Goal: Task Accomplishment & Management: Manage account settings

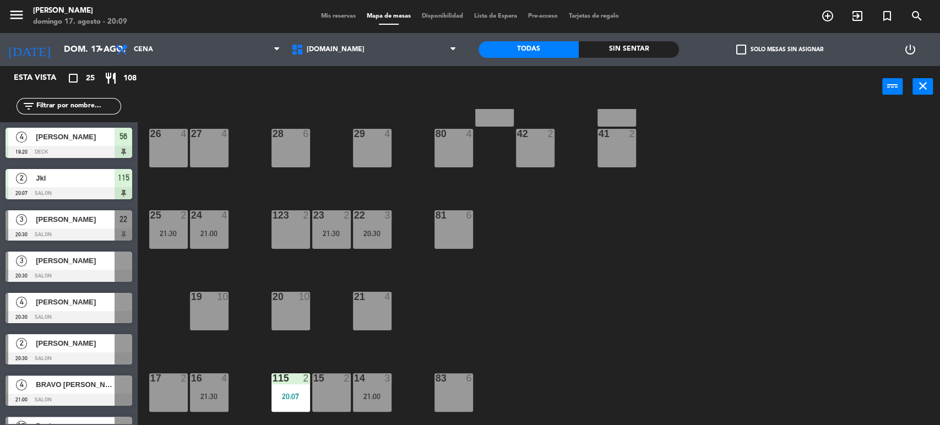
scroll to position [183, 0]
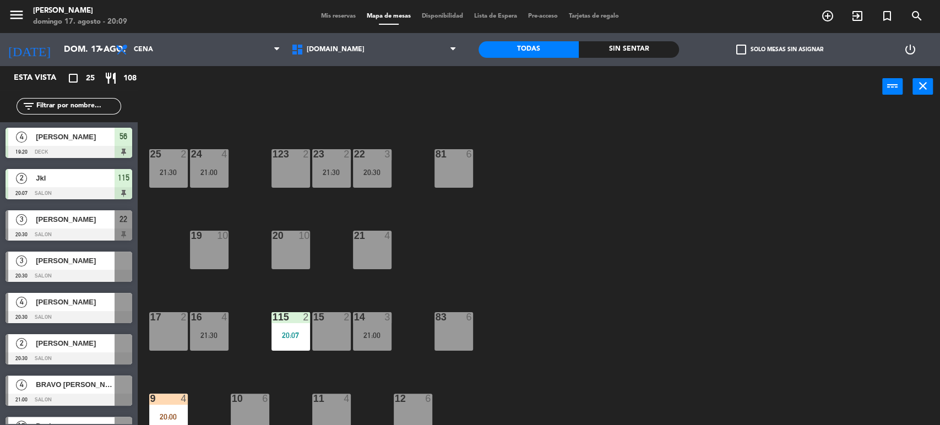
click at [62, 89] on div "Esta vista crop_square 25 restaurant 108" at bounding box center [69, 78] width 138 height 24
click at [76, 109] on input "text" at bounding box center [77, 106] width 85 height 12
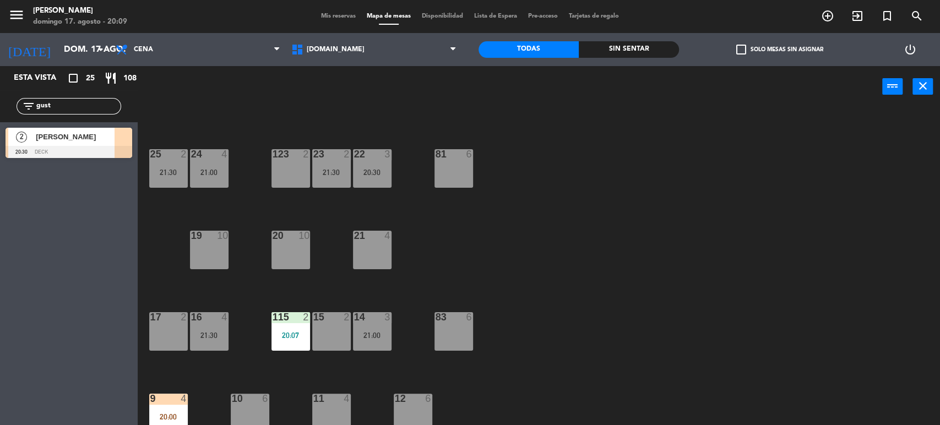
type input "gust"
click at [17, 207] on div "Esta vista crop_square 25 restaurant 108 filter_list gust 2 [PERSON_NAME] 20:30…" at bounding box center [69, 245] width 138 height 359
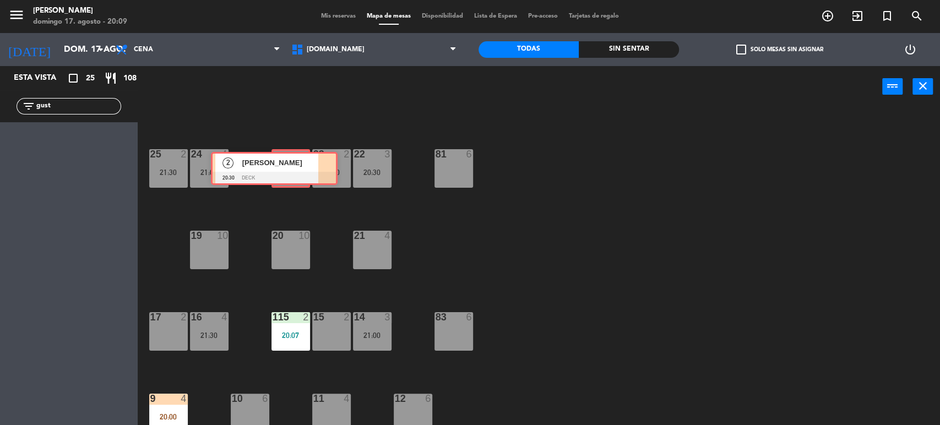
drag, startPoint x: 86, startPoint y: 142, endPoint x: 291, endPoint y: 166, distance: 206.9
click at [291, 166] on div "Esta vista crop_square 25 restaurant 108 filter_list gust 2 [PERSON_NAME] 20:30…" at bounding box center [470, 246] width 940 height 361
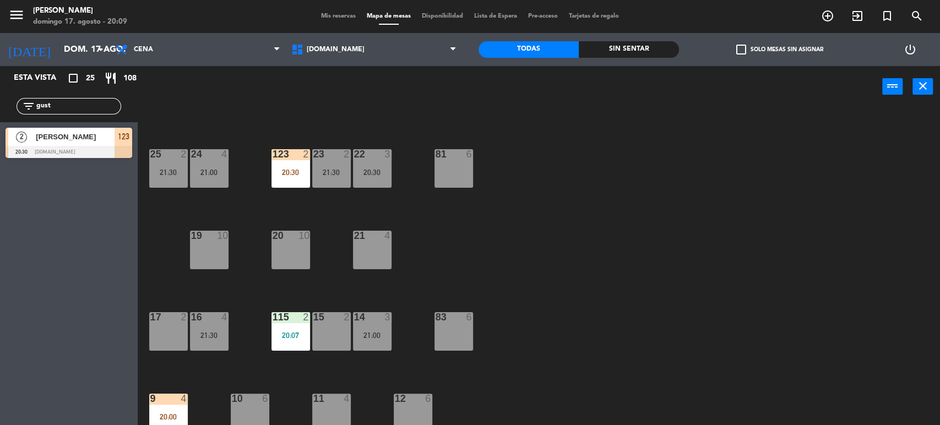
click at [291, 166] on div "123 2 20:30" at bounding box center [291, 168] width 39 height 39
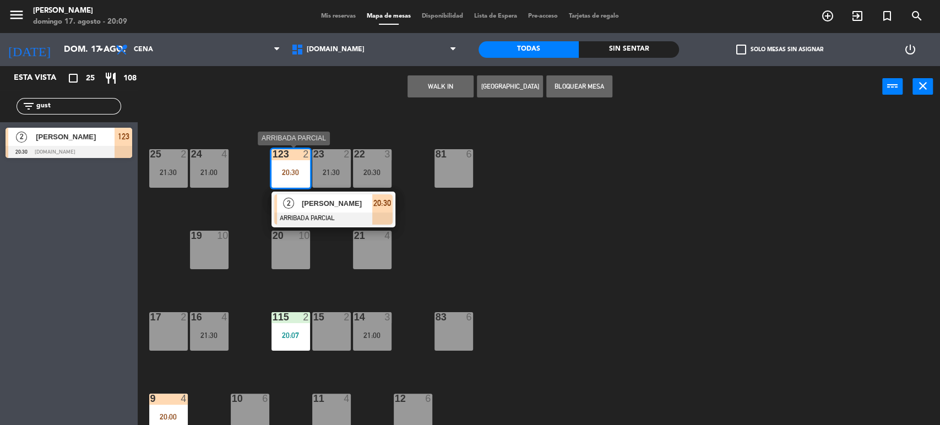
click at [330, 210] on div "[PERSON_NAME]" at bounding box center [337, 203] width 72 height 18
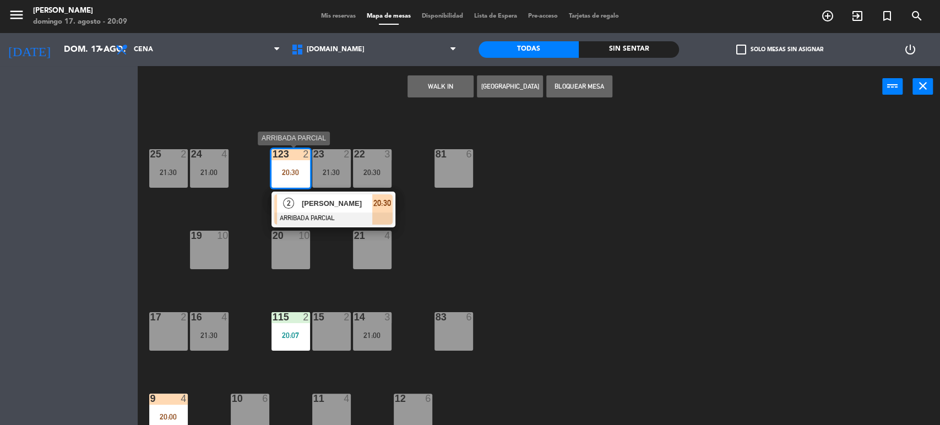
scroll to position [0, 0]
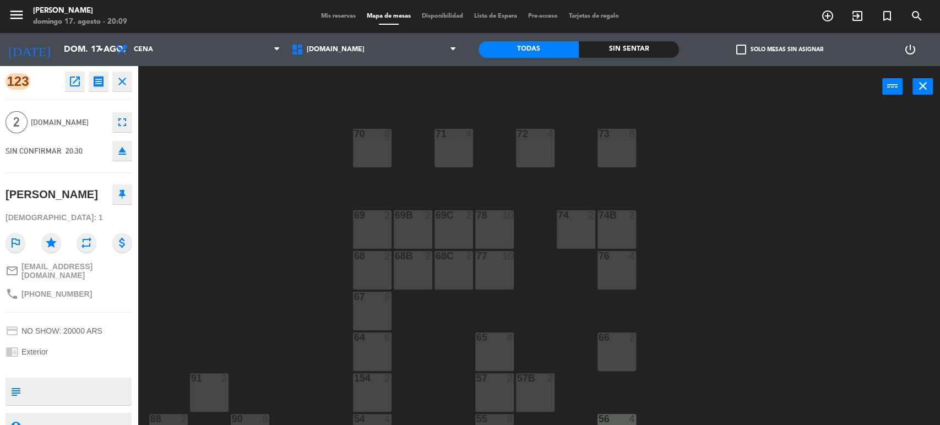
click at [264, 282] on div "71 4 72 4 73 8 70 8 74 2 74B 2 69 2 69B 2 69C 2 78 10 77 10 76 4 68 2 68B 2 68C…" at bounding box center [543, 268] width 793 height 318
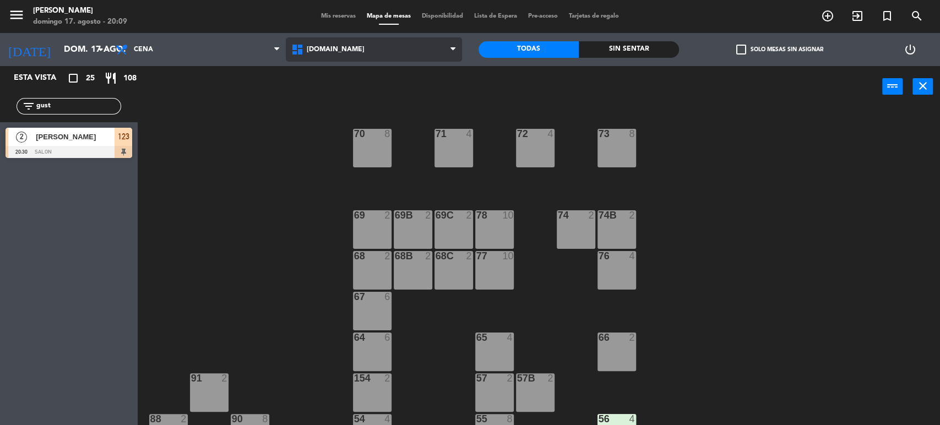
click at [319, 48] on span "[DOMAIN_NAME]" at bounding box center [336, 50] width 58 height 8
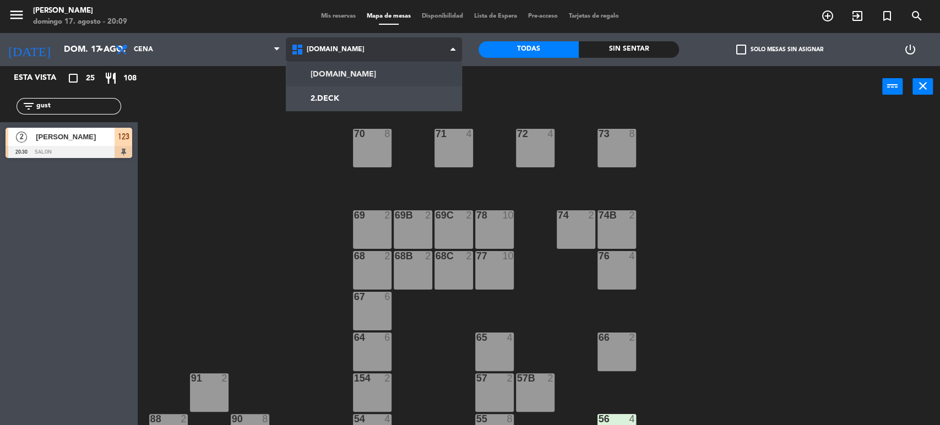
click at [340, 72] on ng-component "menu [PERSON_NAME] 17. agosto - 20:09 Mis reservas Mapa de mesas Disponibilidad…" at bounding box center [470, 213] width 940 height 427
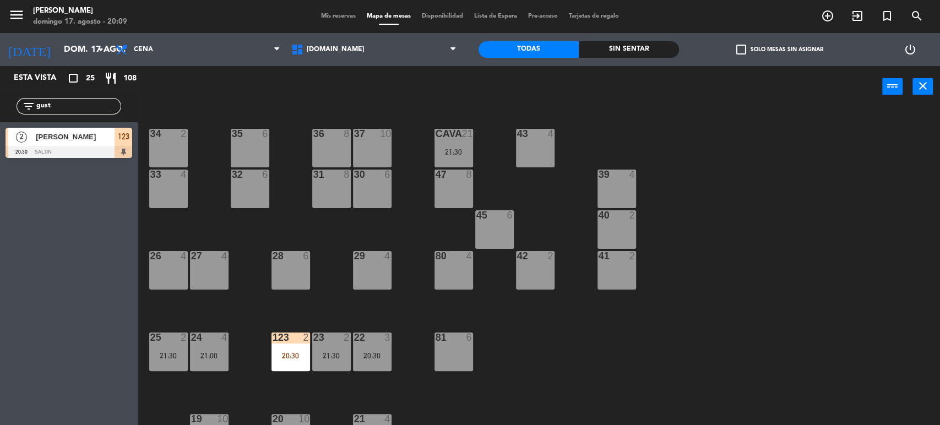
scroll to position [122, 0]
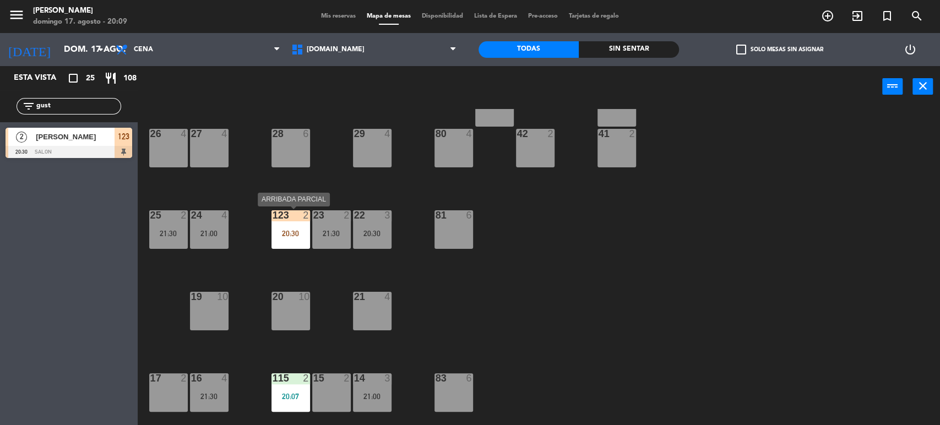
click at [293, 234] on div "20:30" at bounding box center [291, 234] width 39 height 8
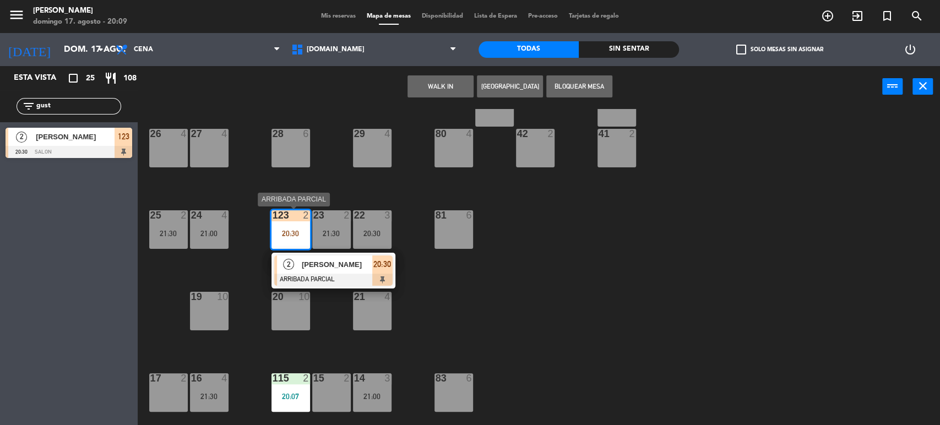
click at [354, 266] on span "[PERSON_NAME]" at bounding box center [337, 265] width 71 height 12
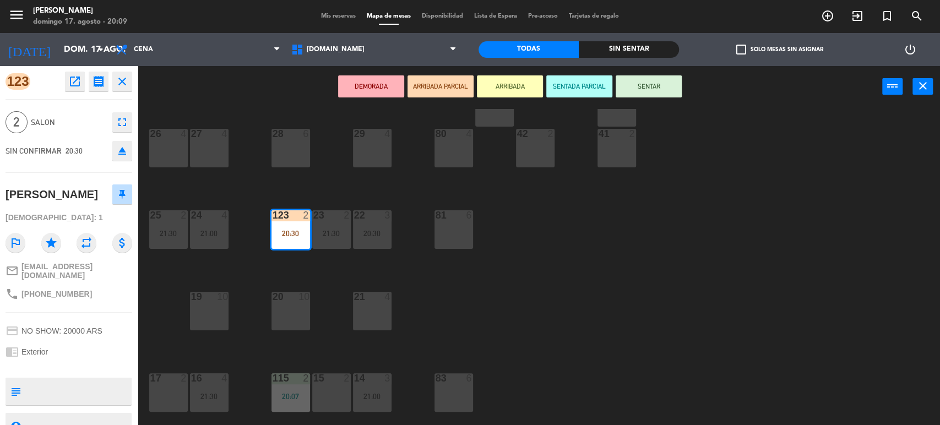
click at [628, 85] on button "SENTAR" at bounding box center [649, 86] width 66 height 22
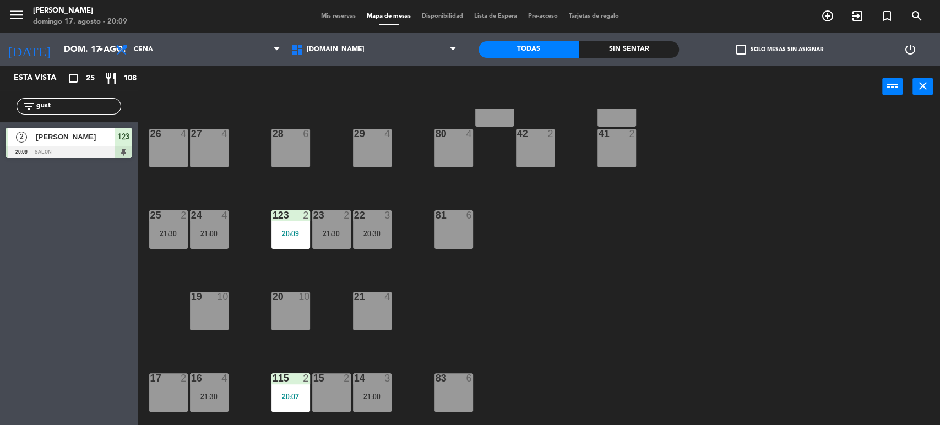
click at [664, 229] on div "34 2 35 6 36 8 43 4 37 10 CAVA 21 21:30 33 4 32 6 31 8 30 6 47 8 39 4 45 6 40 2…" at bounding box center [543, 268] width 793 height 318
click at [80, 102] on input "gust" at bounding box center [77, 106] width 85 height 12
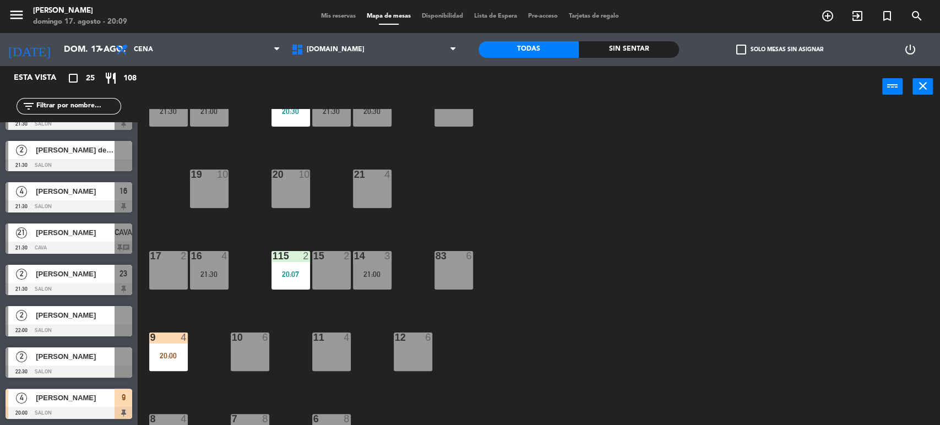
scroll to position [351, 0]
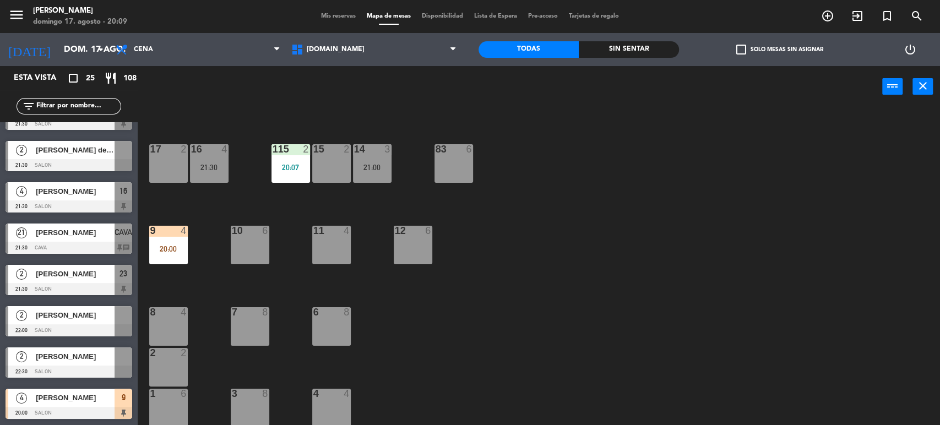
click at [80, 407] on div at bounding box center [69, 413] width 127 height 12
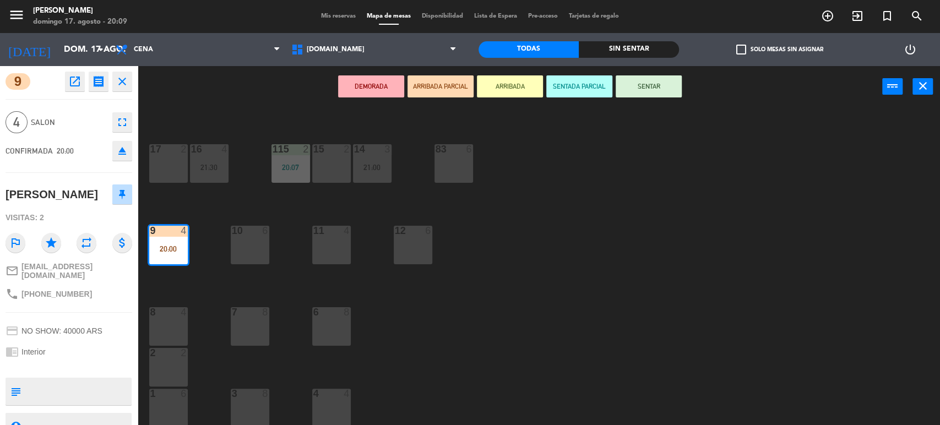
click at [334, 254] on div "11 4" at bounding box center [331, 245] width 39 height 39
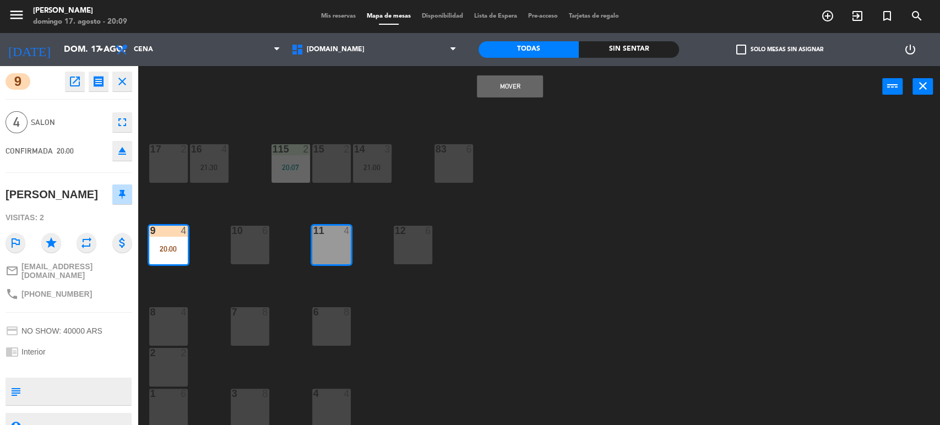
click at [511, 85] on button "Mover" at bounding box center [510, 86] width 66 height 22
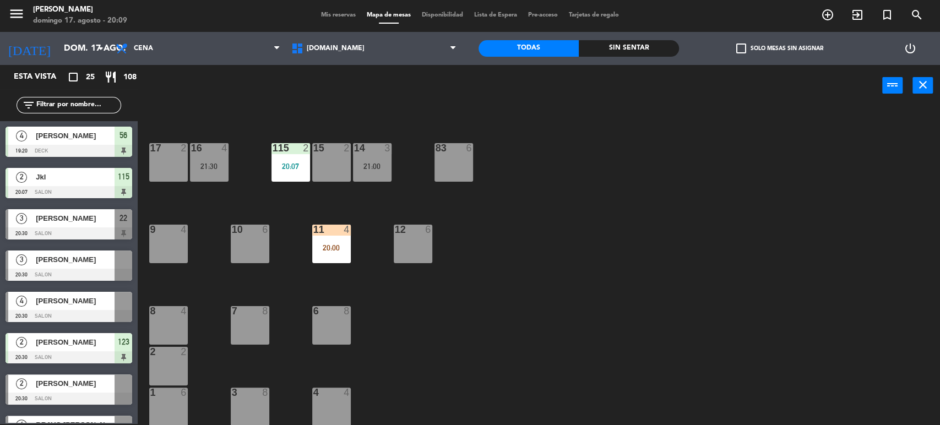
scroll to position [324, 0]
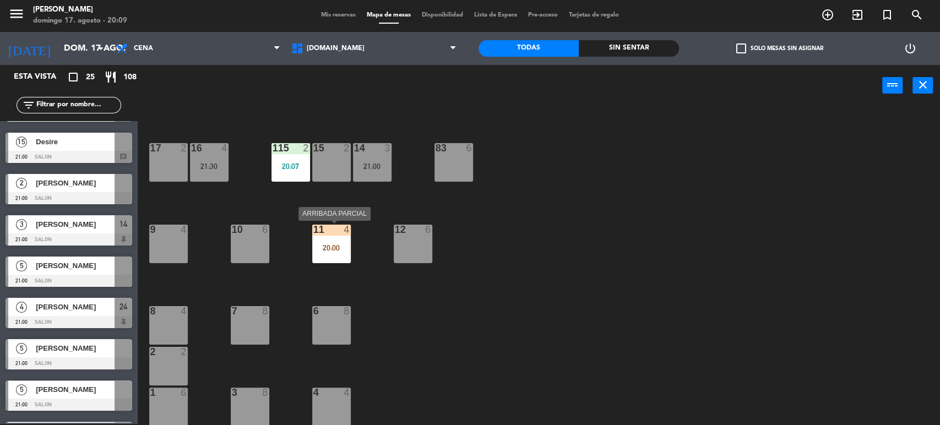
click at [331, 253] on div "11 4 20:00" at bounding box center [331, 244] width 39 height 39
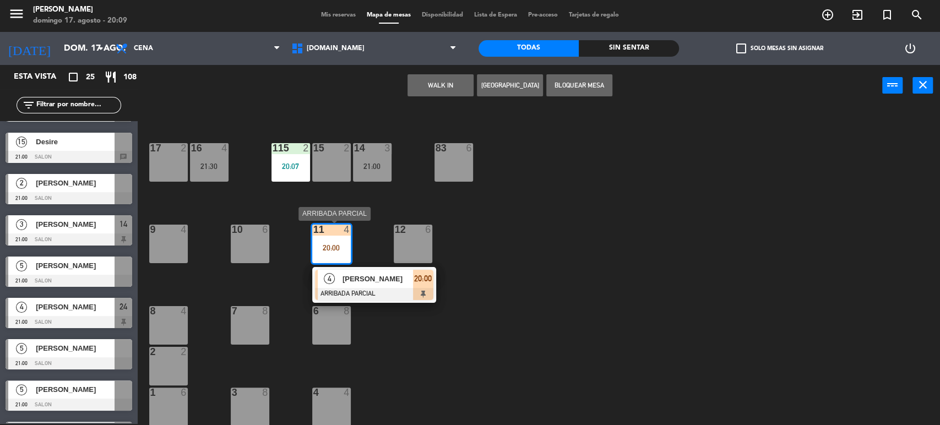
click at [370, 274] on span "[PERSON_NAME]" at bounding box center [378, 279] width 71 height 12
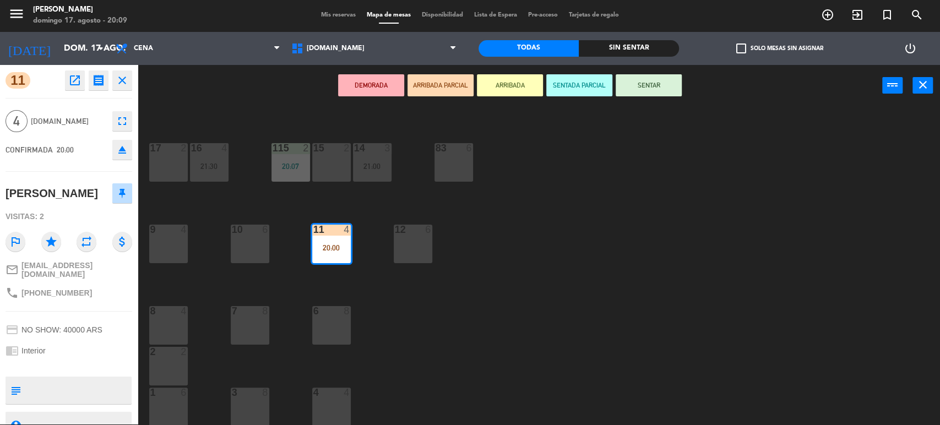
click at [652, 88] on button "SENTAR" at bounding box center [649, 85] width 66 height 22
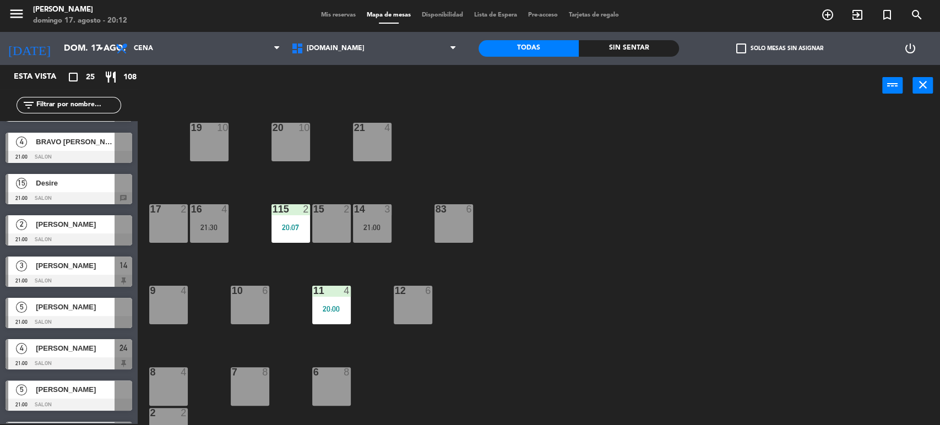
scroll to position [167, 0]
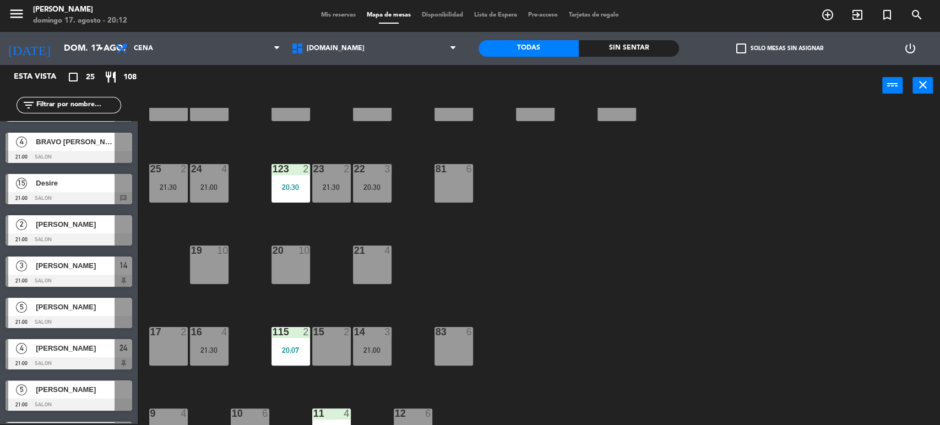
click at [697, 266] on div "34 2 35 6 36 8 43 4 37 10 CAVA 21 21:30 33 4 32 6 31 8 30 6 47 8 39 4 45 6 40 2…" at bounding box center [543, 267] width 793 height 318
click at [565, 300] on div "34 2 35 6 36 8 43 4 37 10 CAVA 21 21:30 33 4 32 6 31 8 30 6 47 8 39 4 45 6 40 2…" at bounding box center [543, 267] width 793 height 318
click at [75, 100] on input "text" at bounding box center [77, 105] width 85 height 12
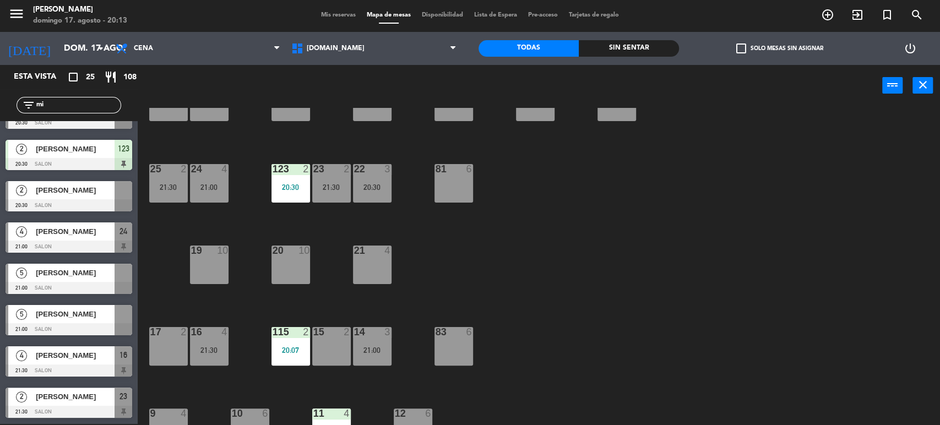
scroll to position [0, 0]
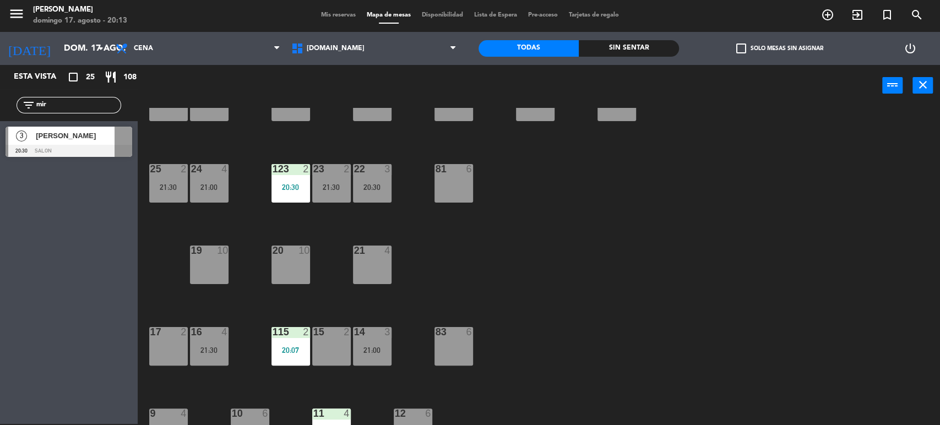
type input "mir"
click at [35, 383] on div "Esta vista crop_square 25 restaurant 108 filter_list mir 3 [PERSON_NAME] 20:30 …" at bounding box center [69, 244] width 138 height 359
click at [65, 101] on input "mir" at bounding box center [77, 105] width 85 height 12
drag, startPoint x: 239, startPoint y: 302, endPoint x: 234, endPoint y: 308, distance: 7.8
click at [239, 302] on div "34 2 35 6 36 8 43 4 37 10 CAVA 21 21:30 33 4 32 6 31 8 30 6 47 8 39 4 45 6 40 2…" at bounding box center [543, 267] width 793 height 318
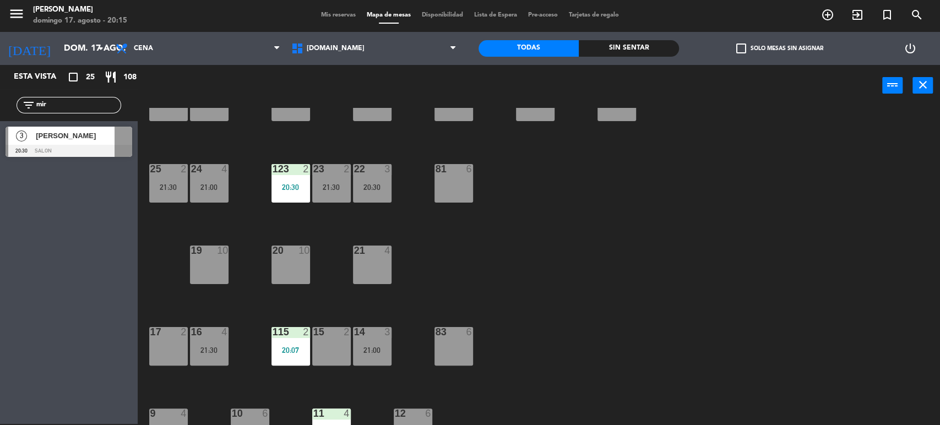
scroll to position [290, 0]
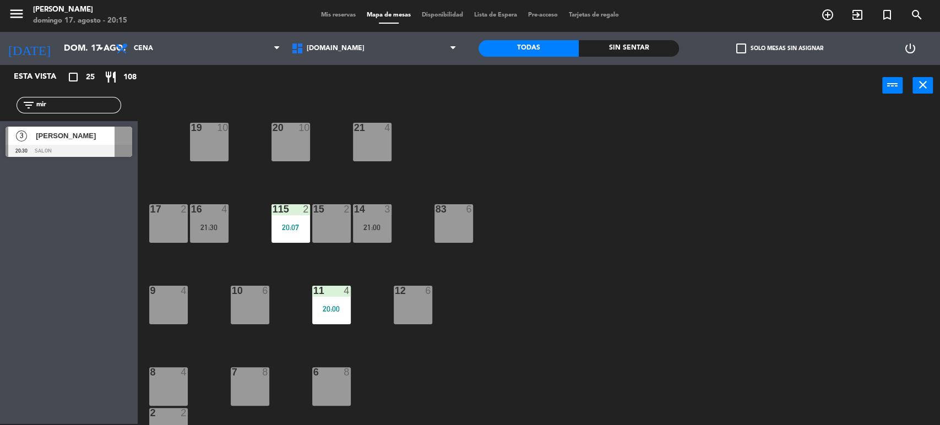
click at [89, 142] on div "[PERSON_NAME]" at bounding box center [75, 136] width 80 height 18
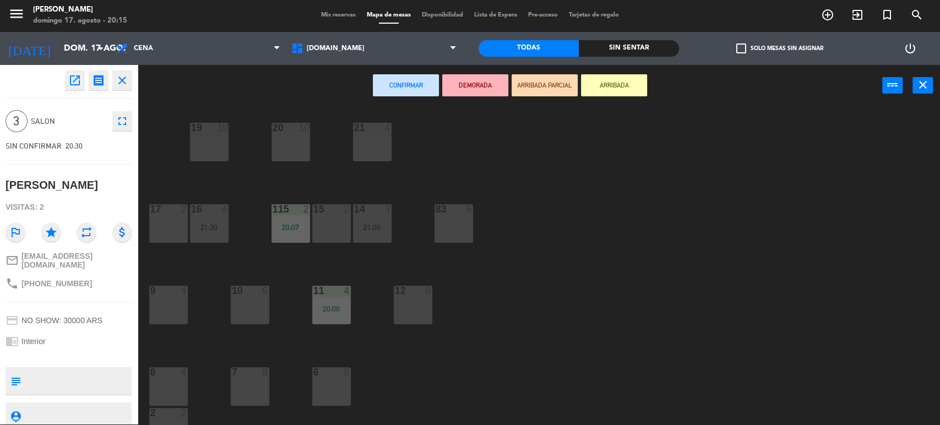
click at [176, 372] on div at bounding box center [168, 372] width 18 height 10
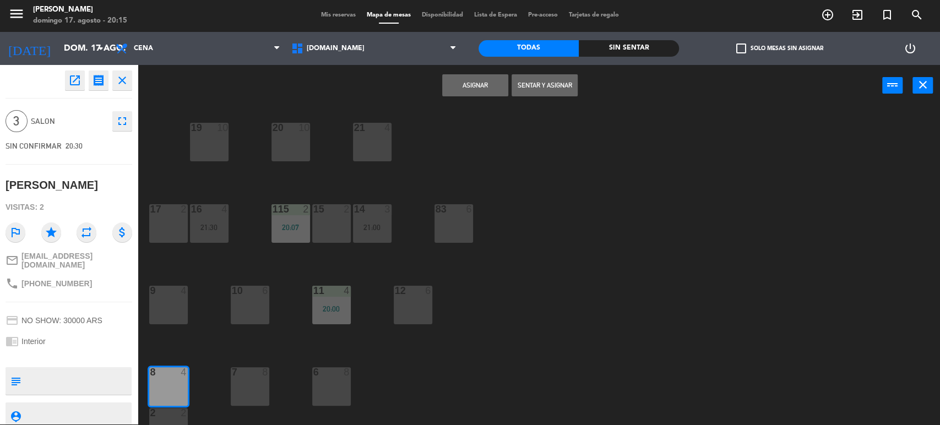
click at [553, 80] on button "Sentar y Asignar" at bounding box center [545, 85] width 66 height 22
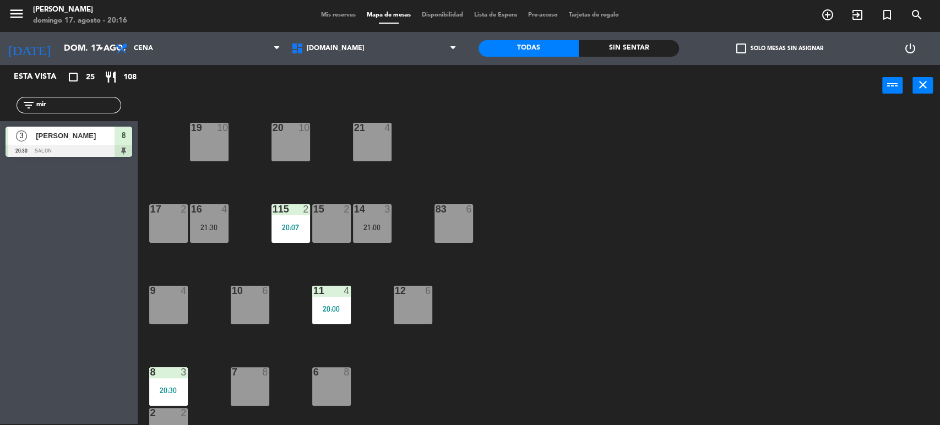
scroll to position [0, 0]
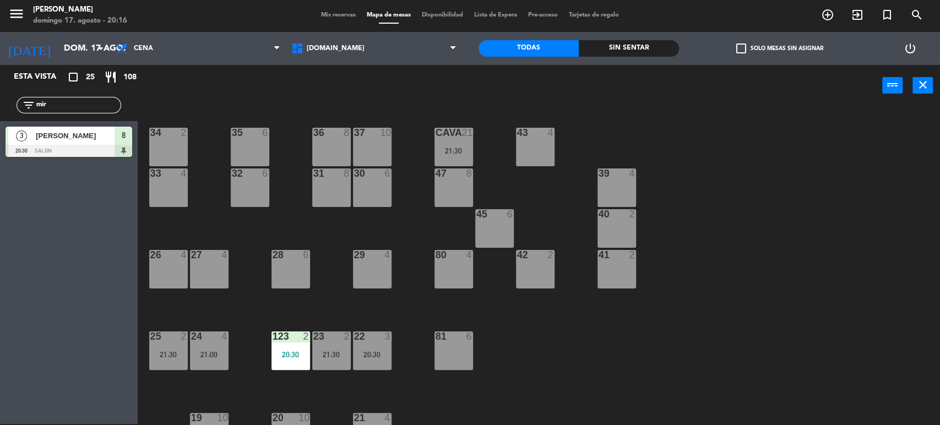
click at [222, 263] on div "27 4" at bounding box center [209, 269] width 39 height 39
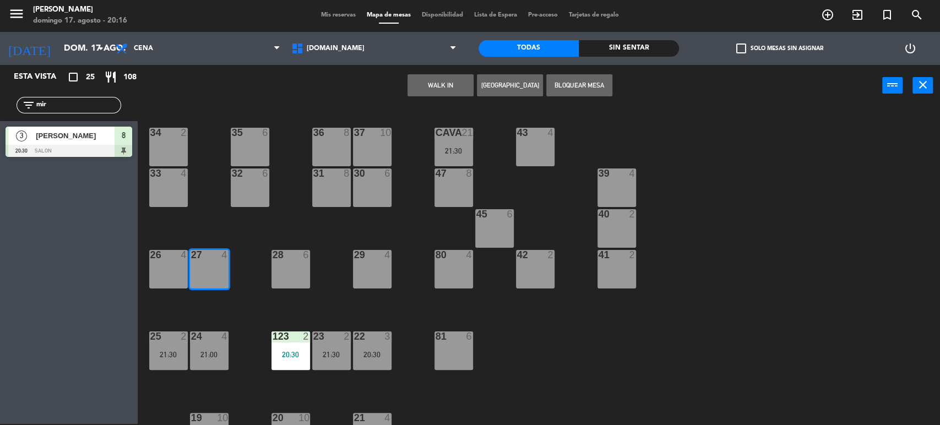
click at [433, 87] on button "WALK IN" at bounding box center [441, 85] width 66 height 22
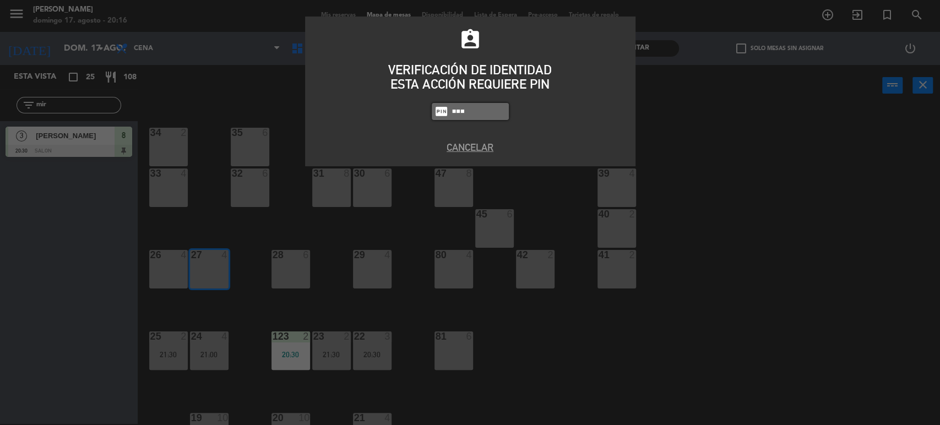
type input "5506"
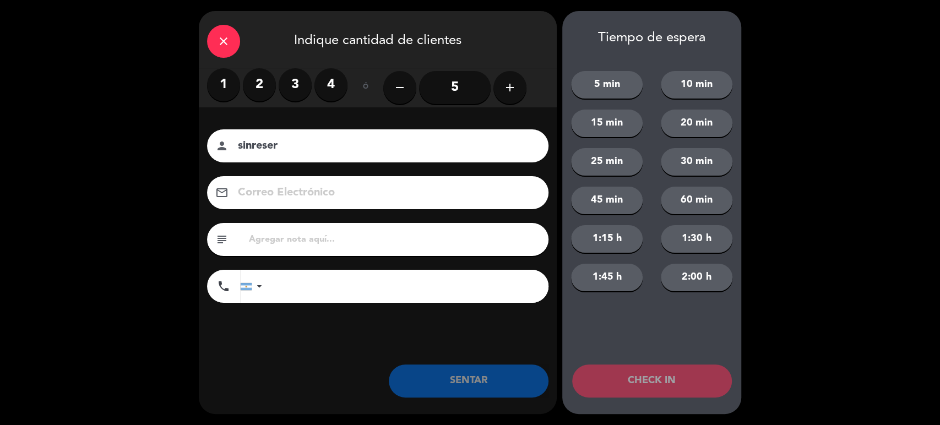
type input "sinreser"
click at [327, 88] on label "4" at bounding box center [331, 84] width 33 height 33
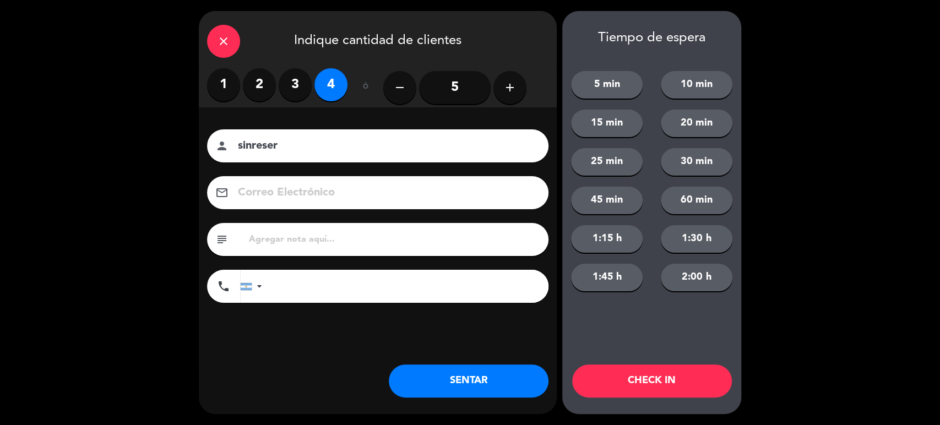
click at [506, 387] on button "SENTAR" at bounding box center [469, 381] width 160 height 33
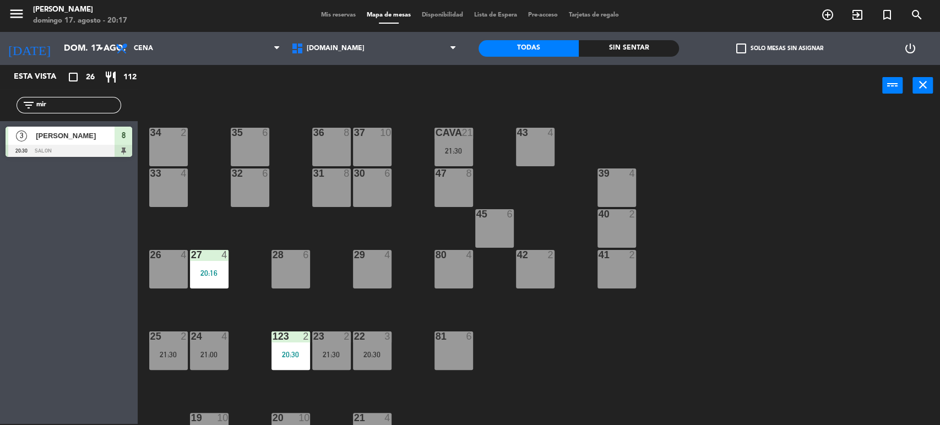
click at [50, 98] on div "filter_list mir" at bounding box center [69, 105] width 105 height 17
click at [59, 107] on input "mir" at bounding box center [77, 105] width 85 height 12
type input "gust"
click at [0, 318] on div "Esta vista crop_square 26 restaurant 112 filter_list gust 2 [PERSON_NAME] 20:30…" at bounding box center [69, 244] width 138 height 359
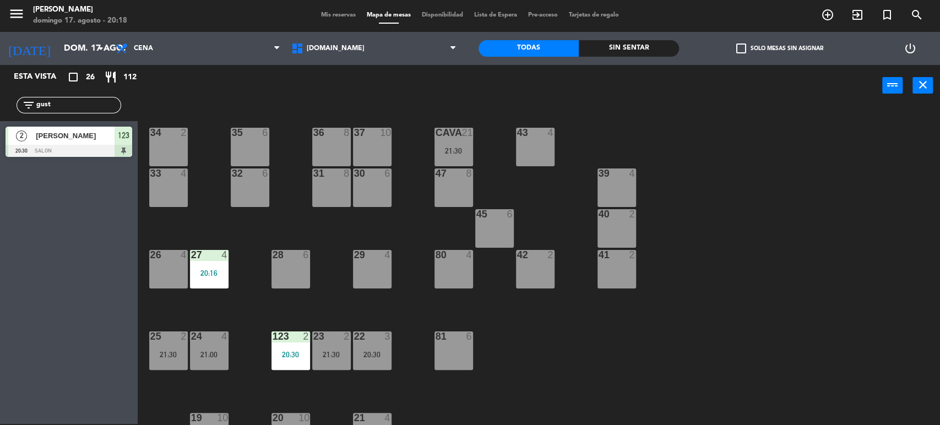
click at [71, 101] on input "gust" at bounding box center [77, 105] width 85 height 12
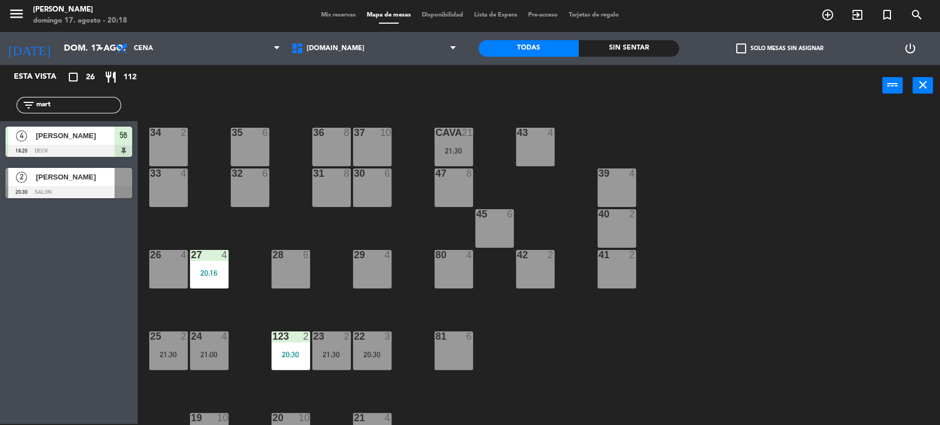
type input "mart"
click at [0, 290] on div "Esta vista crop_square 26 restaurant 112 filter_list mart 4 [PERSON_NAME] 19:20…" at bounding box center [69, 244] width 138 height 359
click at [106, 176] on span "[PERSON_NAME]" at bounding box center [75, 177] width 79 height 12
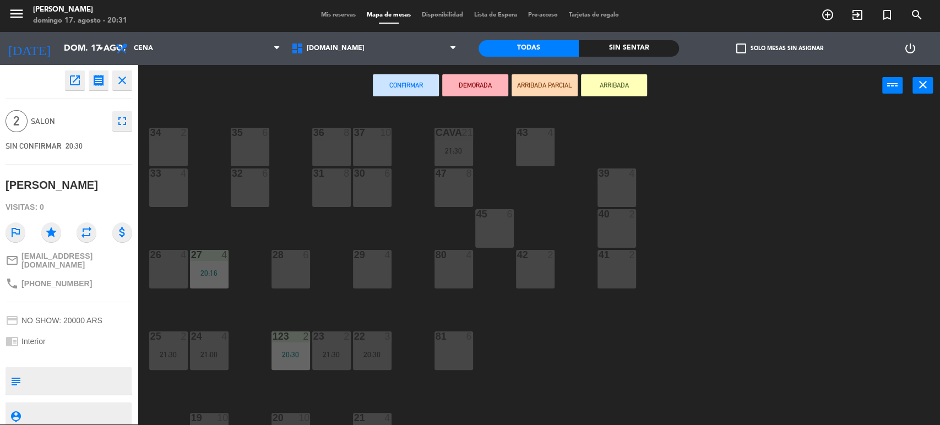
click at [131, 81] on button "close" at bounding box center [122, 81] width 20 height 20
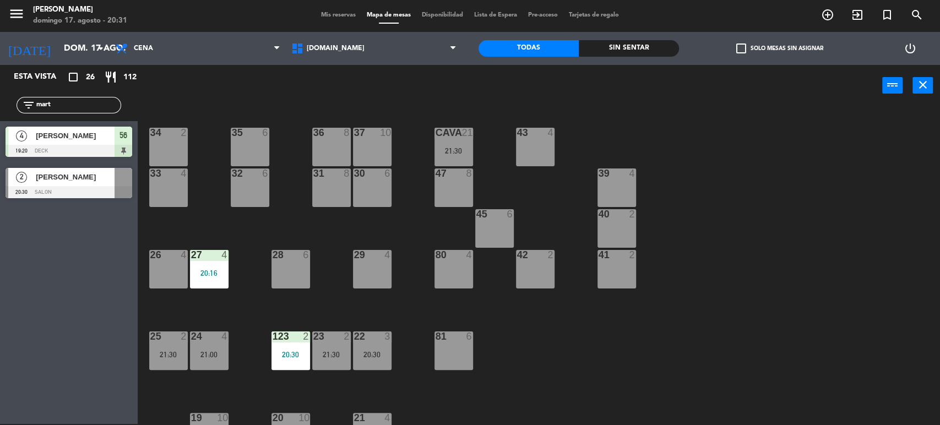
click at [88, 101] on input "mart" at bounding box center [77, 105] width 85 height 12
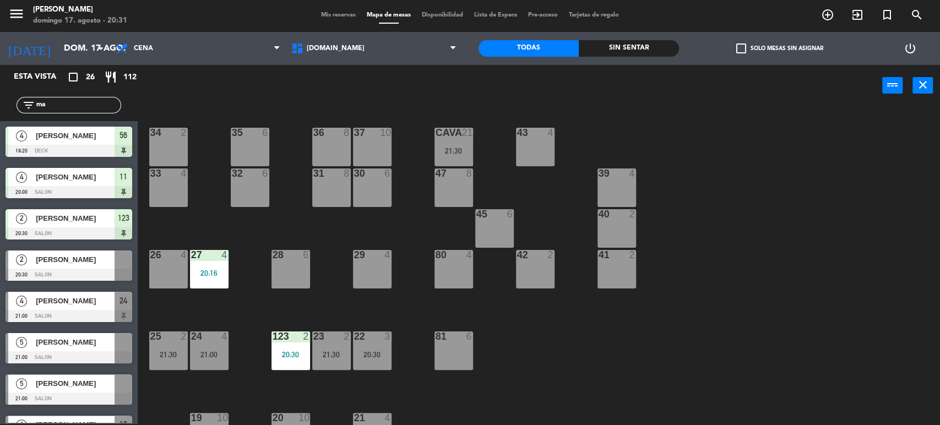
type input "m"
type input "Q"
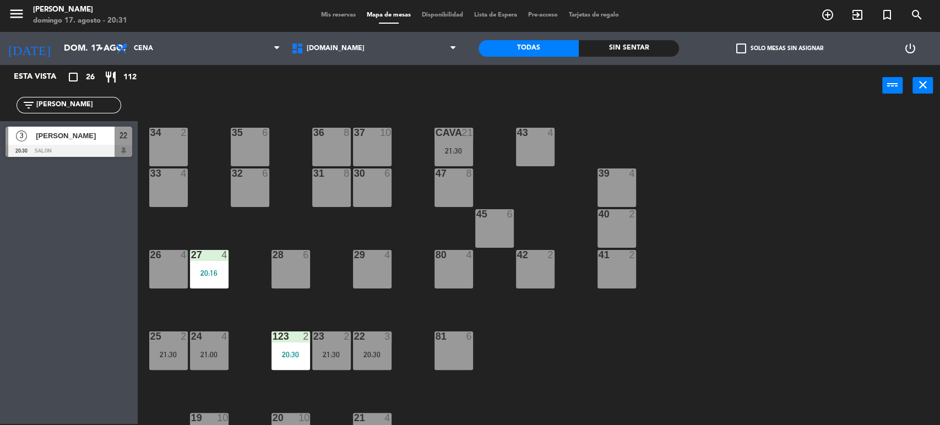
type input "[PERSON_NAME]"
click at [186, 96] on div "power_input close" at bounding box center [510, 86] width 745 height 42
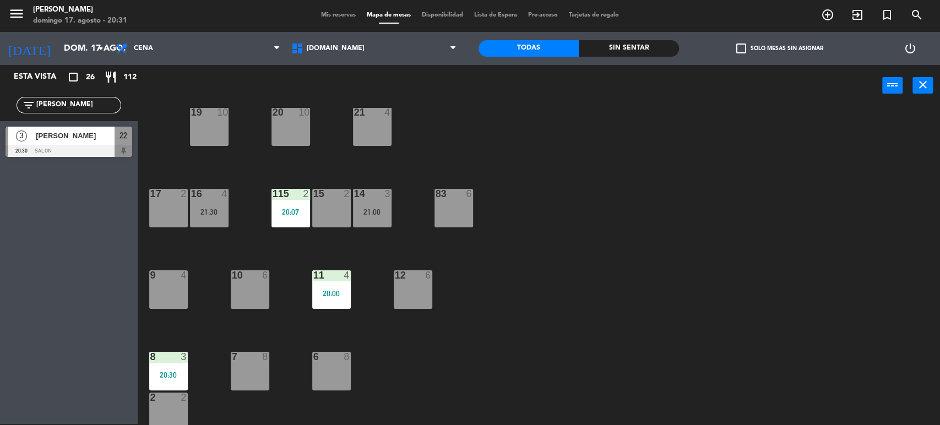
scroll to position [245, 0]
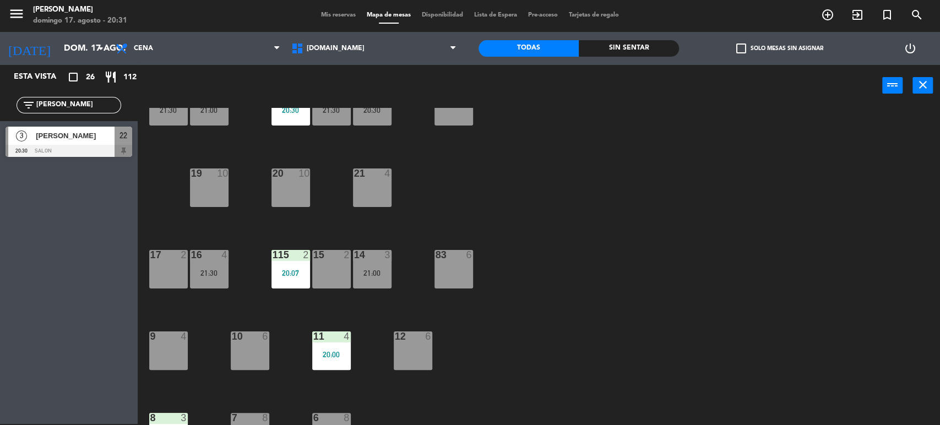
click at [86, 128] on div "[PERSON_NAME]" at bounding box center [75, 136] width 80 height 18
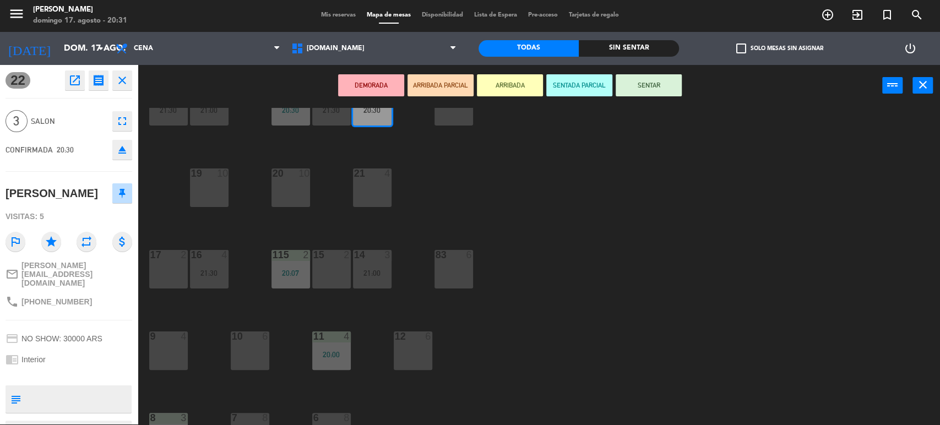
click at [383, 271] on div "21:00" at bounding box center [372, 273] width 39 height 8
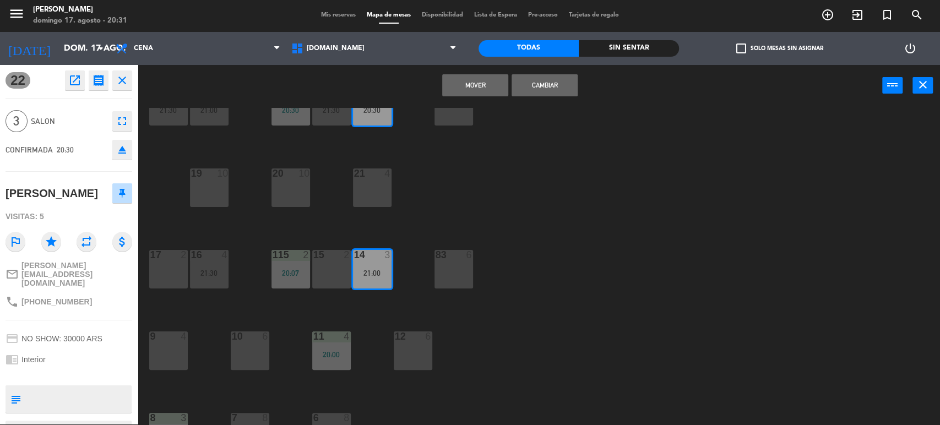
click at [568, 82] on button "Cambiar" at bounding box center [545, 85] width 66 height 22
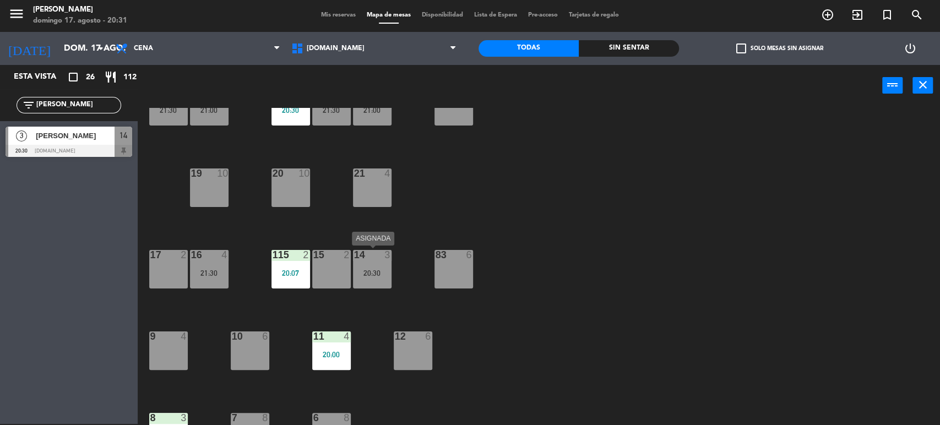
click at [376, 253] on div at bounding box center [372, 255] width 18 height 10
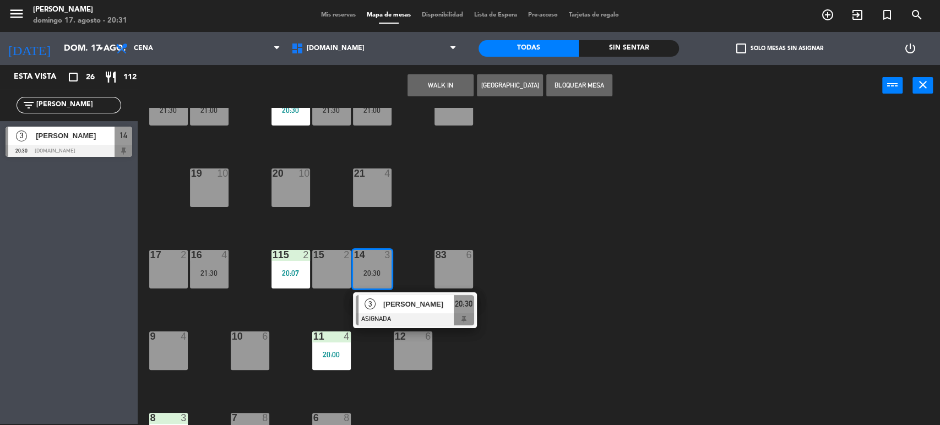
click at [395, 300] on span "[PERSON_NAME]" at bounding box center [418, 305] width 71 height 12
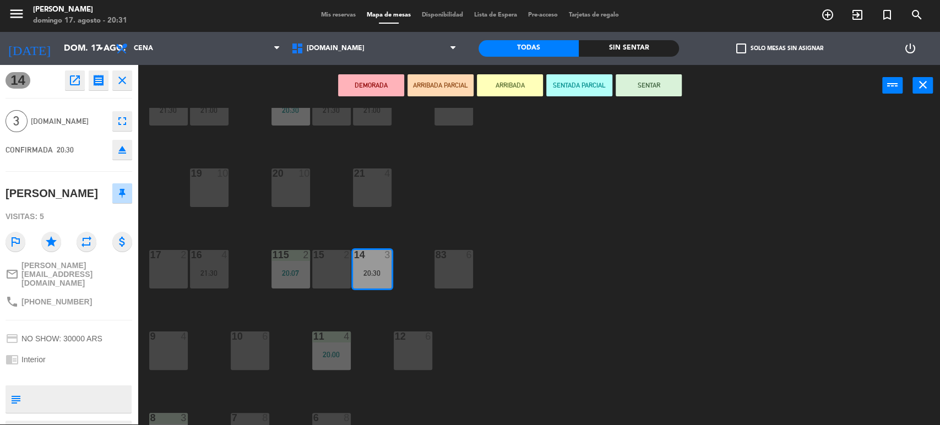
click at [654, 95] on button "SENTAR" at bounding box center [649, 85] width 66 height 22
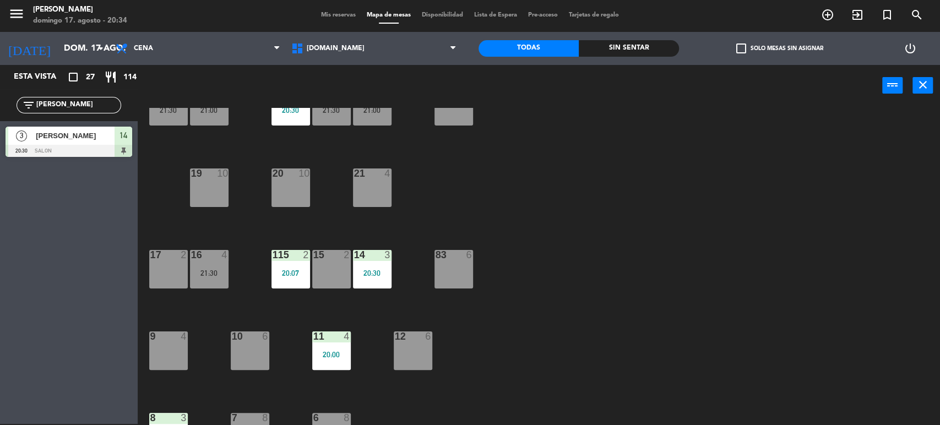
click at [82, 105] on input "[PERSON_NAME]" at bounding box center [77, 105] width 85 height 12
type input "A"
type input "ERNE"
click at [758, 182] on div "34 2 35 6 36 8 43 4 37 10 CAVA 21 21:30 33 4 32 6 31 8 30 6 47 8 39 4 45 6 40 2…" at bounding box center [543, 267] width 793 height 318
click at [66, 161] on div "4 [PERSON_NAME] 20:30 SALON" at bounding box center [69, 141] width 138 height 41
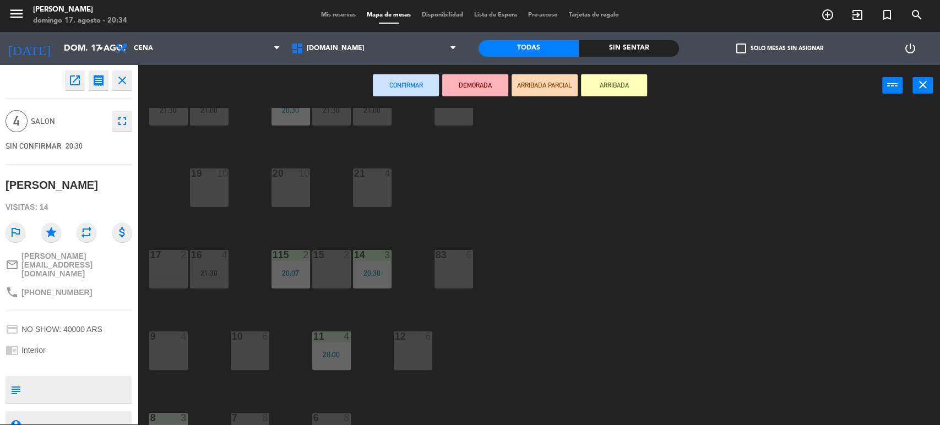
click at [539, 78] on button "ARRIBADA PARCIAL" at bounding box center [545, 85] width 66 height 22
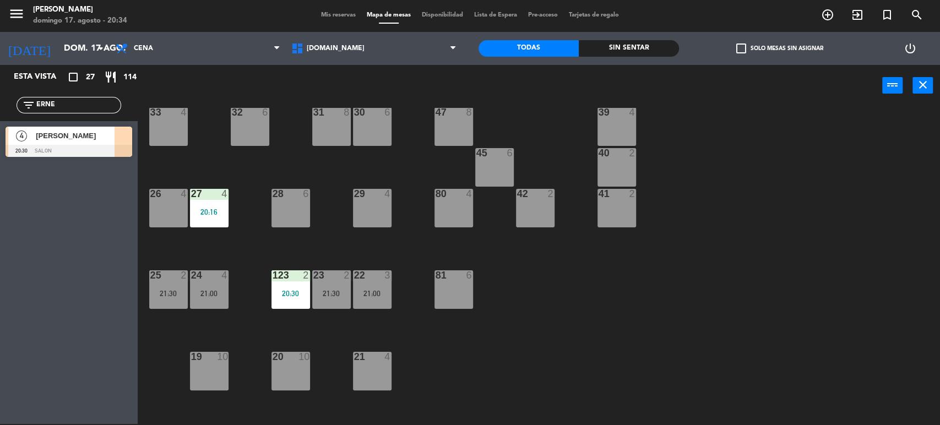
scroll to position [351, 0]
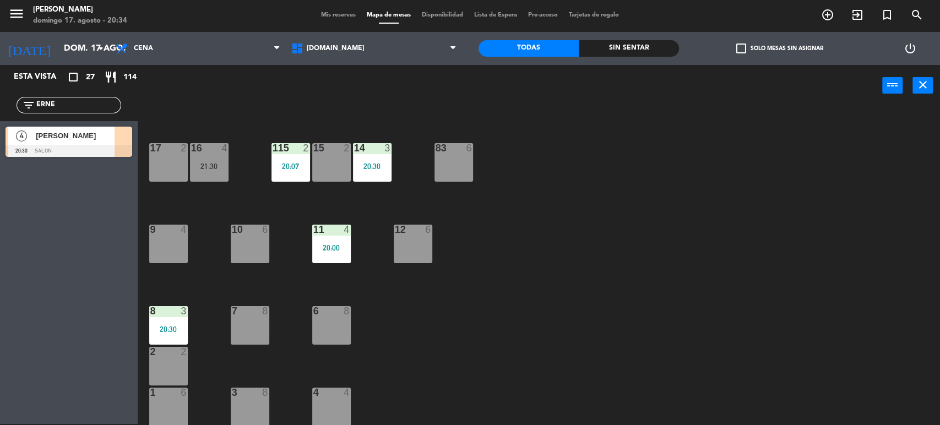
click at [245, 254] on div "10 6" at bounding box center [250, 244] width 39 height 39
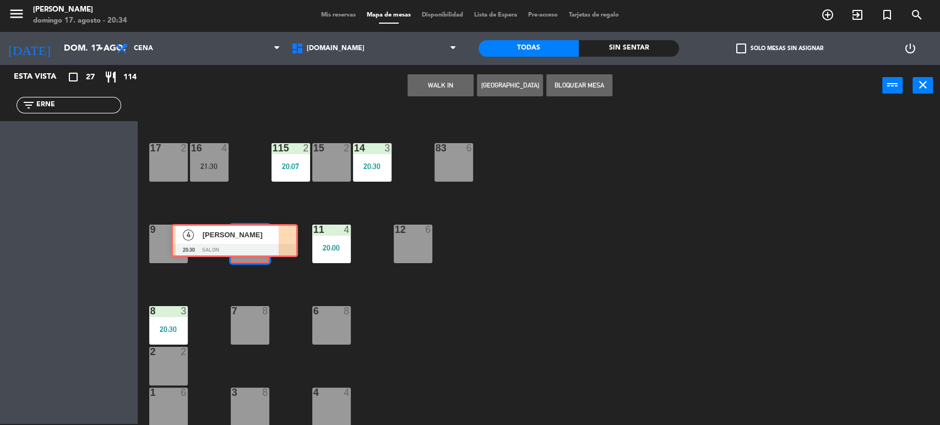
drag, startPoint x: 101, startPoint y: 143, endPoint x: 245, endPoint y: 239, distance: 173.1
click at [245, 239] on div "Esta vista crop_square 27 restaurant 114 filter_list ERNE 4 [PERSON_NAME] 20:30…" at bounding box center [470, 245] width 940 height 361
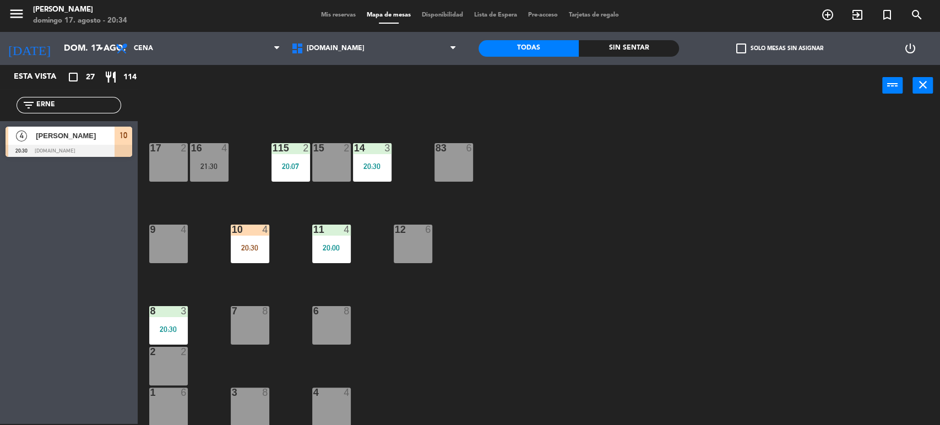
click at [246, 239] on div "10 4 20:30" at bounding box center [250, 244] width 39 height 39
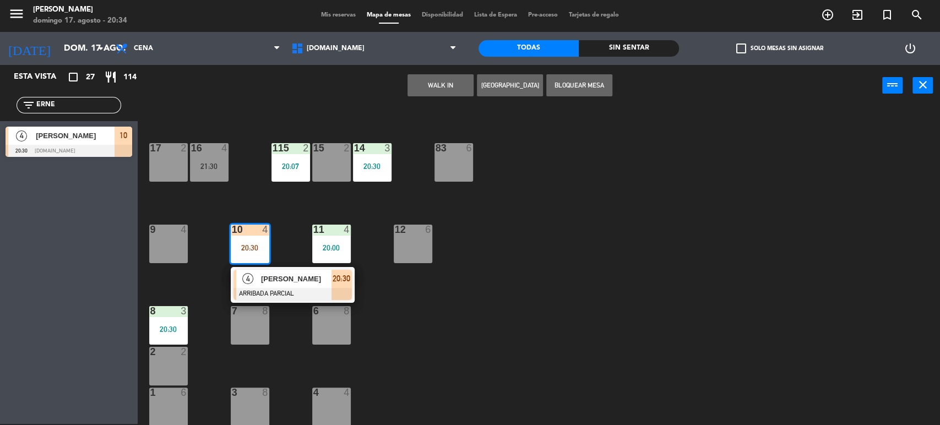
click at [266, 281] on span "[PERSON_NAME]" at bounding box center [296, 279] width 71 height 12
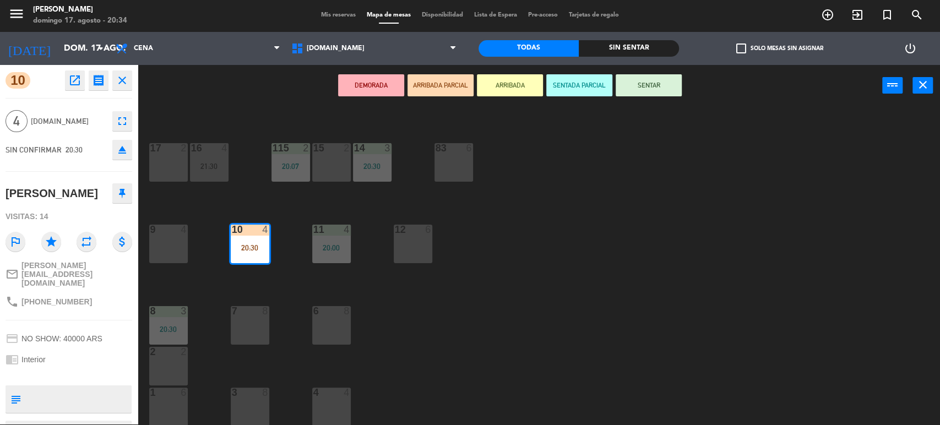
drag, startPoint x: 630, startPoint y: 84, endPoint x: 648, endPoint y: 127, distance: 46.7
click at [630, 83] on button "SENTAR" at bounding box center [649, 85] width 66 height 22
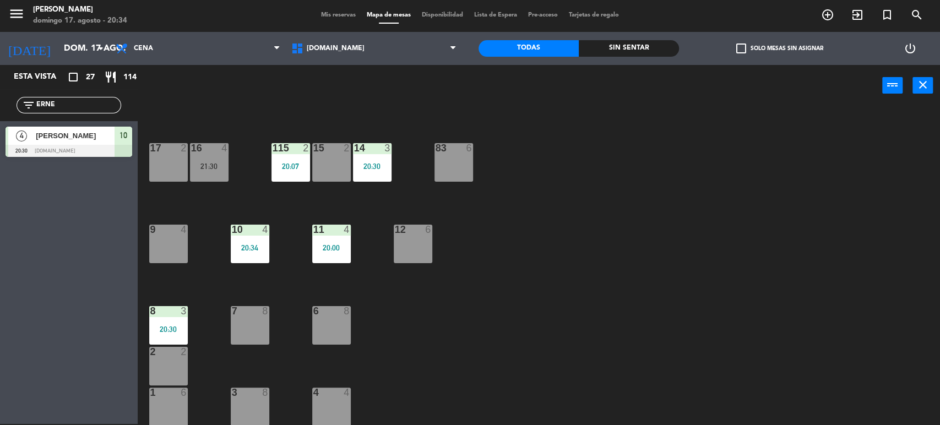
click at [648, 127] on div "34 2 35 6 36 8 43 4 37 10 CAVA 21 21:30 33 4 32 6 31 8 30 6 47 8 39 4 45 6 40 2…" at bounding box center [543, 267] width 793 height 318
click at [113, 104] on input "ERNE" at bounding box center [77, 105] width 85 height 12
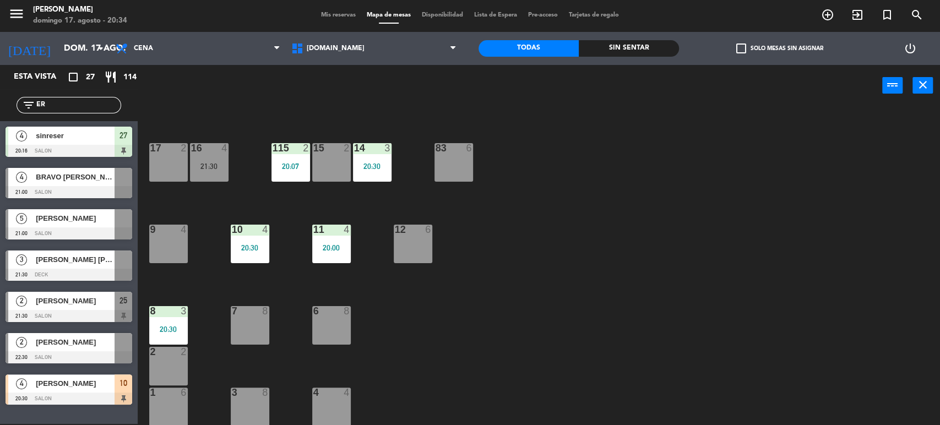
type input "E"
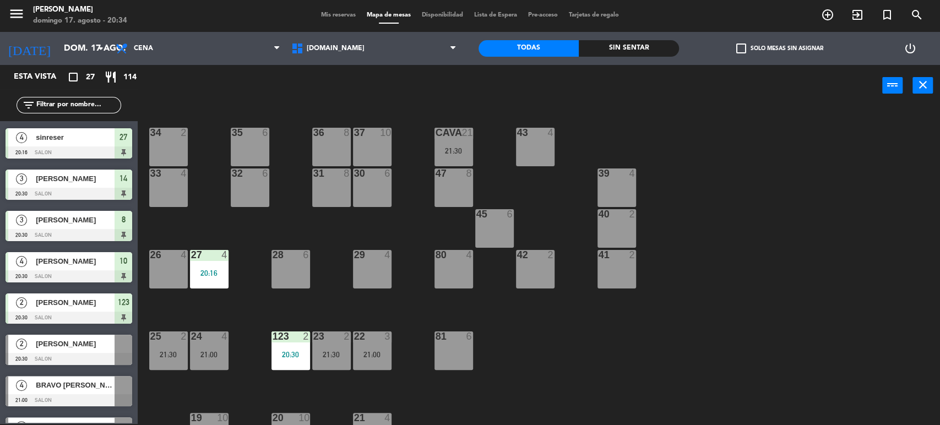
scroll to position [306, 0]
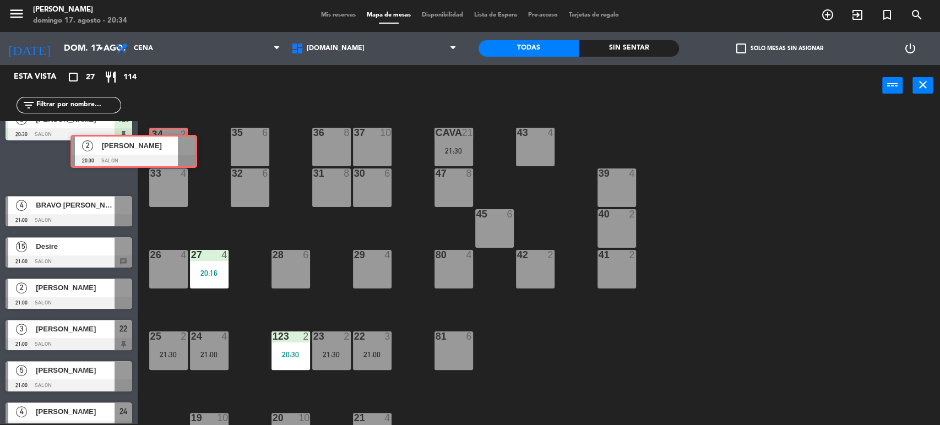
drag, startPoint x: 88, startPoint y: 174, endPoint x: 153, endPoint y: 157, distance: 67.1
click at [153, 157] on div "Esta vista crop_square 27 restaurant 114 filter_list 4 [PERSON_NAME] 19:20 DECK…" at bounding box center [470, 245] width 940 height 361
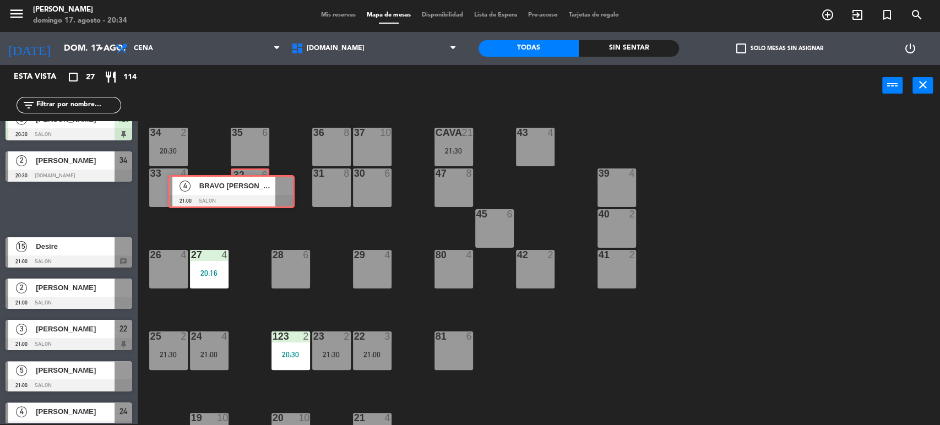
drag, startPoint x: 96, startPoint y: 206, endPoint x: 259, endPoint y: 189, distance: 163.4
click at [259, 189] on div "Esta vista crop_square 27 restaurant 114 filter_list 4 [PERSON_NAME] 19:20 DECK…" at bounding box center [470, 245] width 940 height 361
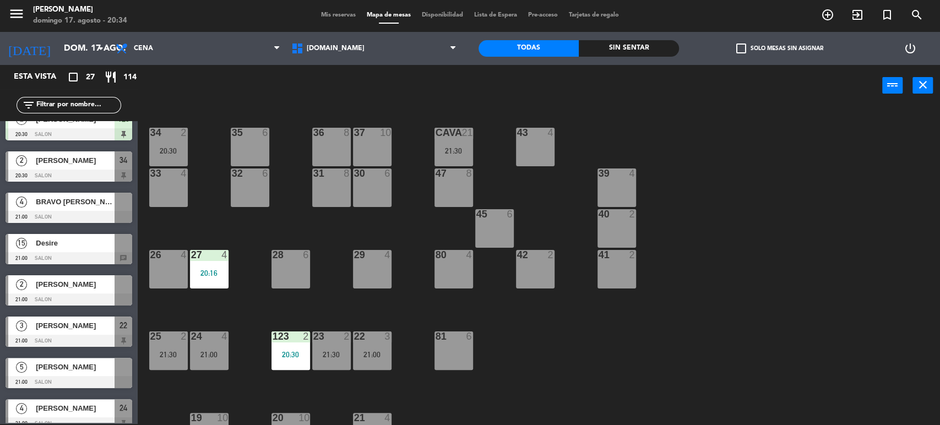
scroll to position [61, 0]
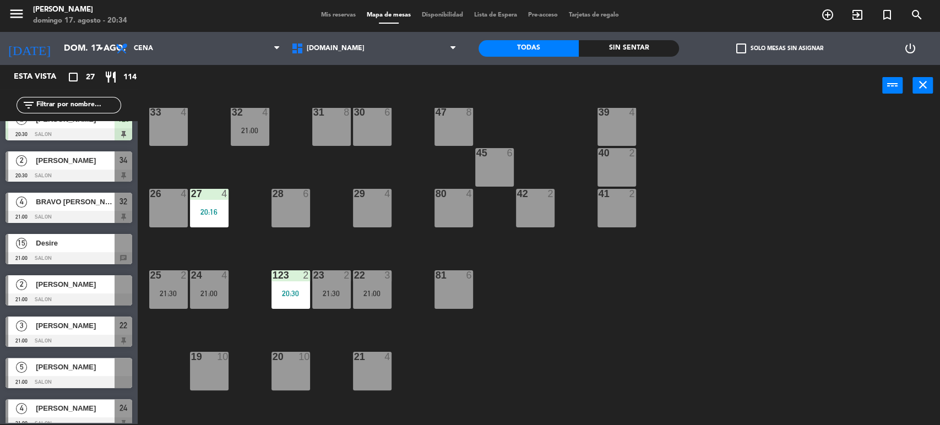
click at [104, 247] on span "Desire" at bounding box center [75, 243] width 79 height 12
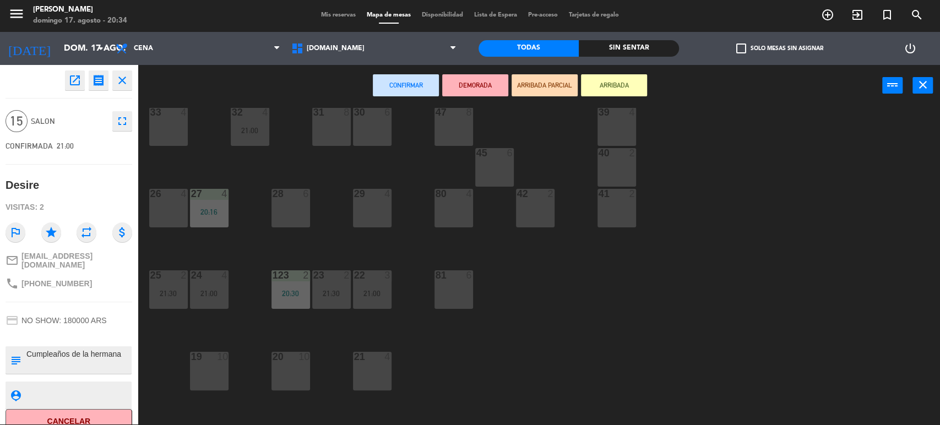
click at [268, 373] on div "34 2 20:30 35 6 36 8 43 4 37 10 CAVA 21 21:30 33 4 32 4 21:00 31 8 30 6 47 8 39…" at bounding box center [543, 267] width 793 height 318
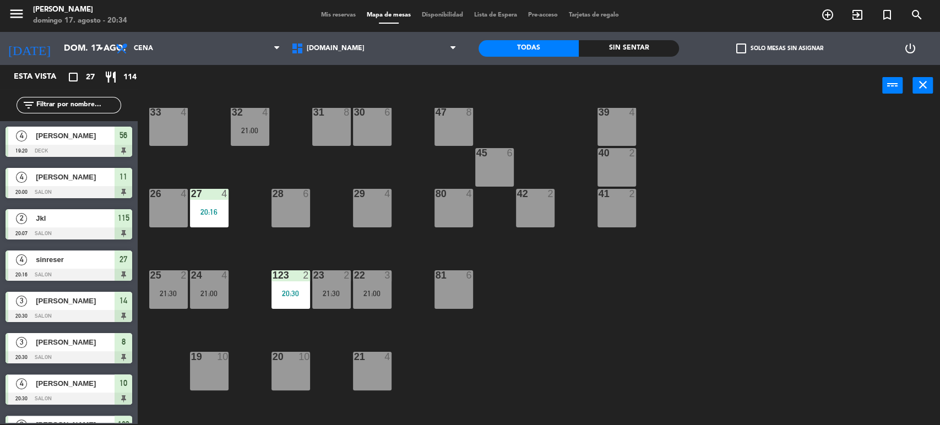
scroll to position [306, 0]
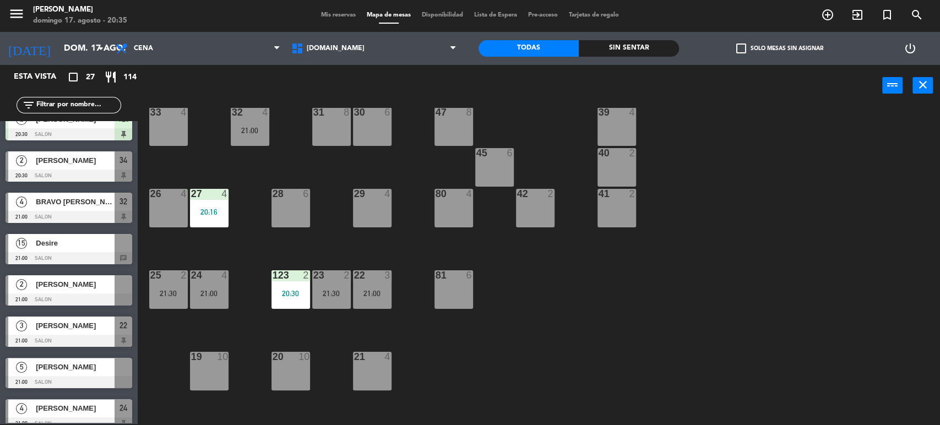
click at [106, 253] on div at bounding box center [69, 258] width 127 height 12
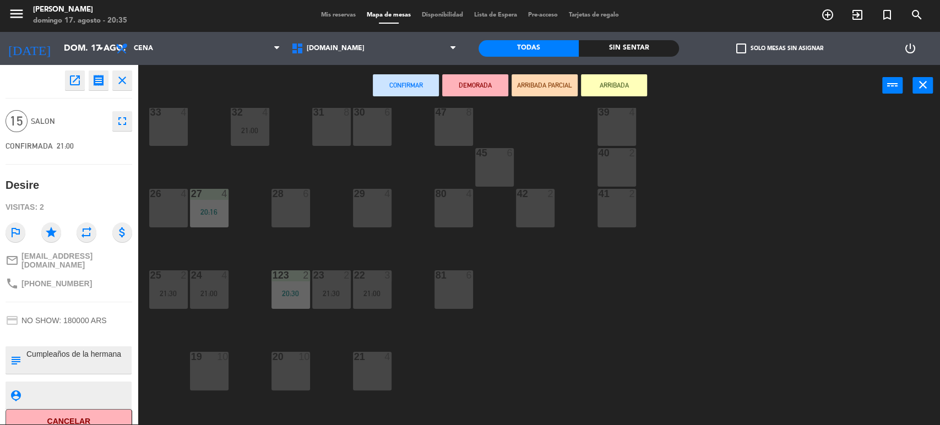
click at [205, 364] on div "19 10" at bounding box center [209, 371] width 39 height 39
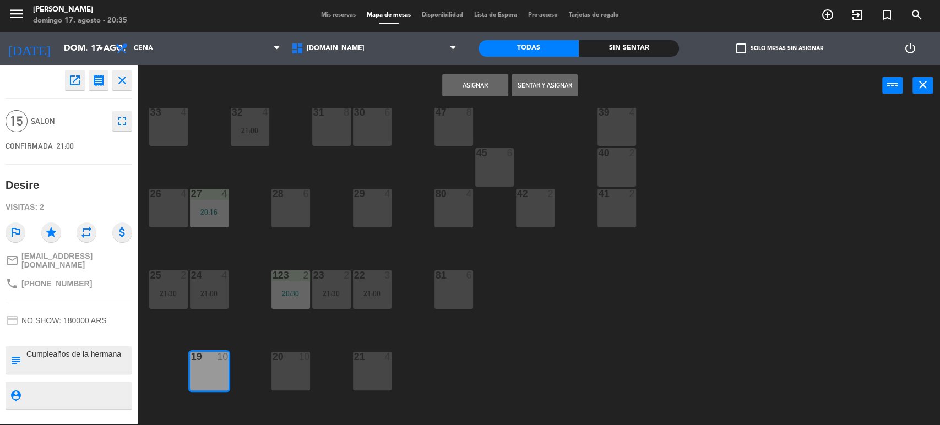
click at [289, 378] on div "20 10" at bounding box center [291, 371] width 39 height 39
click at [495, 82] on button "Asignar" at bounding box center [475, 85] width 66 height 22
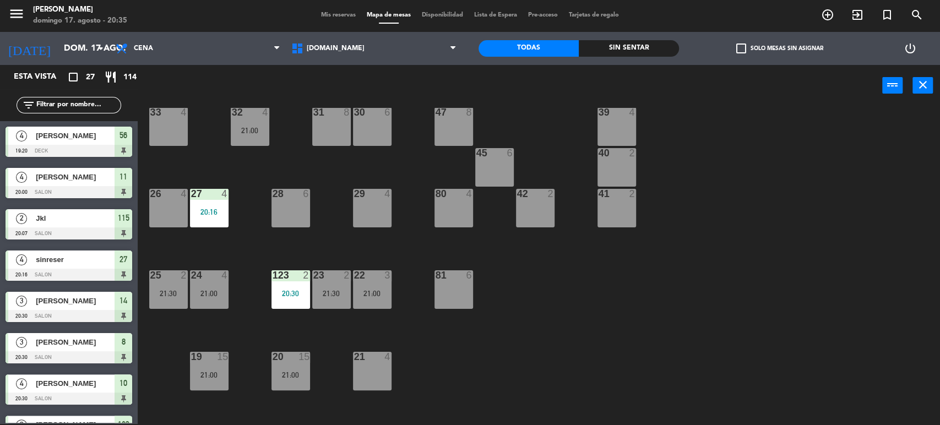
scroll to position [428, 0]
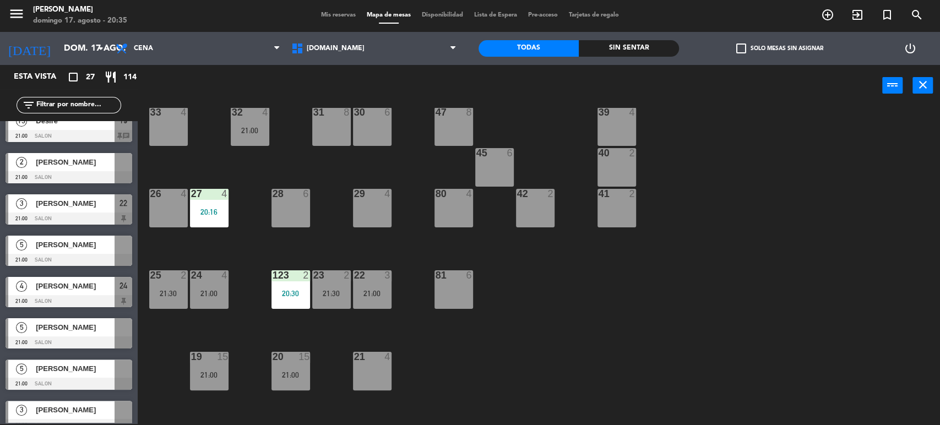
drag, startPoint x: 88, startPoint y: 170, endPoint x: 371, endPoint y: 230, distance: 290.0
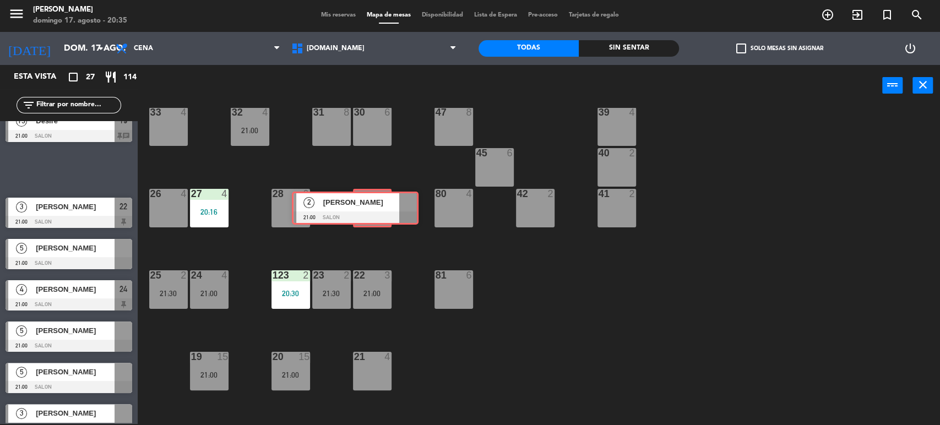
drag, startPoint x: 93, startPoint y: 174, endPoint x: 379, endPoint y: 213, distance: 289.1
click at [379, 213] on div "Esta vista crop_square 27 restaurant 114 filter_list 4 [PERSON_NAME] 19:20 DECK…" at bounding box center [470, 245] width 940 height 361
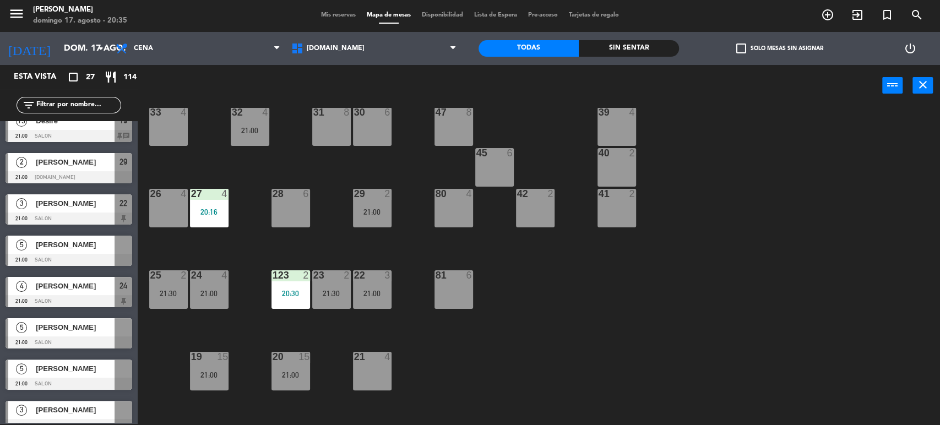
scroll to position [0, 0]
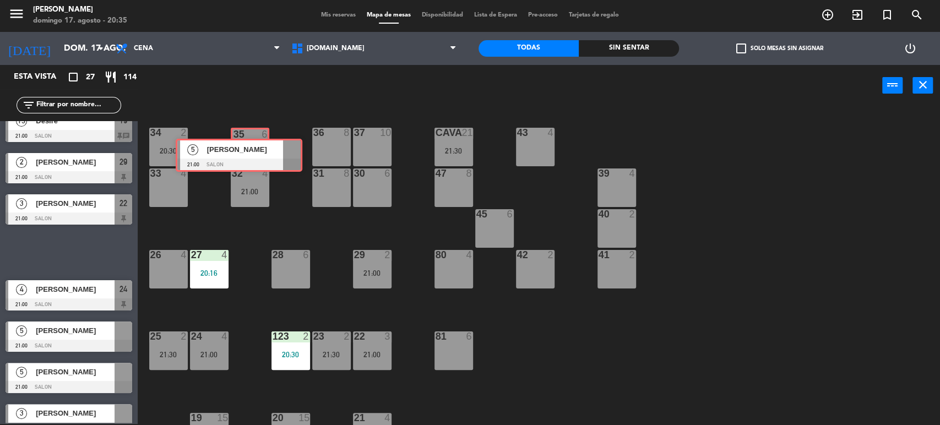
drag, startPoint x: 167, startPoint y: 232, endPoint x: 247, endPoint y: 156, distance: 109.9
click at [247, 156] on div "Esta vista crop_square 27 restaurant 114 filter_list 4 [PERSON_NAME] 19:20 DECK…" at bounding box center [470, 245] width 940 height 361
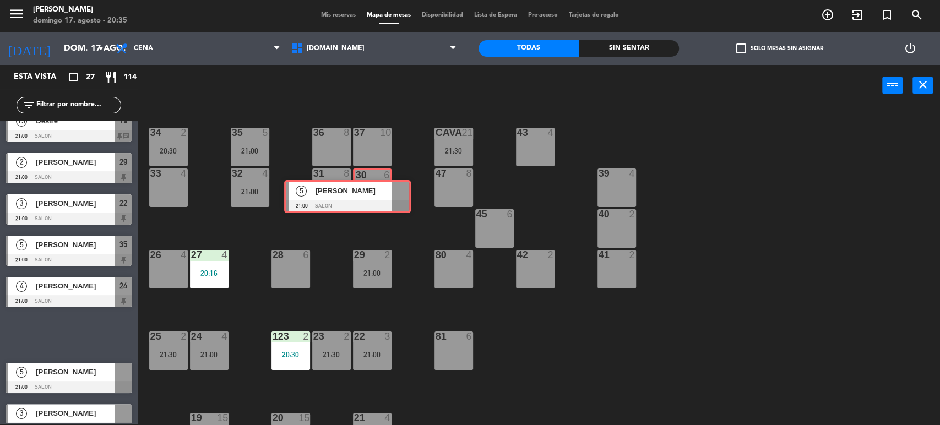
drag, startPoint x: 99, startPoint y: 331, endPoint x: 377, endPoint y: 193, distance: 310.9
click at [377, 193] on div "Esta vista crop_square 27 restaurant 114 filter_list 4 [PERSON_NAME] 19:20 DECK…" at bounding box center [470, 245] width 940 height 361
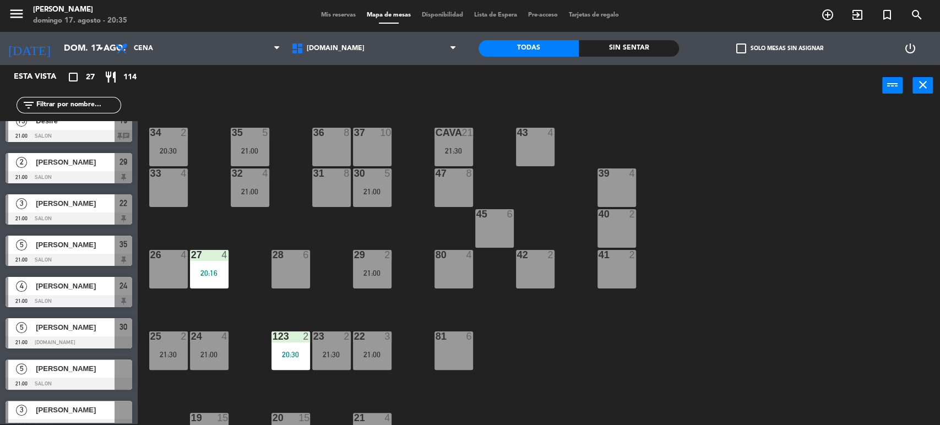
scroll to position [61, 0]
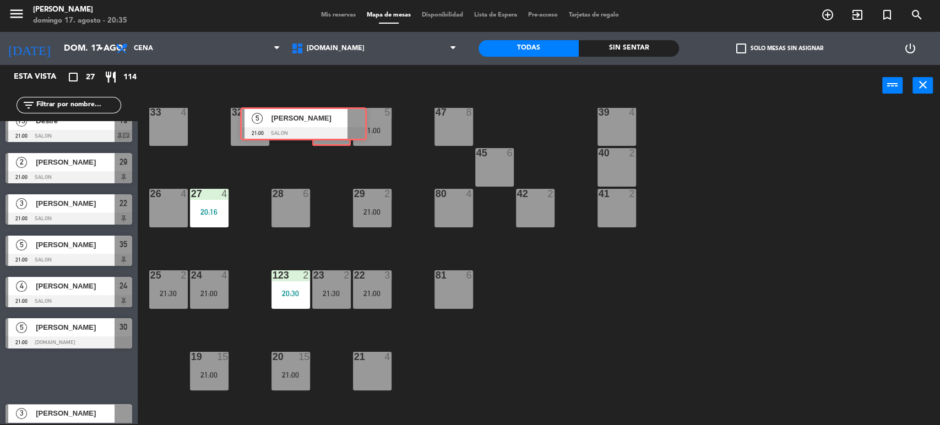
drag, startPoint x: 89, startPoint y: 382, endPoint x: 323, endPoint y: 130, distance: 344.2
click at [323, 130] on div "Esta vista crop_square 27 restaurant 114 filter_list 4 [PERSON_NAME] 19:20 DECK…" at bounding box center [470, 245] width 940 height 361
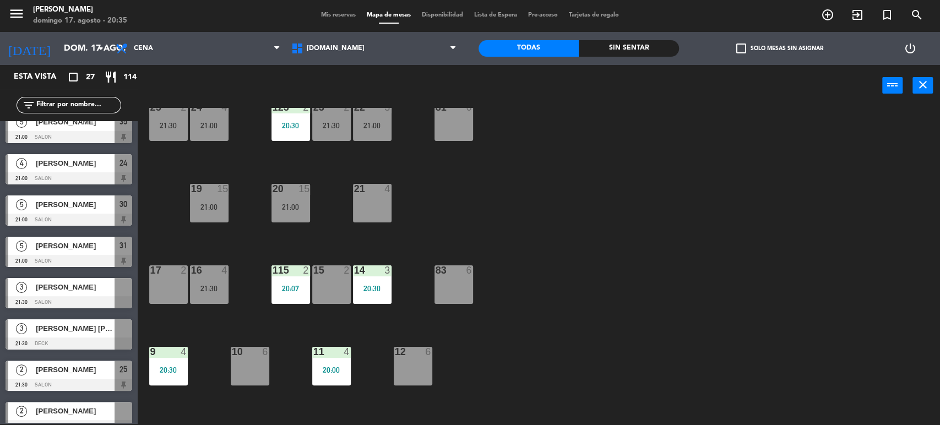
scroll to position [167, 0]
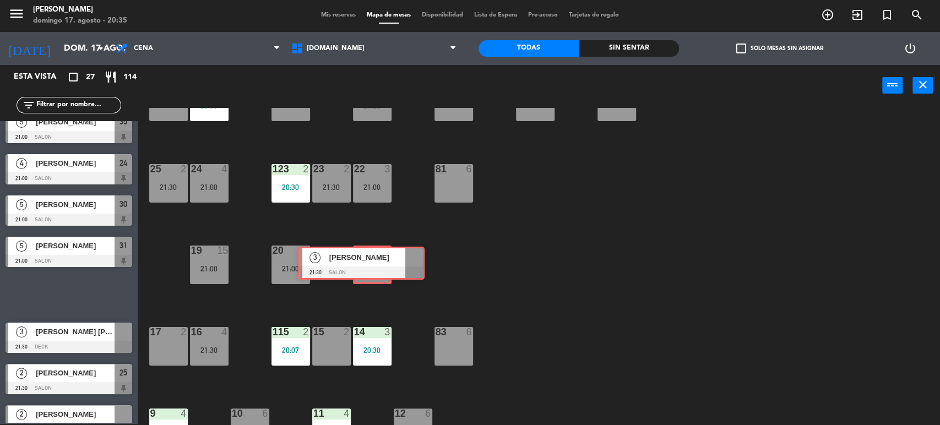
drag, startPoint x: 91, startPoint y: 296, endPoint x: 383, endPoint y: 266, distance: 294.1
click at [383, 266] on div "Esta vista crop_square 27 restaurant 114 filter_list 4 [PERSON_NAME] 19:20 DECK…" at bounding box center [470, 245] width 940 height 361
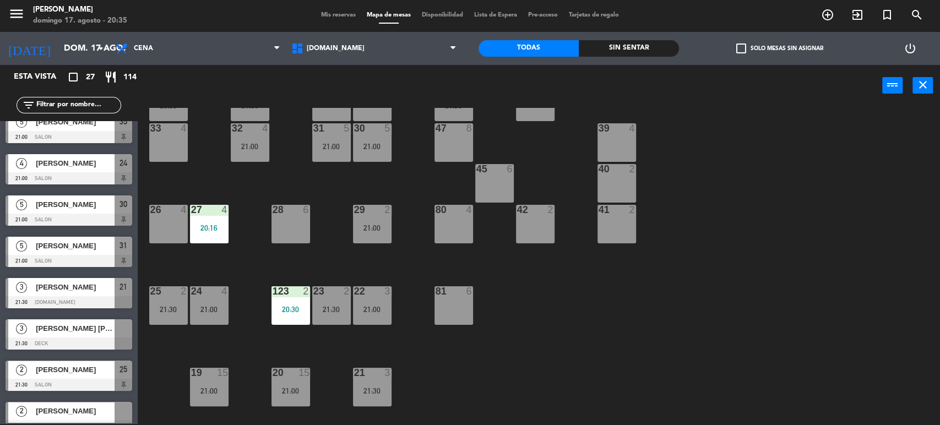
scroll to position [0, 0]
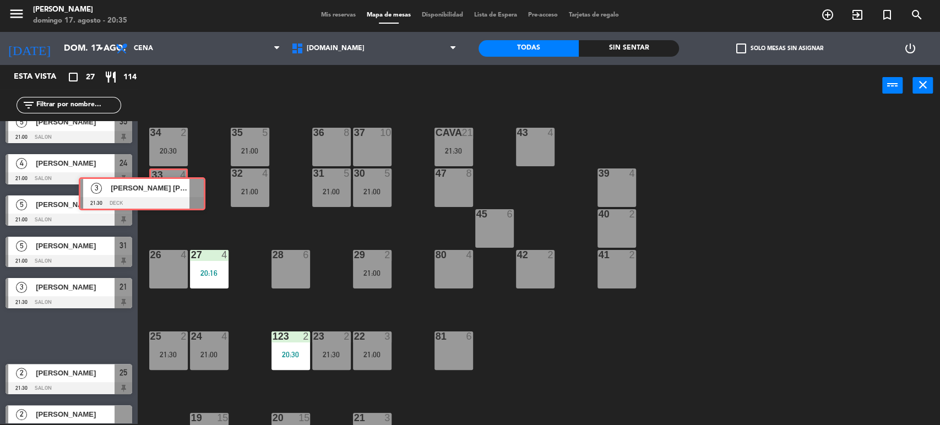
drag, startPoint x: 81, startPoint y: 336, endPoint x: 154, endPoint y: 194, distance: 159.4
click at [154, 194] on div "Esta vista crop_square 27 restaurant 114 filter_list 4 [PERSON_NAME] 19:20 DECK…" at bounding box center [470, 245] width 940 height 361
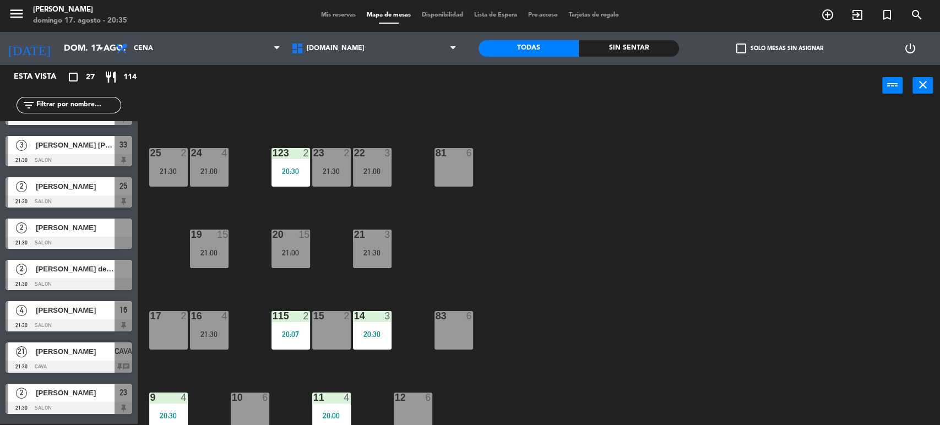
scroll to position [245, 0]
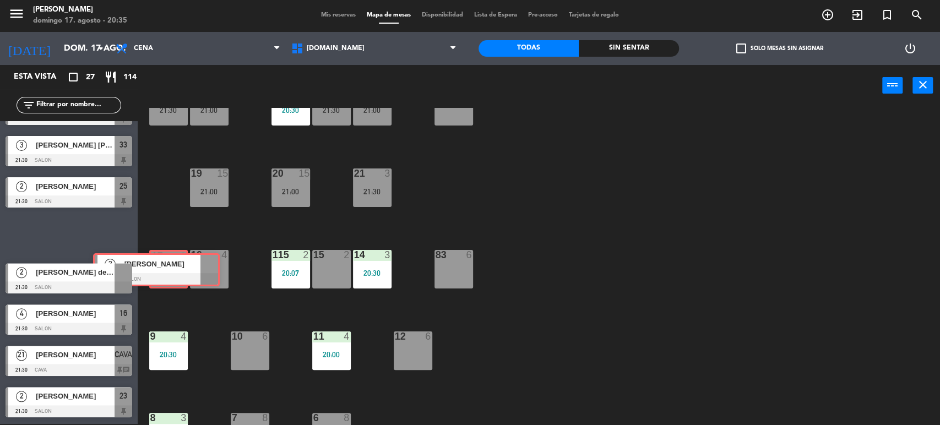
drag, startPoint x: 75, startPoint y: 228, endPoint x: 163, endPoint y: 263, distance: 95.1
click at [163, 263] on div "Esta vista crop_square 27 restaurant 114 filter_list 4 [PERSON_NAME] 19:20 DECK…" at bounding box center [470, 245] width 940 height 361
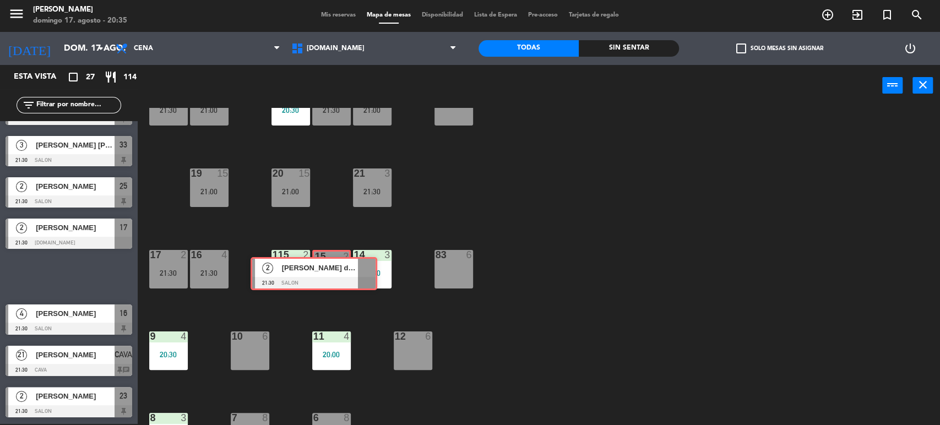
drag, startPoint x: 89, startPoint y: 280, endPoint x: 331, endPoint y: 278, distance: 241.8
click at [331, 278] on div "Esta vista crop_square 27 restaurant 114 filter_list 4 [PERSON_NAME] 19:20 DECK…" at bounding box center [470, 245] width 940 height 361
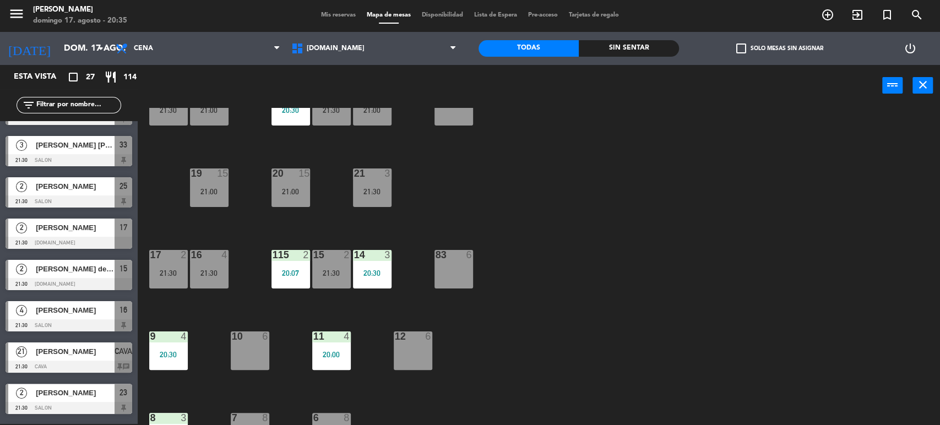
click at [723, 243] on div "34 2 20:30 35 5 21:00 36 8 43 4 37 10 CAVA 21 21:30 33 3 21:30 32 4 21:00 31 5 …" at bounding box center [543, 267] width 793 height 318
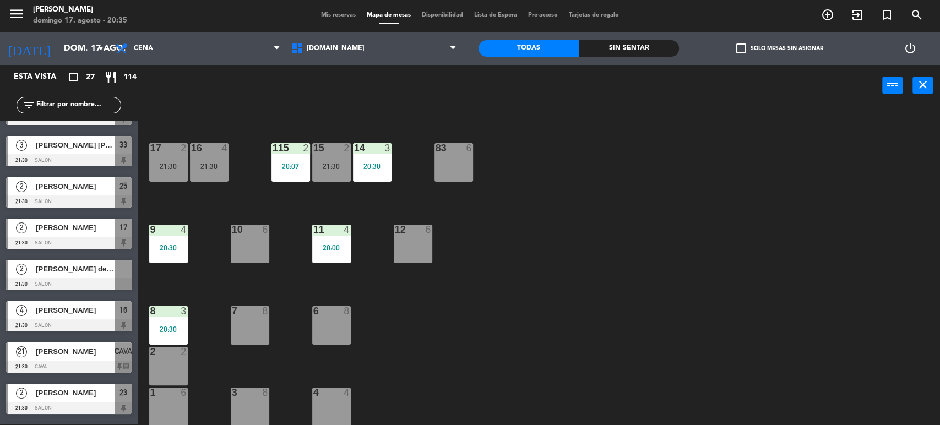
scroll to position [813, 0]
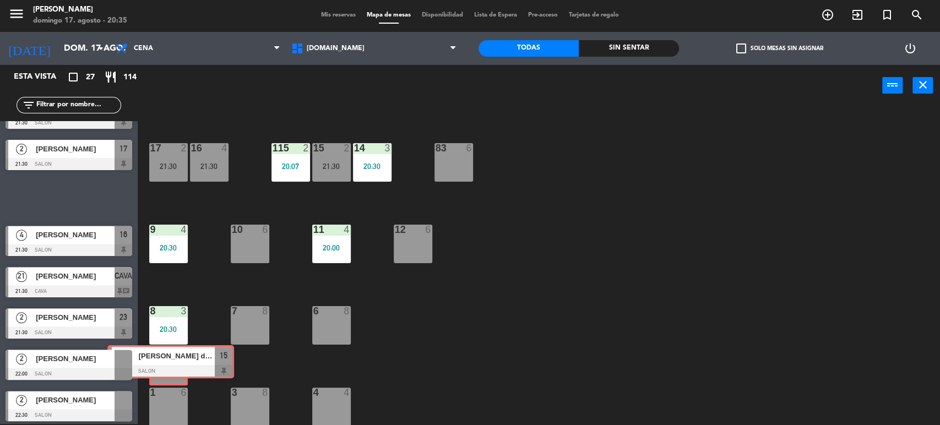
drag, startPoint x: 66, startPoint y: 196, endPoint x: 168, endPoint y: 360, distance: 193.2
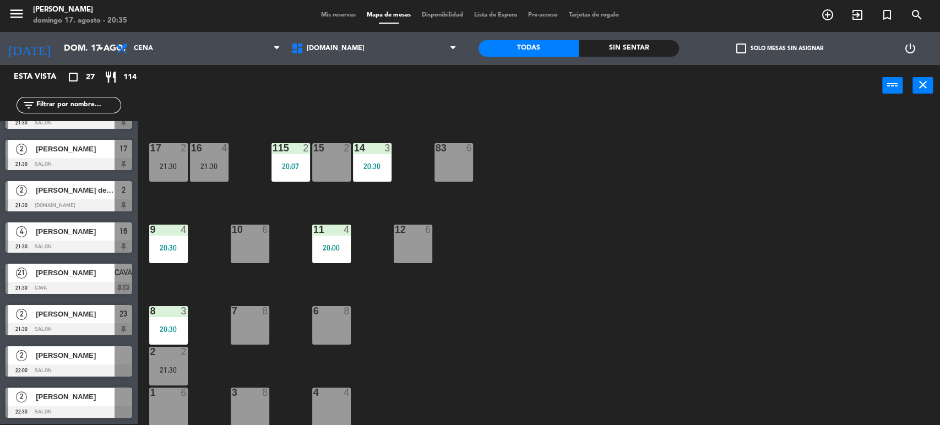
scroll to position [0, 0]
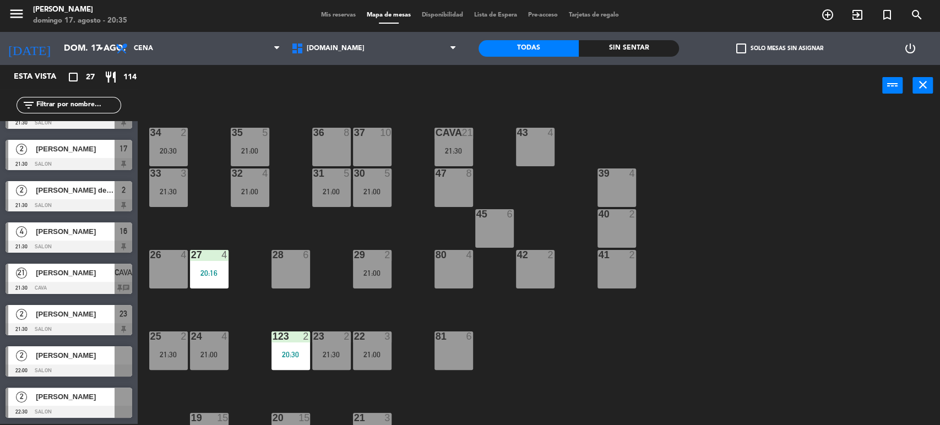
click at [555, 224] on div "34 2 20:30 35 5 21:00 36 8 43 4 37 10 CAVA 21 21:30 33 3 21:30 32 4 21:00 31 5 …" at bounding box center [543, 267] width 793 height 318
click at [567, 208] on div "34 2 20:30 35 5 21:00 36 8 43 4 37 10 CAVA 21 21:30 33 3 21:30 32 4 21:00 31 5 …" at bounding box center [543, 267] width 793 height 318
click at [172, 143] on div "34 2 20:30" at bounding box center [168, 147] width 39 height 39
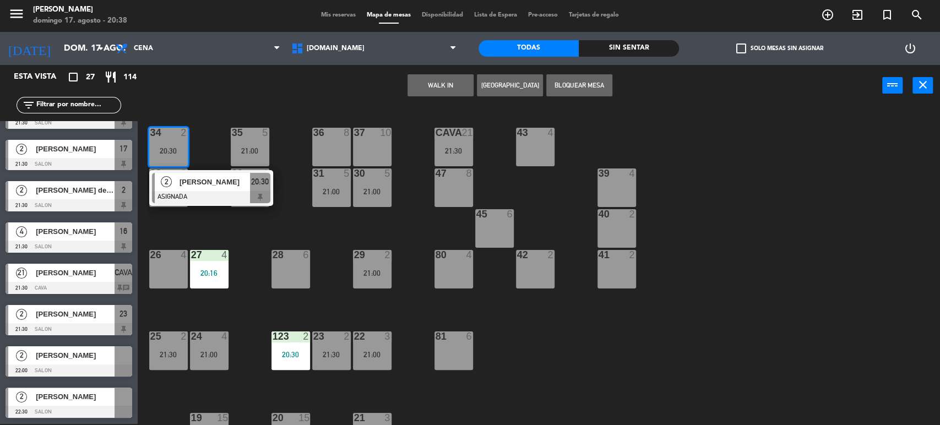
drag, startPoint x: 534, startPoint y: 148, endPoint x: 514, endPoint y: 139, distance: 21.7
click at [533, 148] on div "43 4" at bounding box center [535, 147] width 39 height 39
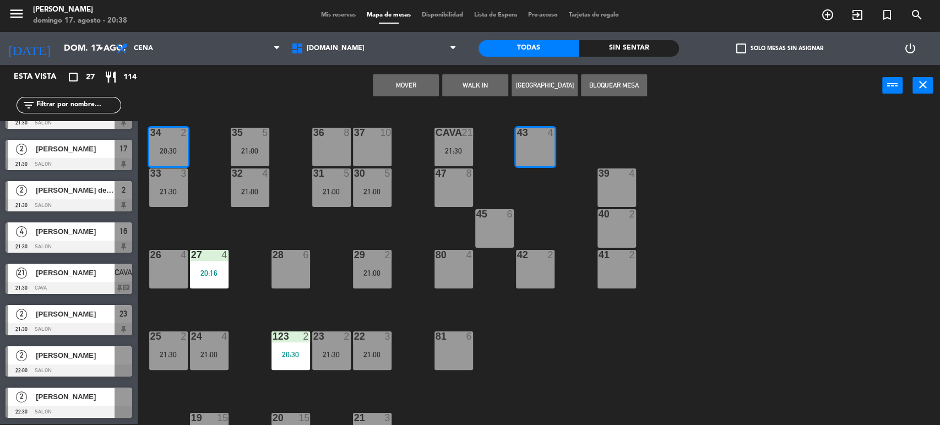
click at [425, 84] on button "Mover" at bounding box center [406, 85] width 66 height 22
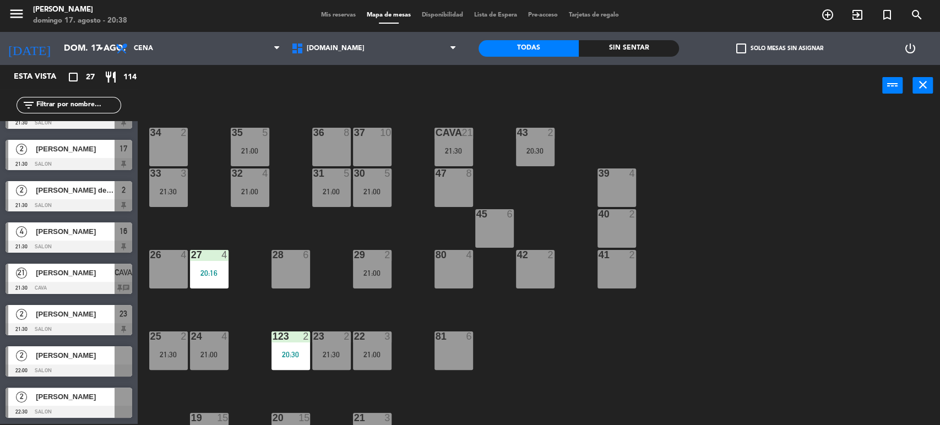
click at [118, 101] on input "text" at bounding box center [77, 105] width 85 height 12
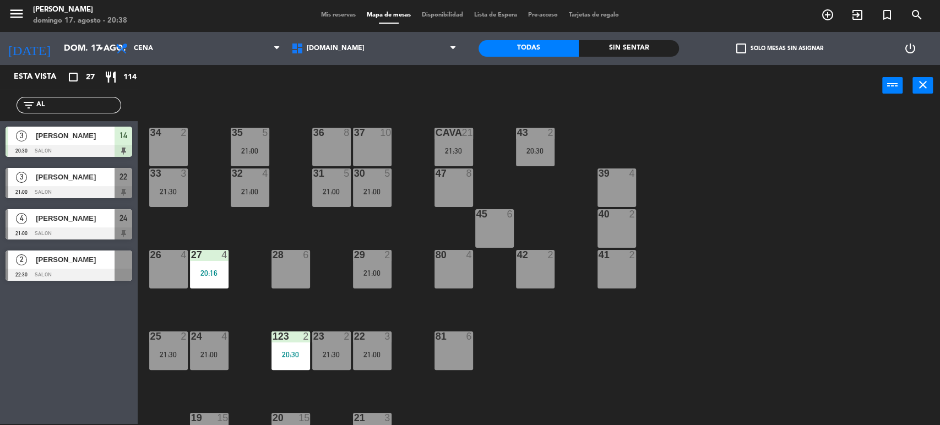
type input "AL"
click at [246, 84] on div "power_input close" at bounding box center [510, 86] width 745 height 42
drag, startPoint x: 97, startPoint y: 100, endPoint x: 84, endPoint y: 69, distance: 33.6
click at [96, 100] on input "AL" at bounding box center [77, 105] width 85 height 12
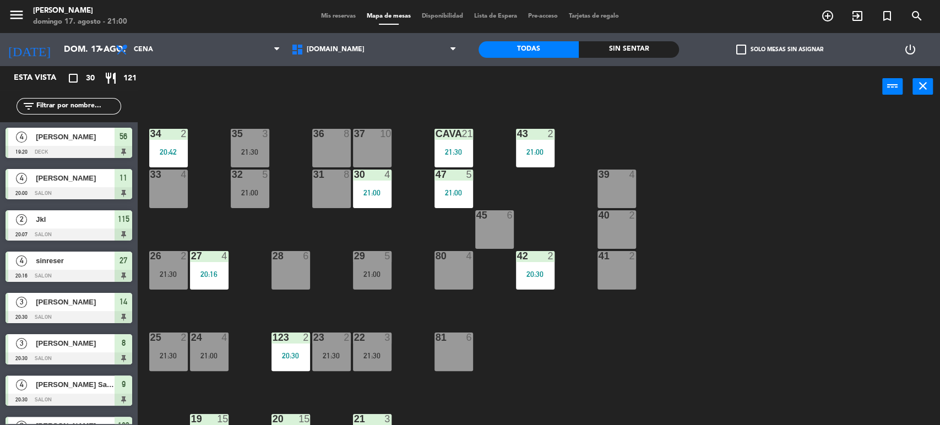
click at [180, 193] on div "33 4" at bounding box center [168, 189] width 39 height 39
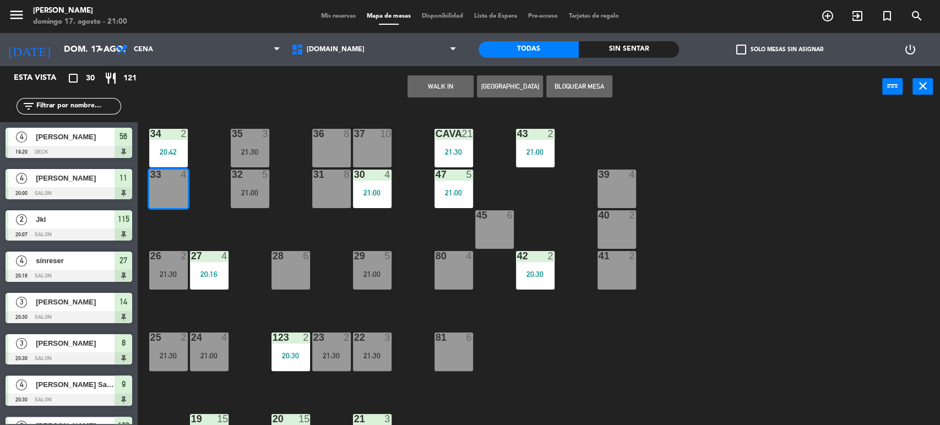
click at [444, 87] on button "WALK IN" at bounding box center [441, 86] width 66 height 22
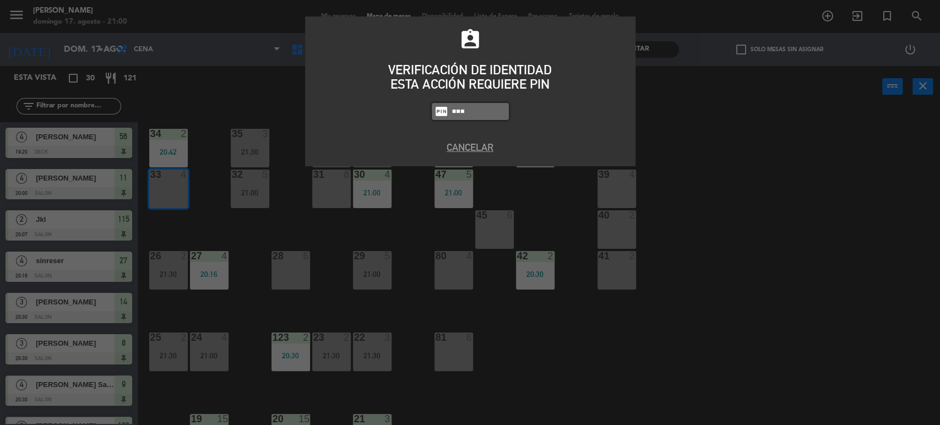
type input "1738"
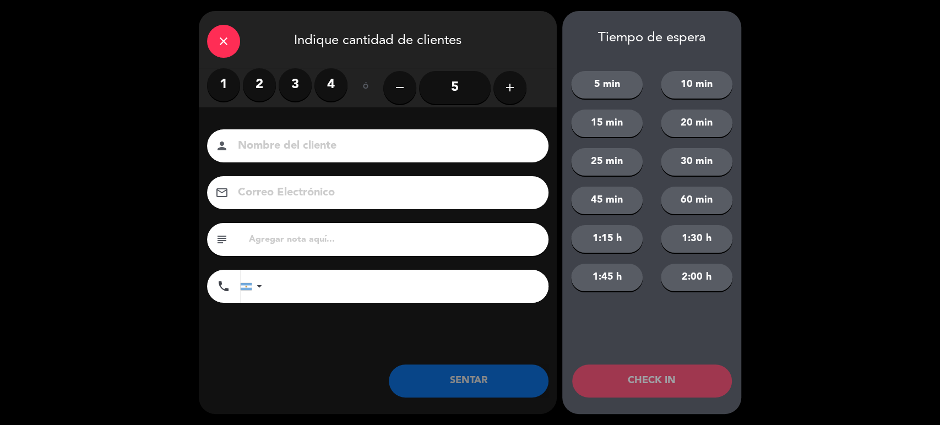
click at [264, 86] on label "2" at bounding box center [259, 84] width 33 height 33
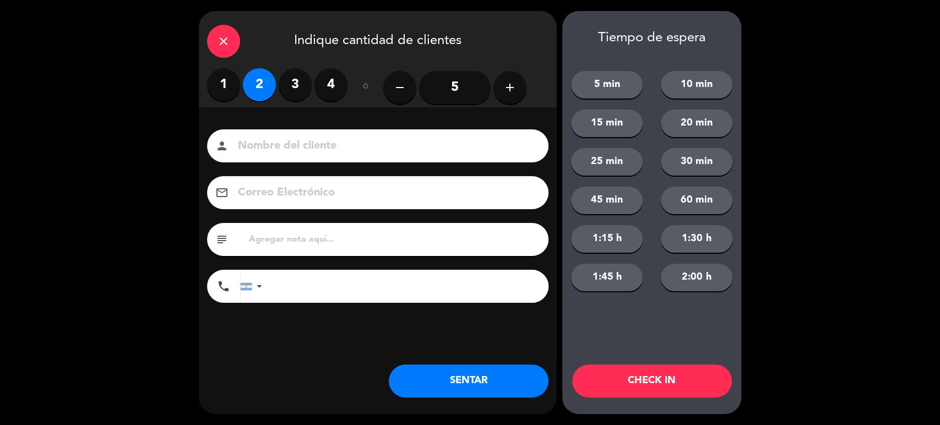
click at [314, 149] on input at bounding box center [385, 146] width 297 height 19
type input "JKL"
click at [604, 93] on button "5 min" at bounding box center [607, 85] width 72 height 28
click at [502, 385] on button "SENTAR" at bounding box center [469, 381] width 160 height 33
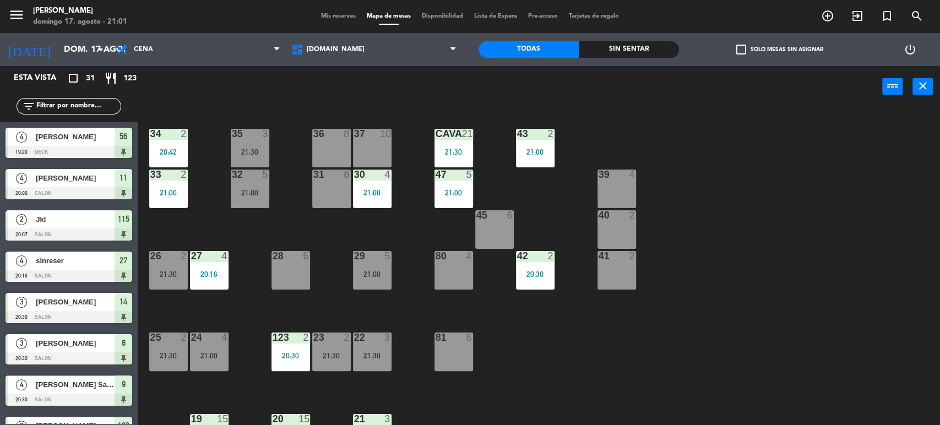
click at [348, 243] on div "34 2 20:42 35 3 21:30 36 8 43 2 21:00 37 10 CAVA 21 21:30 33 2 21:00 32 5 21:00…" at bounding box center [543, 268] width 793 height 318
click at [616, 334] on div "34 2 20:42 35 3 21:30 36 8 43 2 21:00 37 10 CAVA 21 21:30 33 2 21:00 32 5 21:00…" at bounding box center [543, 268] width 793 height 318
click at [375, 182] on div "30 4 21:00" at bounding box center [372, 189] width 39 height 39
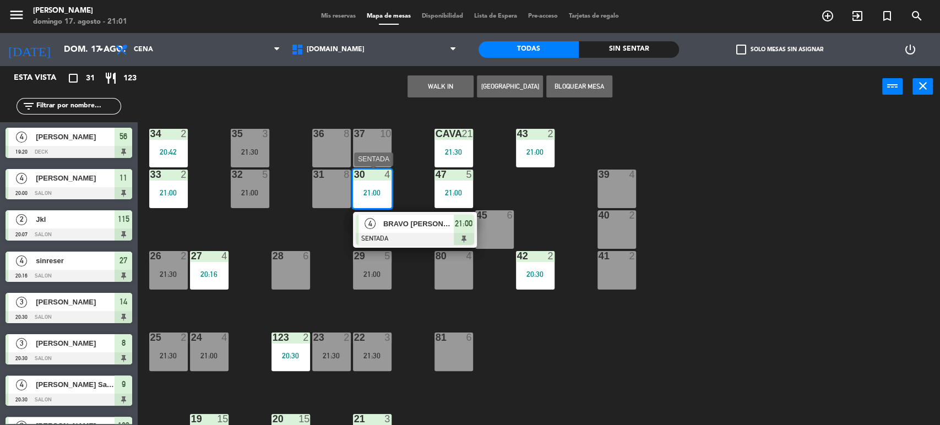
click at [437, 230] on div "BRAVO [PERSON_NAME]" at bounding box center [418, 224] width 72 height 18
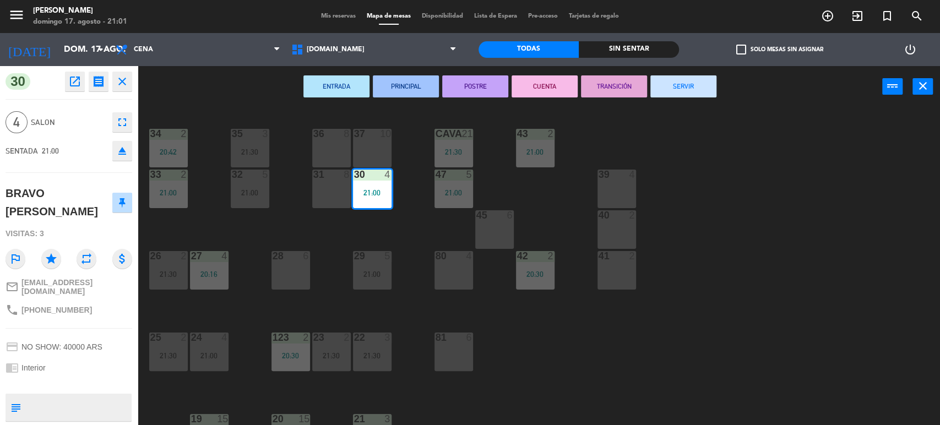
click at [124, 78] on icon "close" at bounding box center [122, 81] width 13 height 13
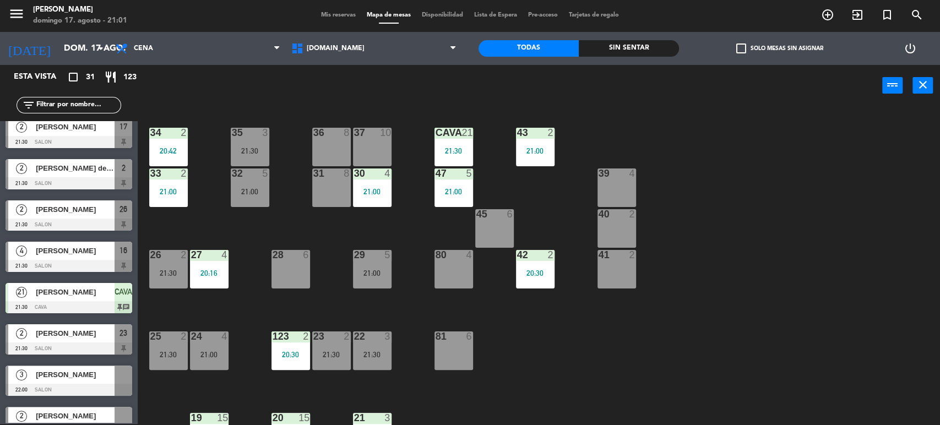
scroll to position [978, 0]
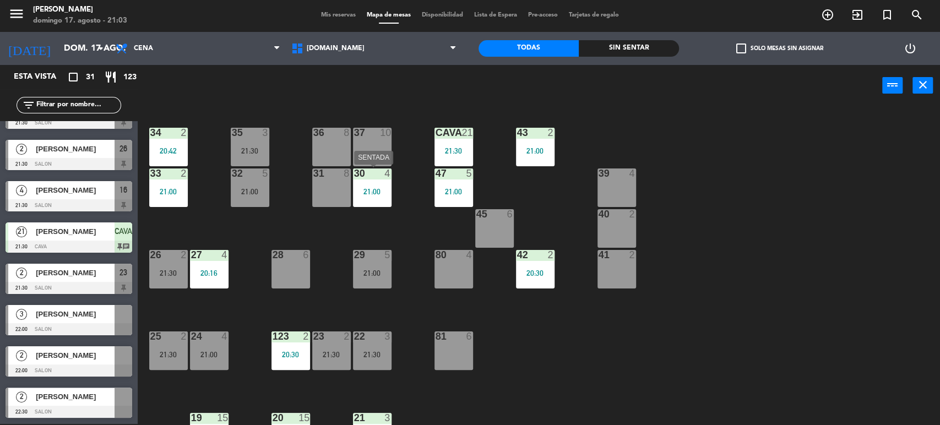
click at [378, 180] on div "30 4 21:00" at bounding box center [372, 188] width 39 height 39
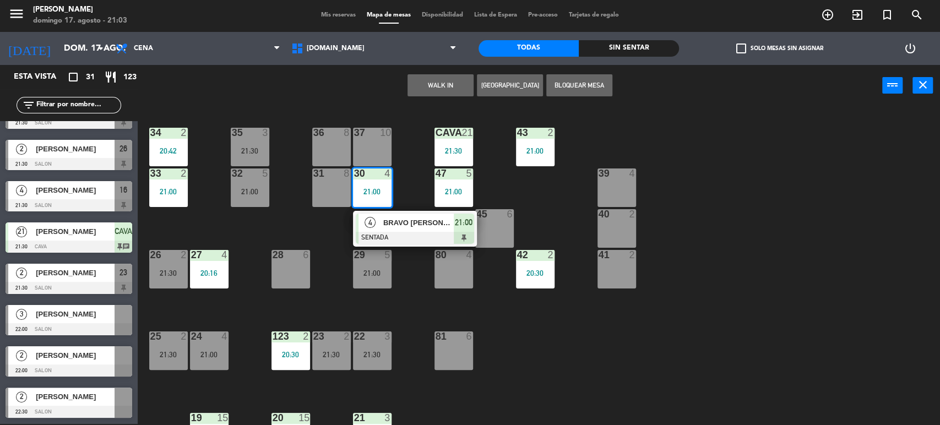
click at [106, 103] on input "text" at bounding box center [77, 105] width 85 height 12
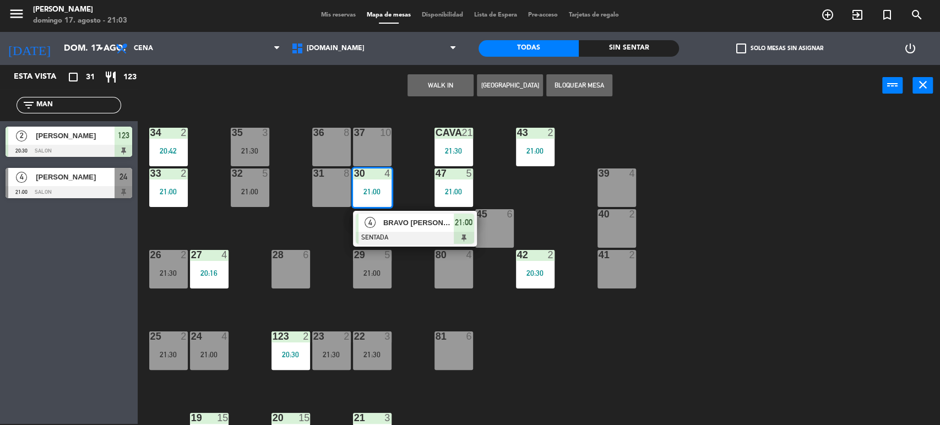
scroll to position [0, 0]
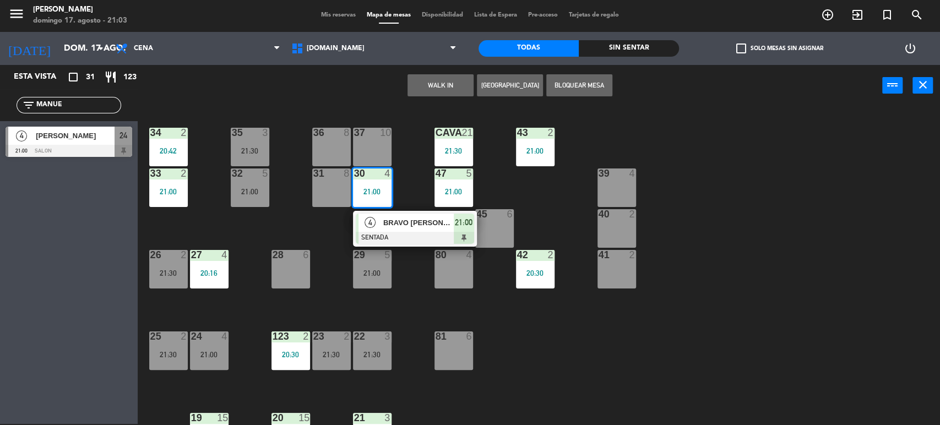
type input "MANUE"
click at [178, 105] on div "WALK IN Crear Reserva Bloquear Mesa power_input close" at bounding box center [510, 86] width 745 height 42
click at [102, 143] on div "[PERSON_NAME]" at bounding box center [75, 136] width 80 height 18
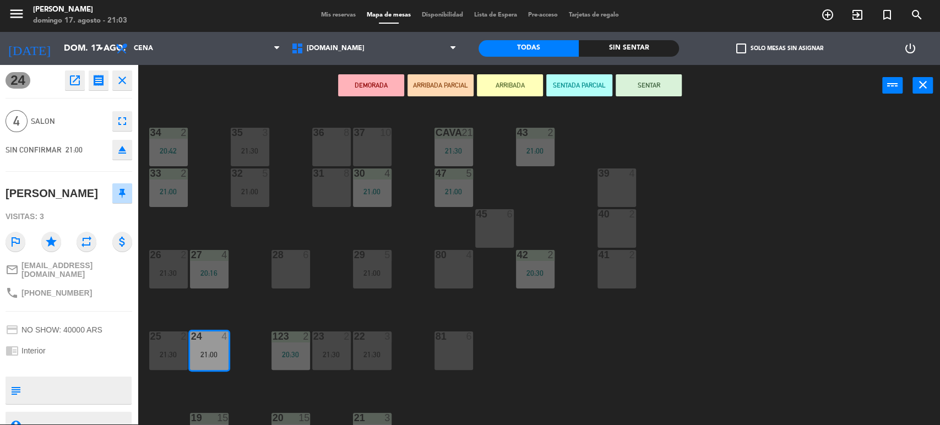
click at [462, 90] on button "ARRIBADA PARCIAL" at bounding box center [441, 85] width 66 height 22
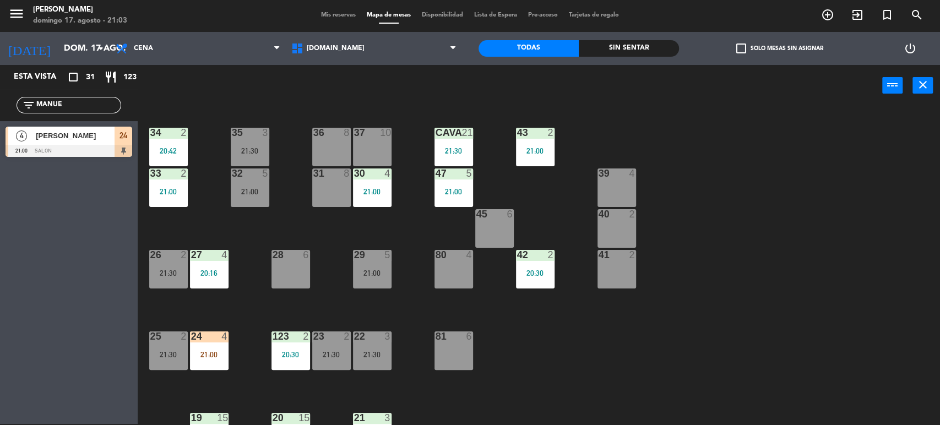
scroll to position [61, 0]
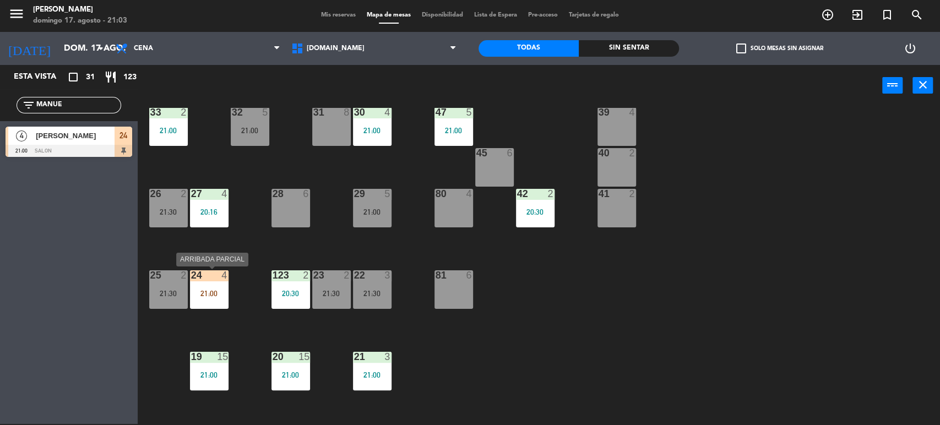
click at [219, 291] on div "21:00" at bounding box center [209, 294] width 39 height 8
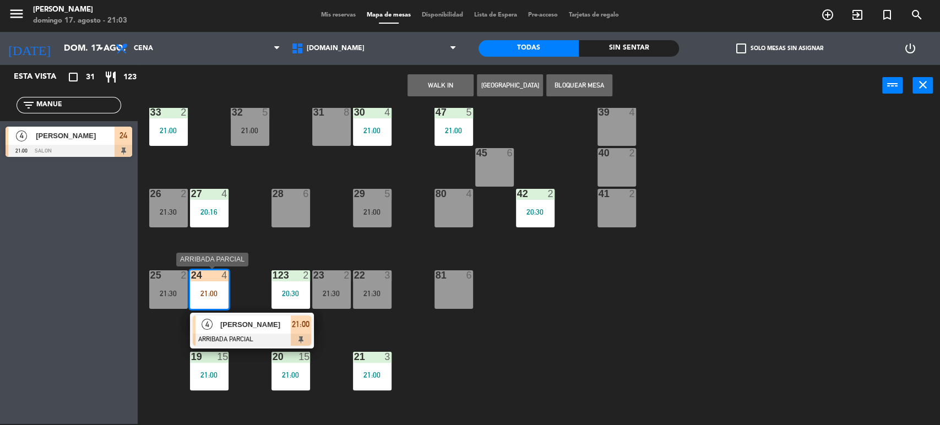
click at [275, 327] on span "[PERSON_NAME]" at bounding box center [255, 325] width 71 height 12
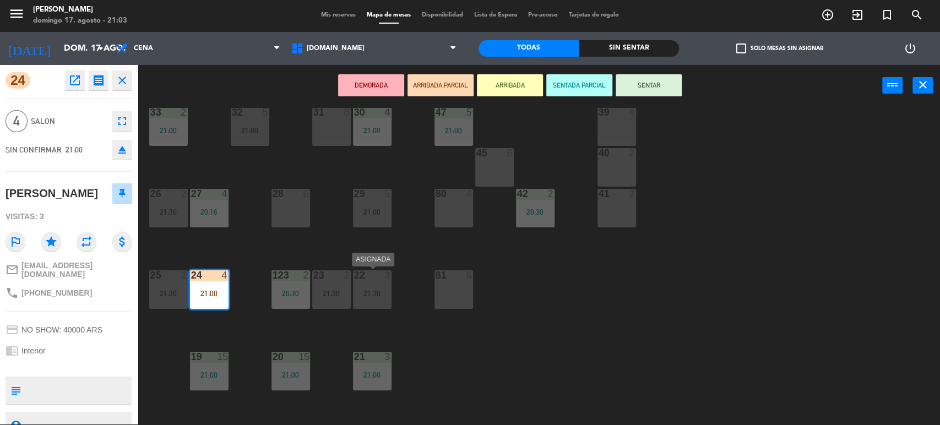
click at [371, 287] on div "22 3 21:30" at bounding box center [372, 289] width 39 height 39
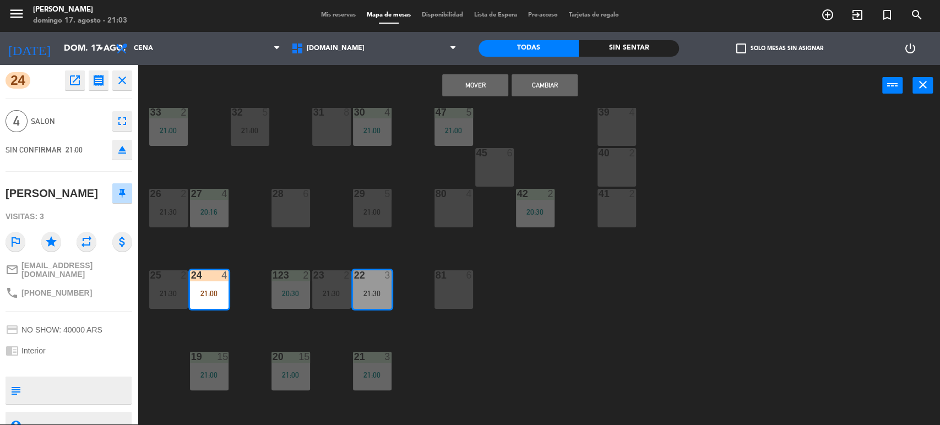
click at [542, 84] on button "Cambiar" at bounding box center [545, 85] width 66 height 22
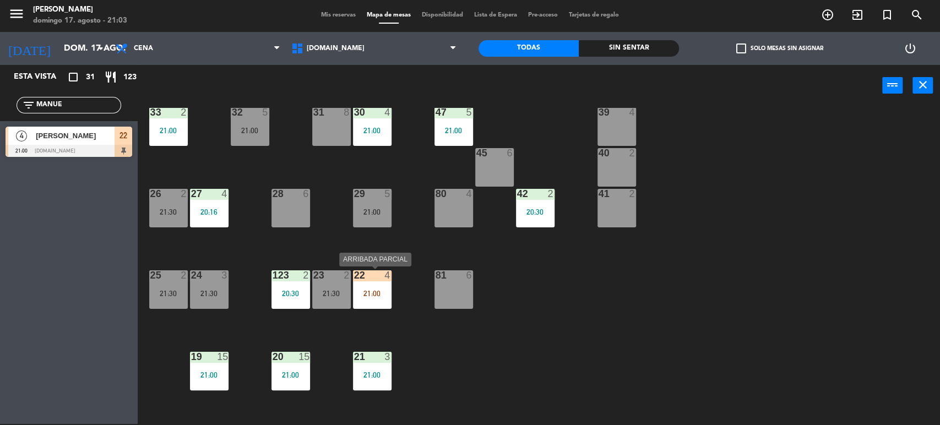
click at [383, 288] on div "22 4 21:00" at bounding box center [372, 289] width 39 height 39
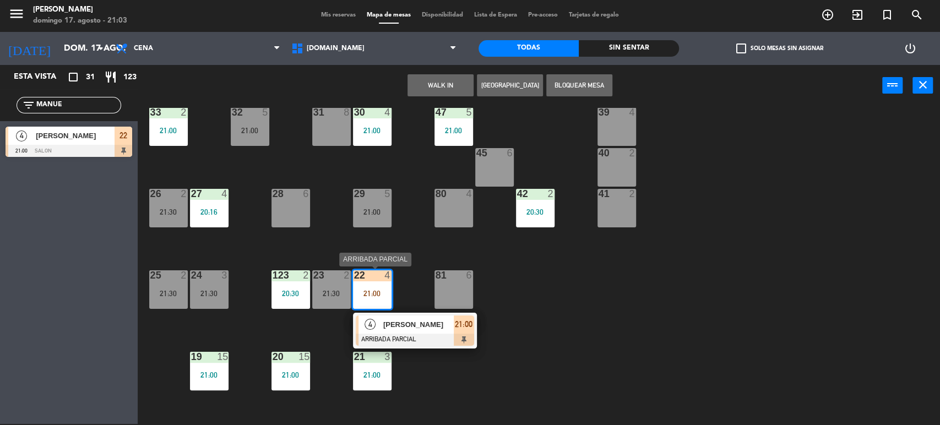
click at [420, 336] on div at bounding box center [415, 340] width 118 height 12
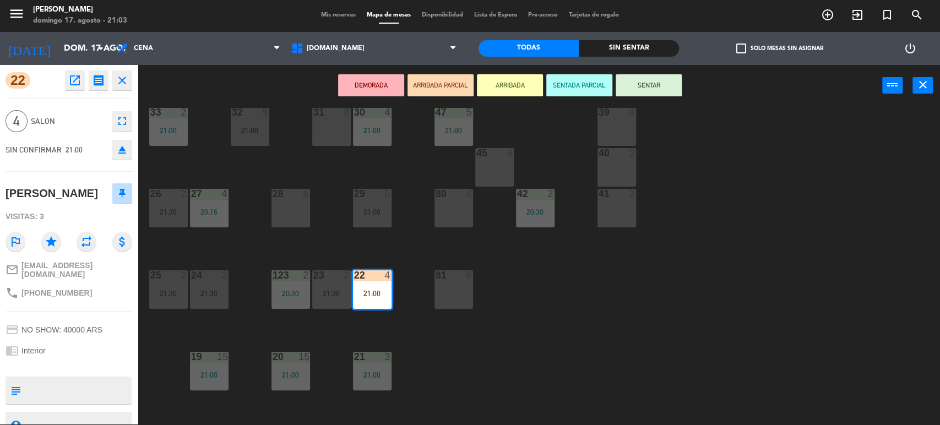
click at [659, 82] on button "SENTAR" at bounding box center [649, 85] width 66 height 22
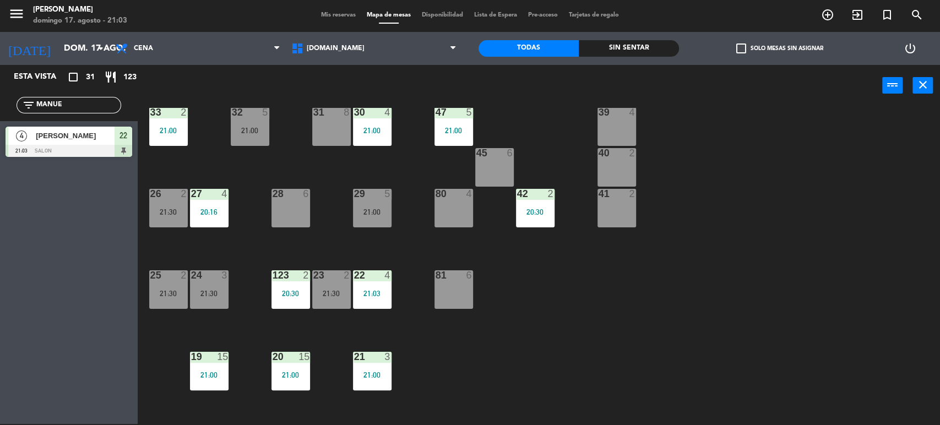
click at [712, 147] on div "34 2 20:42 35 3 21:30 36 8 43 2 21:00 37 10 CAVA 21 21:30 33 2 21:00 32 5 21:00…" at bounding box center [543, 267] width 793 height 318
click at [87, 109] on input "MANUE" at bounding box center [77, 105] width 85 height 12
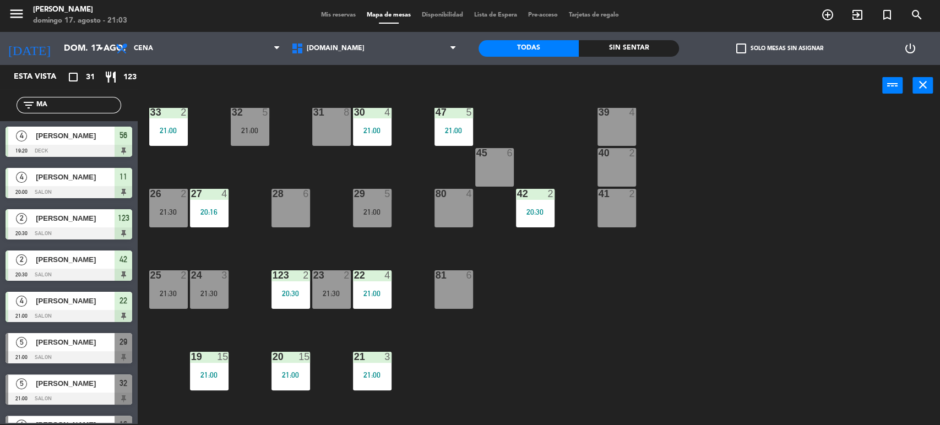
type input "M"
click at [793, 312] on div "34 2 20:42 35 3 21:30 36 8 43 2 21:00 37 10 CAVA 21 21:30 33 2 21:00 32 5 21:00…" at bounding box center [543, 267] width 793 height 318
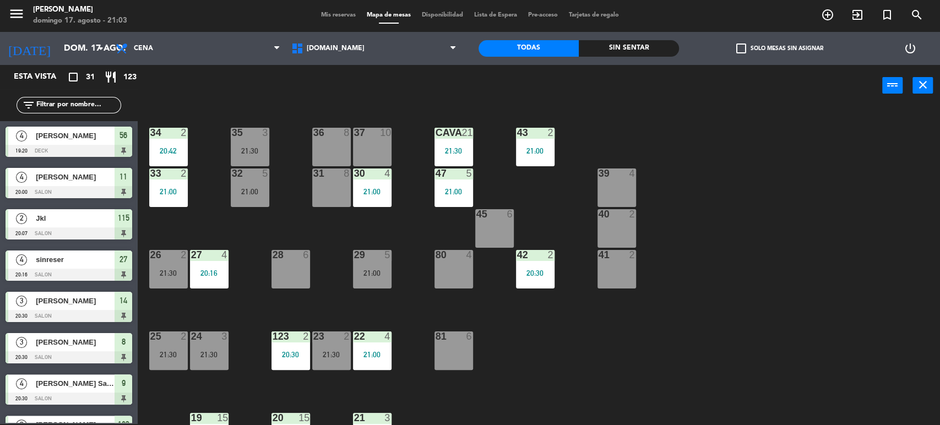
click at [98, 105] on input "text" at bounding box center [77, 105] width 85 height 12
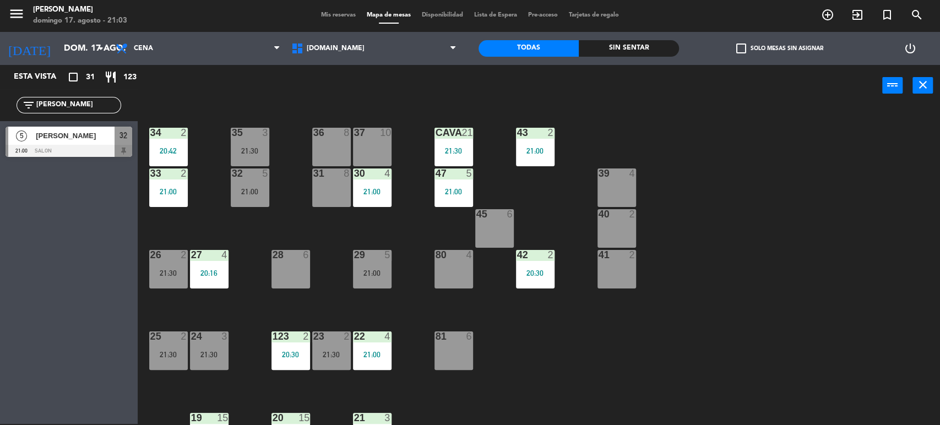
type input "MARIE"
click at [296, 84] on div "power_input close" at bounding box center [510, 86] width 745 height 42
click at [104, 145] on div at bounding box center [69, 151] width 127 height 12
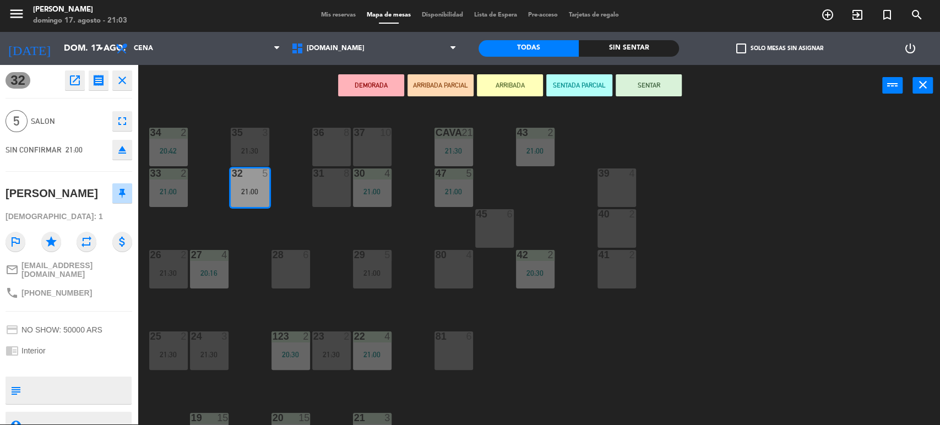
click at [447, 84] on button "ARRIBADA PARCIAL" at bounding box center [441, 85] width 66 height 22
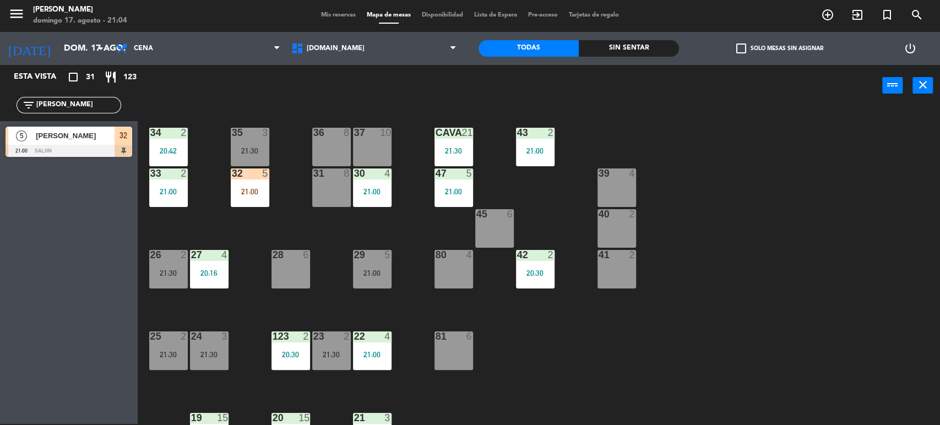
click at [296, 264] on div "28 6" at bounding box center [291, 269] width 39 height 39
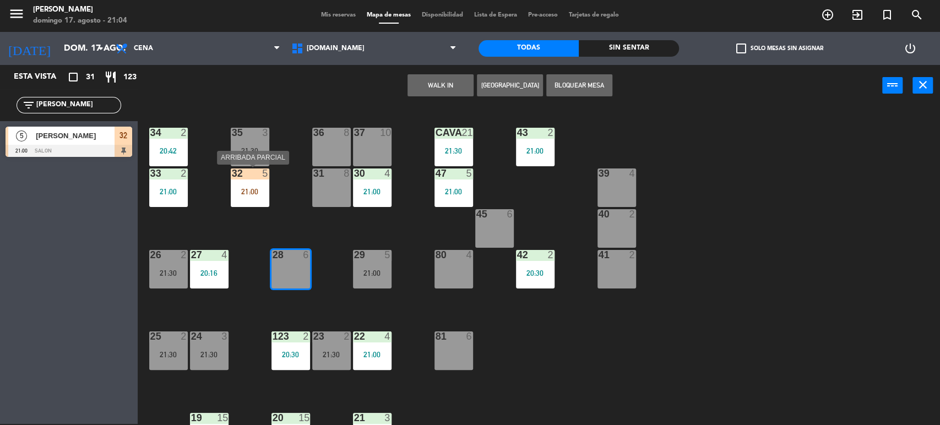
click at [263, 188] on div "21:00" at bounding box center [250, 192] width 39 height 8
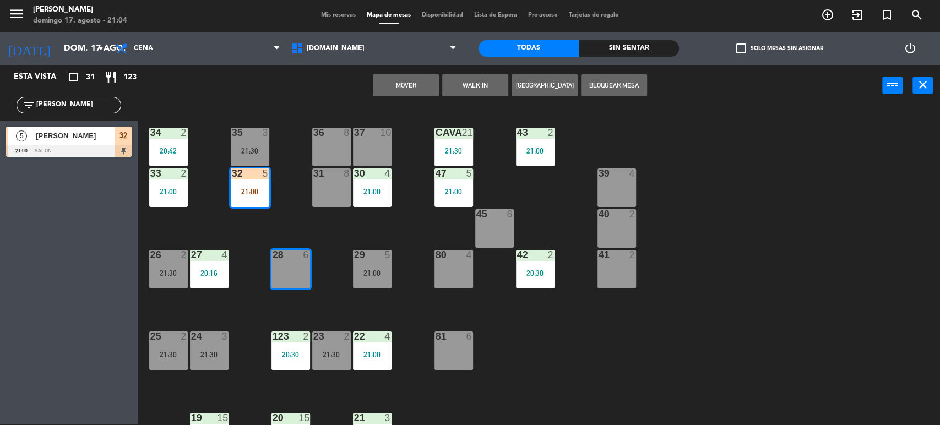
click at [415, 85] on button "Mover" at bounding box center [406, 85] width 66 height 22
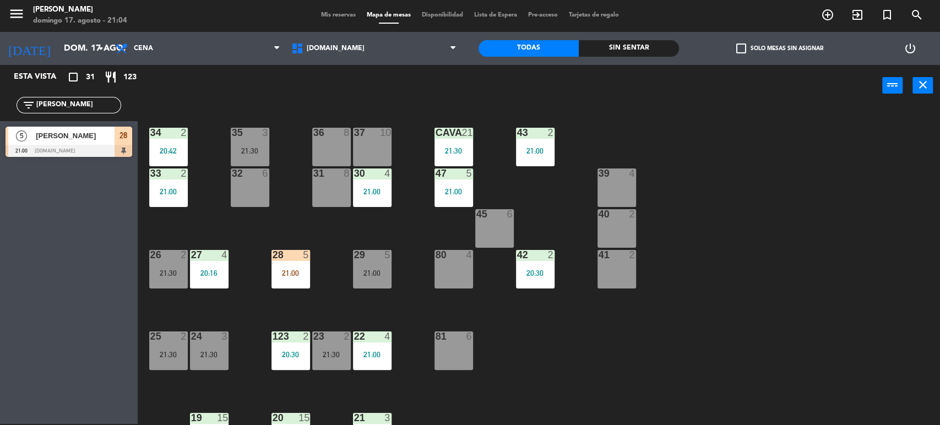
click at [412, 218] on div "34 2 20:42 35 3 21:30 36 8 43 2 21:00 37 10 CAVA 21 21:30 33 2 21:00 32 6 31 8 …" at bounding box center [543, 267] width 793 height 318
click at [385, 263] on div "29 5 21:00" at bounding box center [372, 269] width 39 height 39
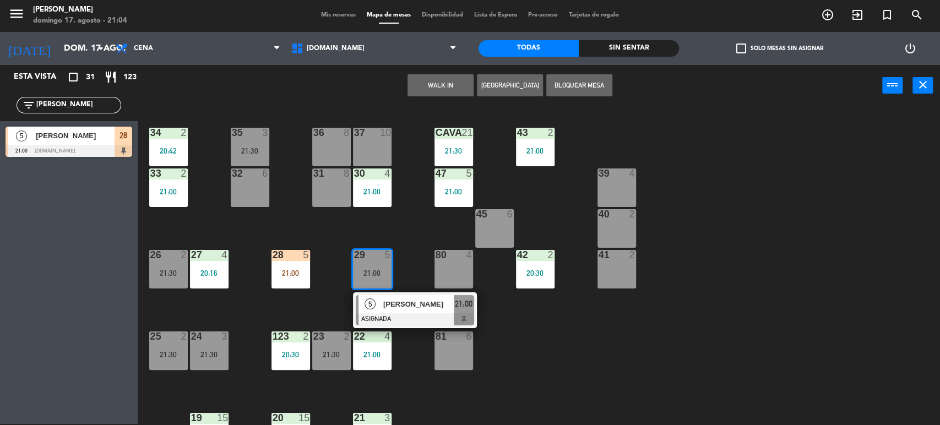
click at [264, 184] on div "32 6" at bounding box center [250, 188] width 39 height 39
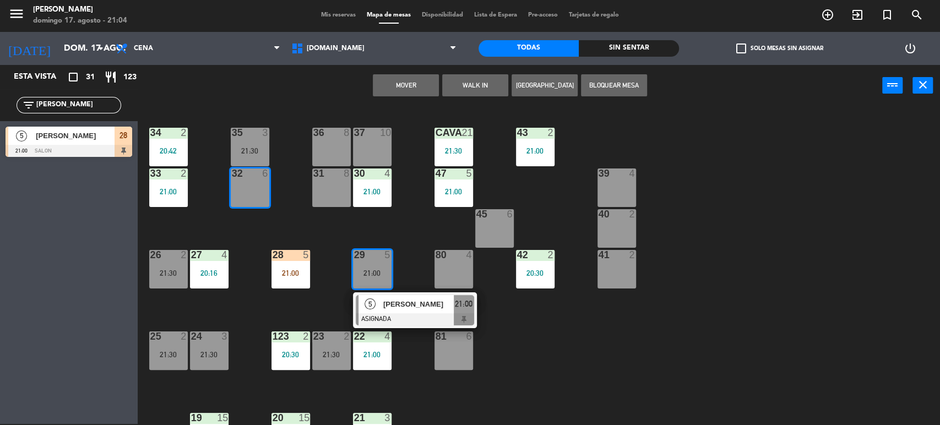
click at [412, 82] on button "Mover" at bounding box center [406, 85] width 66 height 22
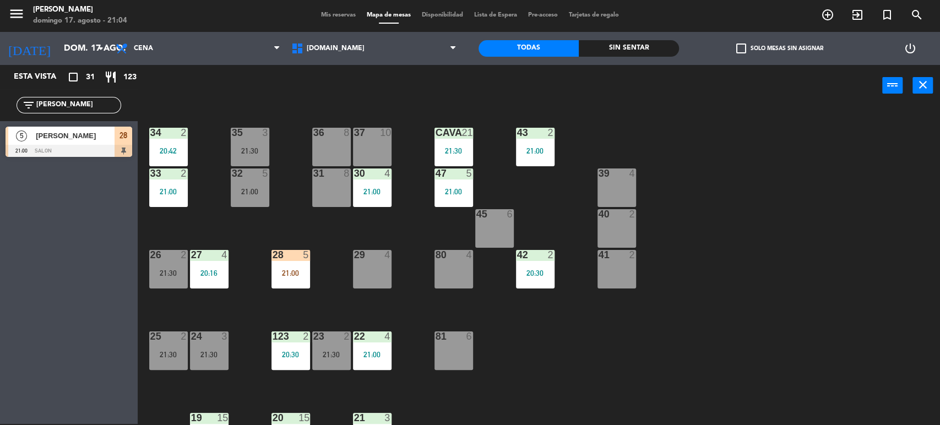
click at [403, 212] on div "34 2 20:42 35 3 21:30 36 8 43 2 21:00 37 10 CAVA 21 21:30 33 2 21:00 32 5 21:00…" at bounding box center [543, 267] width 793 height 318
click at [301, 277] on div "21:00" at bounding box center [291, 273] width 39 height 8
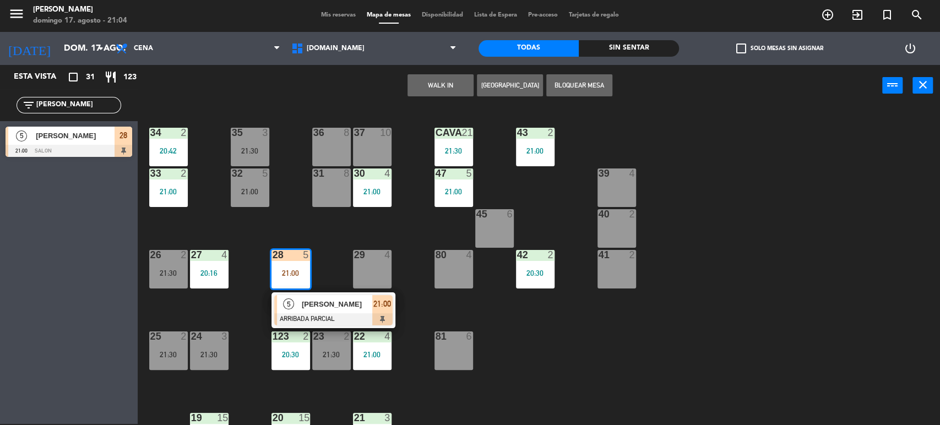
click at [348, 307] on div "5 Mariela Buracco ARRIBADA PARCIAL 21:00" at bounding box center [333, 311] width 140 height 36
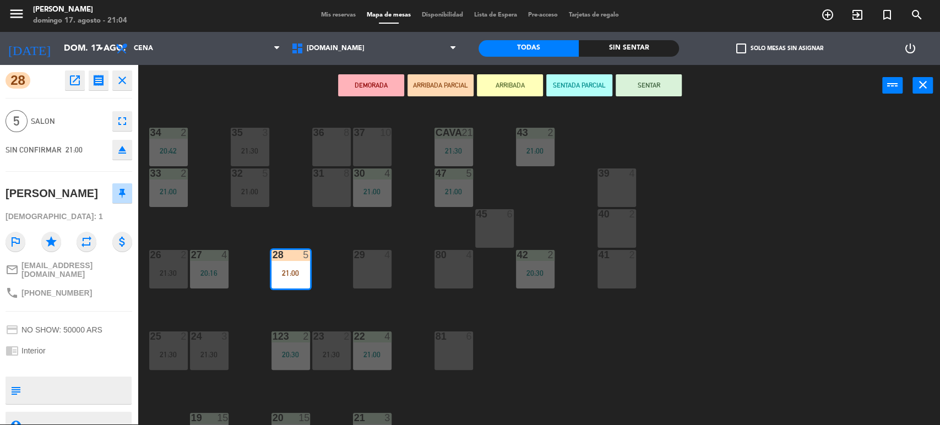
click at [636, 86] on button "SENTAR" at bounding box center [649, 85] width 66 height 22
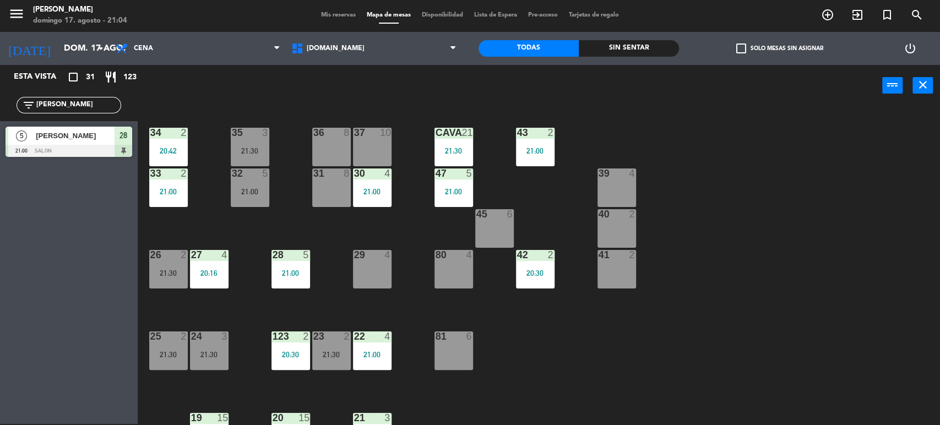
drag, startPoint x: 802, startPoint y: 339, endPoint x: 165, endPoint y: 106, distance: 677.9
click at [799, 337] on div "34 2 20:42 35 3 21:30 36 8 43 2 21:00 37 10 CAVA 21 21:30 33 2 21:00 32 5 21:00…" at bounding box center [543, 267] width 793 height 318
click at [102, 107] on input "MARIE" at bounding box center [77, 105] width 85 height 12
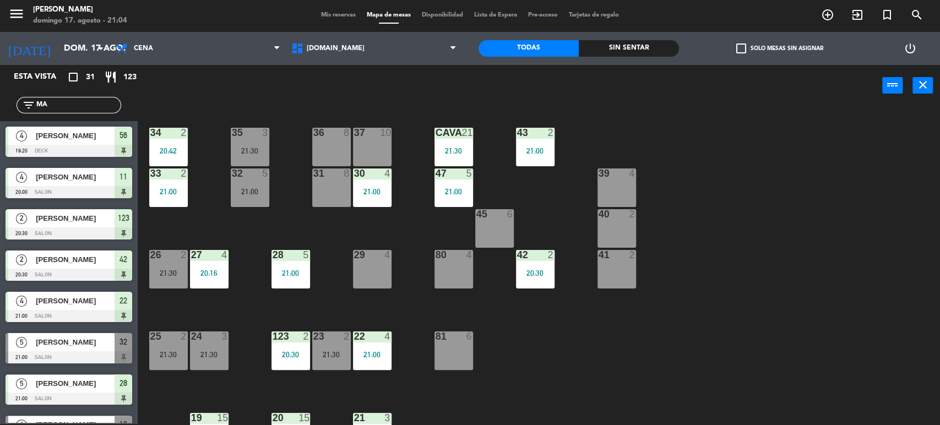
type input "M"
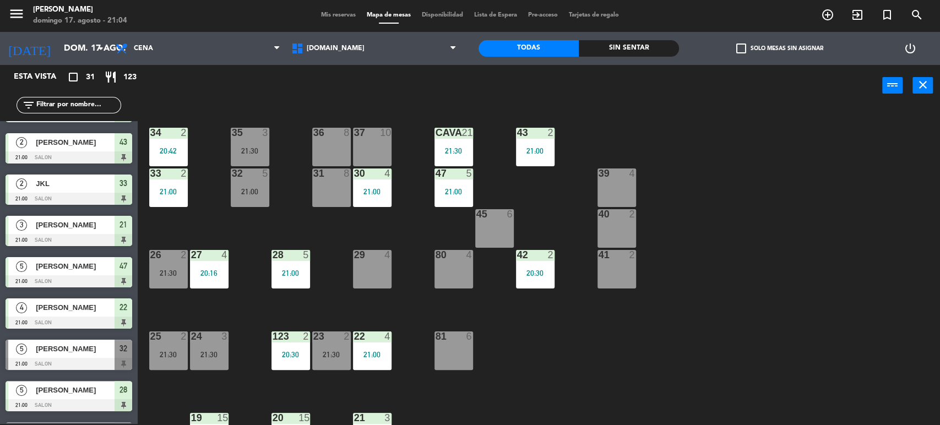
scroll to position [978, 0]
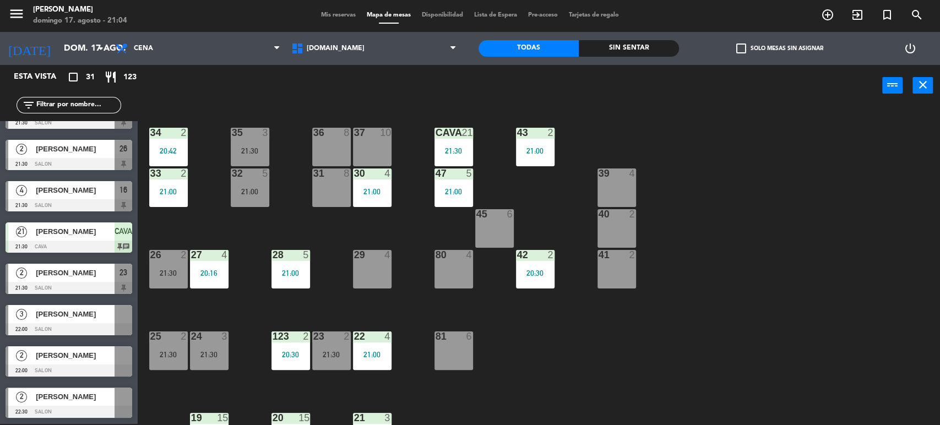
click at [762, 209] on div "34 2 20:42 35 3 21:30 36 8 43 2 21:00 37 10 CAVA 21 21:30 33 2 21:00 32 5 21:00…" at bounding box center [543, 267] width 793 height 318
click at [102, 105] on input "text" at bounding box center [77, 105] width 85 height 12
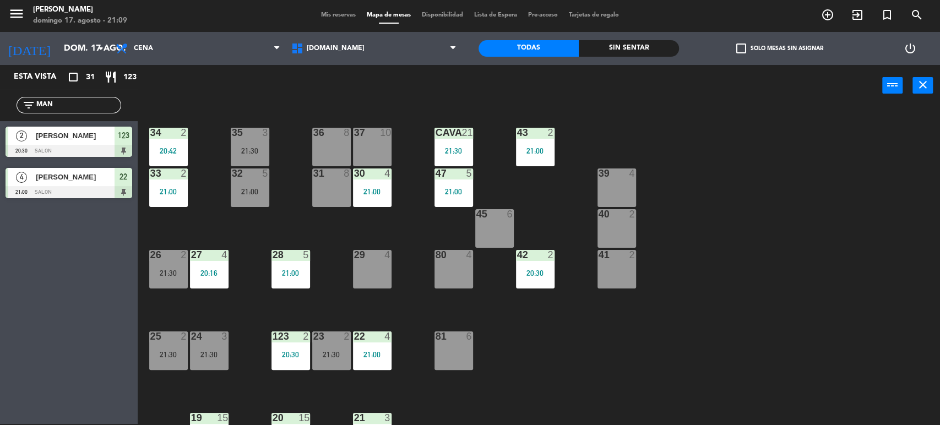
scroll to position [0, 0]
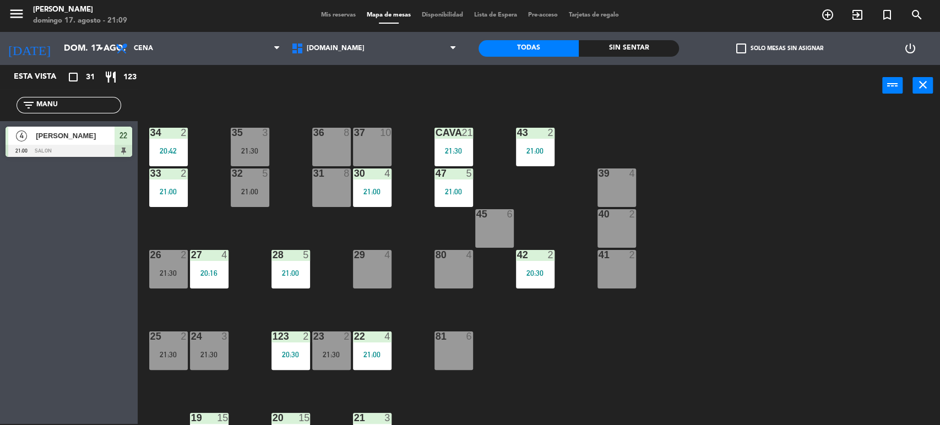
click at [215, 83] on div "power_input close" at bounding box center [510, 86] width 745 height 42
click at [110, 100] on input "MANU" at bounding box center [77, 105] width 85 height 12
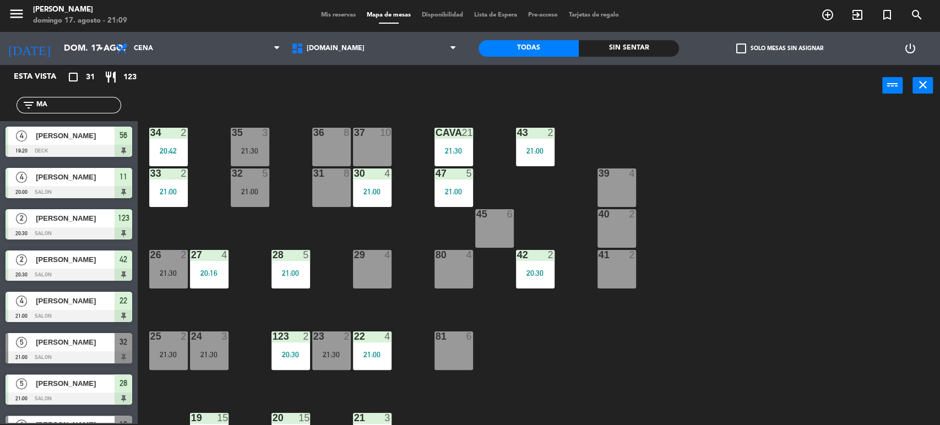
type input "M"
click at [79, 105] on input "text" at bounding box center [77, 105] width 85 height 12
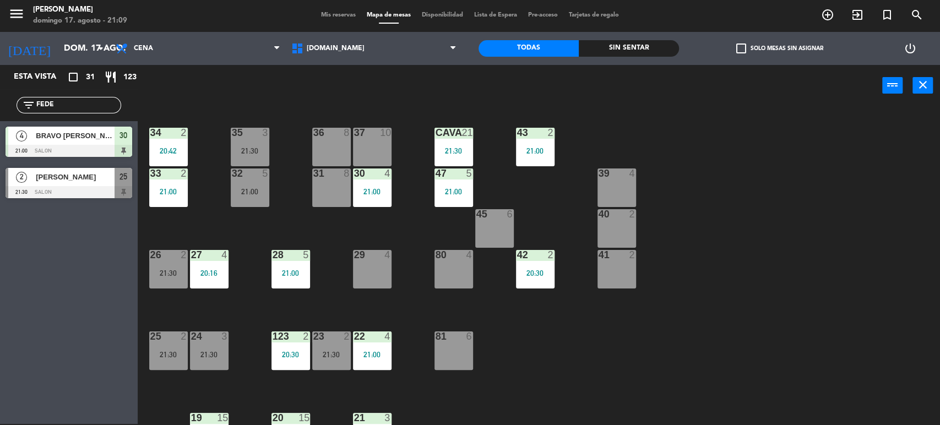
click at [175, 105] on div "power_input close" at bounding box center [510, 86] width 745 height 42
click at [97, 101] on input "FEDE" at bounding box center [77, 105] width 85 height 12
type input "F"
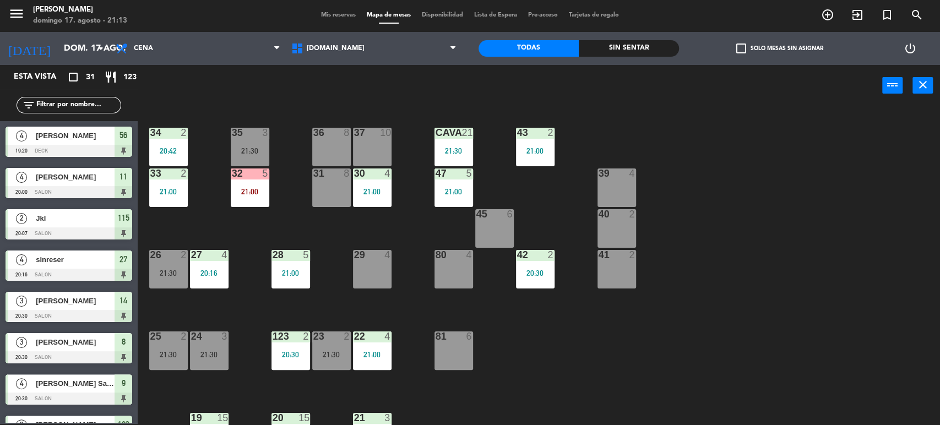
click at [110, 109] on input "text" at bounding box center [77, 105] width 85 height 12
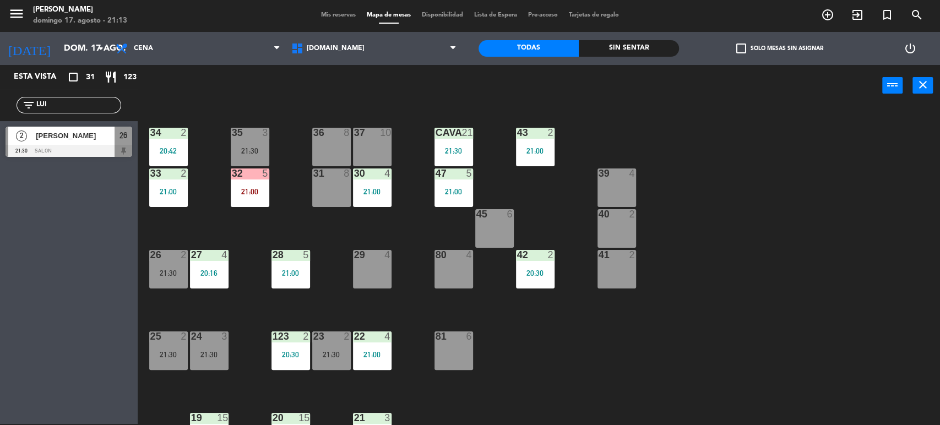
type input "LUI"
click at [274, 109] on div "34 2 20:42 35 3 21:30 36 8 43 2 21:00 37 10 CAVA 21 21:30 33 2 21:00 32 5 21:00…" at bounding box center [543, 267] width 793 height 318
click at [106, 131] on span "Luisina giracci" at bounding box center [75, 136] width 79 height 12
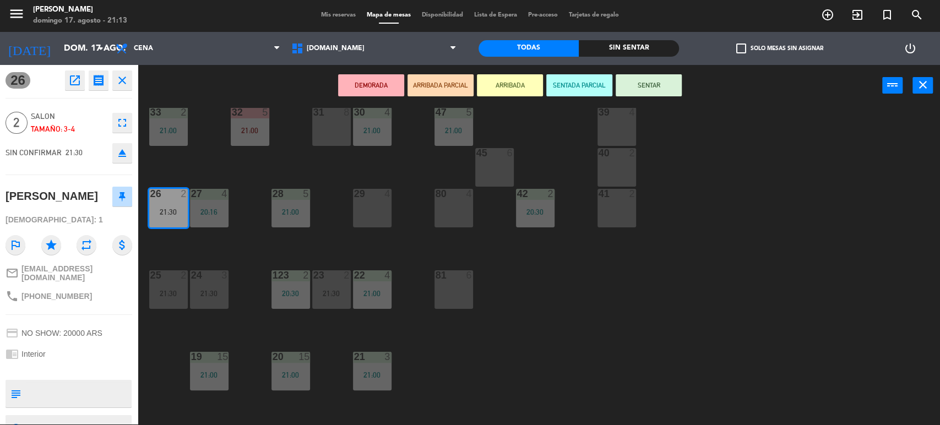
scroll to position [122, 0]
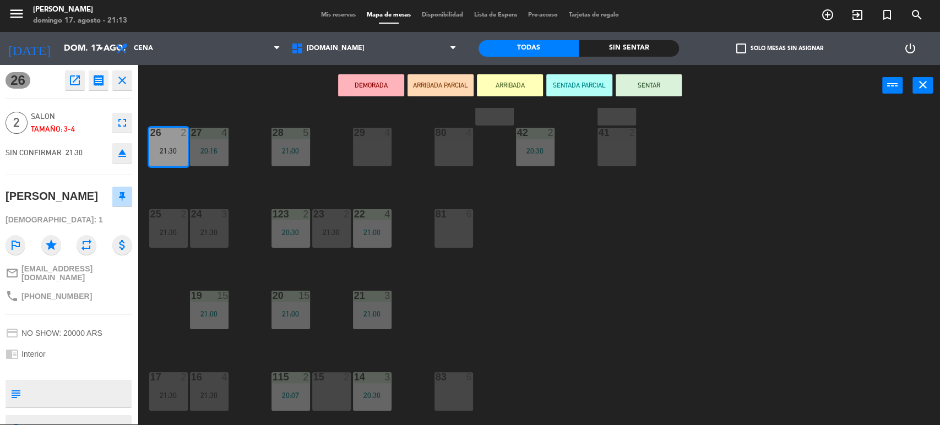
click at [181, 220] on div "25 2 21:30" at bounding box center [168, 228] width 39 height 39
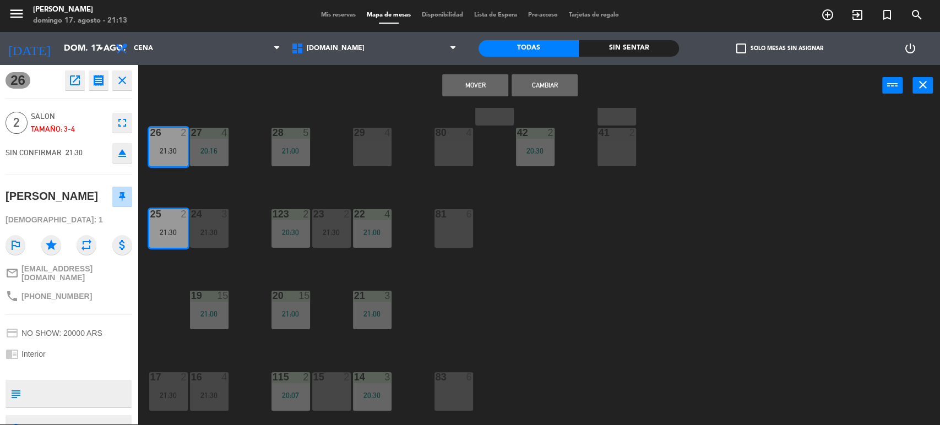
click at [550, 84] on button "Cambiar" at bounding box center [545, 85] width 66 height 22
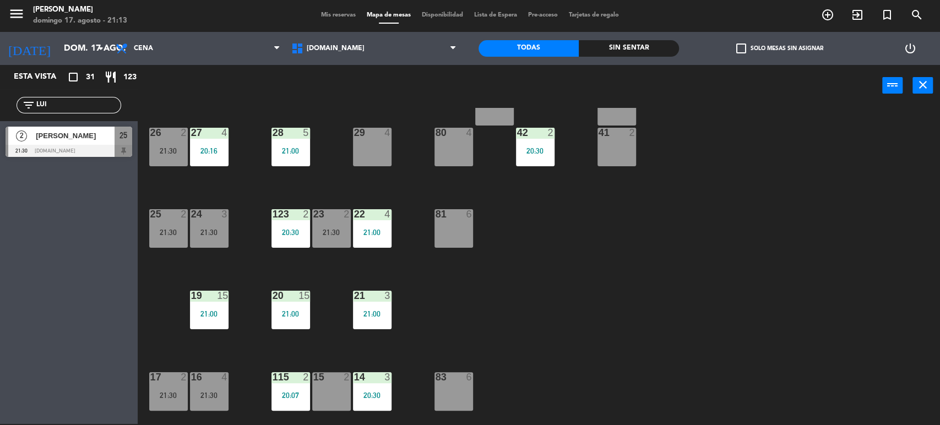
click at [780, 415] on div "34 2 20:42 35 3 21:30 36 8 43 2 21:00 37 10 CAVA 21 21:30 33 2 21:00 32 5 21:00…" at bounding box center [543, 267] width 793 height 318
click at [165, 224] on div "25 2 21:30" at bounding box center [168, 228] width 39 height 39
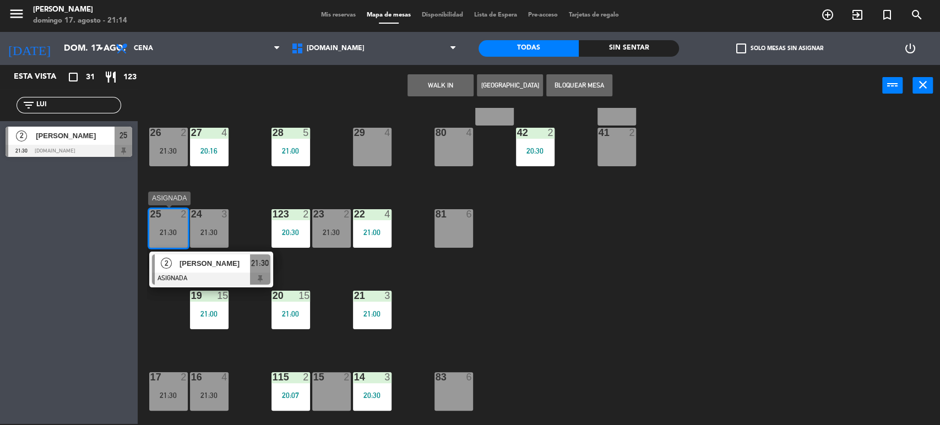
click at [215, 262] on span "Luisina giracci" at bounding box center [215, 264] width 71 height 12
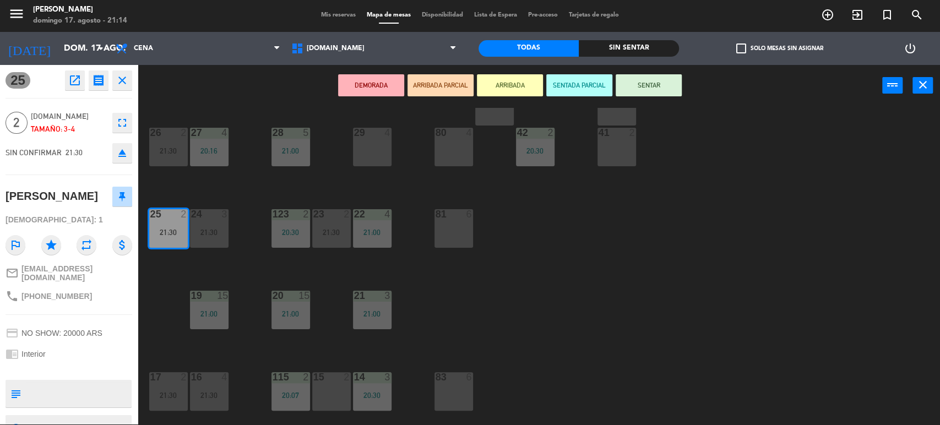
click at [649, 81] on button "SENTAR" at bounding box center [649, 85] width 66 height 22
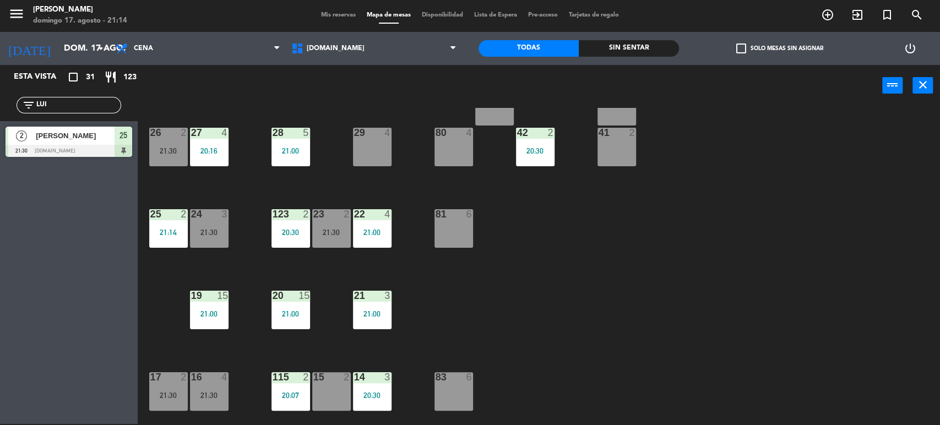
drag, startPoint x: 907, startPoint y: 215, endPoint x: 497, endPoint y: 144, distance: 415.4
click at [906, 215] on div "34 2 20:42 35 3 21:30 36 8 43 2 21:00 37 10 CAVA 21 21:30 33 2 21:00 32 5 21:00…" at bounding box center [543, 267] width 793 height 318
click at [106, 109] on input "LUI" at bounding box center [77, 105] width 85 height 12
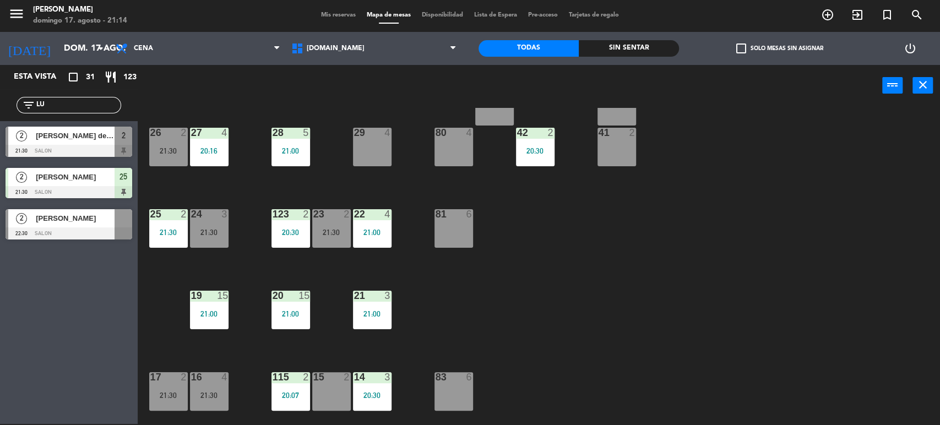
type input "L"
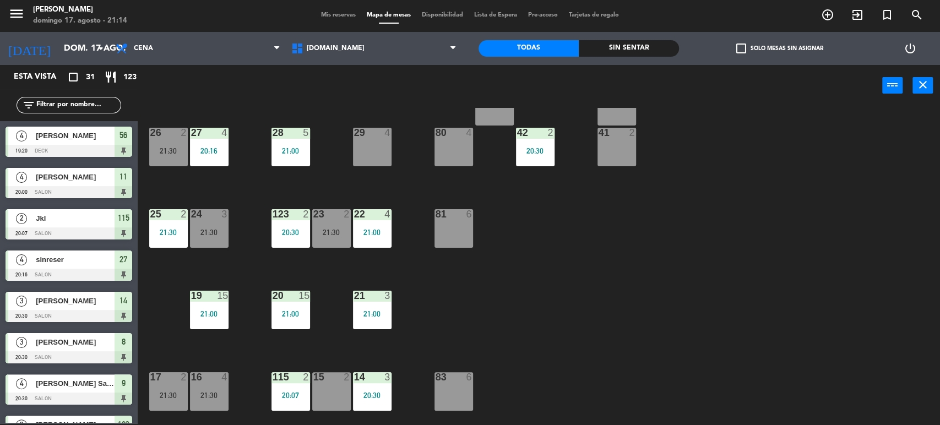
click at [100, 100] on input "text" at bounding box center [77, 105] width 85 height 12
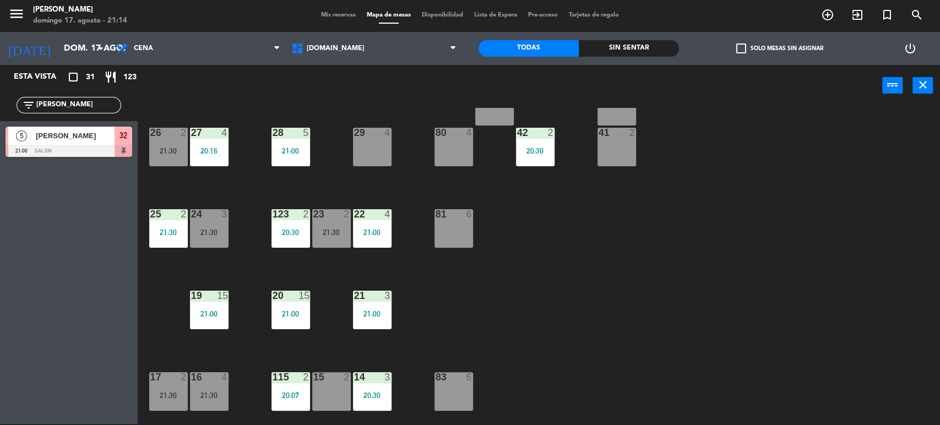
click at [270, 89] on div "power_input close" at bounding box center [510, 86] width 745 height 42
click at [694, 242] on div "34 2 20:42 35 3 21:30 36 8 43 2 21:00 37 10 CAVA 21 21:30 33 2 21:00 32 5 21:00…" at bounding box center [543, 267] width 793 height 318
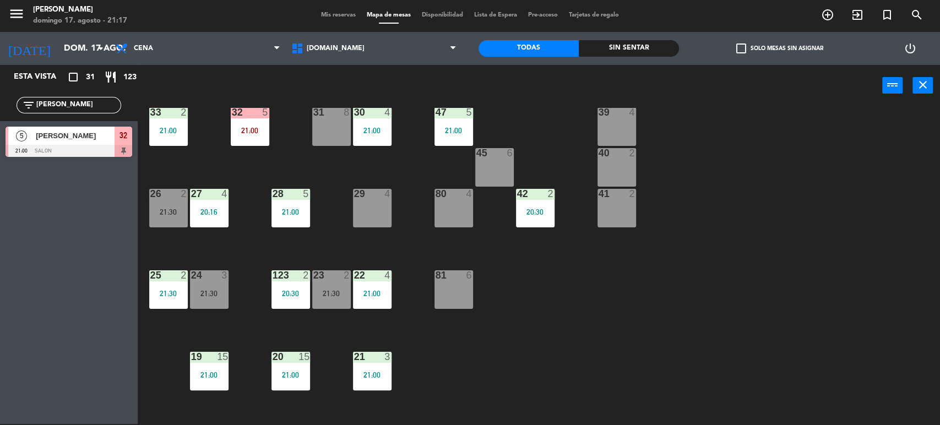
scroll to position [0, 0]
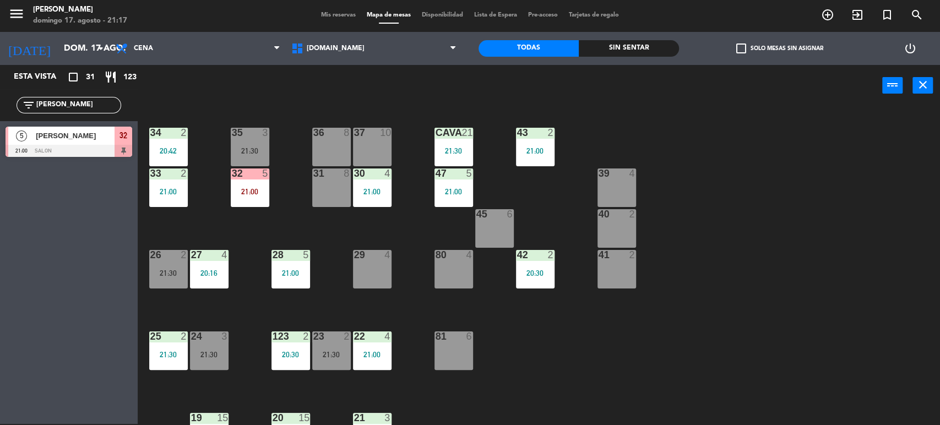
click at [265, 188] on div "21:00" at bounding box center [250, 192] width 39 height 8
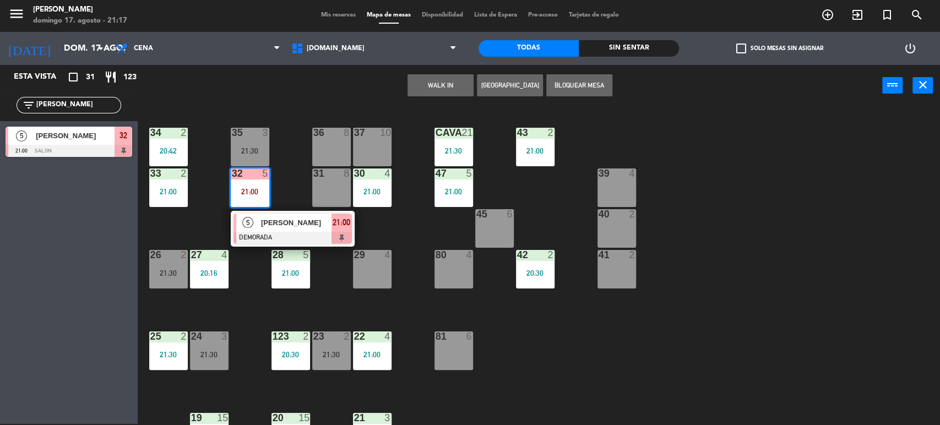
click at [426, 229] on div "34 2 20:42 35 3 21:30 36 8 43 2 21:00 37 10 CAVA 21 21:30 33 2 21:00 32 5 21:00…" at bounding box center [543, 267] width 793 height 318
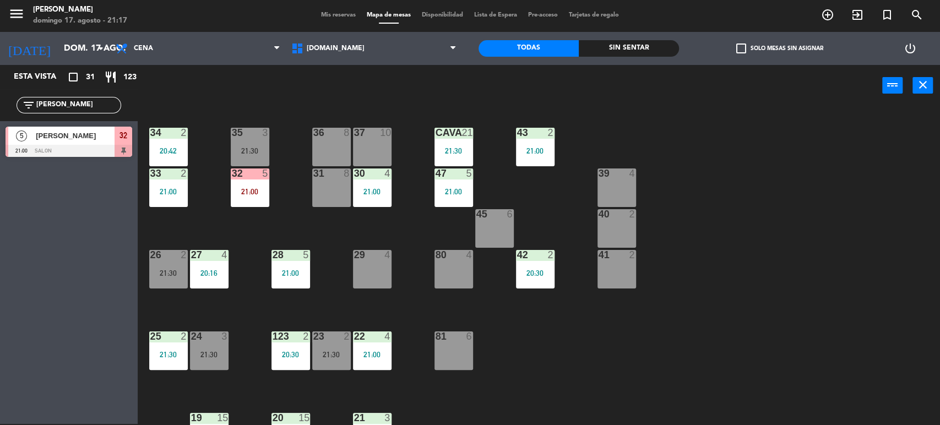
click at [462, 189] on div "21:00" at bounding box center [454, 192] width 39 height 8
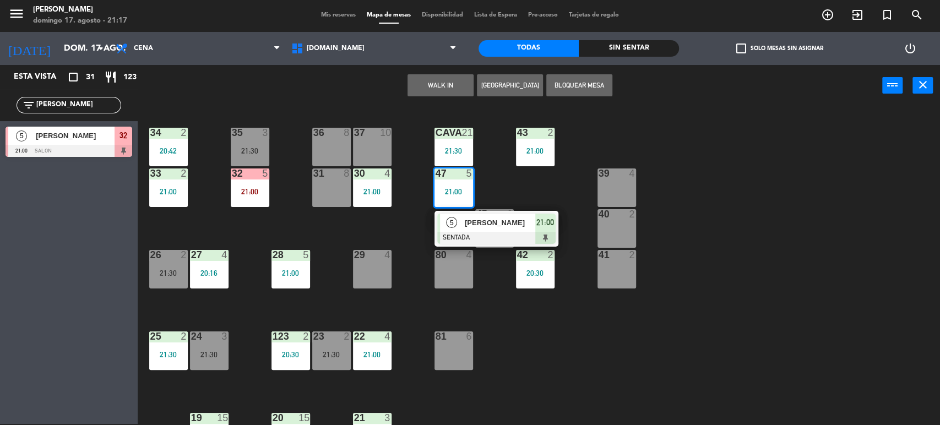
click at [372, 185] on div "30 4 21:00" at bounding box center [372, 188] width 39 height 39
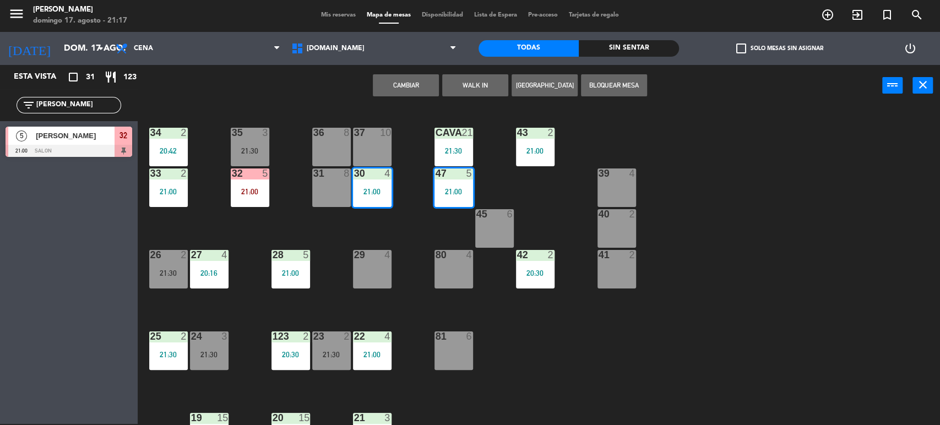
click at [306, 225] on div "34 2 20:42 35 3 21:30 36 8 43 2 21:00 37 10 CAVA 21 21:30 33 2 21:00 32 5 21:00…" at bounding box center [543, 267] width 793 height 318
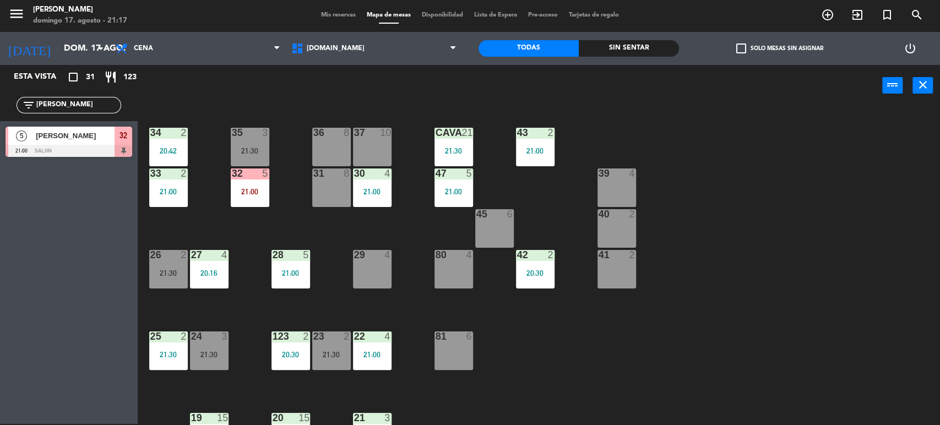
click at [339, 242] on div "34 2 20:42 35 3 21:30 36 8 43 2 21:00 37 10 CAVA 21 21:30 33 2 21:00 32 5 21:00…" at bounding box center [543, 267] width 793 height 318
click at [247, 144] on div "35 3 21:30" at bounding box center [250, 147] width 39 height 39
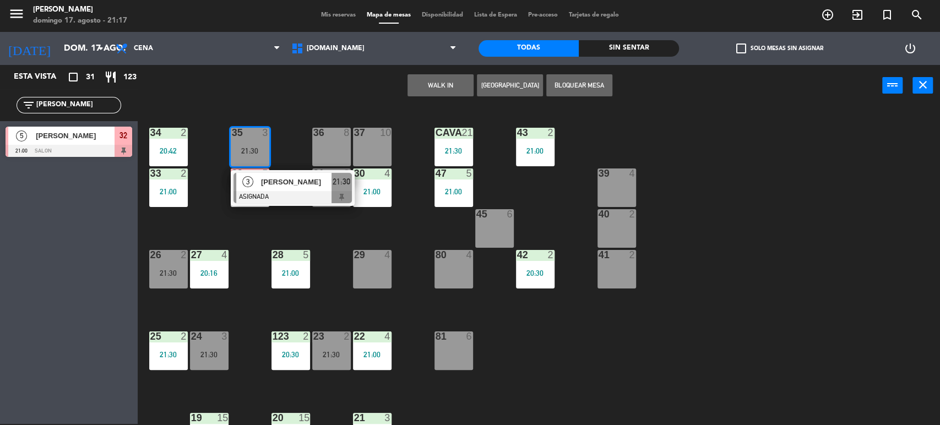
click at [317, 234] on div "34 2 20:42 35 3 21:30 3 Anita Caticha ASIGNADA 21:30 36 8 43 2 21:00 37 10 CAVA…" at bounding box center [543, 267] width 793 height 318
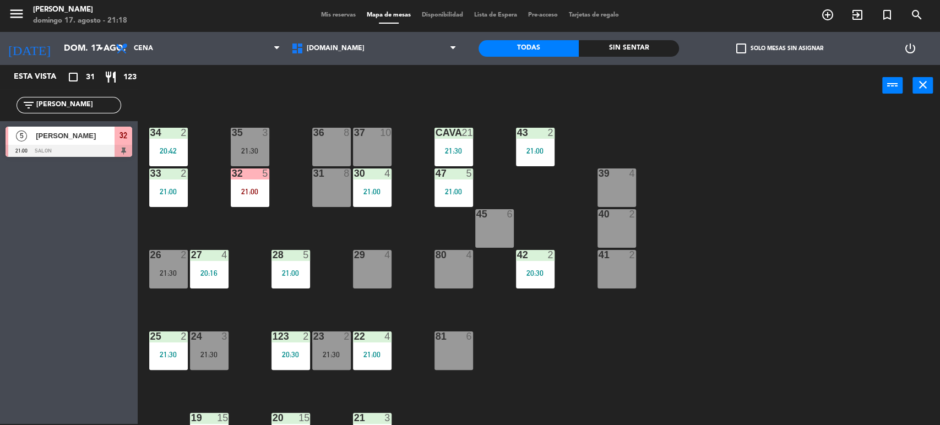
click at [291, 144] on div "34 2 20:42 35 3 21:30 36 8 43 2 21:00 37 10 CAVA 21 21:30 33 2 21:00 32 5 21:00…" at bounding box center [543, 267] width 793 height 318
click at [93, 102] on input "MARCE" at bounding box center [77, 105] width 85 height 12
type input "M"
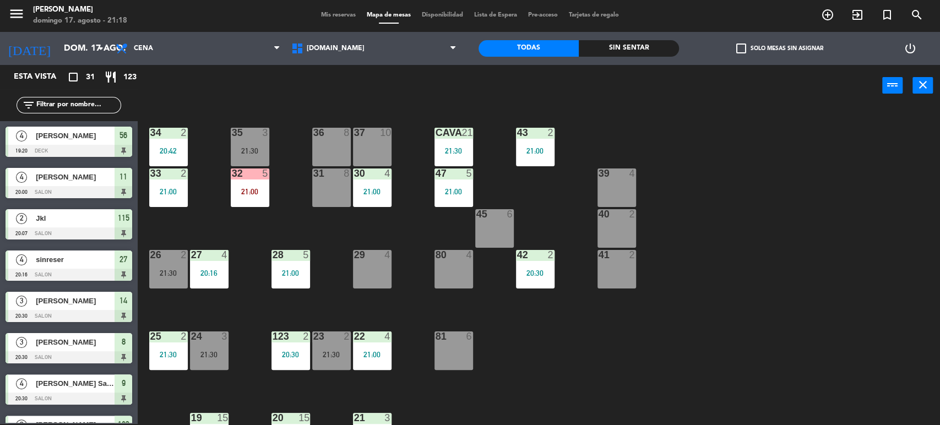
click at [254, 178] on div "32 5" at bounding box center [250, 174] width 39 height 11
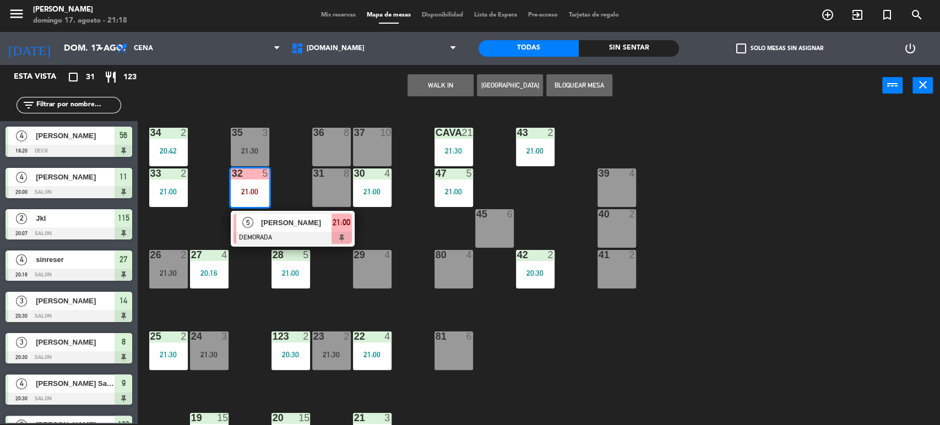
click at [279, 241] on div at bounding box center [293, 238] width 118 height 12
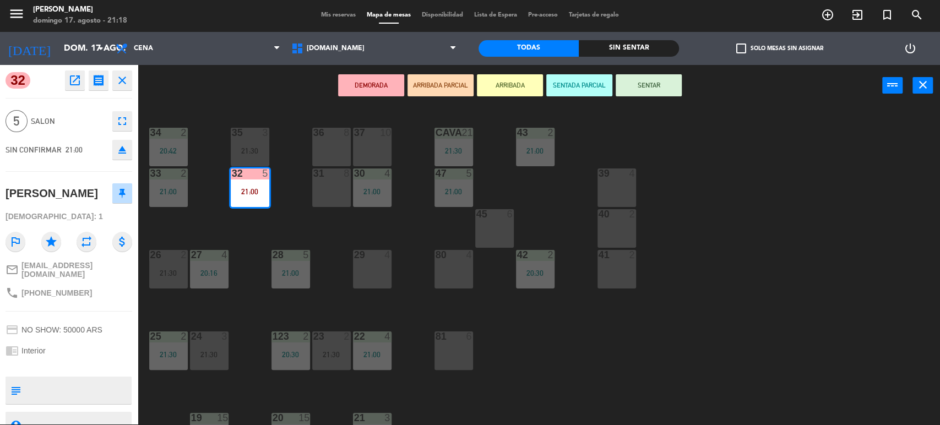
click at [665, 88] on button "SENTAR" at bounding box center [649, 85] width 66 height 22
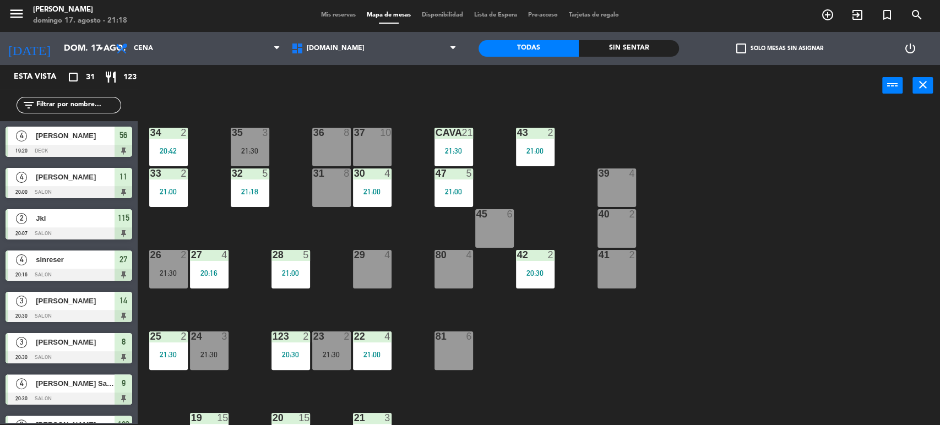
click at [752, 160] on div "34 2 20:42 35 3 21:30 36 8 43 2 21:00 37 10 CAVA 21 21:30 33 2 21:00 32 5 21:18…" at bounding box center [543, 267] width 793 height 318
click at [93, 109] on input "text" at bounding box center [77, 105] width 85 height 12
drag, startPoint x: 802, startPoint y: 208, endPoint x: 795, endPoint y: 217, distance: 11.0
click at [802, 208] on div "34 2 20:42 35 3 21:30 36 8 43 2 21:00 37 10 CAVA 21 21:30 33 2 21:00 32 5 21:18…" at bounding box center [543, 267] width 793 height 318
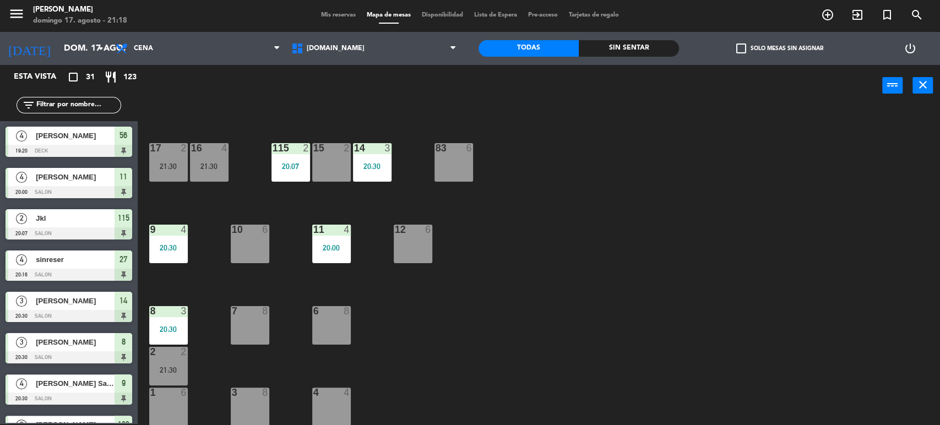
click at [51, 109] on input "text" at bounding box center [77, 105] width 85 height 12
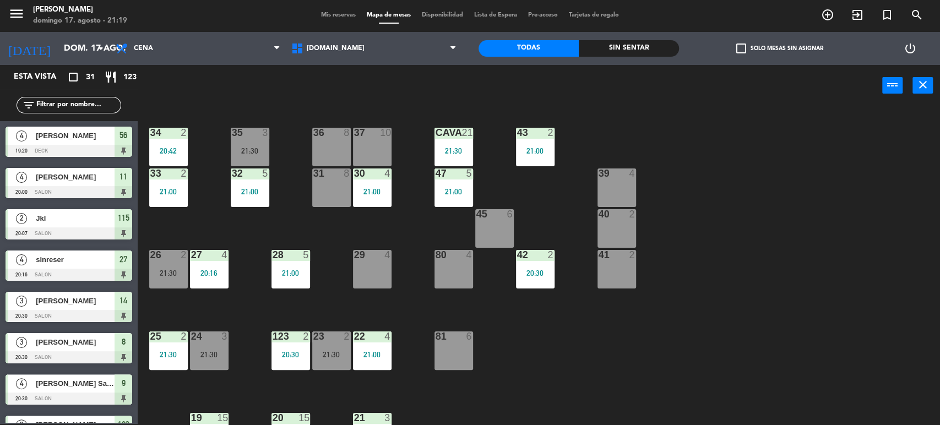
click at [96, 107] on input "text" at bounding box center [77, 105] width 85 height 12
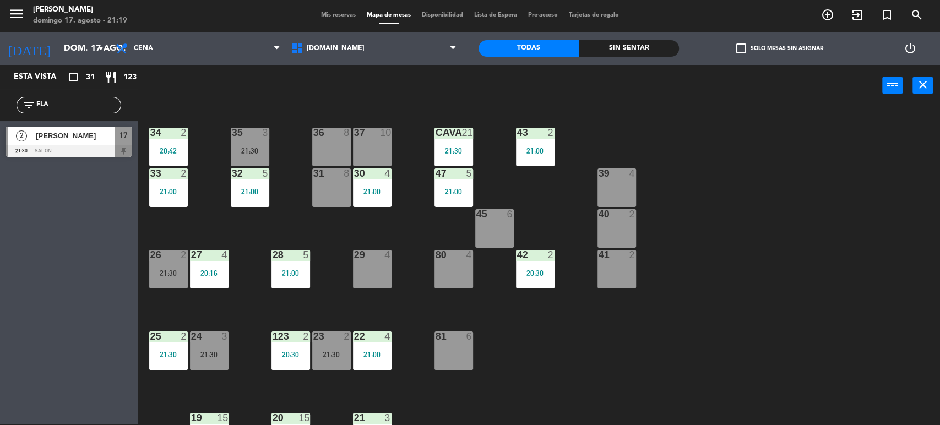
type input "FLA"
drag, startPoint x: 188, startPoint y: 90, endPoint x: 154, endPoint y: 115, distance: 42.2
click at [188, 90] on div "power_input close" at bounding box center [510, 86] width 745 height 42
click at [104, 137] on span "[PERSON_NAME]" at bounding box center [75, 136] width 79 height 12
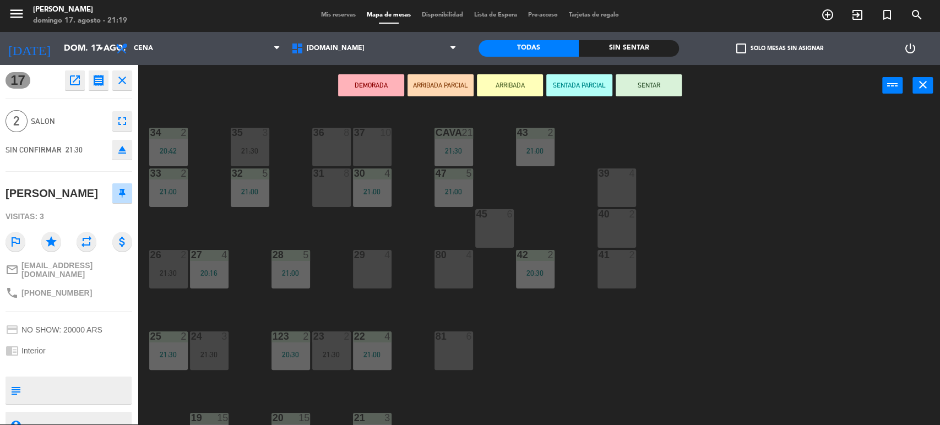
click at [454, 266] on div "80 4" at bounding box center [454, 269] width 39 height 39
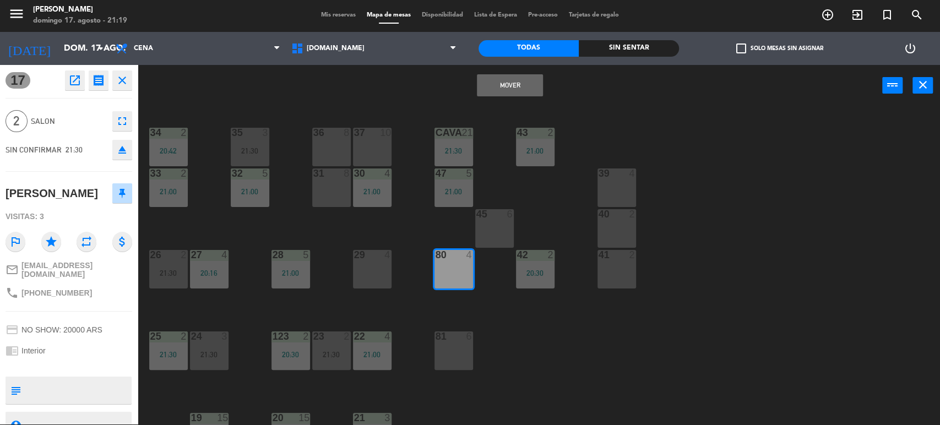
click at [511, 84] on button "Mover" at bounding box center [510, 85] width 66 height 22
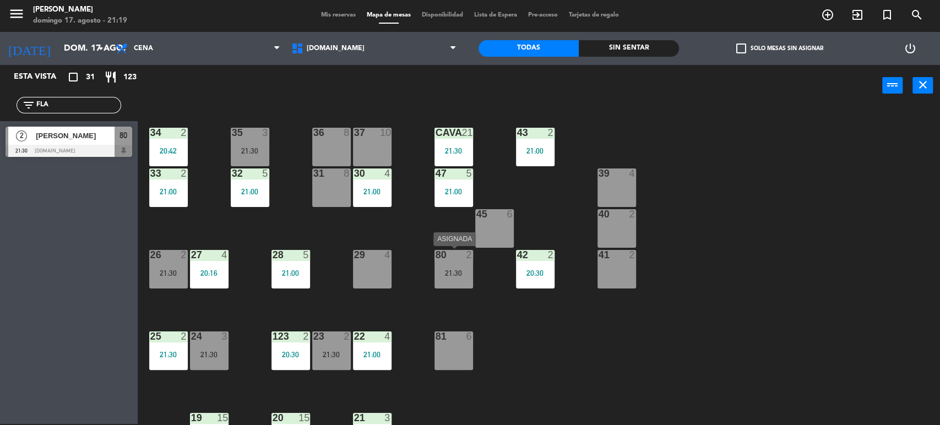
click at [446, 272] on div "21:30" at bounding box center [454, 273] width 39 height 8
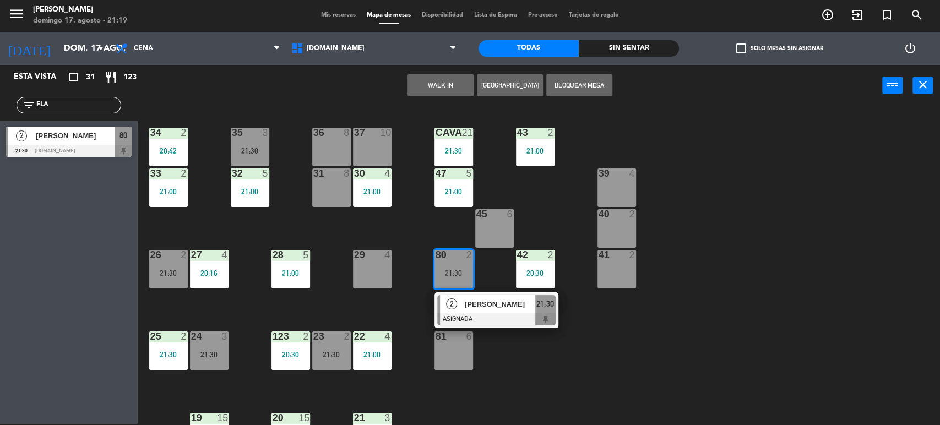
click at [491, 308] on span "[PERSON_NAME]" at bounding box center [500, 305] width 71 height 12
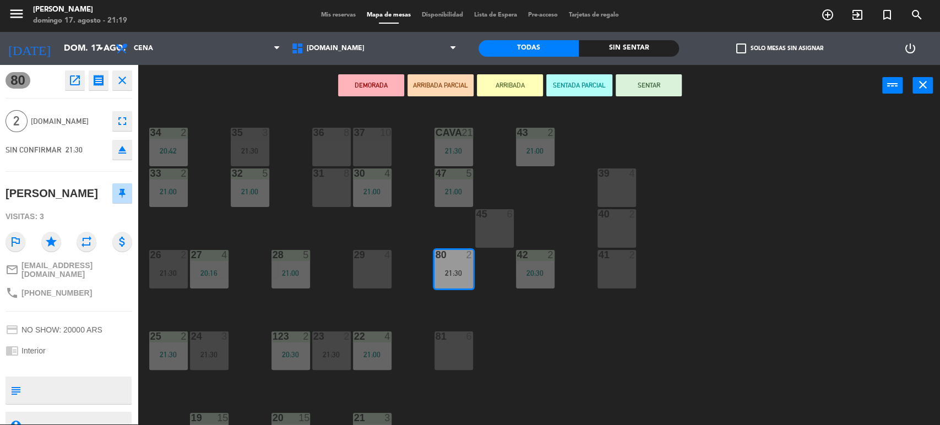
drag, startPoint x: 556, startPoint y: 338, endPoint x: 553, endPoint y: 333, distance: 5.9
click at [556, 337] on div "34 2 20:42 35 3 21:30 36 8 43 2 21:00 37 10 CAVA 21 21:30 33 2 21:00 32 5 21:00…" at bounding box center [543, 267] width 793 height 318
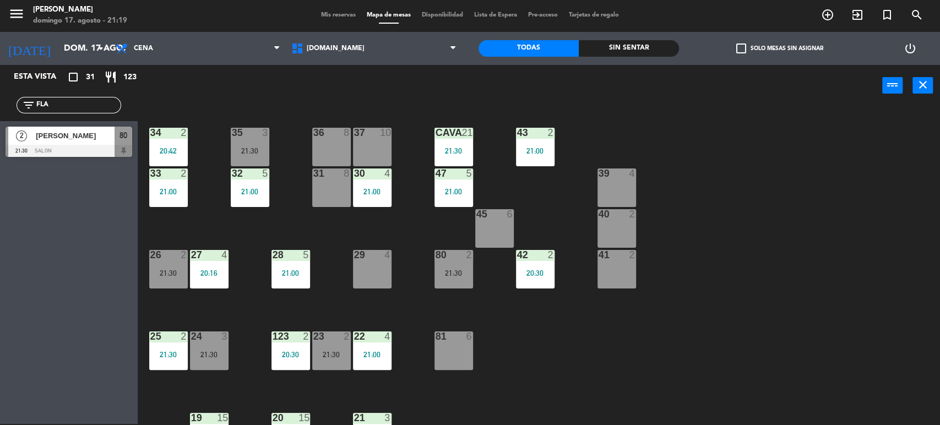
click at [463, 267] on div "80 2 21:30" at bounding box center [454, 269] width 39 height 39
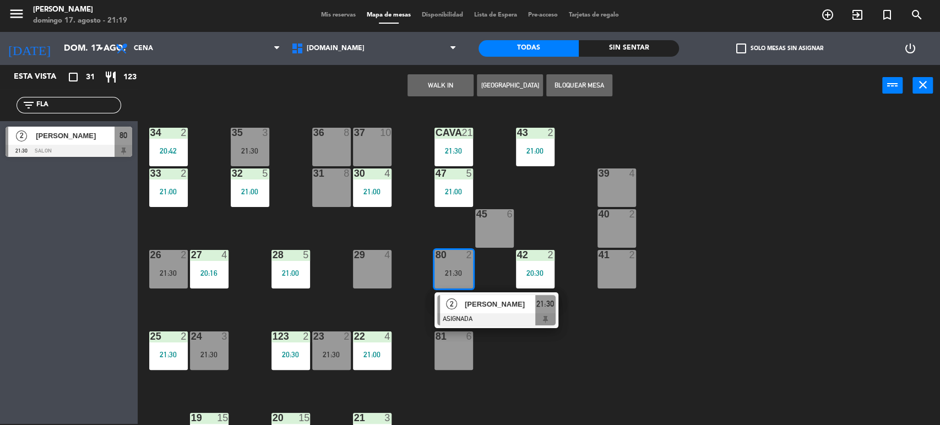
click at [498, 305] on span "[PERSON_NAME]" at bounding box center [500, 305] width 71 height 12
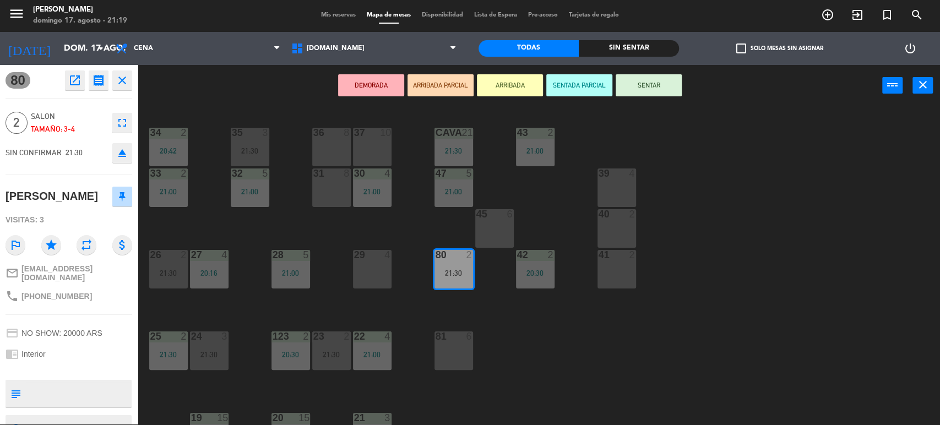
click at [672, 83] on button "SENTAR" at bounding box center [649, 85] width 66 height 22
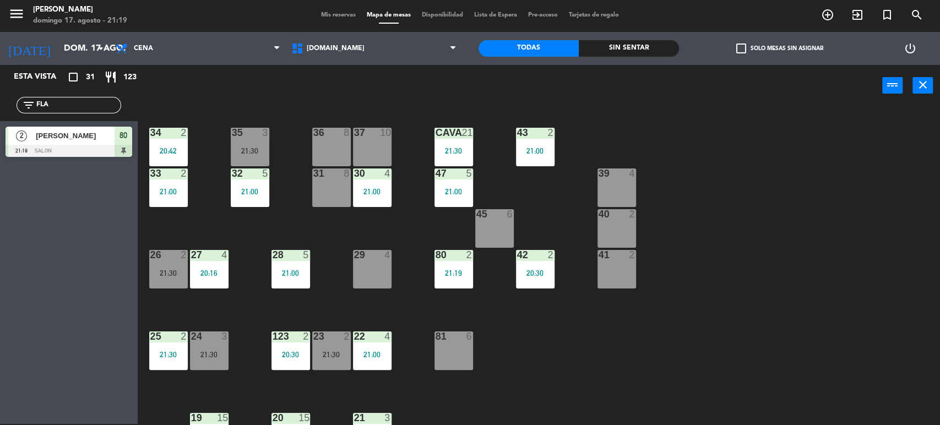
click at [754, 141] on div "34 2 20:42 35 3 21:30 36 8 43 2 21:00 37 10 CAVA 21 21:30 33 2 21:00 32 5 21:00…" at bounding box center [543, 267] width 793 height 318
click at [86, 110] on input "FLA" at bounding box center [77, 105] width 85 height 12
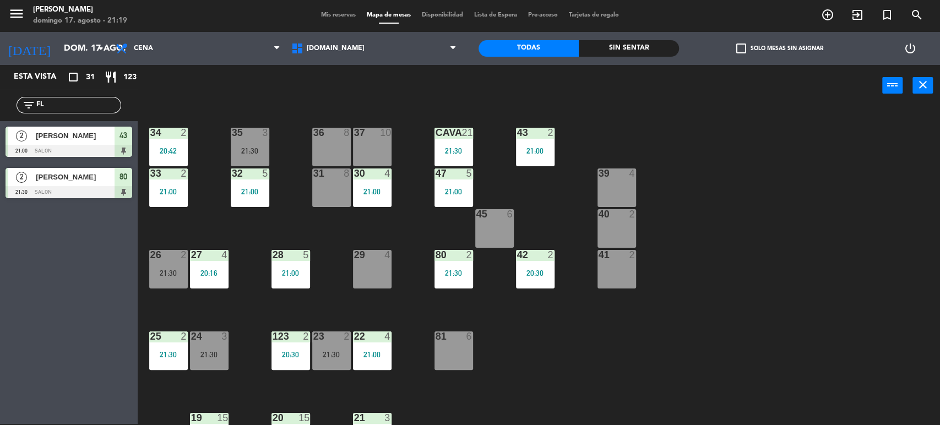
type input "F"
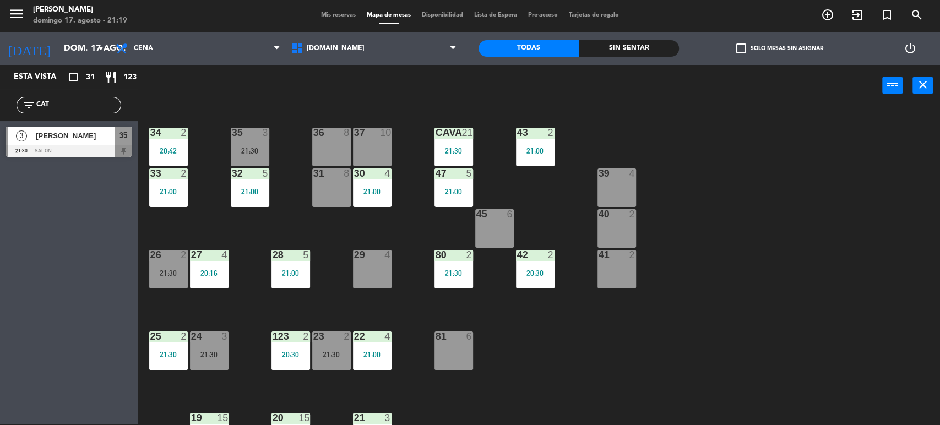
type input "CAT"
click at [219, 101] on div "power_input close" at bounding box center [510, 86] width 745 height 42
click at [75, 142] on div "[PERSON_NAME]" at bounding box center [75, 136] width 80 height 18
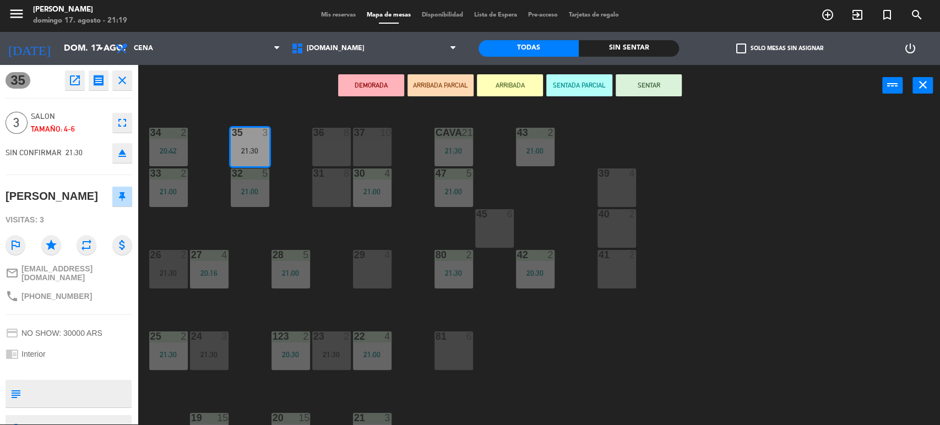
click at [438, 86] on button "ARRIBADA PARCIAL" at bounding box center [441, 85] width 66 height 22
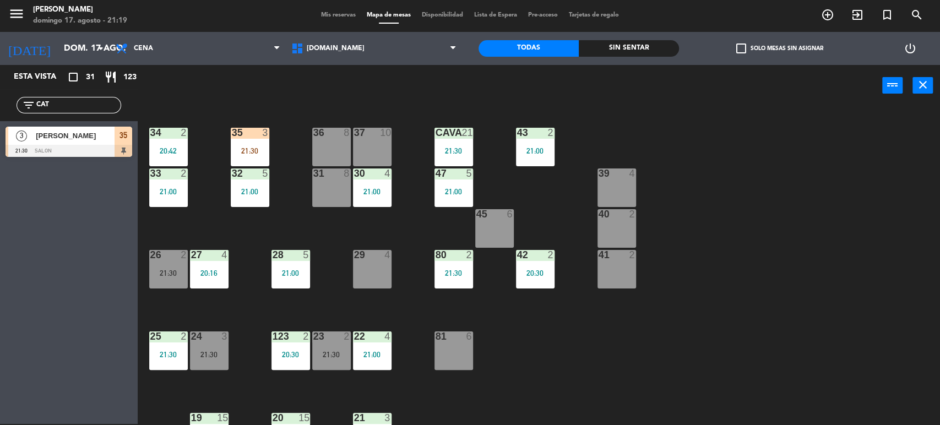
click at [99, 101] on input "CAT" at bounding box center [77, 105] width 85 height 12
type input "C"
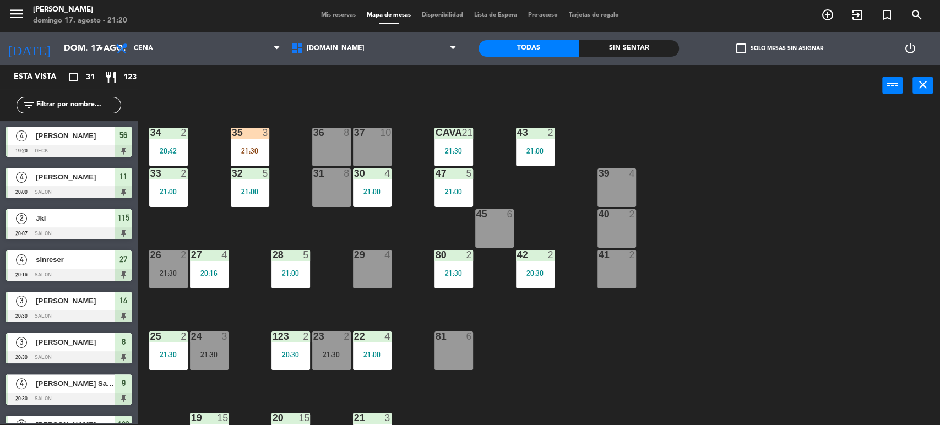
click at [82, 102] on input "text" at bounding box center [77, 105] width 85 height 12
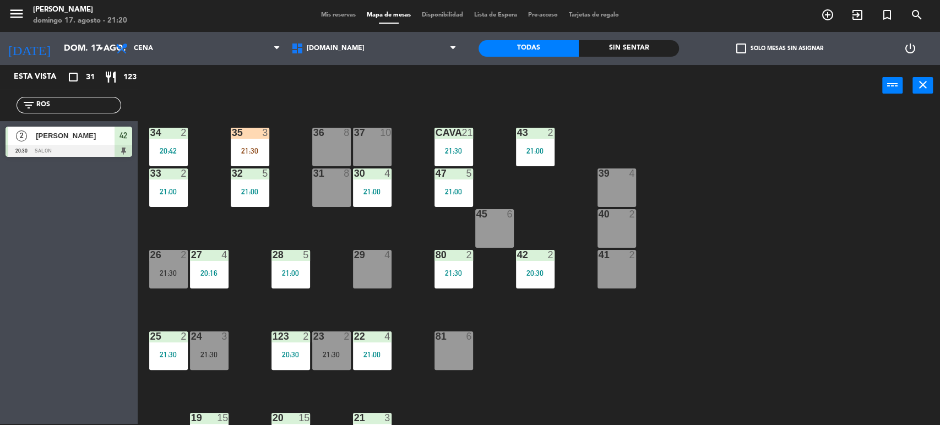
click at [194, 96] on div "power_input close" at bounding box center [510, 86] width 745 height 42
click at [84, 110] on input "ROS" at bounding box center [77, 105] width 85 height 12
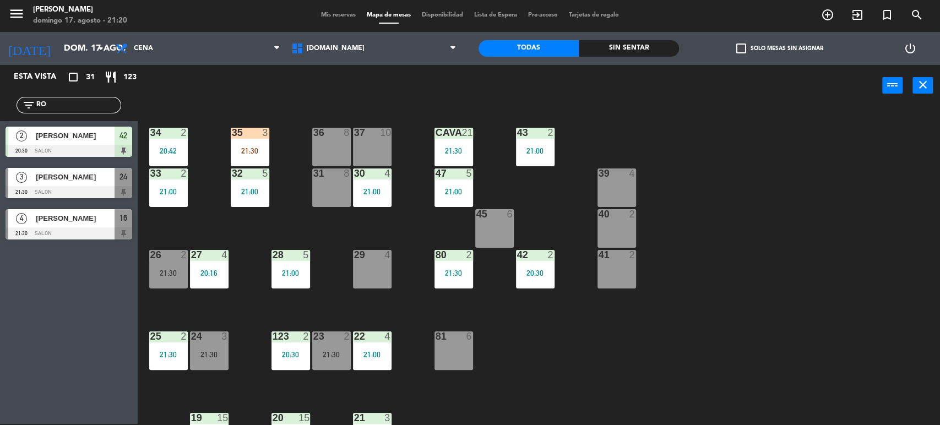
type input "R"
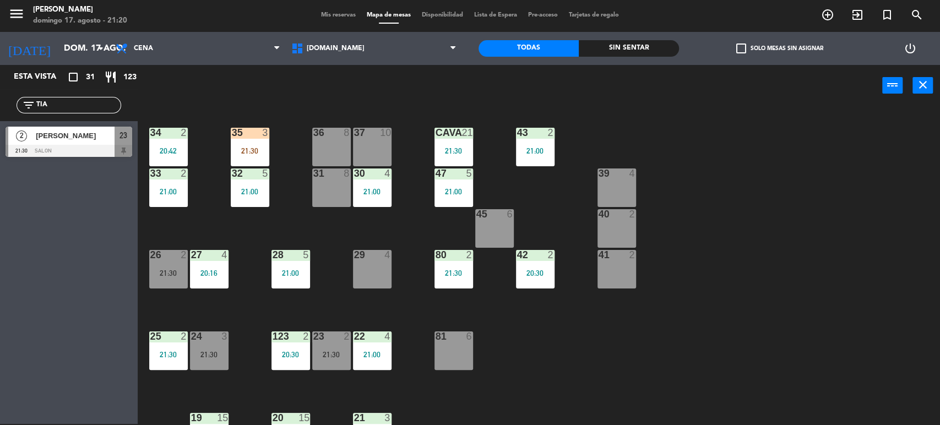
click at [184, 86] on div "power_input close" at bounding box center [510, 86] width 745 height 42
click at [114, 99] on input "TIA" at bounding box center [77, 105] width 85 height 12
type input "T"
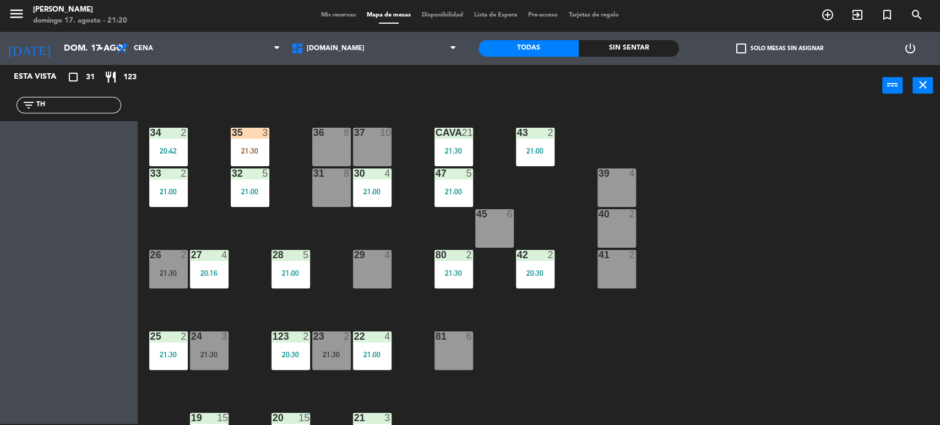
type input "T"
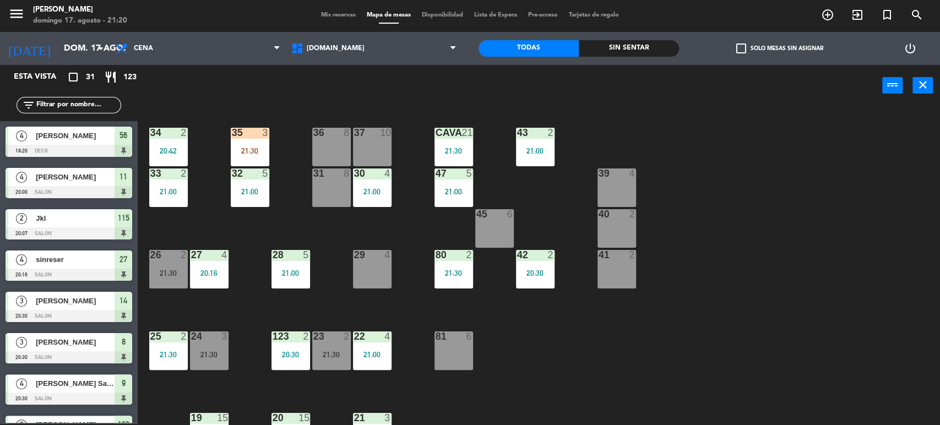
click at [665, 166] on div "34 2 20:42 35 3 21:30 36 8 43 2 21:00 37 10 CAVA 21 21:30 33 2 21:00 32 5 21:00…" at bounding box center [543, 267] width 793 height 318
drag, startPoint x: 450, startPoint y: 145, endPoint x: 455, endPoint y: 144, distance: 5.6
click at [450, 145] on div "CAVA 21 21:30" at bounding box center [454, 147] width 39 height 39
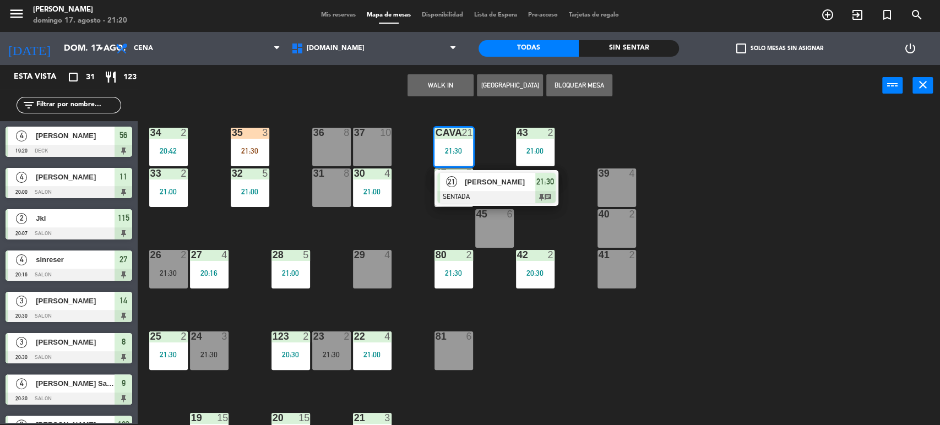
click at [494, 140] on div "34 2 20:42 35 3 21:30 36 8 43 2 21:00 37 10 CAVA 21 21:30 21 paola pirch SENTAD…" at bounding box center [543, 267] width 793 height 318
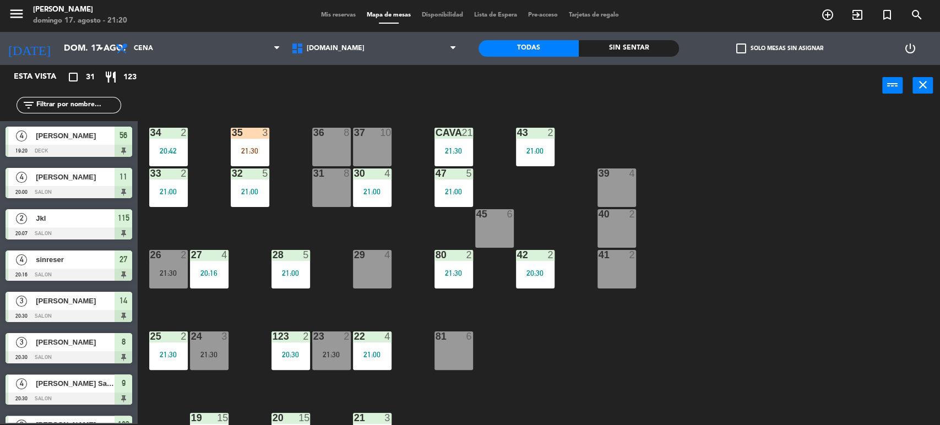
click at [110, 100] on input "text" at bounding box center [77, 105] width 85 height 12
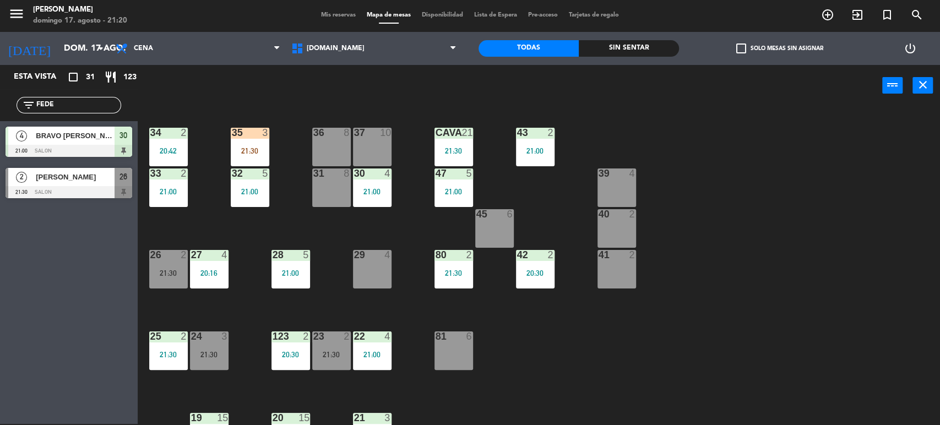
type input "FEDE"
click at [181, 92] on div "power_input close" at bounding box center [510, 86] width 745 height 42
click at [106, 172] on span "[PERSON_NAME]" at bounding box center [75, 177] width 79 height 12
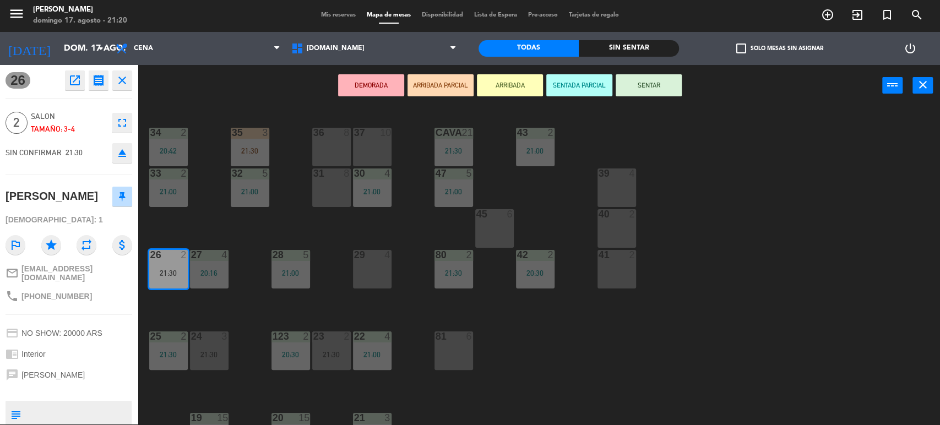
click at [443, 91] on button "ARRIBADA PARCIAL" at bounding box center [441, 85] width 66 height 22
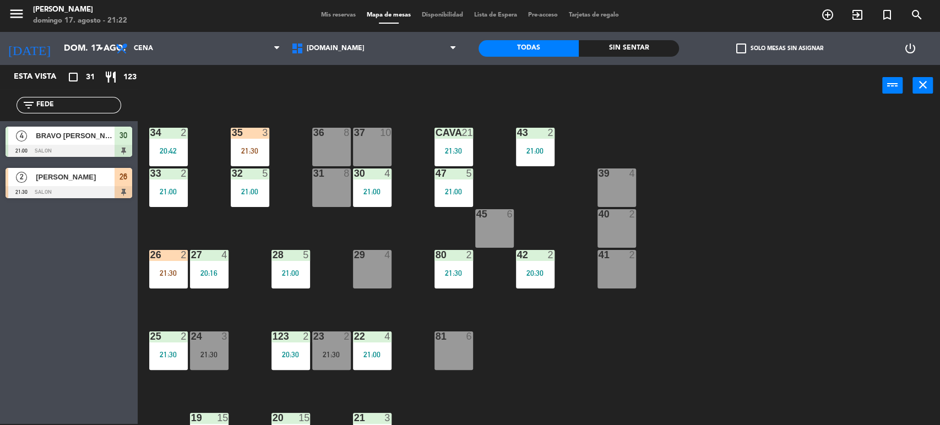
click at [936, 226] on div "34 2 20:42 35 3 21:30 36 8 43 2 21:00 37 10 CAVA 21 21:30 33 2 21:00 32 5 21:00…" at bounding box center [543, 267] width 793 height 318
click at [288, 144] on div "34 2 20:42 35 3 21:30 36 8 43 2 21:00 37 10 CAVA 21 21:30 33 2 21:00 32 5 21:00…" at bounding box center [543, 267] width 793 height 318
click at [264, 147] on div "21:30" at bounding box center [250, 151] width 39 height 8
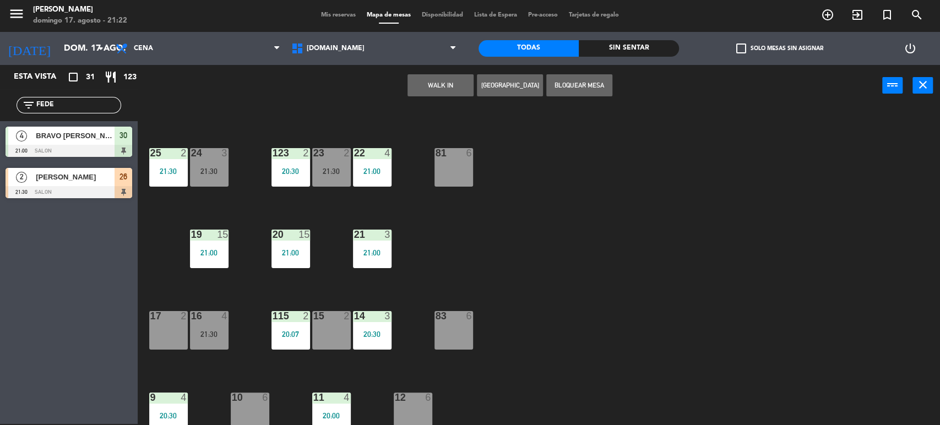
scroll to position [245, 0]
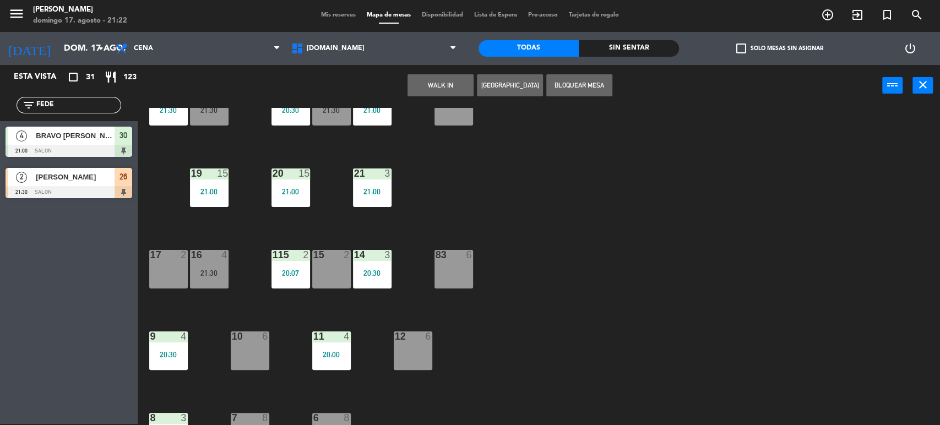
click at [247, 353] on div "10 6" at bounding box center [250, 351] width 39 height 39
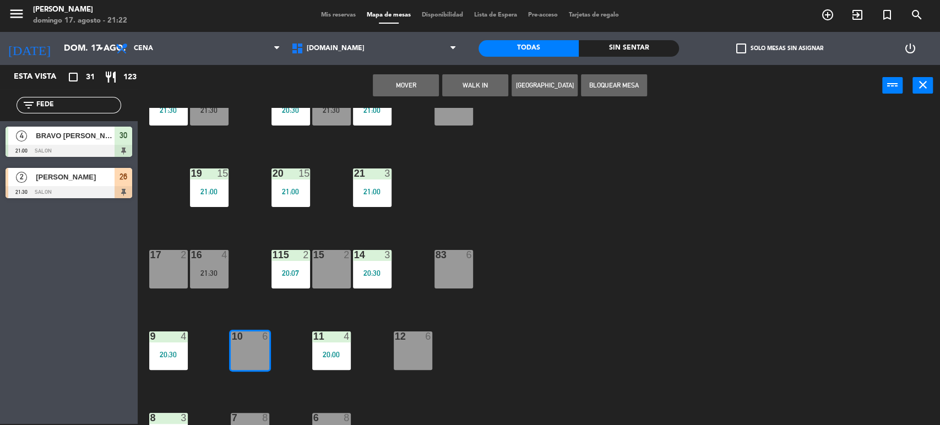
click at [417, 85] on button "Mover" at bounding box center [406, 85] width 66 height 22
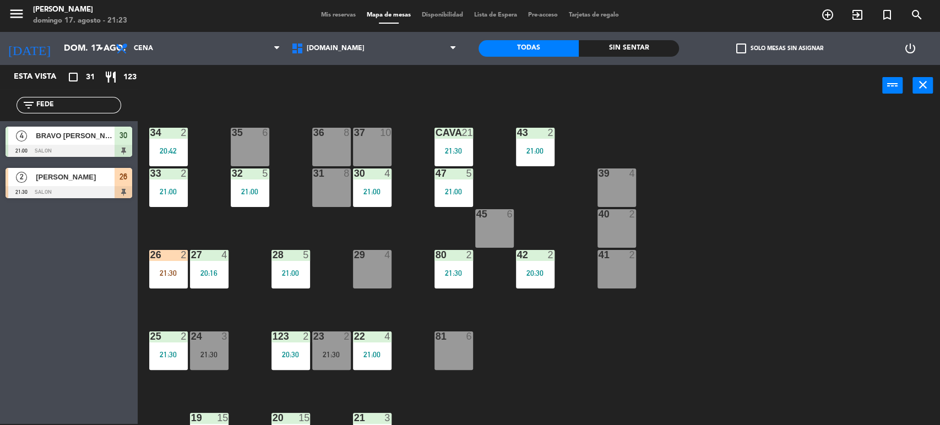
scroll to position [351, 0]
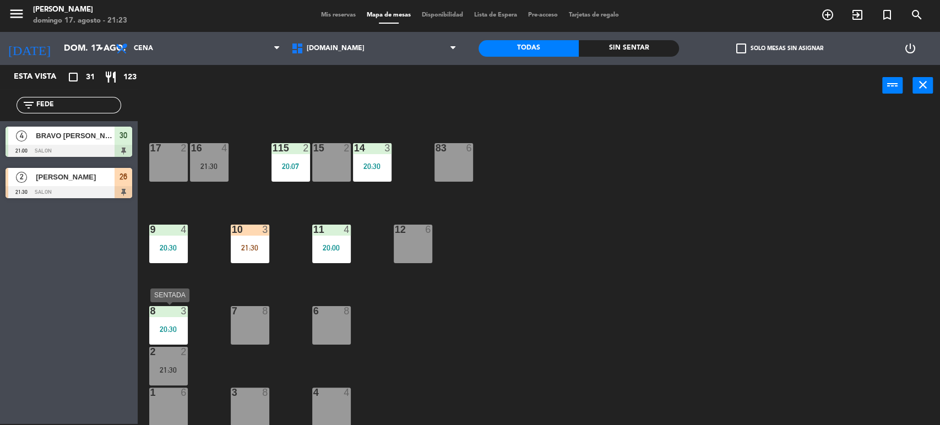
click at [175, 320] on div "8 3 20:30" at bounding box center [168, 325] width 39 height 39
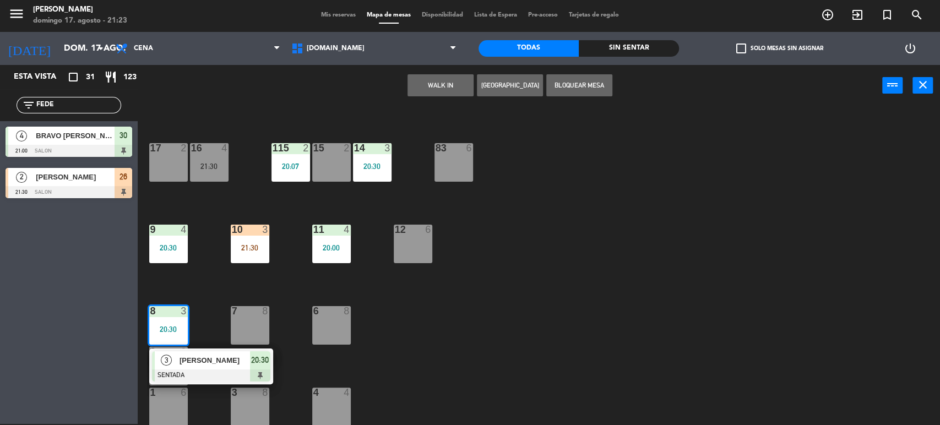
click at [502, 321] on div "34 2 20:42 35 6 36 8 43 2 21:00 37 10 CAVA 21 21:30 33 2 21:00 32 5 21:00 31 8 …" at bounding box center [543, 267] width 793 height 318
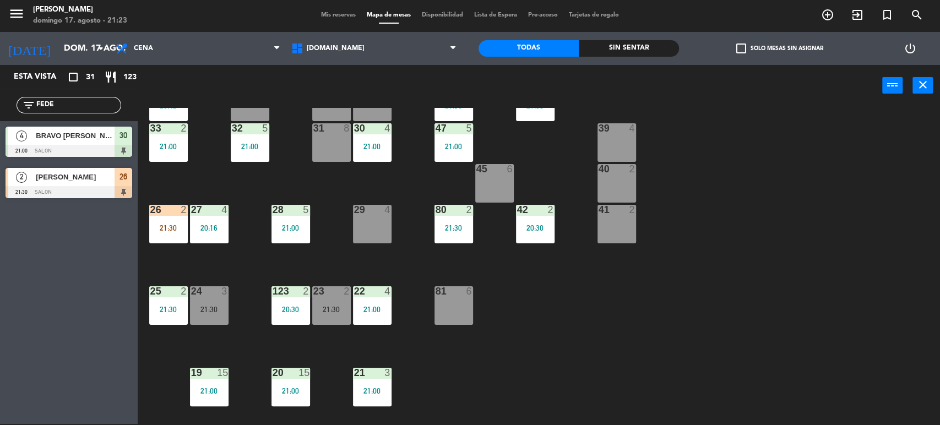
scroll to position [0, 0]
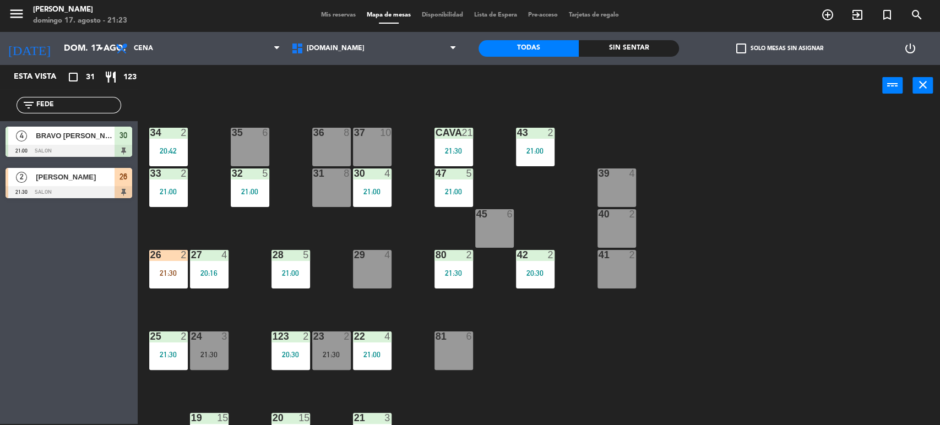
click at [248, 188] on div "21:00" at bounding box center [250, 192] width 39 height 8
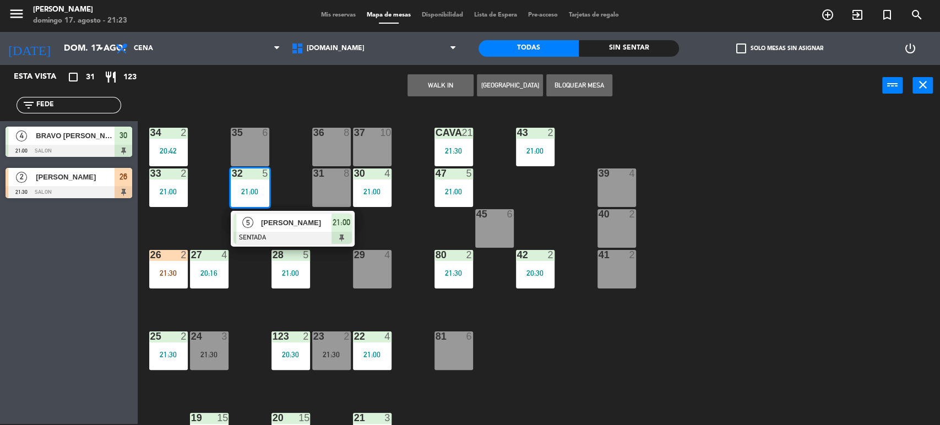
click at [290, 158] on div "34 2 20:42 35 6 36 8 43 2 21:00 37 10 CAVA 21 21:30 33 2 21:00 32 5 21:00 5 Mar…" at bounding box center [543, 267] width 793 height 318
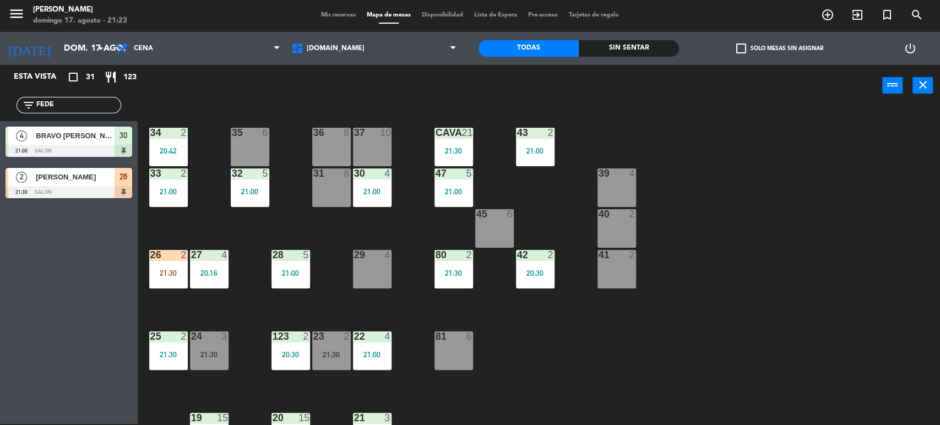
click at [88, 100] on input "FEDE" at bounding box center [77, 105] width 85 height 12
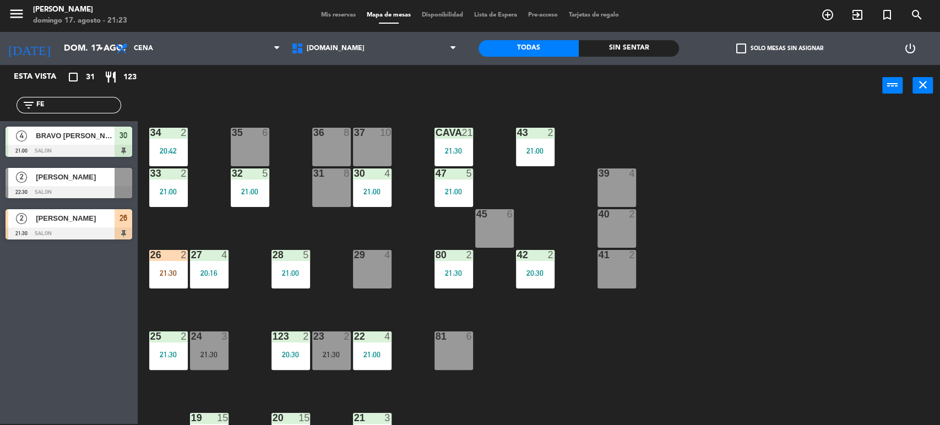
type input "F"
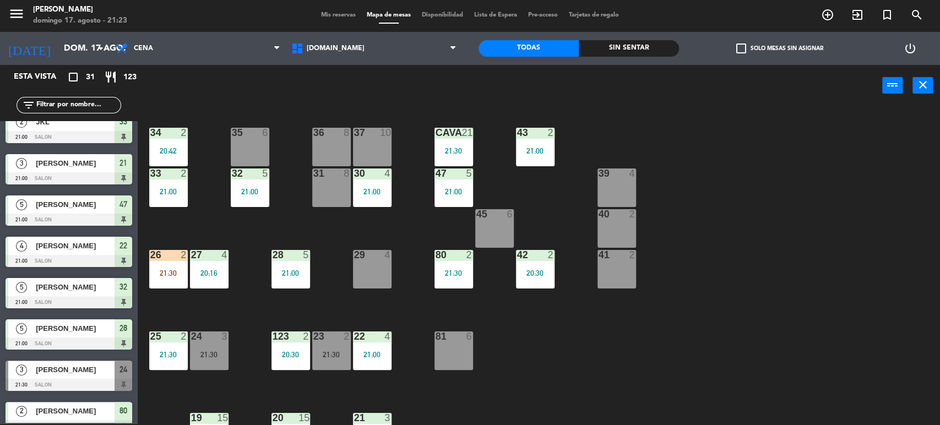
scroll to position [978, 0]
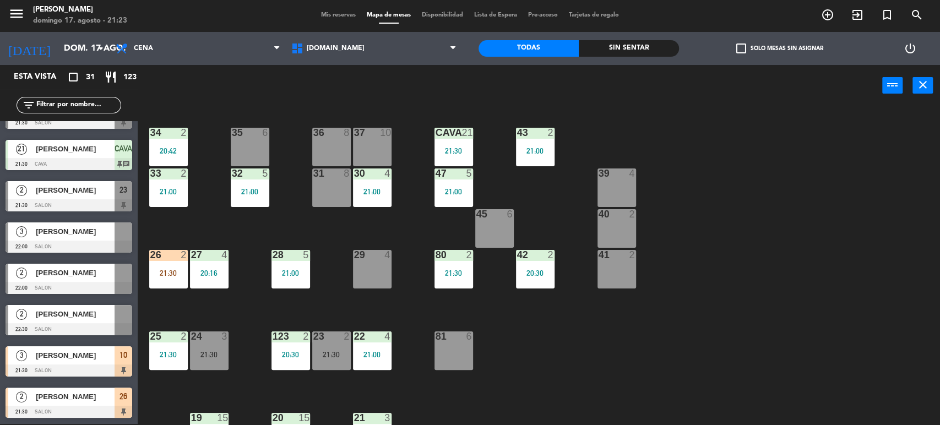
click at [163, 267] on div "26 2 21:30" at bounding box center [168, 269] width 39 height 39
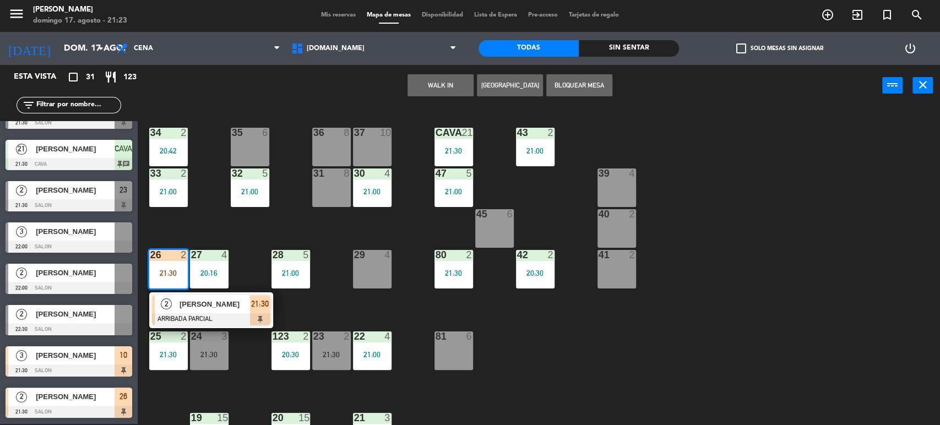
drag, startPoint x: 526, startPoint y: 313, endPoint x: 481, endPoint y: 288, distance: 51.3
click at [527, 313] on div "34 2 20:42 35 6 36 8 43 2 21:00 37 10 CAVA 21 21:30 33 2 21:00 32 5 21:00 31 8 …" at bounding box center [543, 267] width 793 height 318
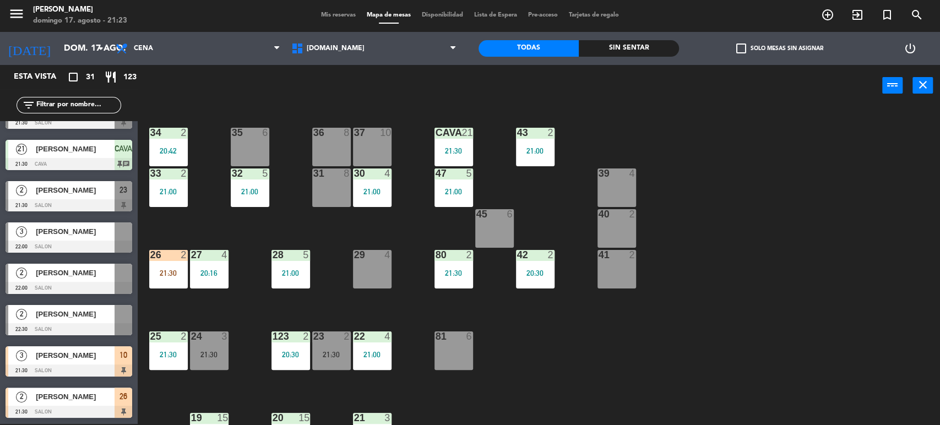
click at [469, 273] on div "21:30" at bounding box center [454, 273] width 39 height 8
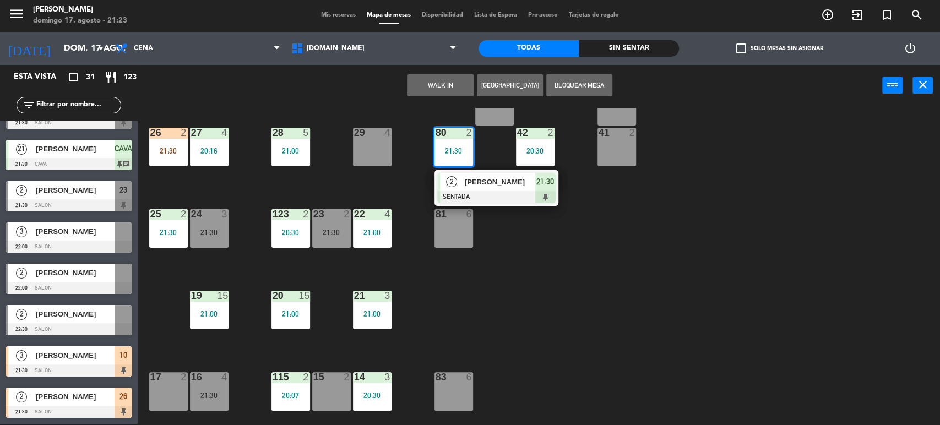
scroll to position [183, 0]
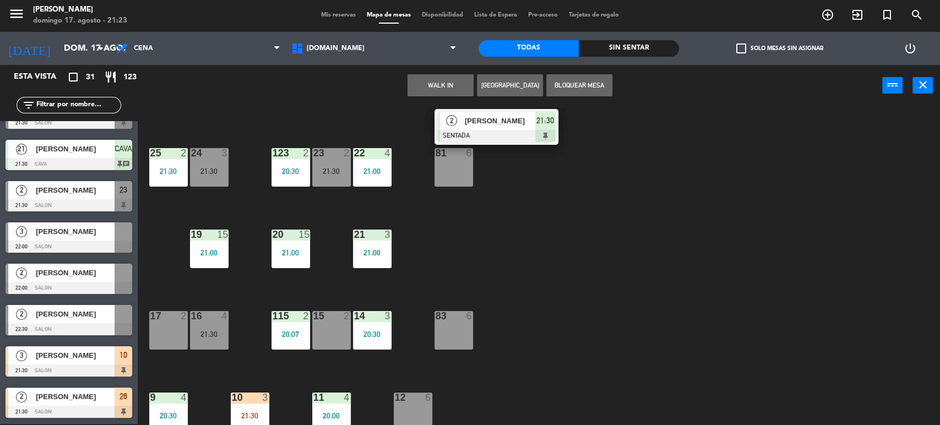
click at [174, 321] on div "17 2" at bounding box center [168, 330] width 39 height 39
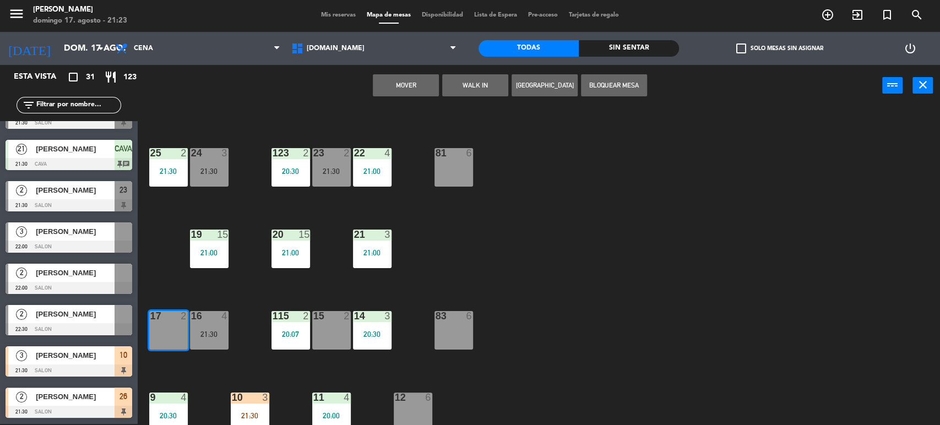
click at [421, 87] on button "Mover" at bounding box center [406, 85] width 66 height 22
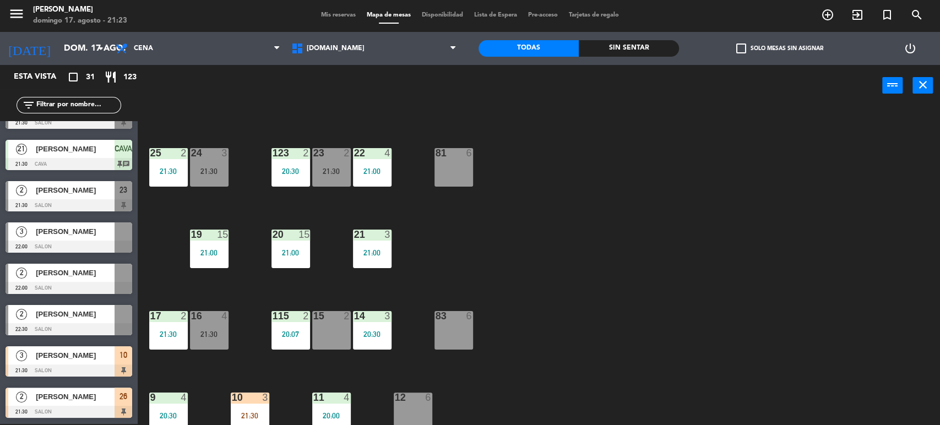
click at [573, 213] on div "34 2 20:42 35 6 36 8 43 2 21:00 37 10 CAVA 21 21:30 33 2 21:00 32 5 21:00 31 8 …" at bounding box center [543, 267] width 793 height 318
click at [99, 360] on span "[PERSON_NAME]" at bounding box center [75, 356] width 79 height 12
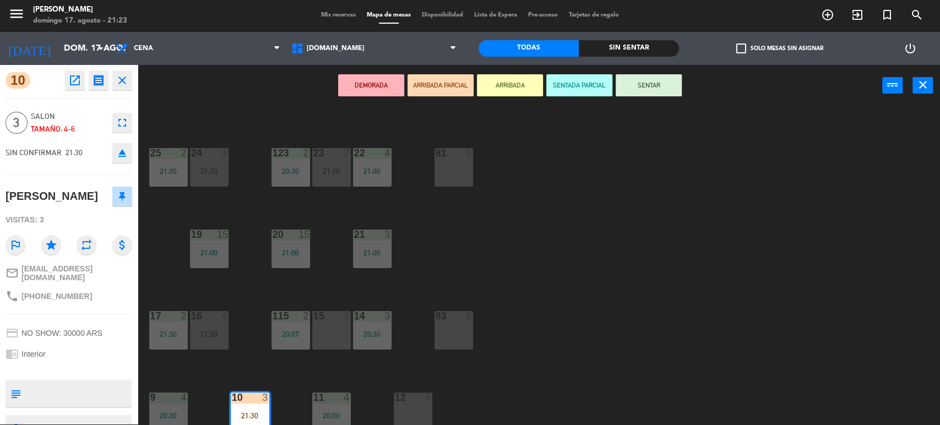
scroll to position [351, 0]
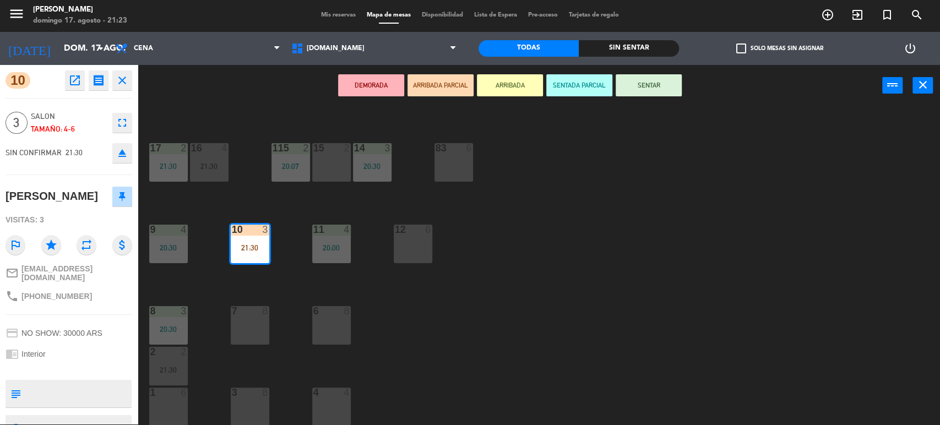
click at [344, 397] on div "4 4" at bounding box center [331, 393] width 39 height 11
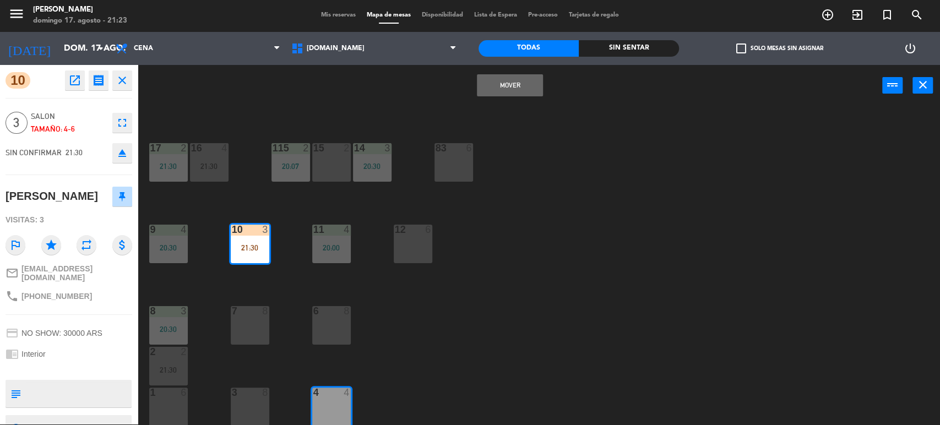
click at [503, 82] on button "Mover" at bounding box center [510, 85] width 66 height 22
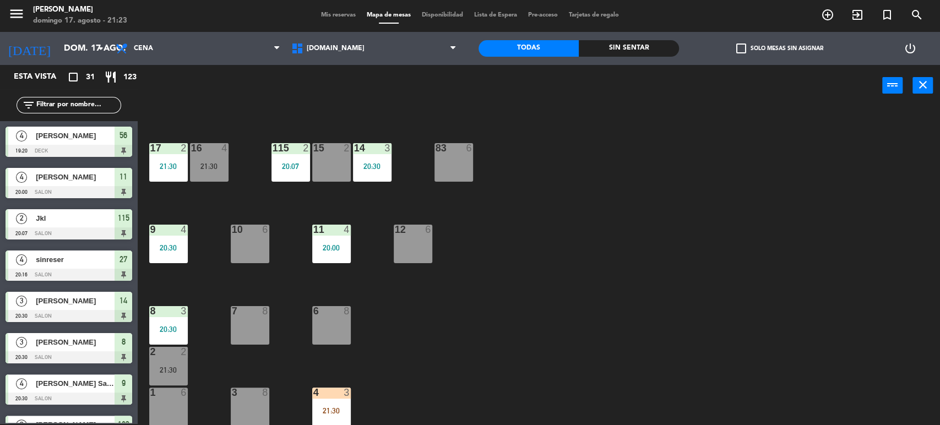
scroll to position [370, 0]
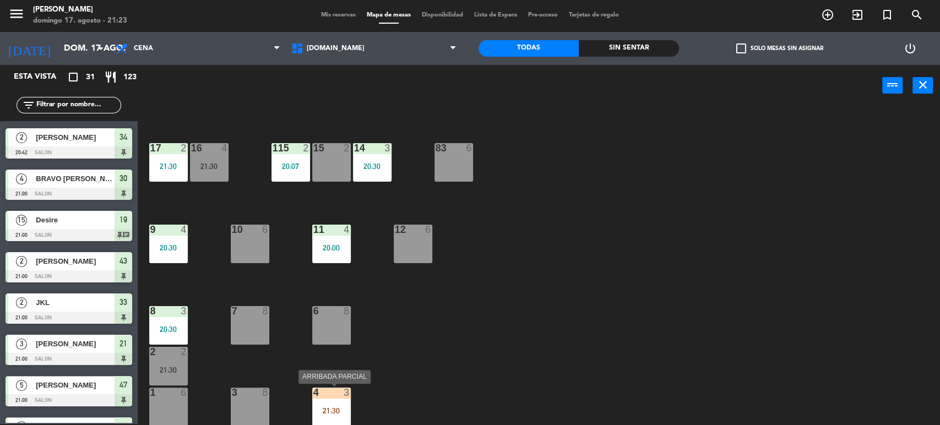
click at [337, 400] on div "4 3 21:30" at bounding box center [331, 407] width 39 height 39
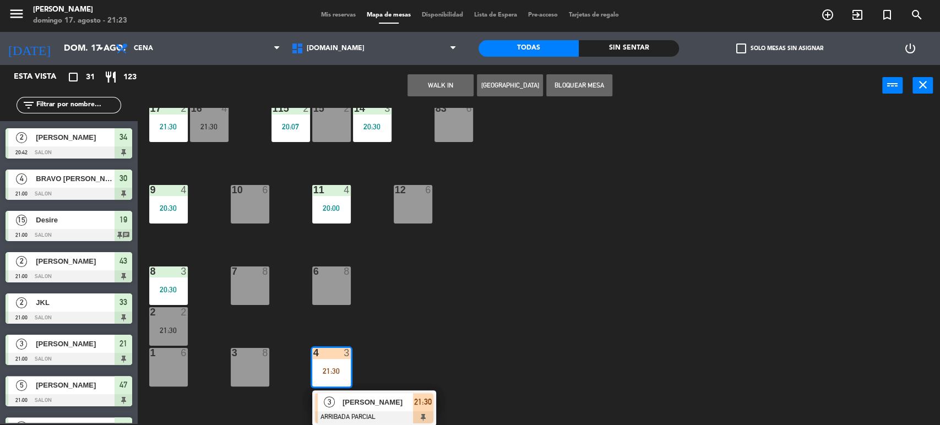
click at [381, 399] on span "[PERSON_NAME]" at bounding box center [378, 403] width 71 height 12
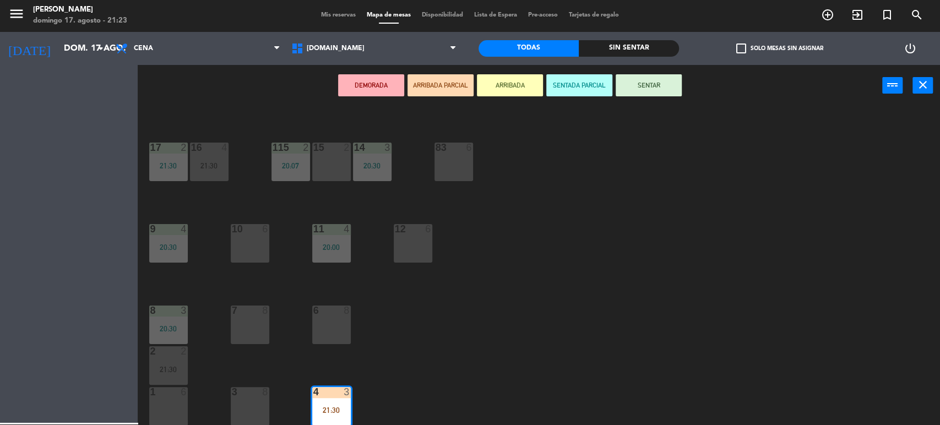
scroll to position [351, 0]
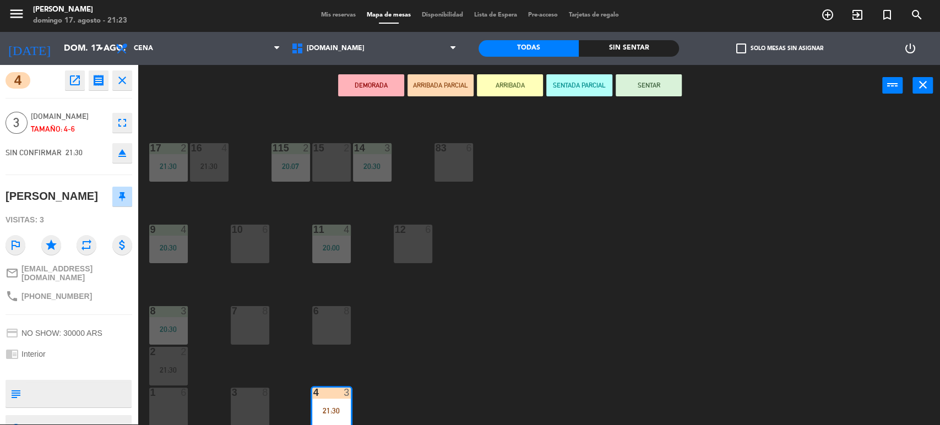
click at [636, 86] on button "SENTAR" at bounding box center [649, 85] width 66 height 22
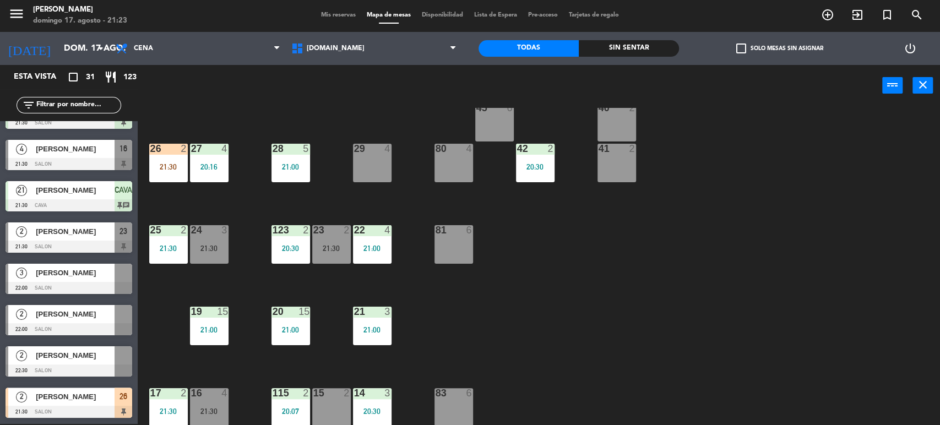
scroll to position [0, 0]
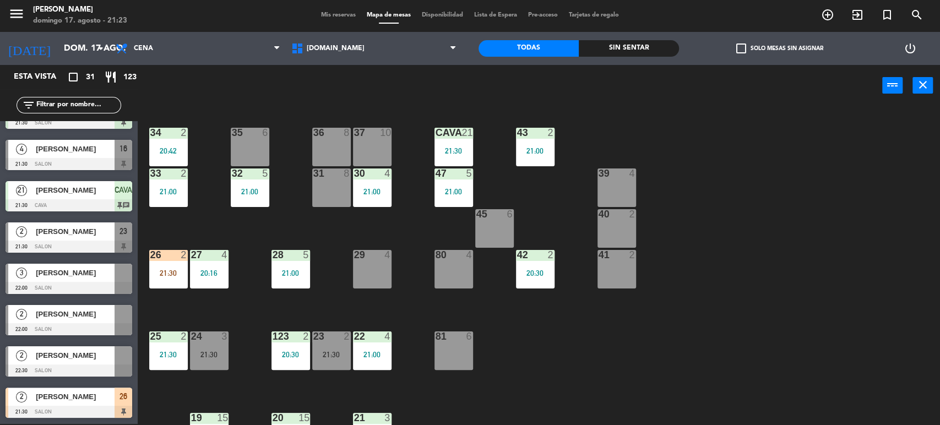
click at [88, 395] on span "[PERSON_NAME]" at bounding box center [75, 397] width 79 height 12
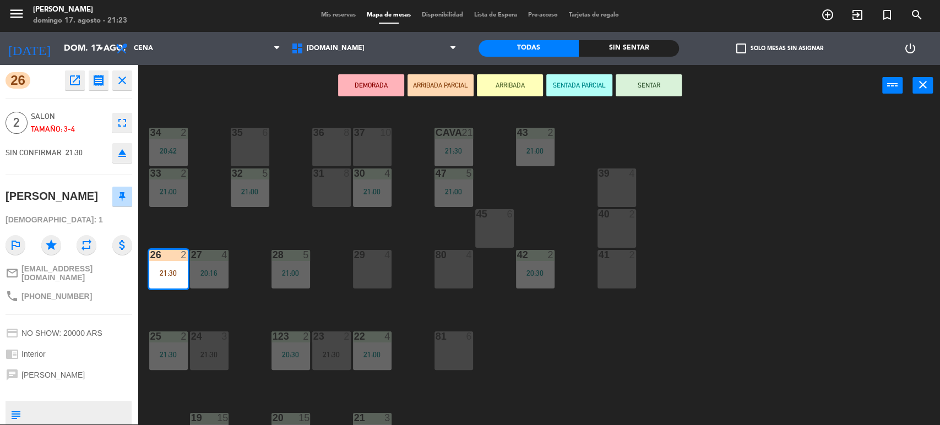
click at [451, 280] on div "80 4" at bounding box center [454, 269] width 39 height 39
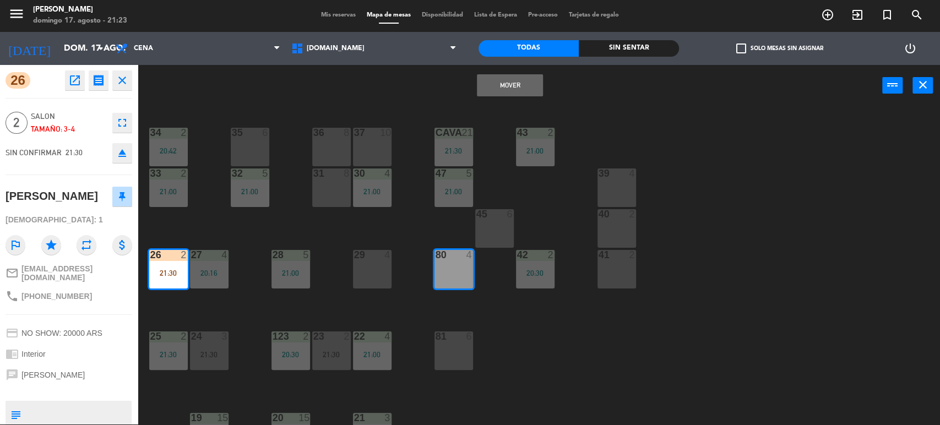
click at [534, 83] on button "Mover" at bounding box center [510, 85] width 66 height 22
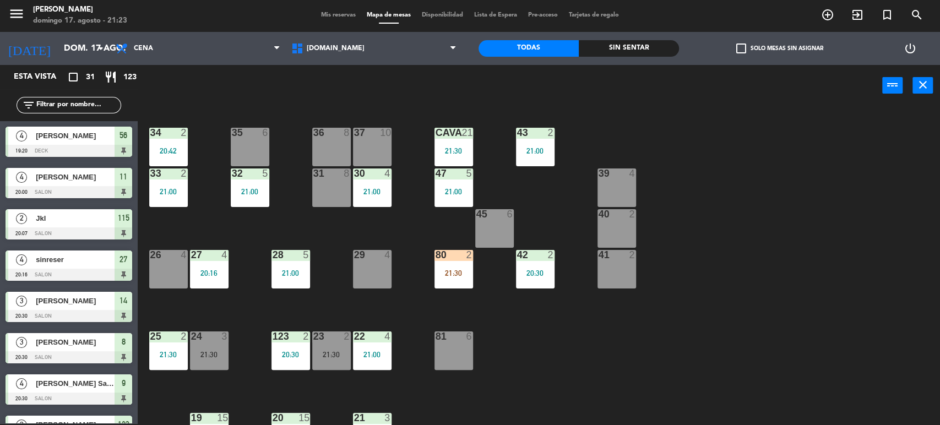
scroll to position [411, 0]
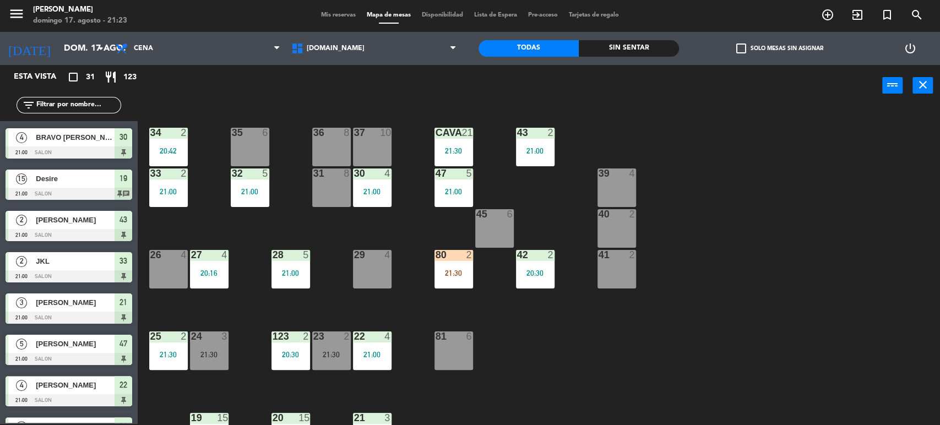
click at [720, 140] on div "34 2 20:42 35 6 36 8 43 2 21:00 37 10 CAVA 21 21:30 33 2 21:00 32 5 21:00 31 8 …" at bounding box center [543, 267] width 793 height 318
click at [458, 271] on div "21:30" at bounding box center [454, 273] width 39 height 8
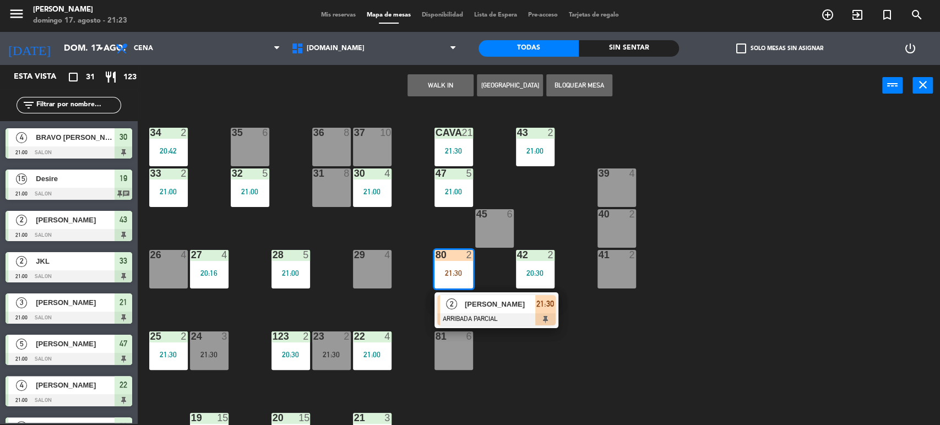
click at [492, 304] on span "[PERSON_NAME]" at bounding box center [500, 305] width 71 height 12
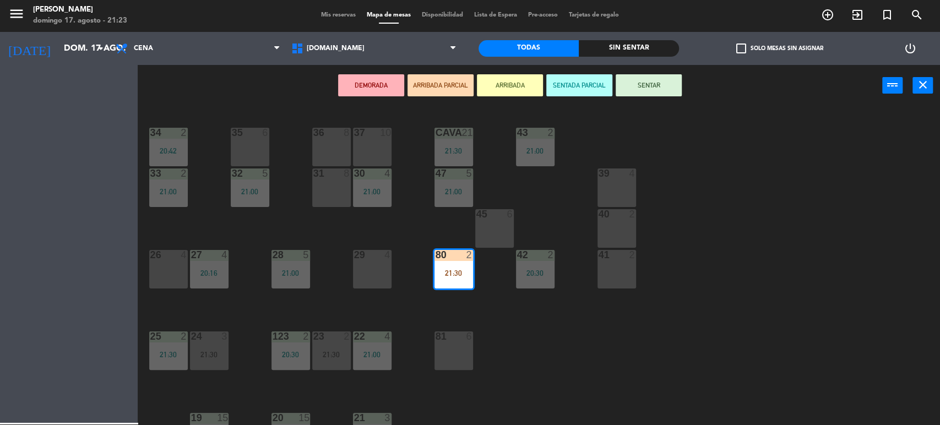
click at [494, 304] on div "34 2 20:42 35 6 36 8 43 2 21:00 37 10 CAVA 21 21:30 33 2 21:00 32 5 21:00 31 8 …" at bounding box center [543, 267] width 793 height 318
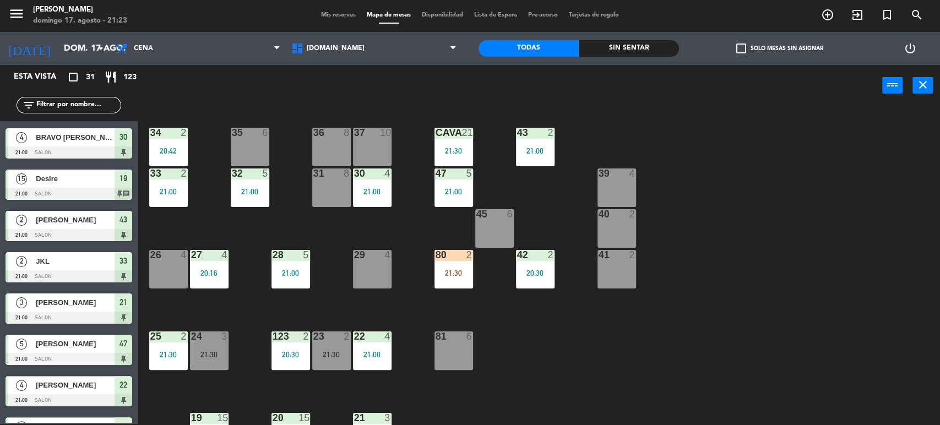
click at [460, 272] on div "21:30" at bounding box center [454, 273] width 39 height 8
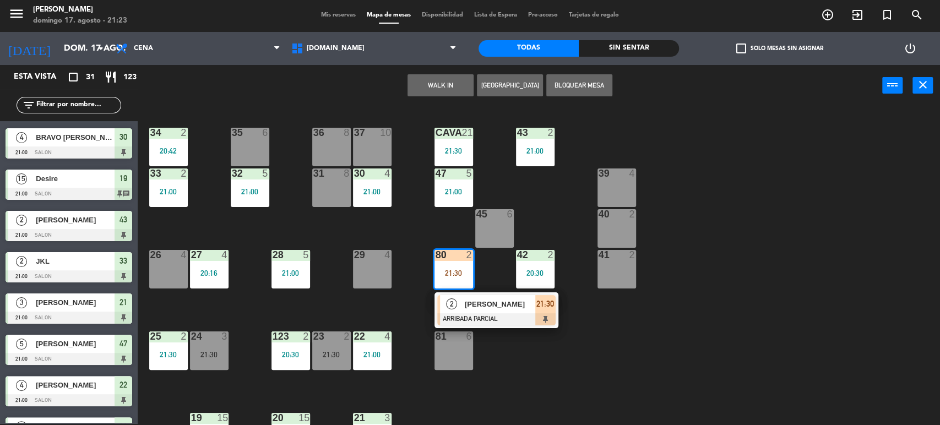
click at [488, 305] on span "[PERSON_NAME]" at bounding box center [500, 305] width 71 height 12
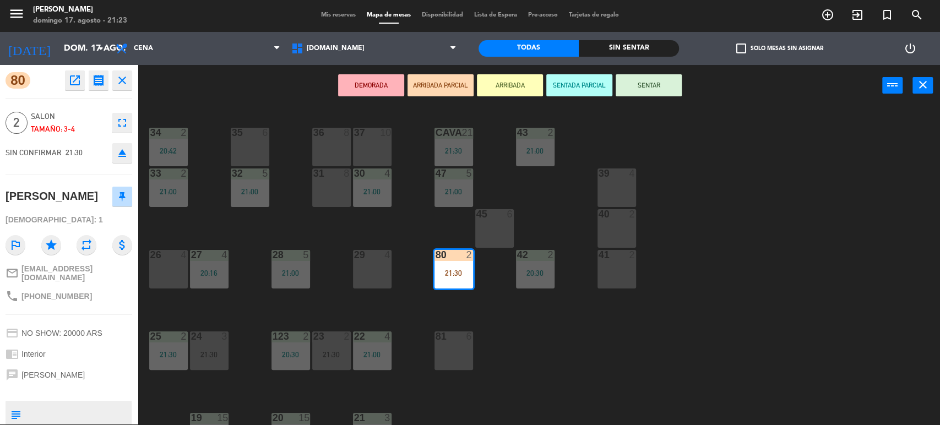
click at [650, 80] on button "SENTAR" at bounding box center [649, 85] width 66 height 22
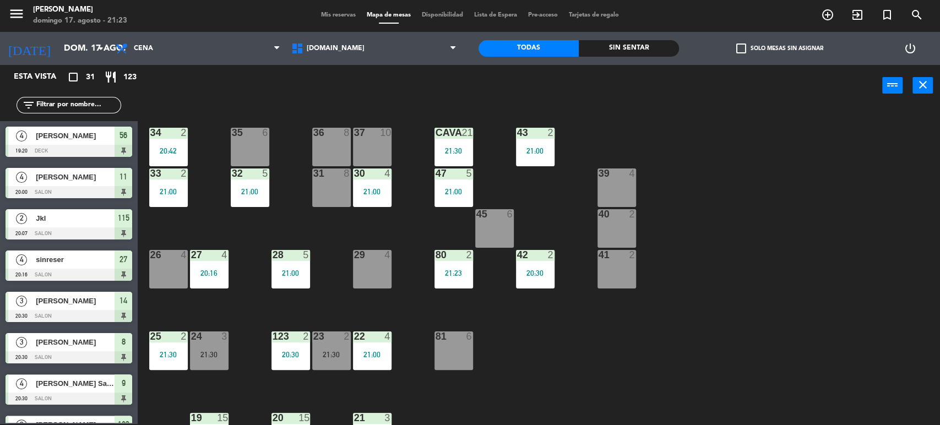
click at [743, 171] on div "34 2 20:42 35 6 36 8 43 2 21:00 37 10 CAVA 21 21:30 33 2 21:00 32 5 21:00 31 8 …" at bounding box center [543, 267] width 793 height 318
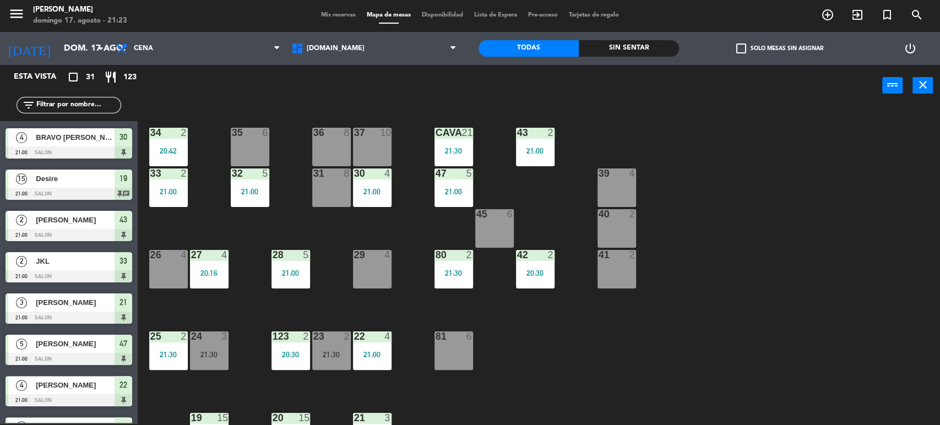
scroll to position [183, 0]
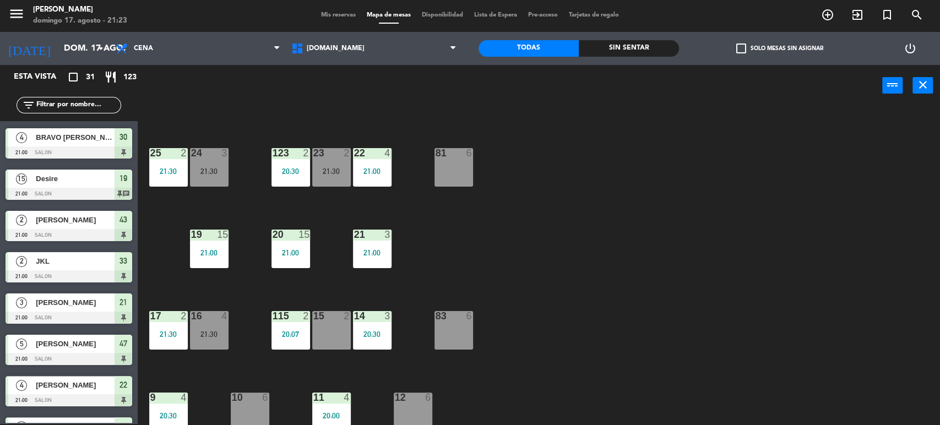
click at [376, 169] on div "21:00" at bounding box center [372, 171] width 39 height 8
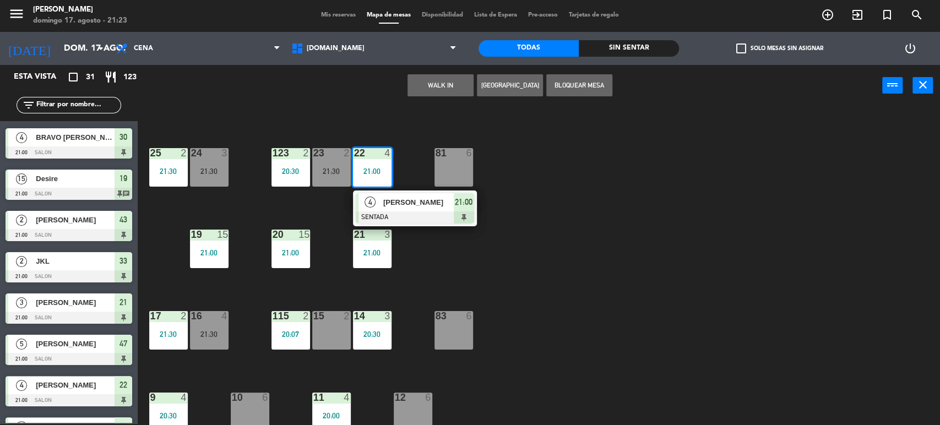
click at [485, 242] on div "34 2 20:42 35 6 36 8 43 2 21:00 37 10 CAVA 21 21:30 33 2 21:00 32 5 21:00 31 8 …" at bounding box center [543, 267] width 793 height 318
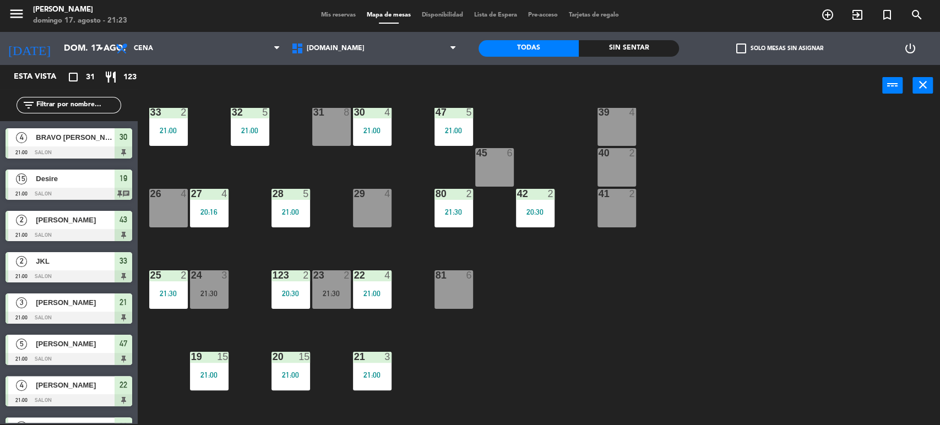
scroll to position [0, 0]
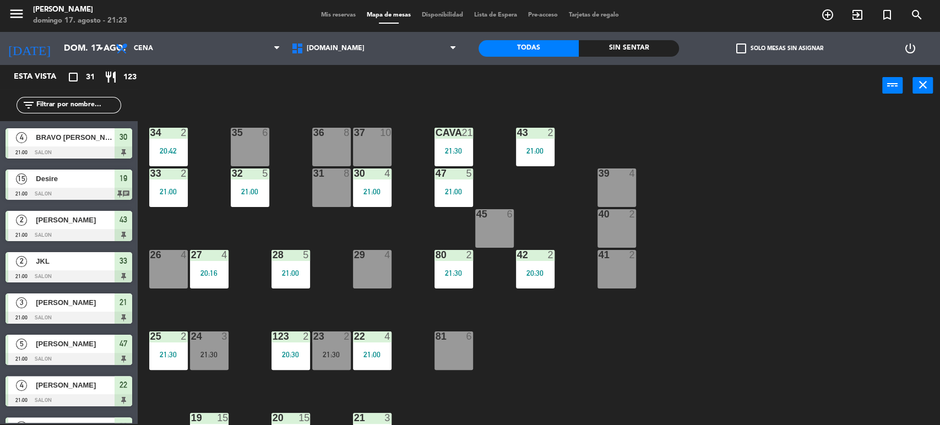
click at [794, 259] on div "34 2 20:42 35 6 36 8 43 2 21:00 37 10 CAVA 21 21:30 33 2 21:00 32 5 21:00 31 8 …" at bounding box center [543, 267] width 793 height 318
click at [789, 283] on div "34 2 20:42 35 6 36 8 43 2 21:00 37 10 CAVA 21 21:30 33 2 21:00 32 5 21:00 31 8 …" at bounding box center [543, 267] width 793 height 318
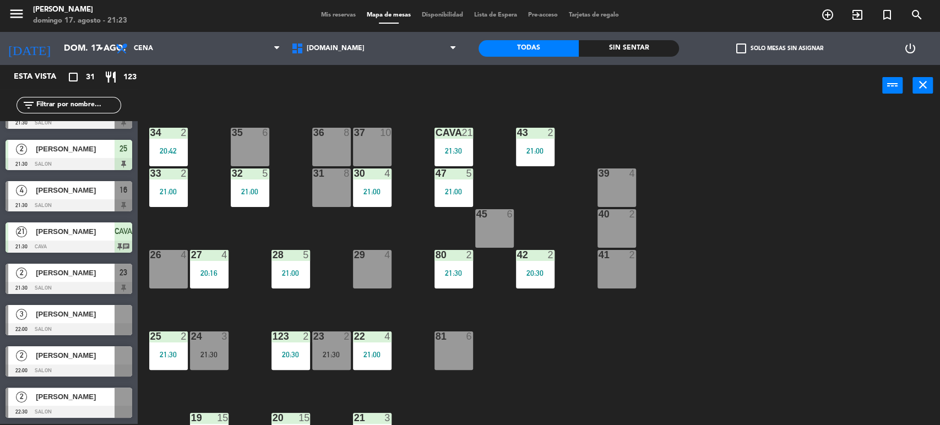
scroll to position [917, 0]
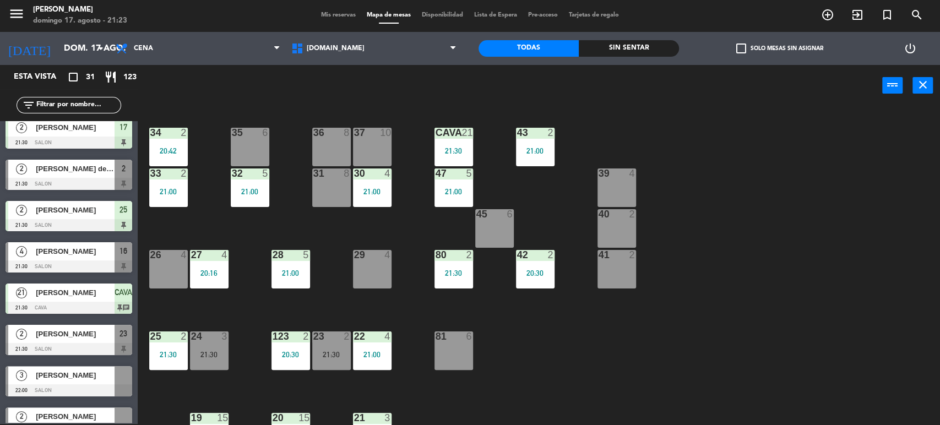
click at [94, 257] on span "[PERSON_NAME]" at bounding box center [75, 252] width 79 height 12
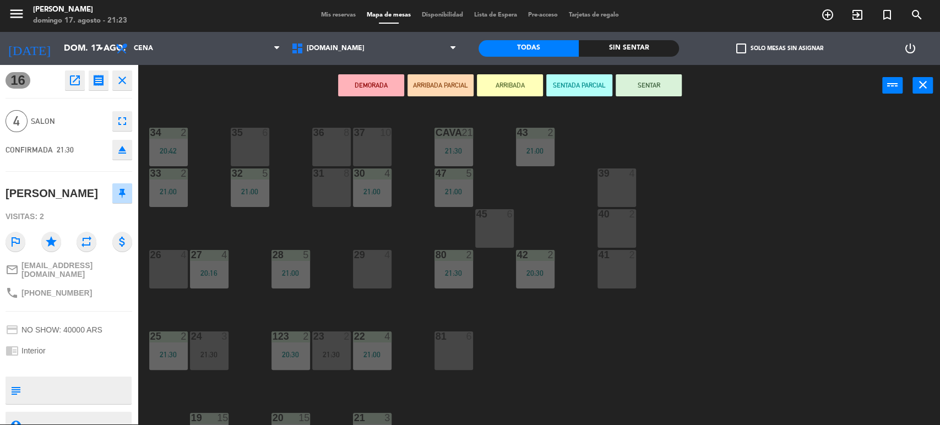
click at [251, 148] on div "35 6" at bounding box center [250, 147] width 39 height 39
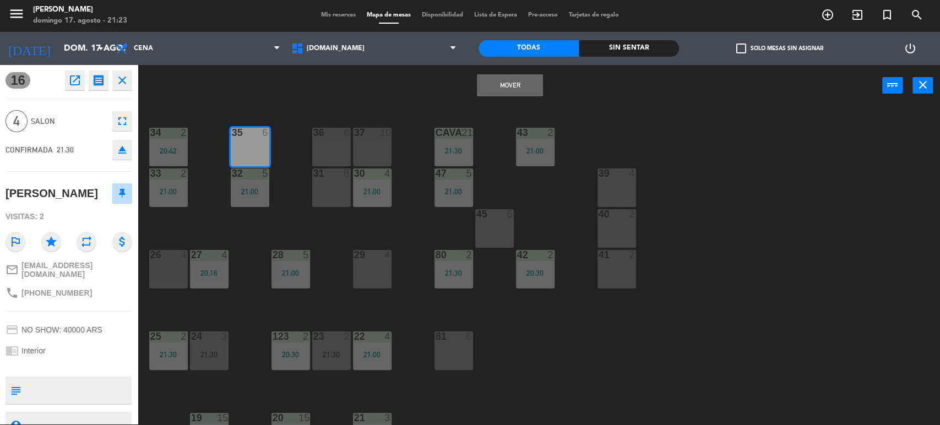
click at [511, 83] on button "Mover" at bounding box center [510, 85] width 66 height 22
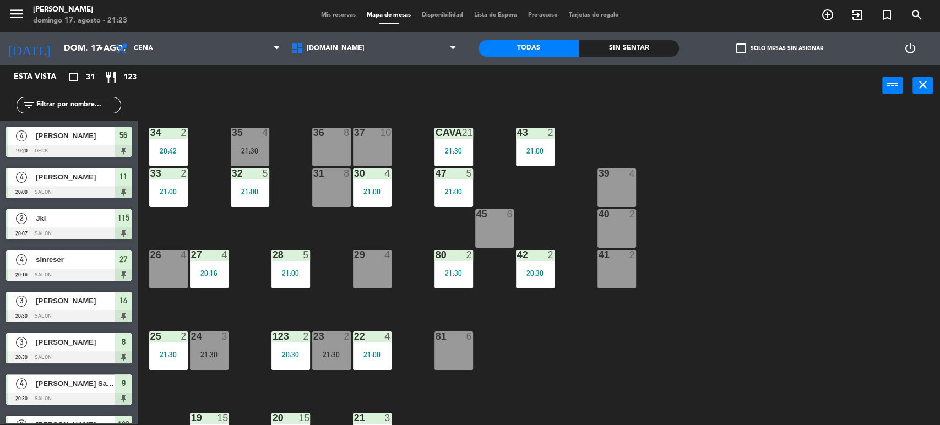
scroll to position [1, 0]
drag, startPoint x: 630, startPoint y: 100, endPoint x: 670, endPoint y: 105, distance: 40.5
click at [666, 104] on div "power_input close" at bounding box center [510, 86] width 745 height 42
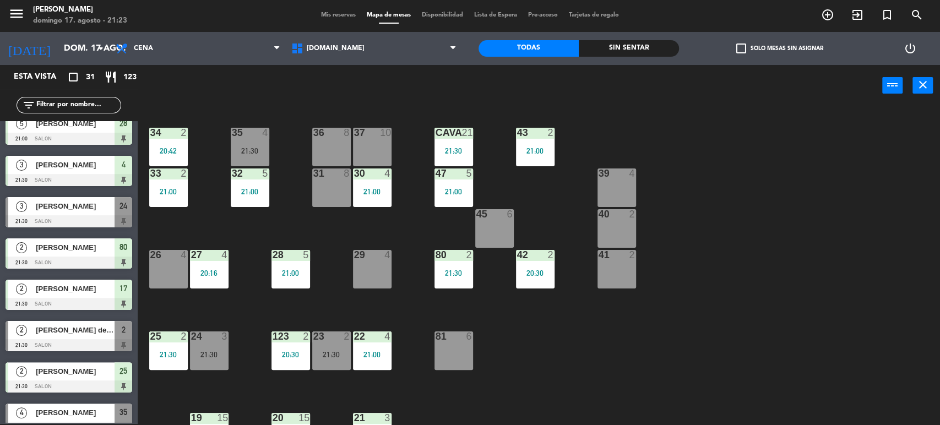
scroll to position [978, 0]
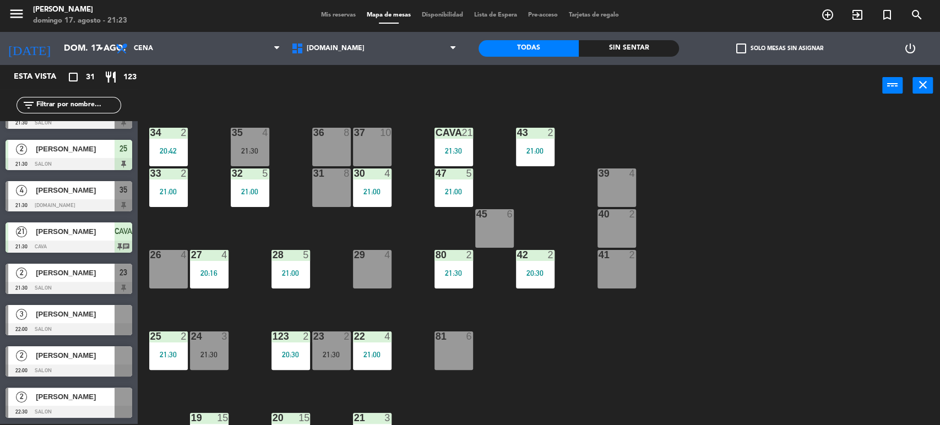
click at [71, 319] on span "Agustin Tarchini" at bounding box center [75, 314] width 79 height 12
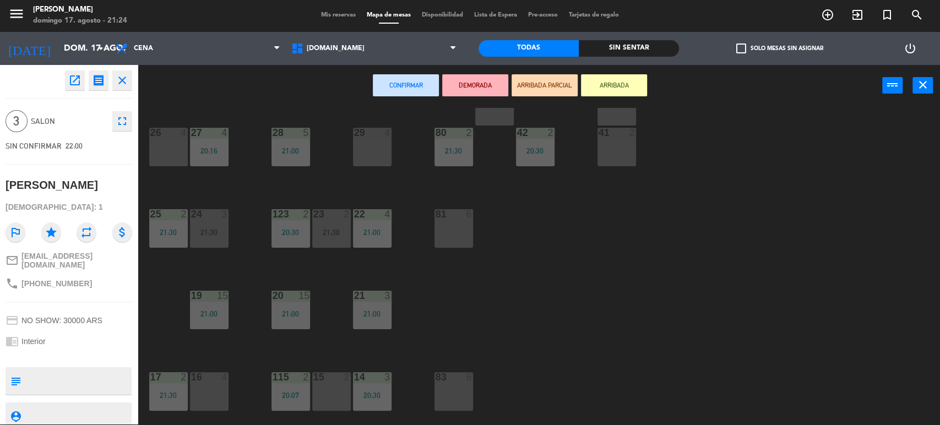
scroll to position [245, 0]
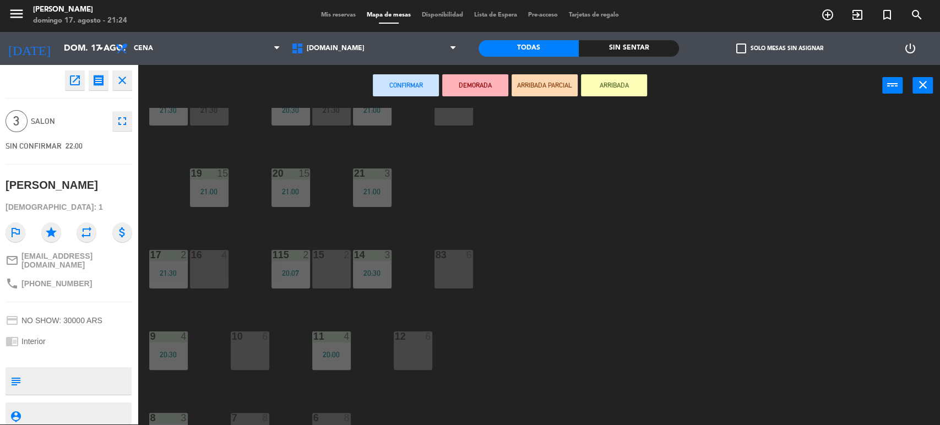
click at [256, 351] on div "10 6" at bounding box center [250, 351] width 39 height 39
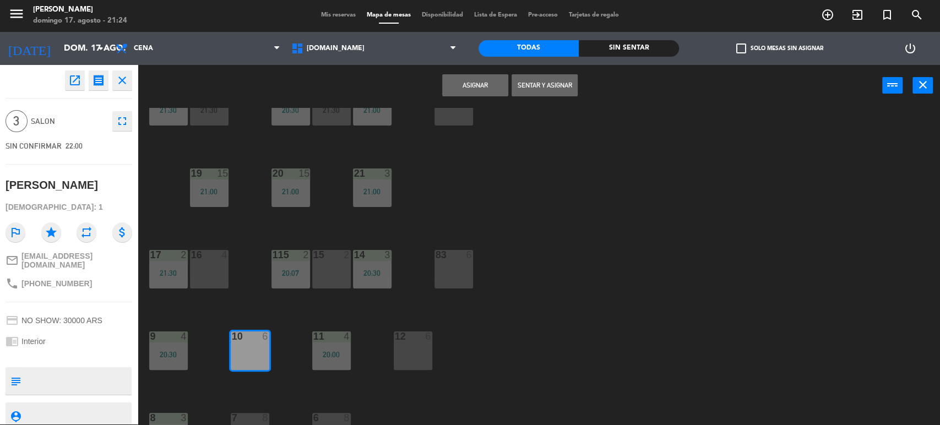
click at [493, 84] on button "Asignar" at bounding box center [475, 85] width 66 height 22
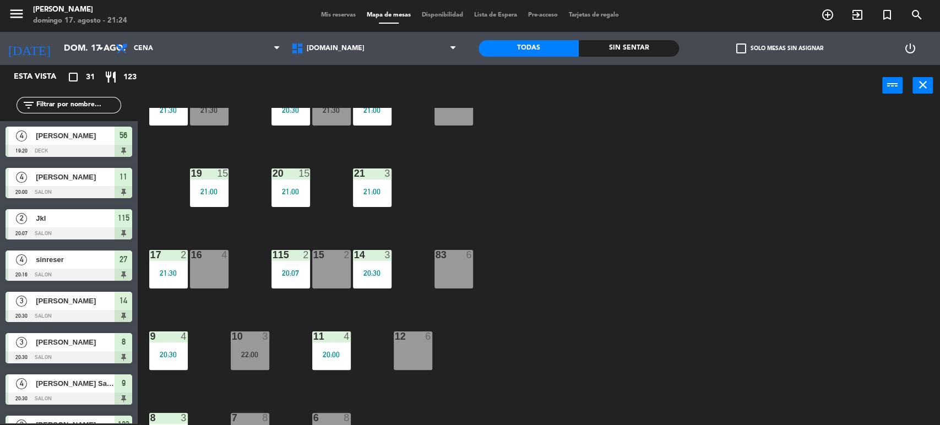
scroll to position [1, 0]
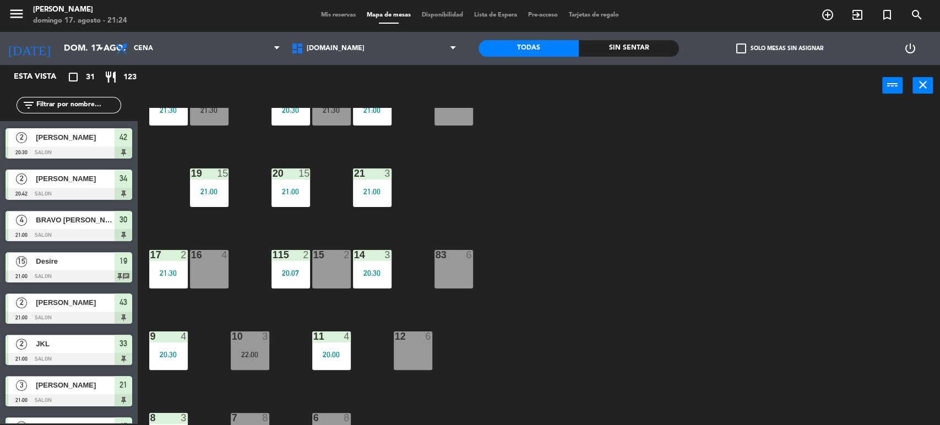
click at [737, 247] on div "34 2 20:42 35 4 21:30 36 8 43 2 21:00 37 10 CAVA 21 21:30 33 2 21:00 32 5 21:00…" at bounding box center [543, 267] width 793 height 318
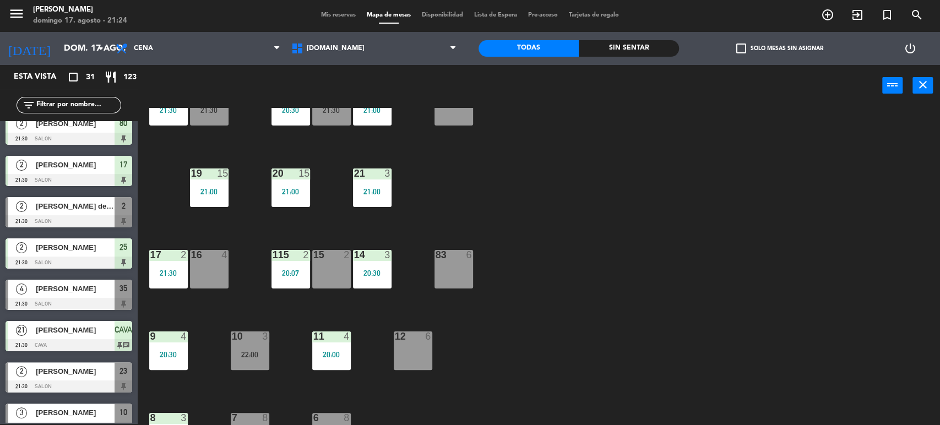
scroll to position [978, 0]
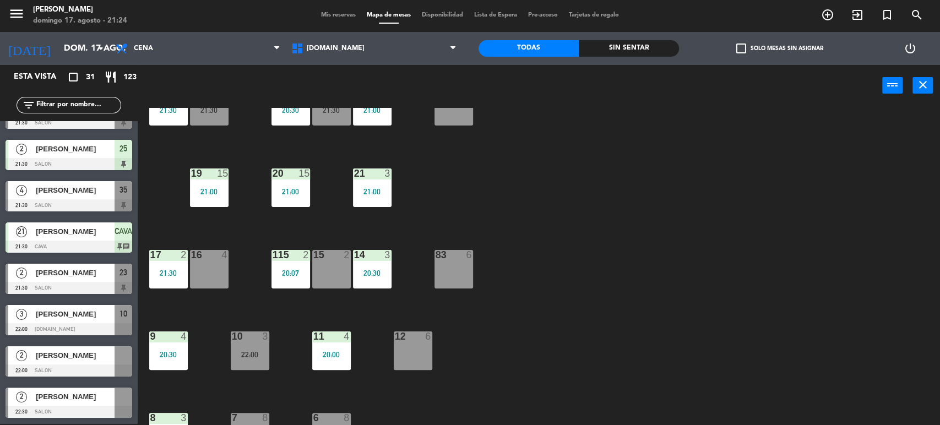
click at [104, 365] on div at bounding box center [69, 371] width 127 height 12
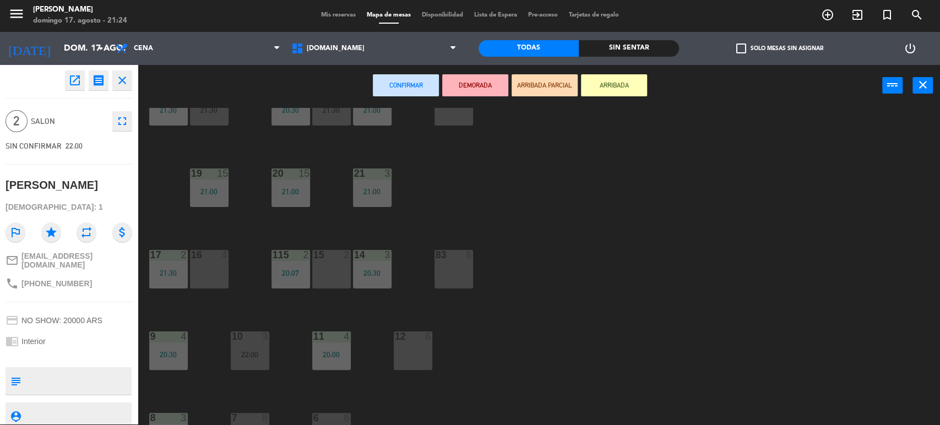
click at [218, 262] on div "16 4" at bounding box center [209, 269] width 39 height 39
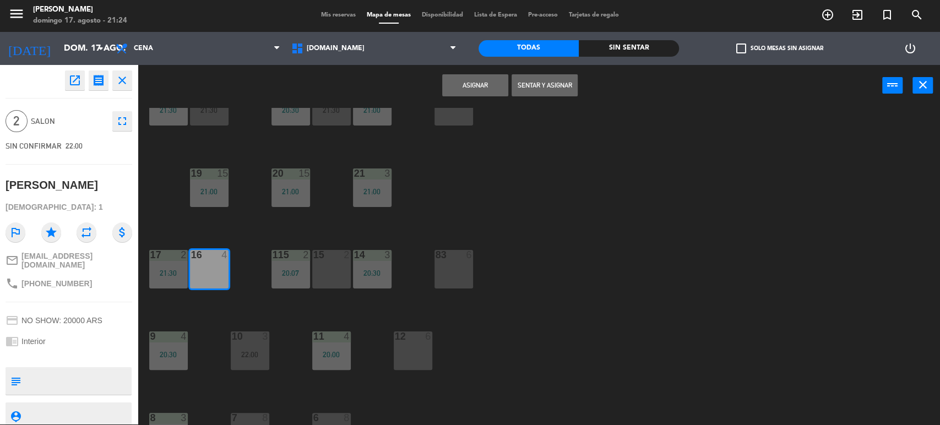
click at [468, 81] on button "Asignar" at bounding box center [475, 85] width 66 height 22
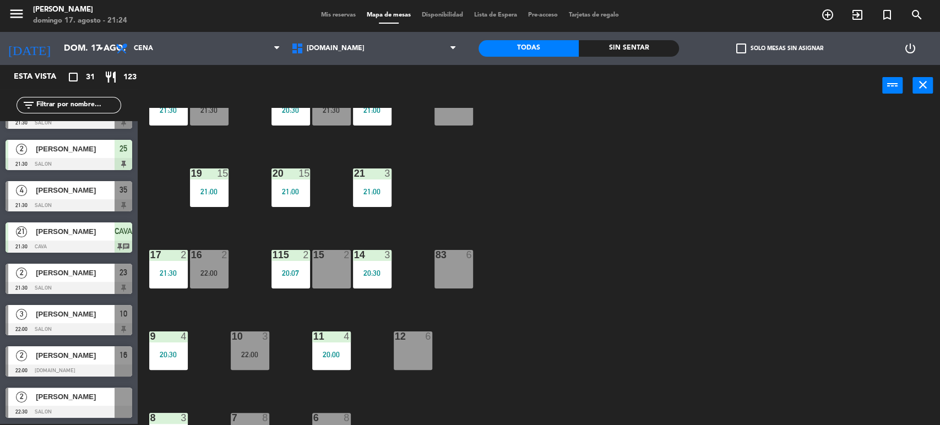
click at [75, 406] on div at bounding box center [69, 412] width 127 height 12
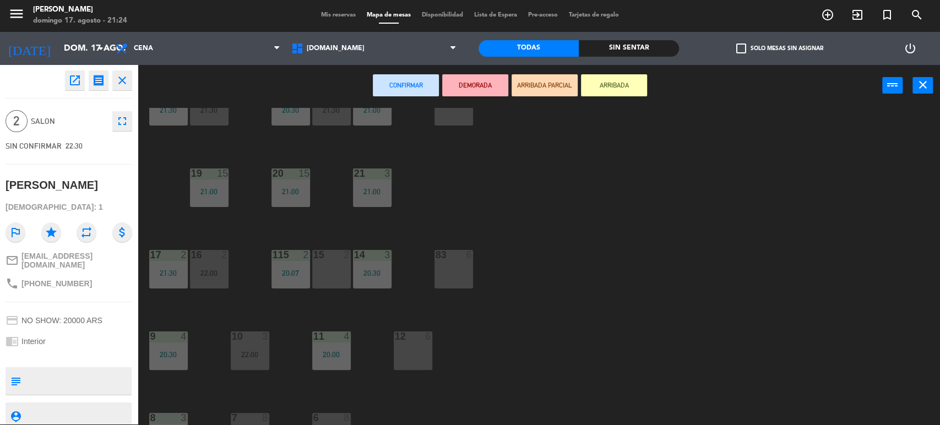
click at [338, 271] on div "15 2" at bounding box center [331, 269] width 39 height 39
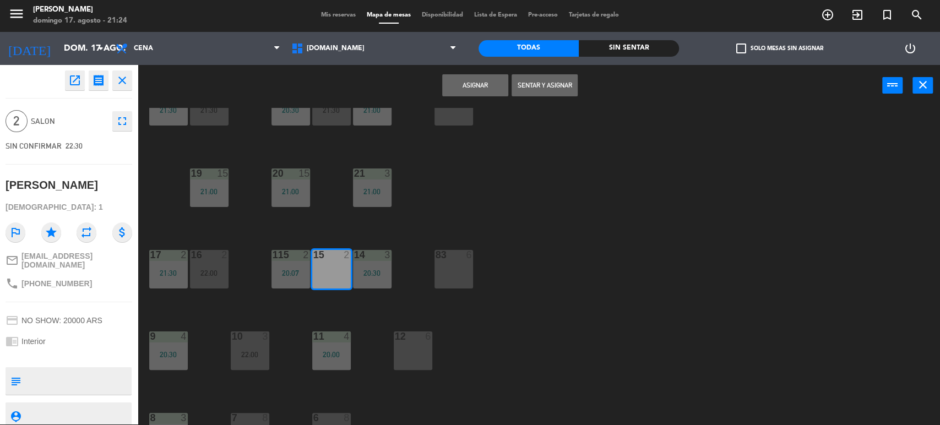
click at [490, 83] on button "Asignar" at bounding box center [475, 85] width 66 height 22
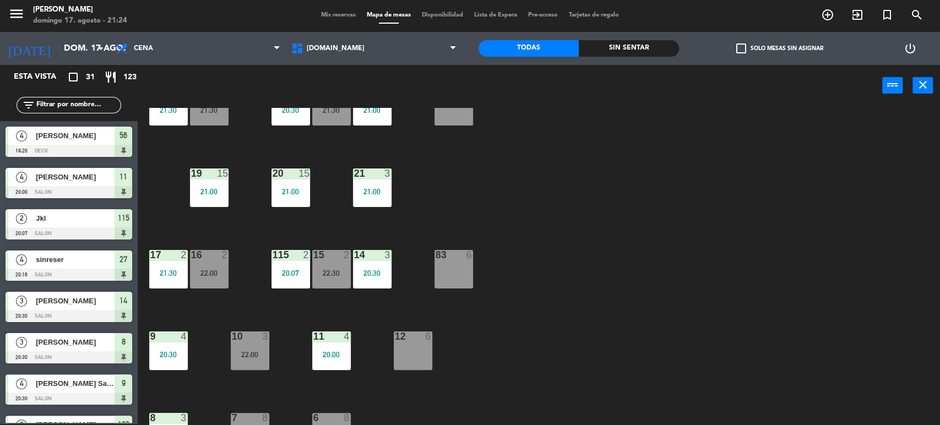
scroll to position [1, 0]
click at [642, 171] on div "34 2 20:42 35 4 21:30 36 8 43 2 21:00 37 10 CAVA 21 21:30 33 2 21:00 32 5 21:00…" at bounding box center [543, 267] width 793 height 318
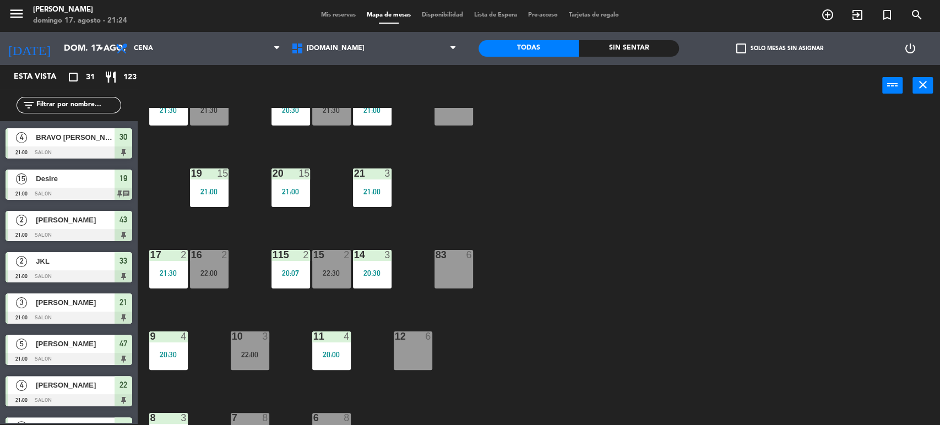
scroll to position [0, 0]
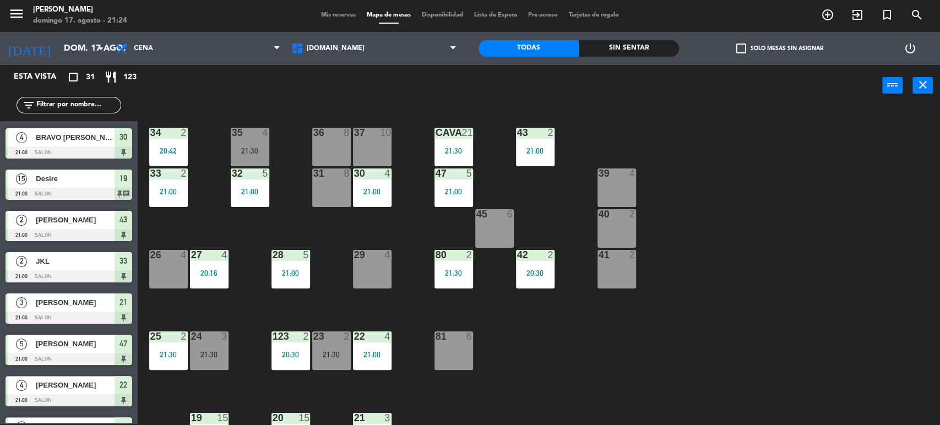
click at [819, 225] on div "34 2 20:42 35 4 21:30 36 8 43 2 21:00 37 10 CAVA 21 21:30 33 2 21:00 32 5 21:00…" at bounding box center [543, 267] width 793 height 318
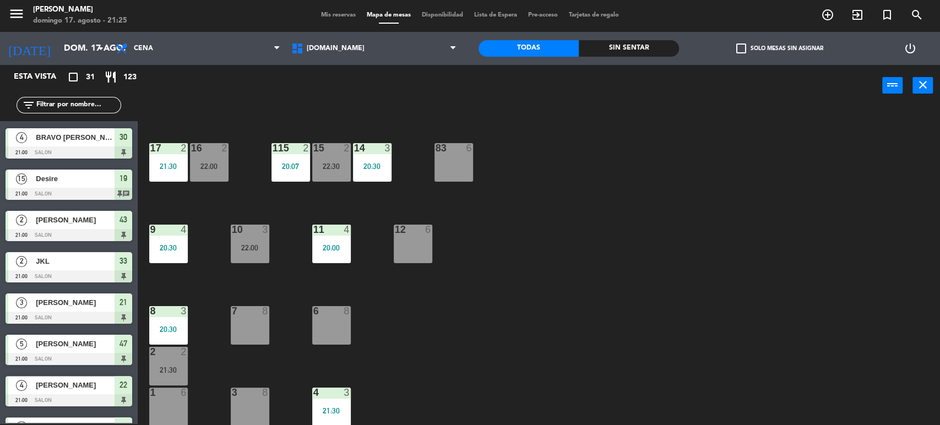
click at [96, 100] on input "text" at bounding box center [77, 105] width 85 height 12
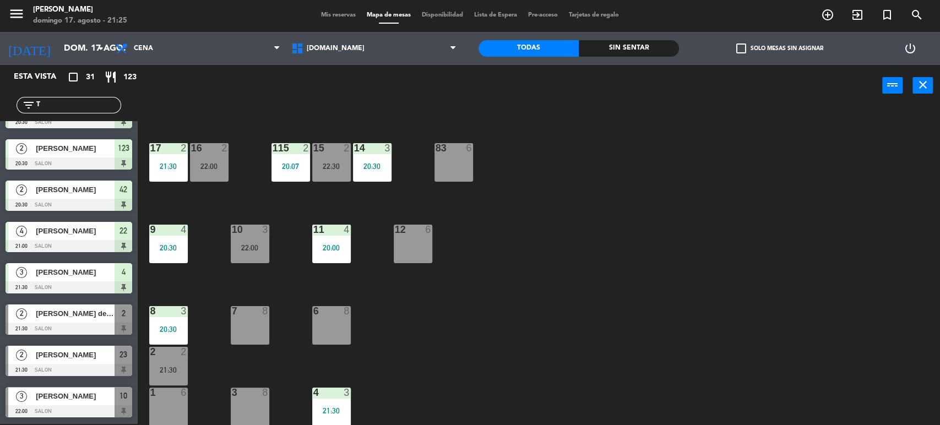
scroll to position [0, 0]
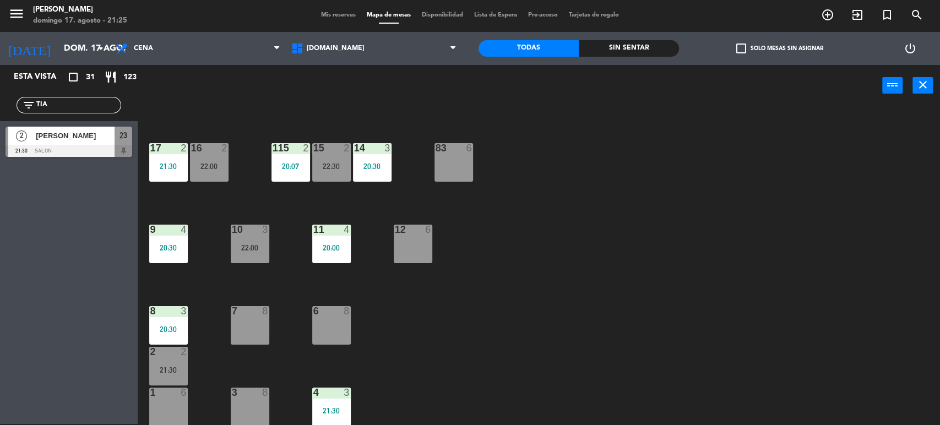
click at [14, 181] on div "Esta vista crop_square 31 restaurant 123 filter_list TIA 2 Santiago gimenez 21:…" at bounding box center [69, 244] width 138 height 359
click at [43, 109] on input "TIA" at bounding box center [77, 105] width 85 height 12
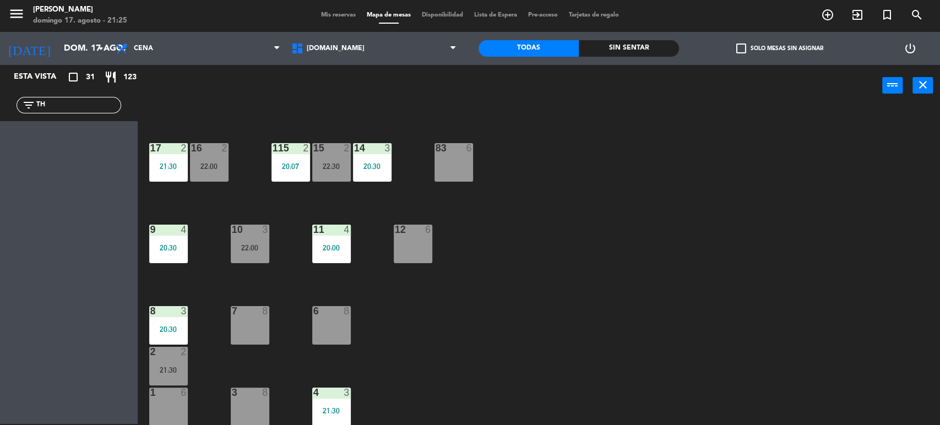
type input "T"
type input "APOL"
click at [43, 109] on input "APOL" at bounding box center [77, 105] width 85 height 12
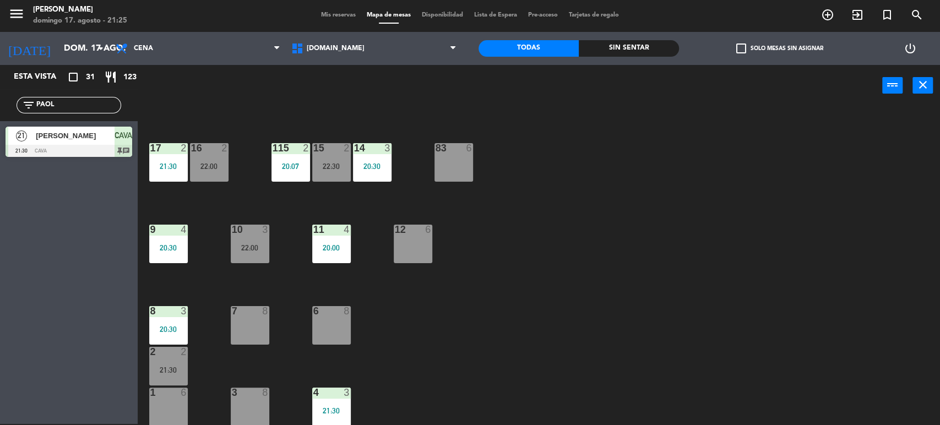
click at [61, 266] on div "Esta vista crop_square 31 restaurant 123 filter_list PAOL 21 paola pirch 21:30 …" at bounding box center [69, 244] width 138 height 359
click at [629, 49] on div "Sin sentar" at bounding box center [629, 48] width 100 height 17
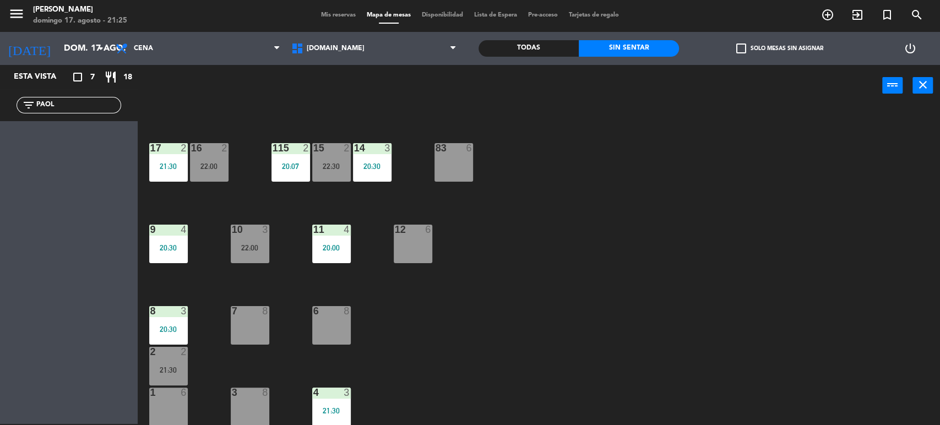
click at [516, 49] on div "Todas" at bounding box center [529, 48] width 100 height 17
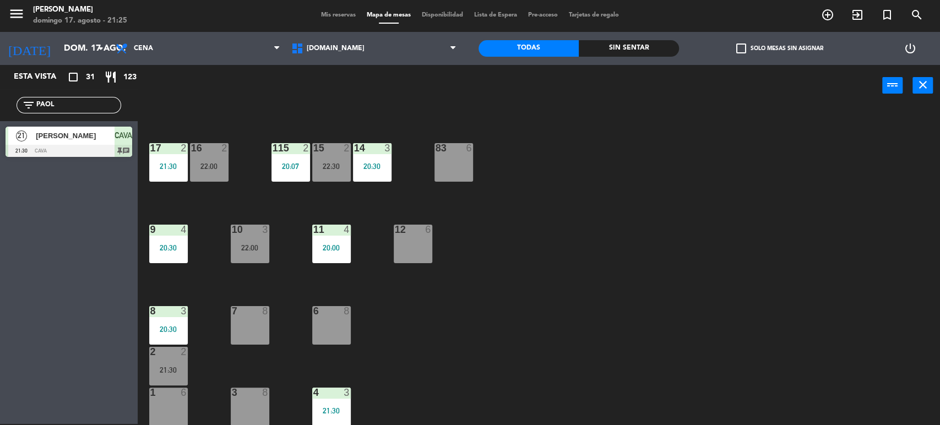
click at [7, 290] on div "Esta vista crop_square 31 restaurant 123 filter_list PAOL 21 paola pirch 21:30 …" at bounding box center [69, 244] width 138 height 359
click at [642, 271] on div "34 2 20:42 35 4 21:30 36 8 43 2 21:00 37 10 CAVA 21 21:30 33 2 21:00 32 5 21:00…" at bounding box center [543, 267] width 793 height 318
click at [96, 106] on input "PAOL" at bounding box center [77, 105] width 85 height 12
type input "P"
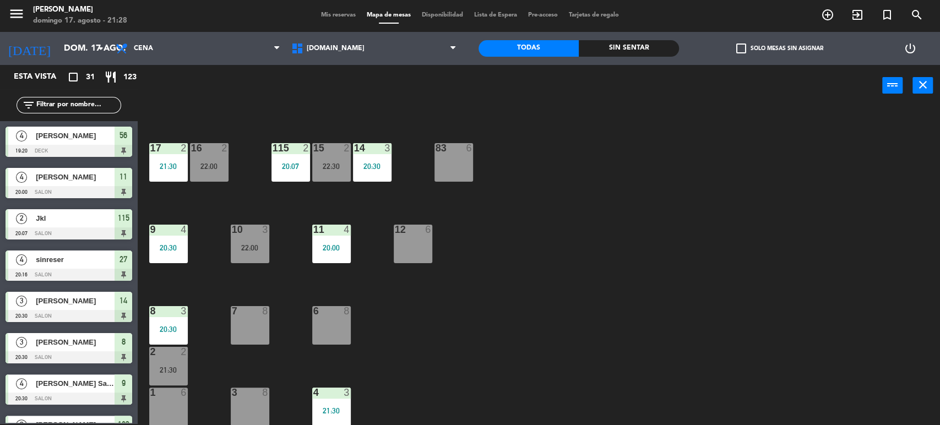
click at [690, 187] on div "34 2 20:42 35 4 21:30 36 8 43 2 21:00 37 10 CAVA 21 21:30 33 2 21:00 32 5 21:00…" at bounding box center [543, 267] width 793 height 318
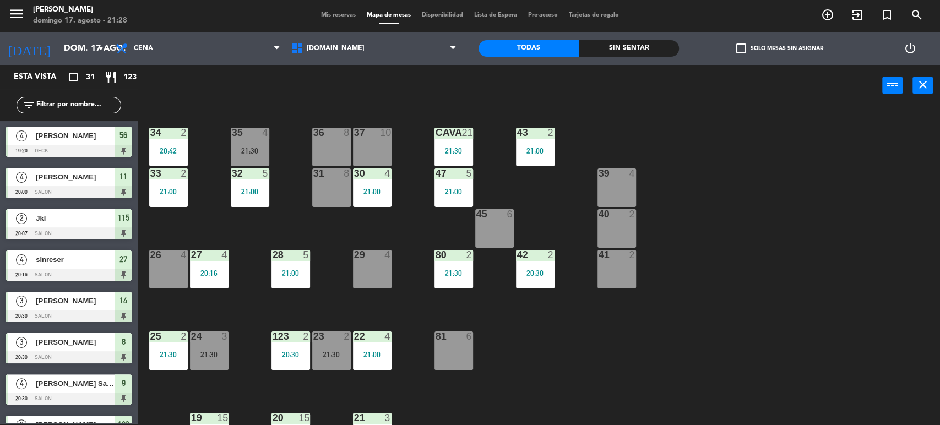
click at [461, 148] on div "21:30" at bounding box center [454, 151] width 39 height 8
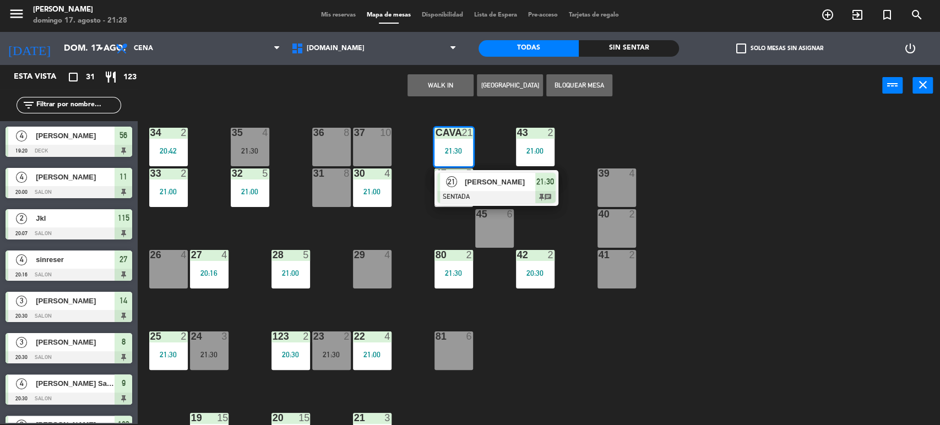
click at [684, 197] on div "34 2 20:42 35 4 21:30 36 8 43 2 21:00 37 10 CAVA 21 21:30 21 paola pirch SENTAD…" at bounding box center [543, 267] width 793 height 318
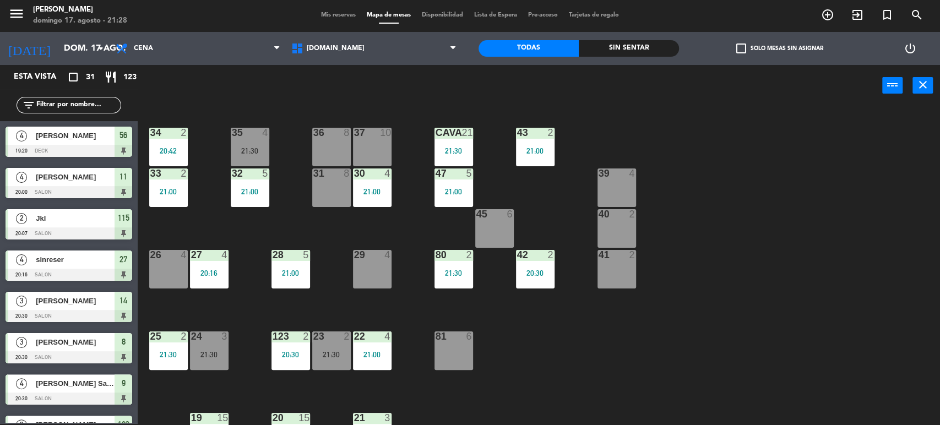
click at [467, 149] on div "21:30" at bounding box center [454, 151] width 39 height 8
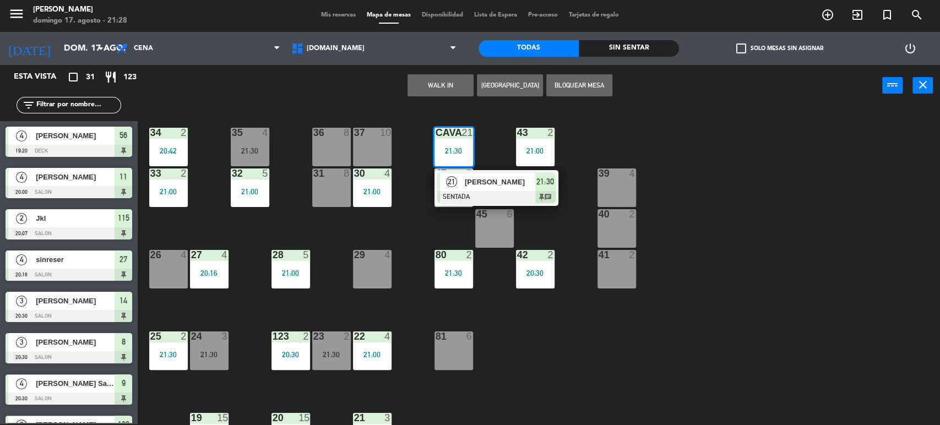
click at [484, 193] on div at bounding box center [496, 197] width 118 height 12
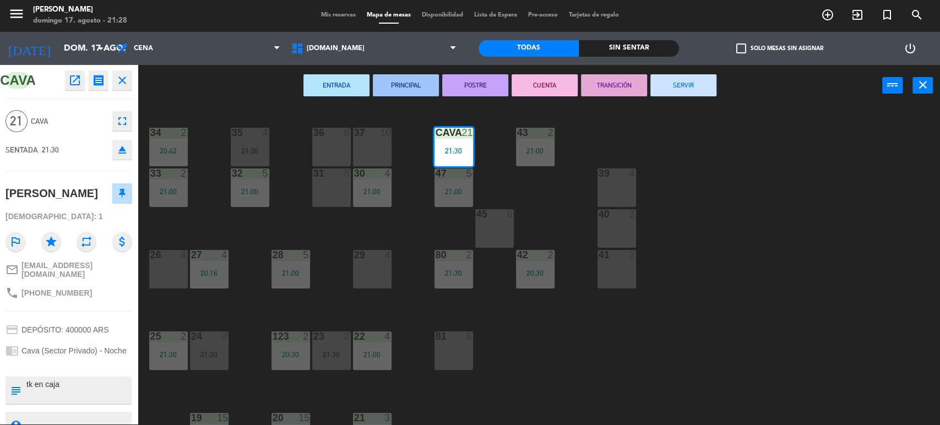
click at [740, 232] on div "34 2 20:42 35 4 21:30 36 8 43 2 21:00 37 10 CAVA 21 21:30 33 2 21:00 32 5 21:00…" at bounding box center [543, 267] width 793 height 318
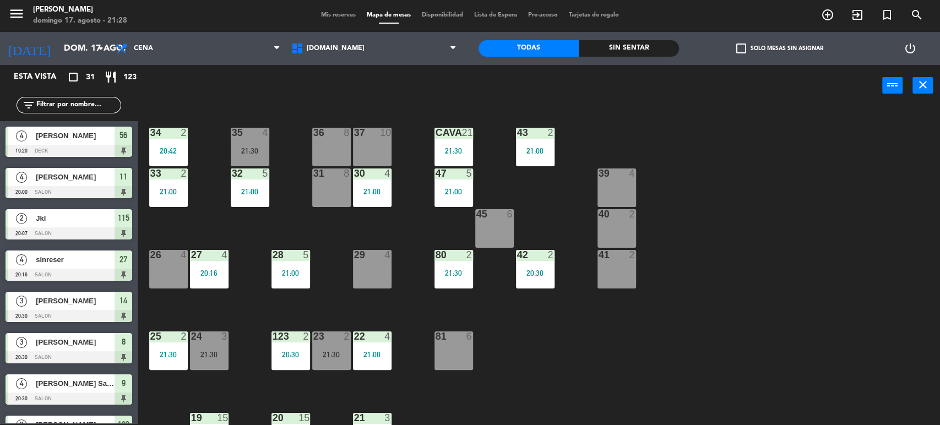
scroll to position [246, 0]
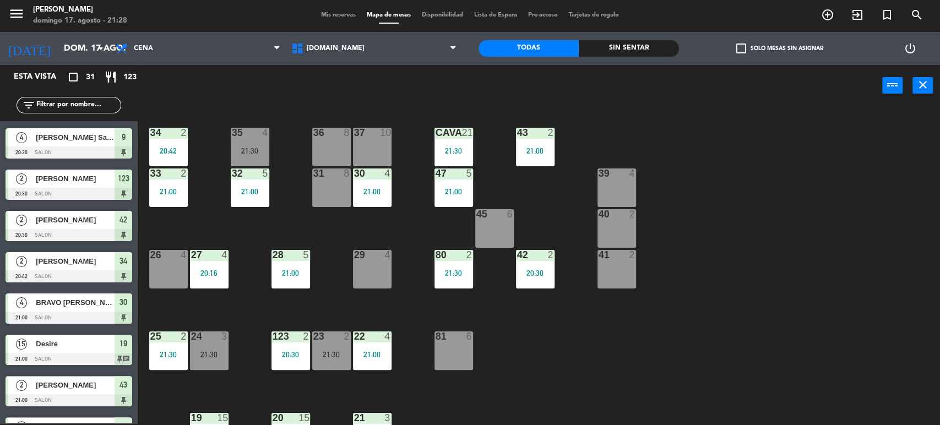
click at [523, 192] on div "34 2 20:42 35 4 21:30 36 8 43 2 21:00 37 10 CAVA 21 21:30 33 2 21:00 32 5 21:00…" at bounding box center [543, 267] width 793 height 318
click at [57, 110] on input "text" at bounding box center [77, 105] width 85 height 12
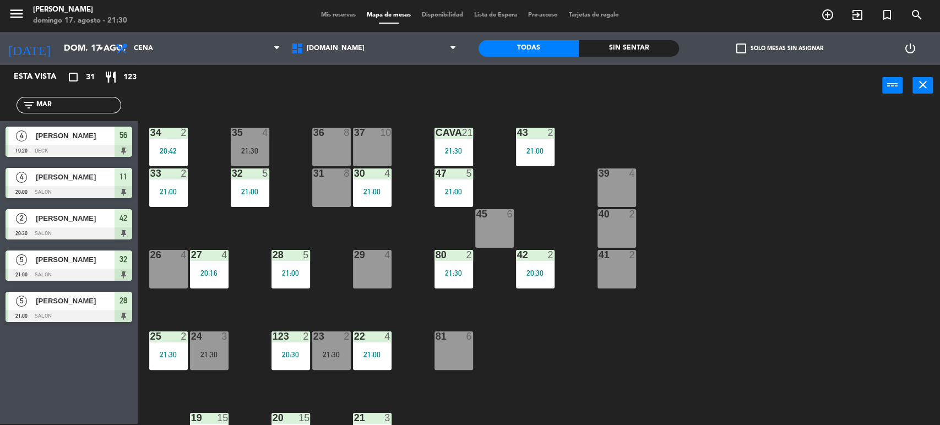
scroll to position [0, 0]
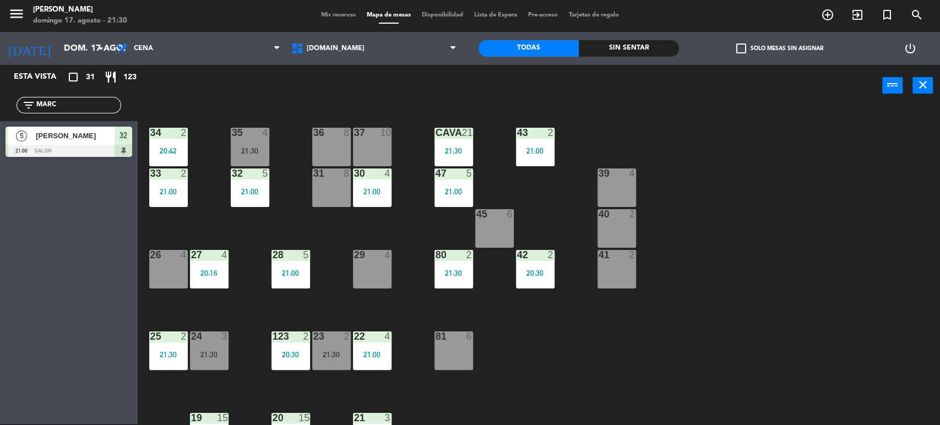
type input "MARC"
click at [19, 259] on div "Esta vista crop_square 31 restaurant 123 filter_list MARC 5 Marcelo Scasso 21:0…" at bounding box center [69, 244] width 138 height 359
click at [836, 110] on div "34 2 20:42 35 4 21:30 36 8 43 2 21:00 37 10 CAVA 21 21:30 33 2 21:00 32 5 21:00…" at bounding box center [543, 267] width 793 height 318
click at [817, 179] on div "34 2 20:42 35 4 21:30 36 8 43 2 21:00 37 10 CAVA 21 21:30 33 2 21:00 32 5 21:00…" at bounding box center [543, 267] width 793 height 318
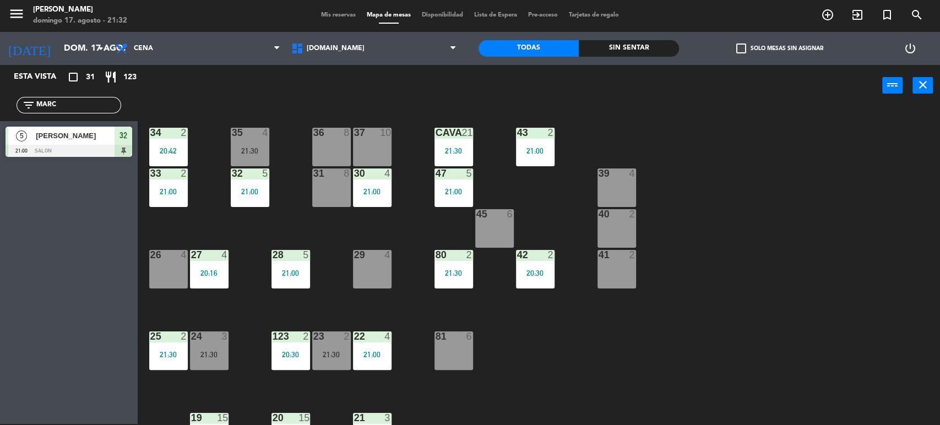
click at [817, 179] on div "34 2 20:42 35 4 21:30 36 8 43 2 21:00 37 10 CAVA 21 21:30 33 2 21:00 32 5 21:00…" at bounding box center [543, 267] width 793 height 318
click at [939, 232] on div "34 2 20:42 35 4 21:30 36 8 43 2 21:00 37 10 CAVA 21 21:30 33 2 21:00 32 5 21:00…" at bounding box center [543, 267] width 793 height 318
click at [921, 10] on icon "search" at bounding box center [917, 14] width 13 height 13
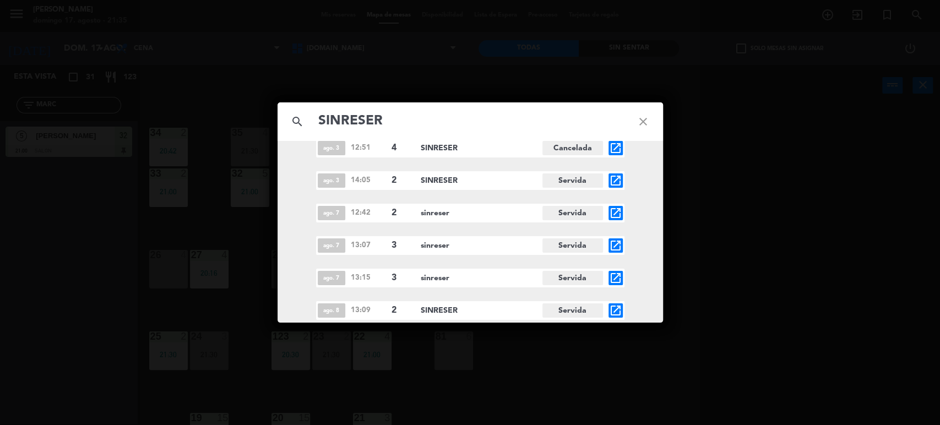
scroll to position [5798, 0]
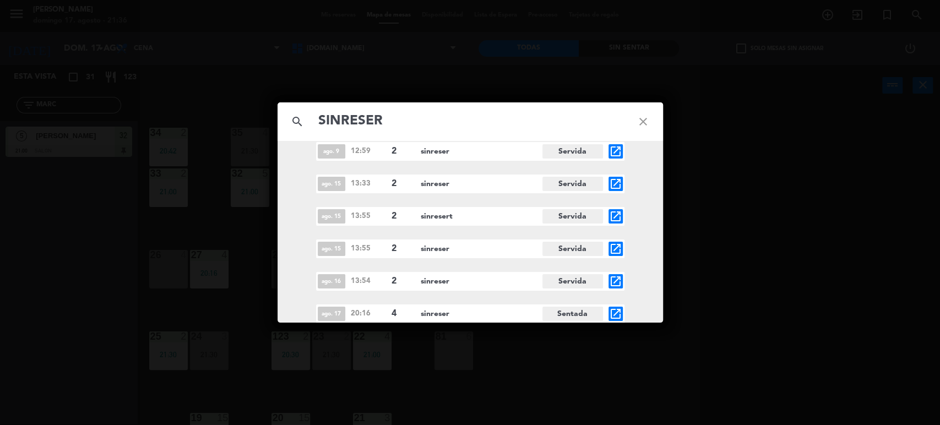
type input "SINRESER"
click at [641, 129] on icon "close" at bounding box center [644, 122] width 40 height 40
click at [640, 121] on icon "close" at bounding box center [644, 122] width 40 height 40
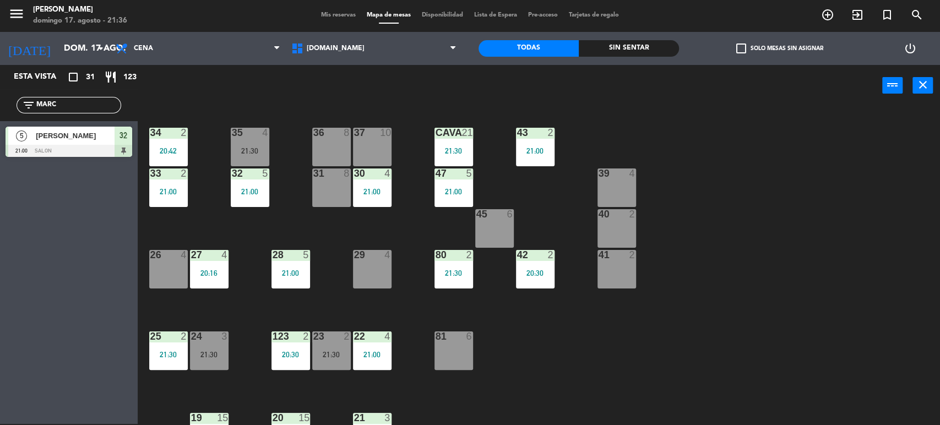
click at [88, 93] on div "filter_list MARC" at bounding box center [69, 105] width 138 height 32
click at [82, 103] on input "MARC" at bounding box center [77, 105] width 85 height 12
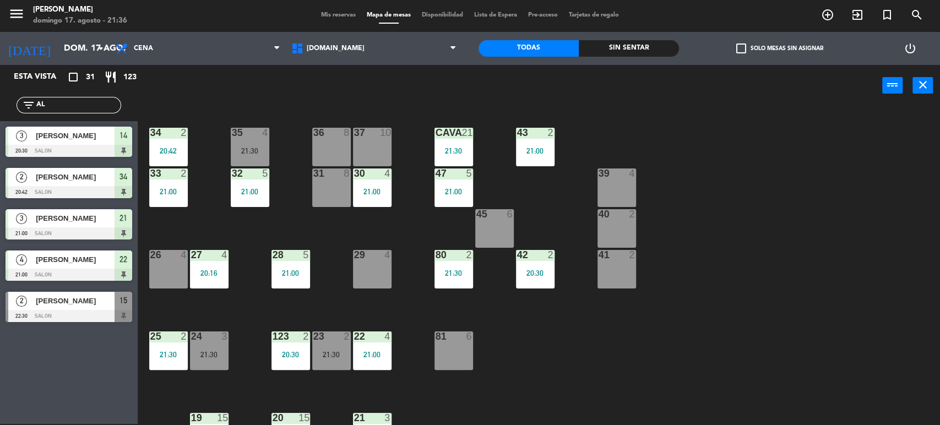
type input "AL"
click at [82, 359] on div "Esta vista crop_square 31 restaurant 123 filter_list AL 3 Aldo Quintana 20:30 S…" at bounding box center [69, 244] width 138 height 359
click at [76, 102] on input "AL" at bounding box center [77, 105] width 85 height 12
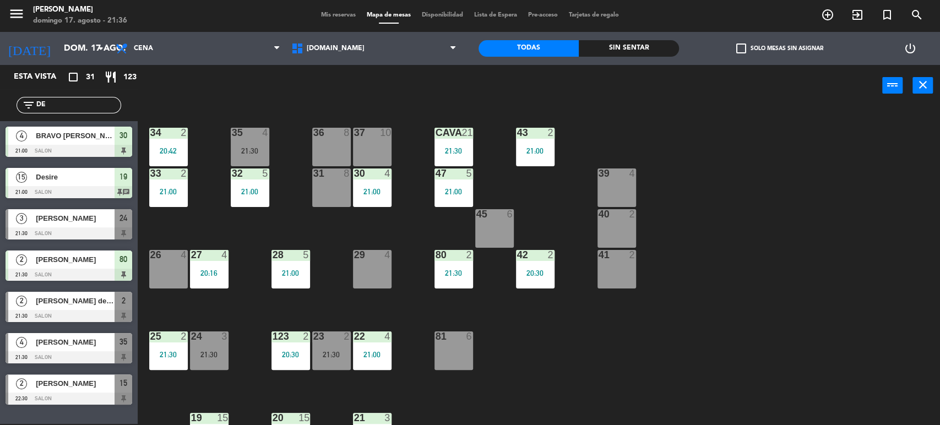
scroll to position [0, 0]
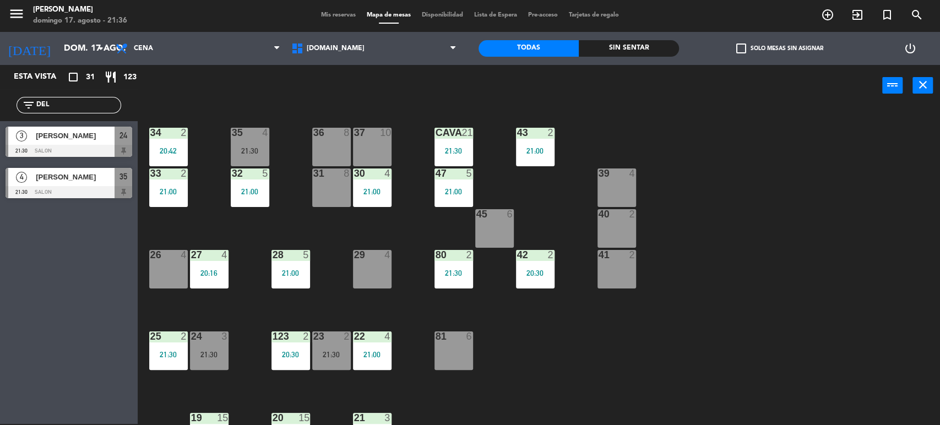
click at [794, 99] on div "power_input close" at bounding box center [510, 86] width 745 height 42
click at [59, 102] on input "DEL" at bounding box center [77, 105] width 85 height 12
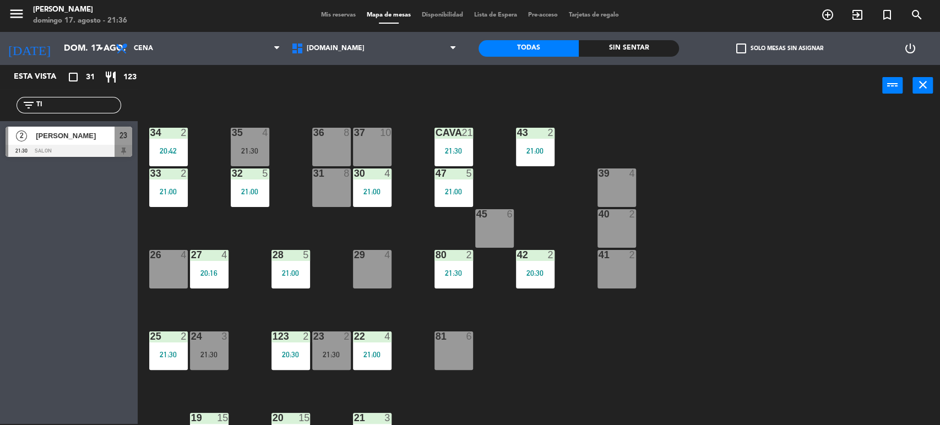
type input "T"
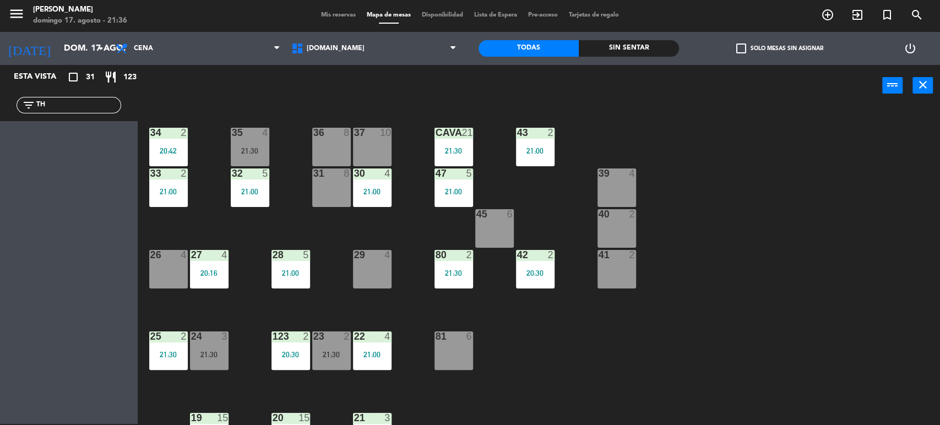
type input "T"
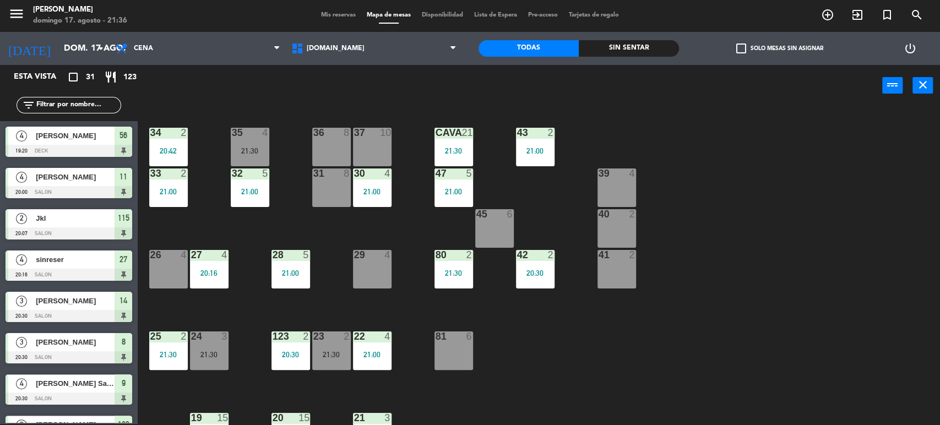
click at [792, 272] on div "34 2 20:42 35 4 21:30 36 8 43 2 21:00 37 10 CAVA 21 21:30 33 2 21:00 32 5 21:00…" at bounding box center [543, 267] width 793 height 318
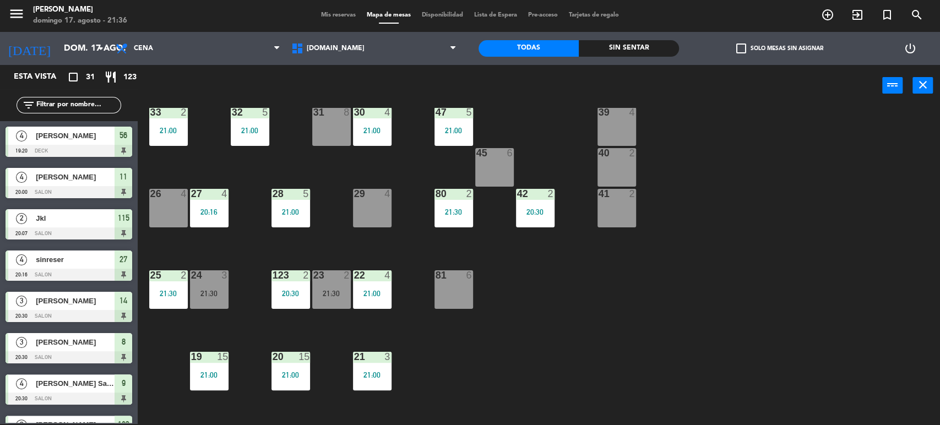
scroll to position [122, 0]
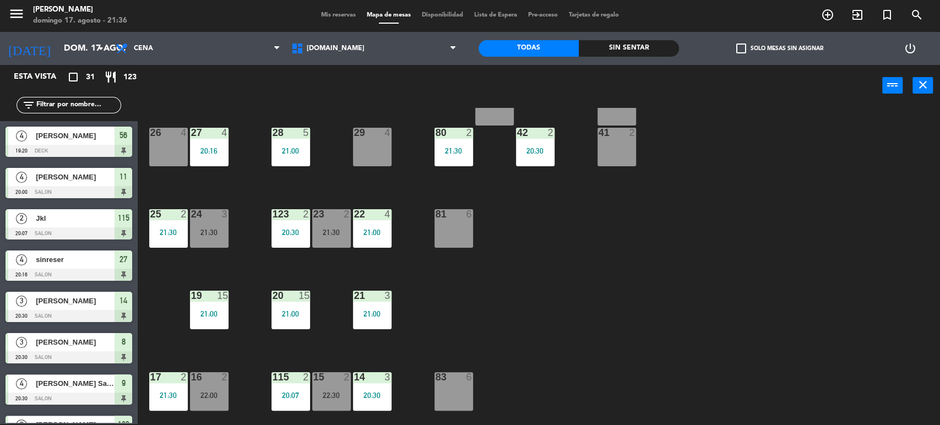
click at [199, 303] on div "19 15 21:00" at bounding box center [209, 310] width 39 height 39
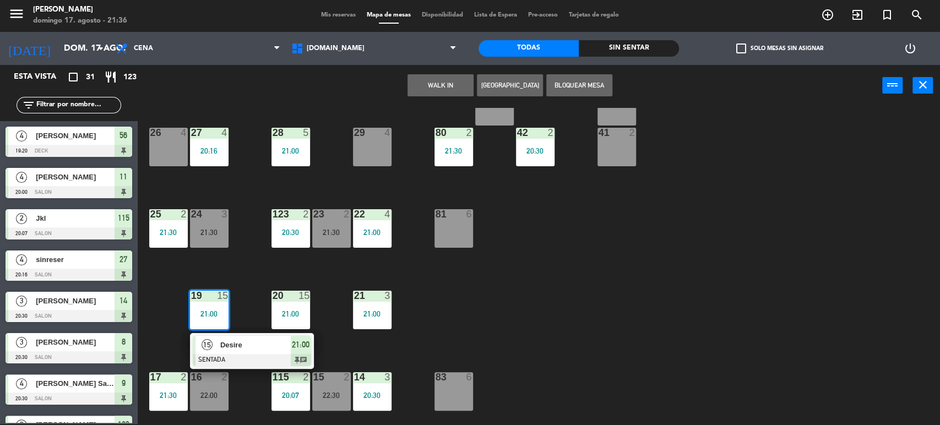
click at [490, 294] on div "34 2 20:42 35 4 21:30 36 8 43 2 21:00 37 10 CAVA 21 21:30 33 2 21:00 32 5 21:00…" at bounding box center [543, 267] width 793 height 318
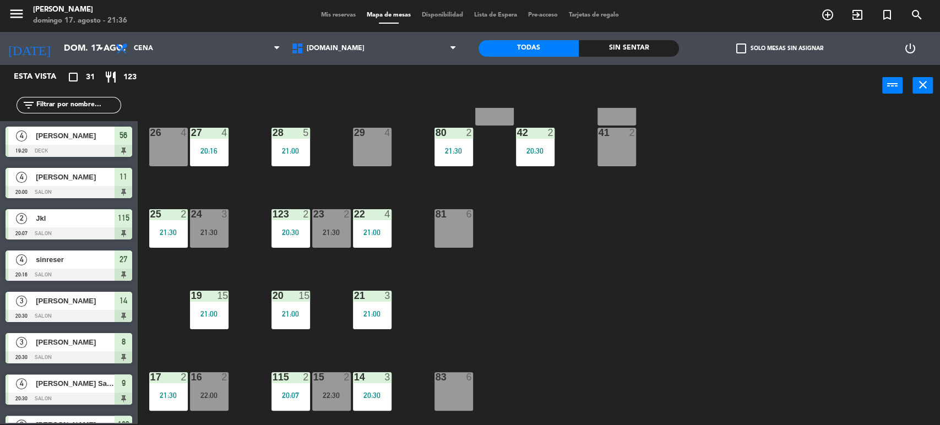
scroll to position [0, 0]
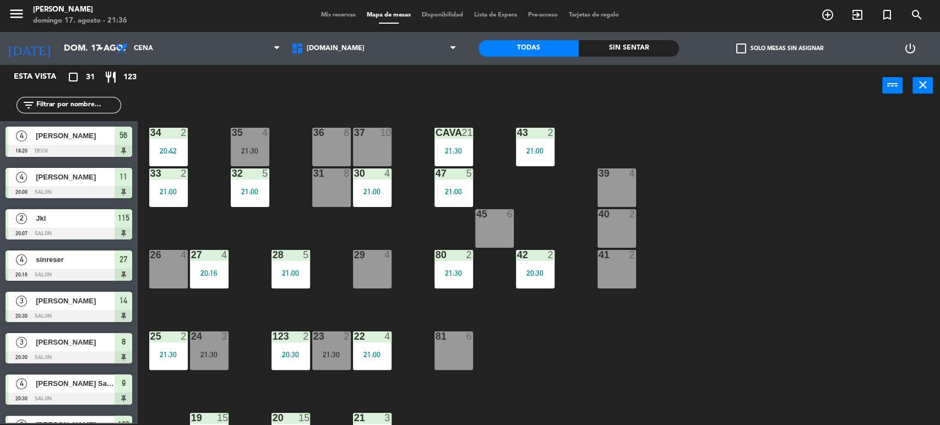
click at [447, 141] on div "CAVA 21 21:30" at bounding box center [454, 147] width 39 height 39
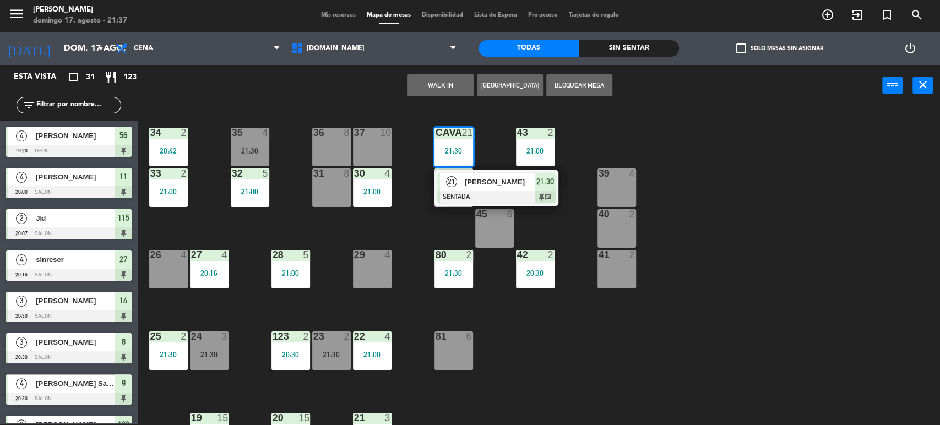
click at [494, 176] on span "[PERSON_NAME]" at bounding box center [500, 182] width 71 height 12
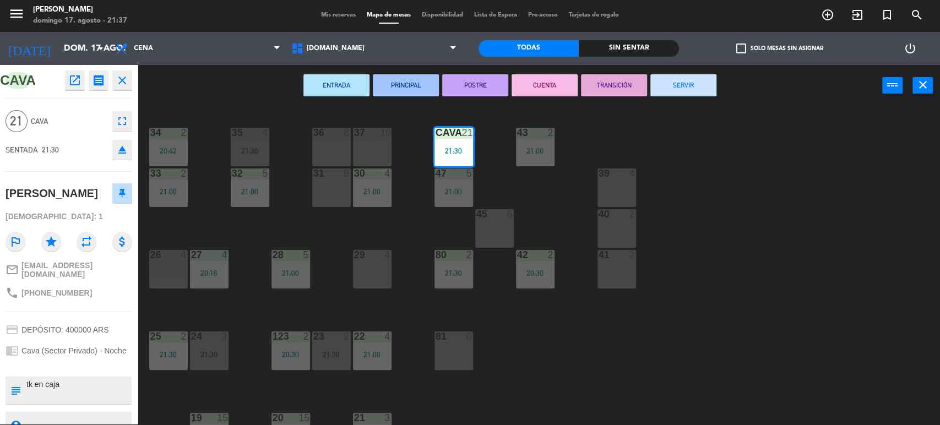
click at [496, 187] on div "34 2 20:42 35 4 21:30 36 8 43 2 21:00 37 10 CAVA 21 21:30 33 2 21:00 32 5 21:00…" at bounding box center [543, 267] width 793 height 318
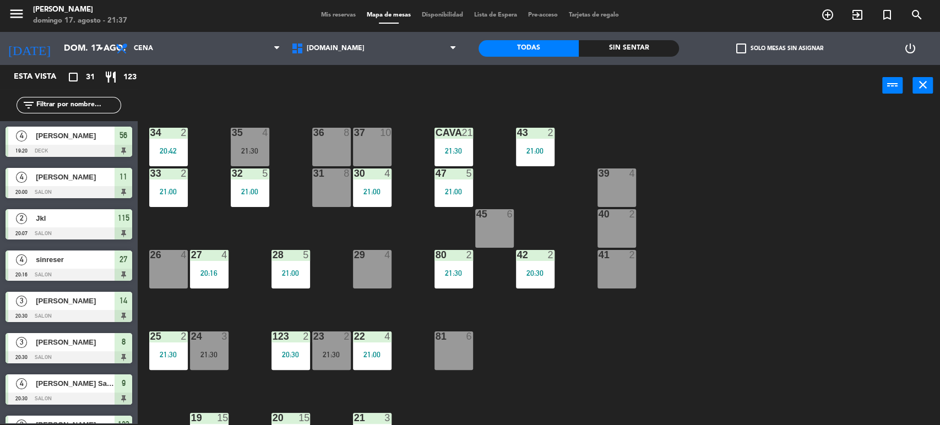
scroll to position [246, 0]
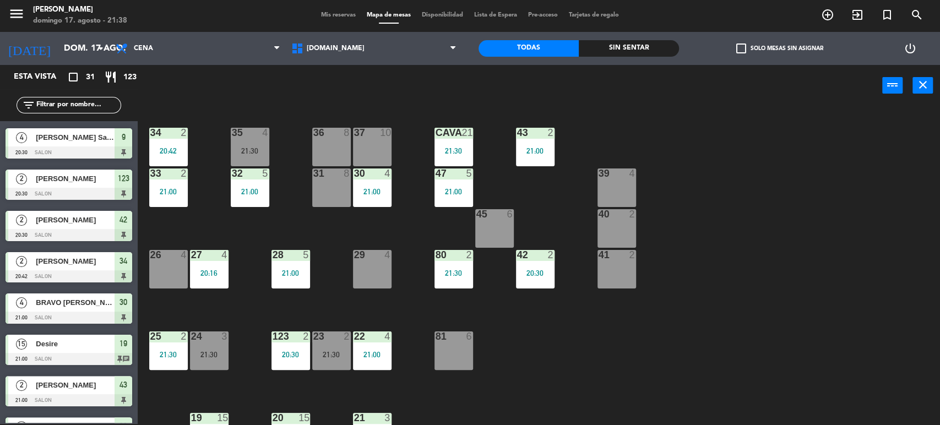
click at [98, 102] on input "text" at bounding box center [77, 105] width 85 height 12
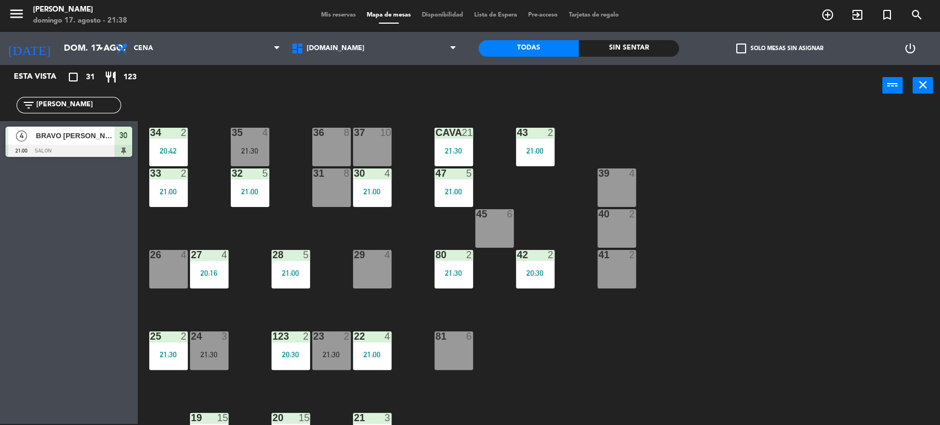
type input "J"
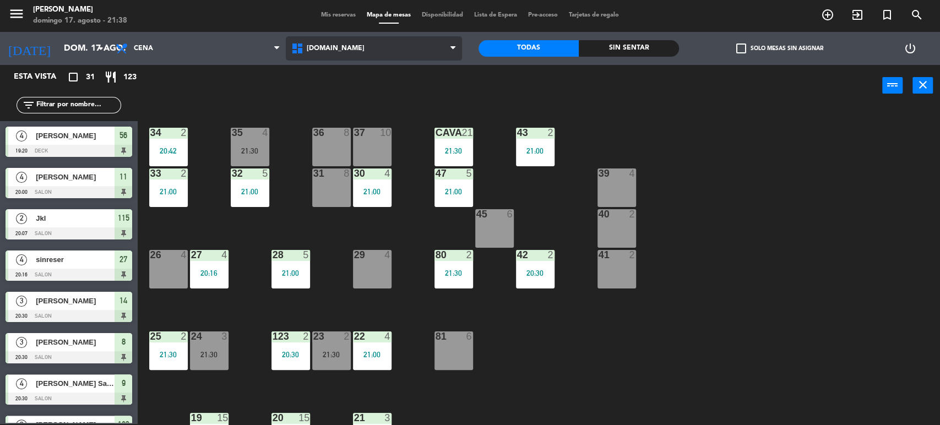
click at [364, 54] on span "[DOMAIN_NAME]" at bounding box center [374, 48] width 176 height 24
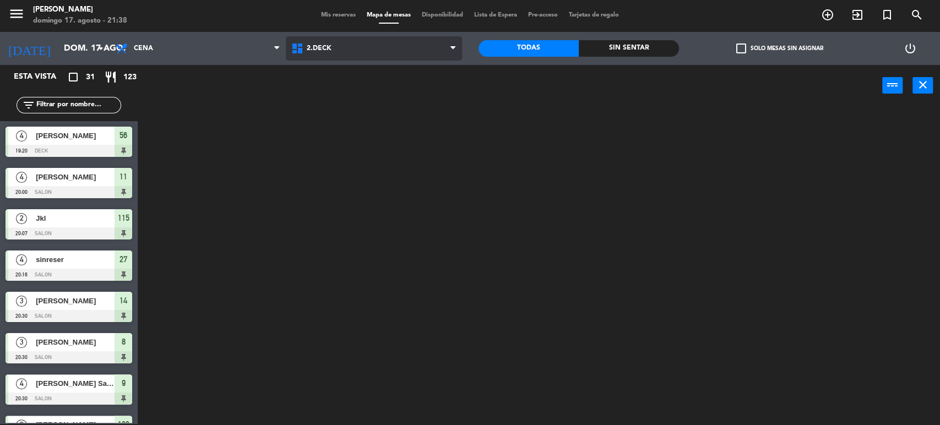
click at [377, 96] on ng-component "menu Gardiner domingo 17. agosto - 21:38 Mis reservas Mapa de mesas Disponibili…" at bounding box center [470, 212] width 940 height 427
click at [386, 52] on span "2.DECK" at bounding box center [374, 48] width 176 height 24
click at [392, 102] on ng-component "menu Gardiner domingo 17. agosto - 21:38 Mis reservas Mapa de mesas Disponibili…" at bounding box center [470, 212] width 940 height 427
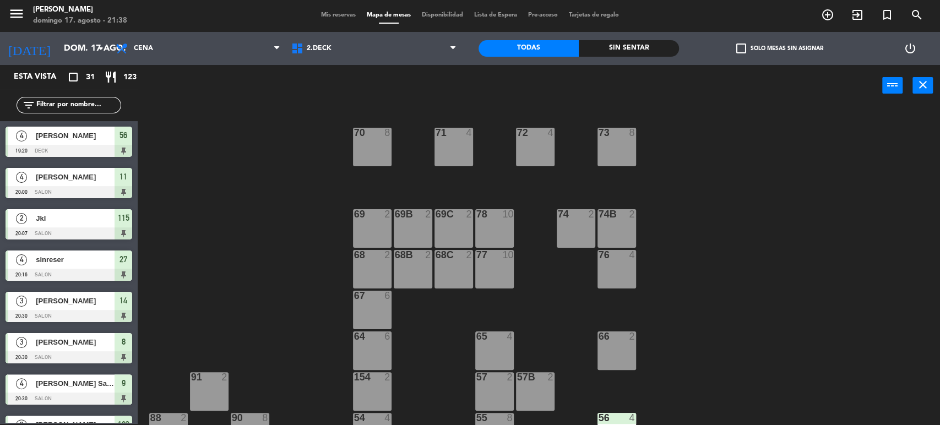
click at [113, 105] on input "text" at bounding box center [77, 105] width 85 height 12
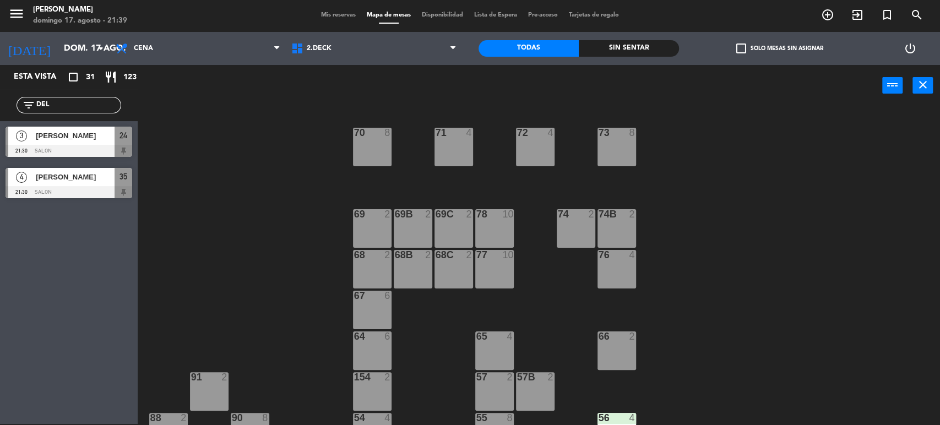
type input "DEL"
click at [262, 202] on div "71 4 72 4 73 8 70 8 74 2 74B 2 69 2 69B 2 69C 2 78 10 77 10 76 4 68 2 68B 2 68C…" at bounding box center [543, 267] width 793 height 318
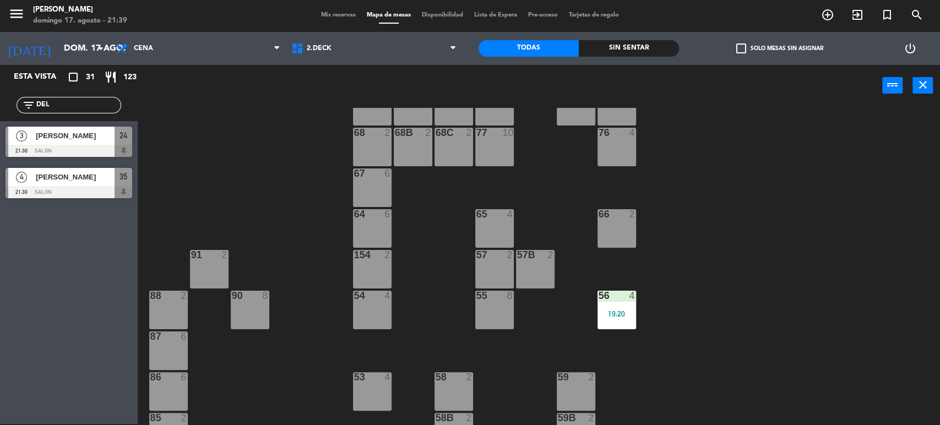
click at [624, 306] on div "56 4 19:20" at bounding box center [617, 310] width 39 height 39
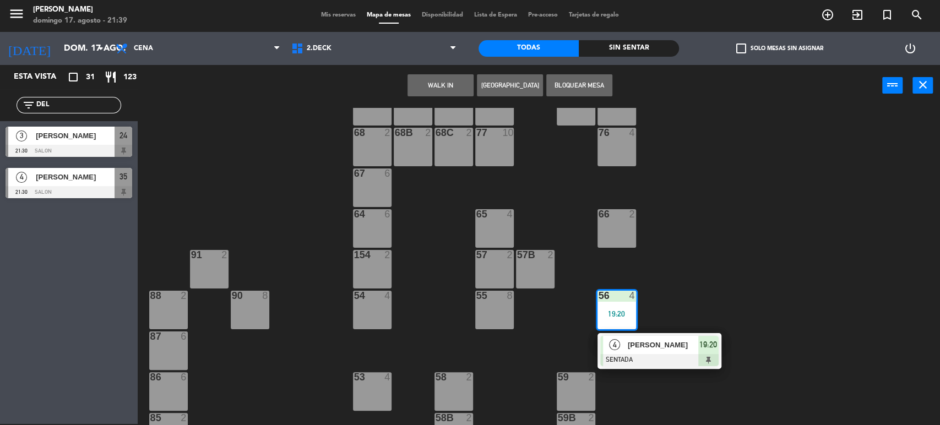
click at [657, 345] on span "[PERSON_NAME]" at bounding box center [663, 345] width 71 height 12
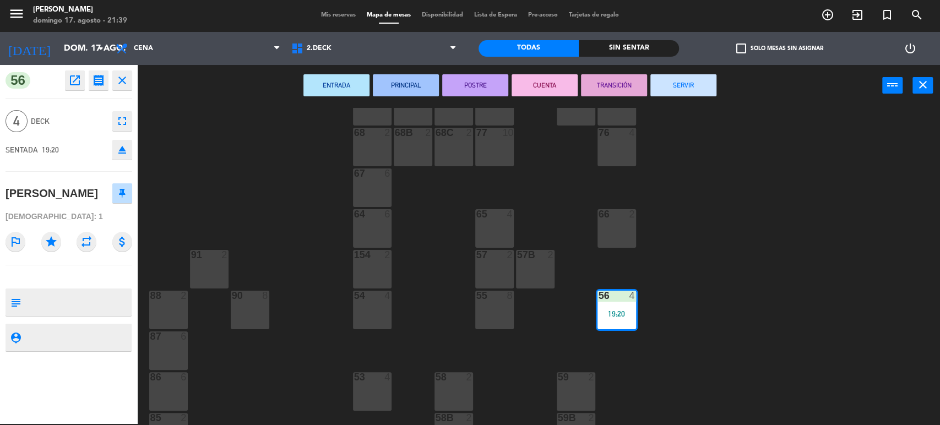
click at [703, 82] on button "SERVIR" at bounding box center [684, 85] width 66 height 22
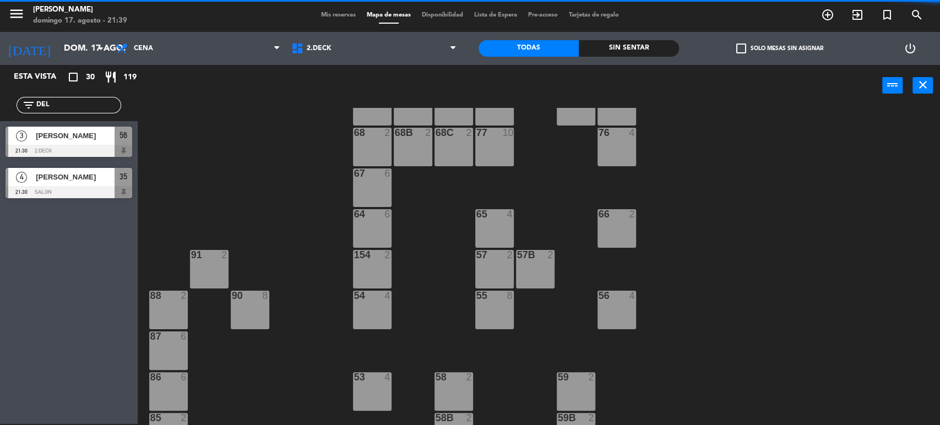
drag, startPoint x: 78, startPoint y: 169, endPoint x: 615, endPoint y: 311, distance: 555.6
click at [615, 311] on div "56 4" at bounding box center [617, 310] width 39 height 39
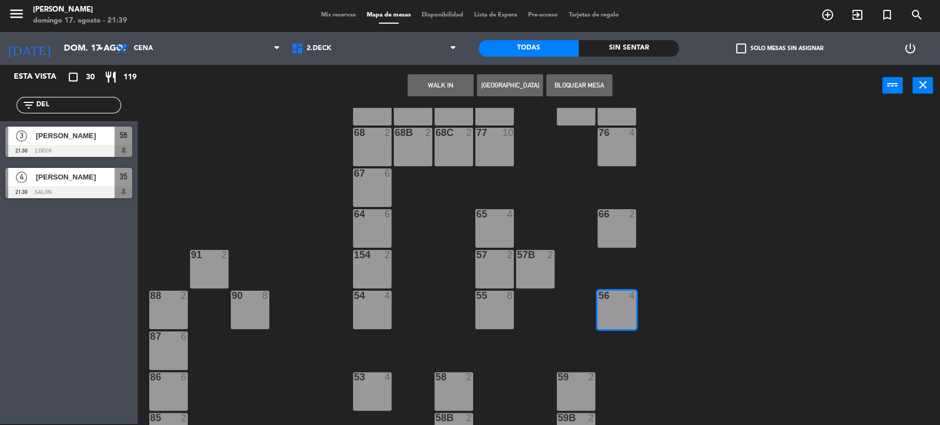
click at [762, 296] on div "71 4 72 4 73 8 70 8 74 2 74B 2 69 2 69B 2 69C 2 78 10 77 10 76 4 68 2 68B 2 68C…" at bounding box center [543, 267] width 793 height 318
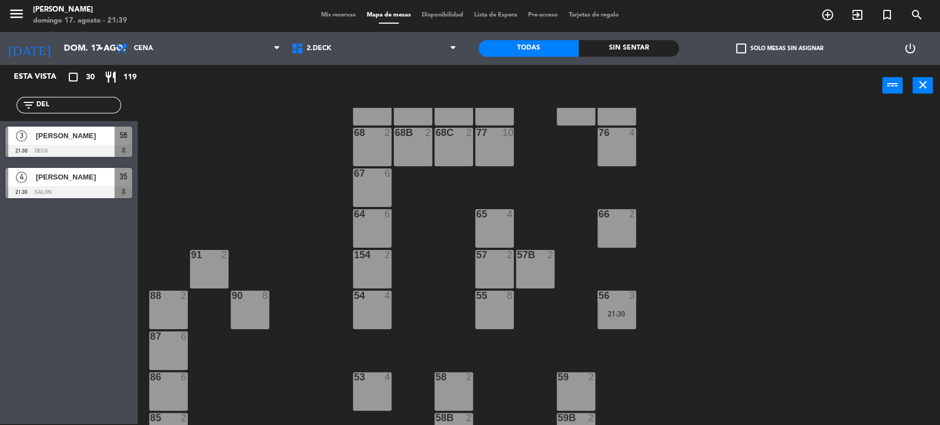
click at [200, 151] on div "71 4 72 4 73 8 70 8 74 2 74B 2 69 2 69B 2 69C 2 78 10 77 10 76 4 68 2 68B 2 68C…" at bounding box center [543, 267] width 793 height 318
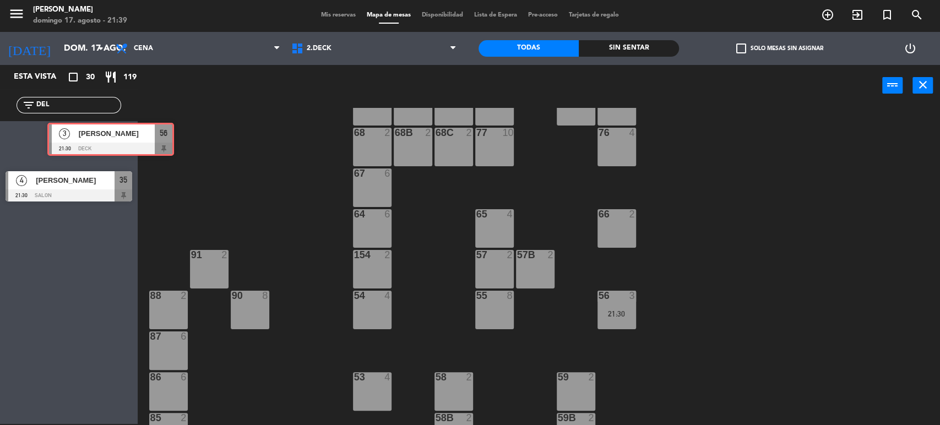
drag, startPoint x: 81, startPoint y: 139, endPoint x: 119, endPoint y: 136, distance: 38.2
click at [119, 136] on div "3 Delfina Rivero Diaz 21:30 DECK 56 3 Delfina Rivero Diaz 21:30 DECK 56" at bounding box center [69, 143] width 138 height 45
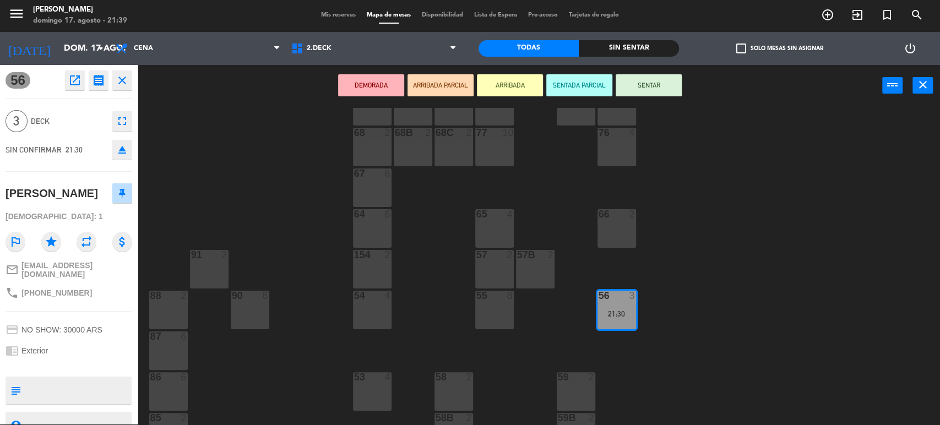
click at [756, 291] on div "71 4 72 4 73 8 70 8 74 2 74B 2 69 2 69B 2 69C 2 78 10 77 10 76 4 68 2 68B 2 68C…" at bounding box center [543, 267] width 793 height 318
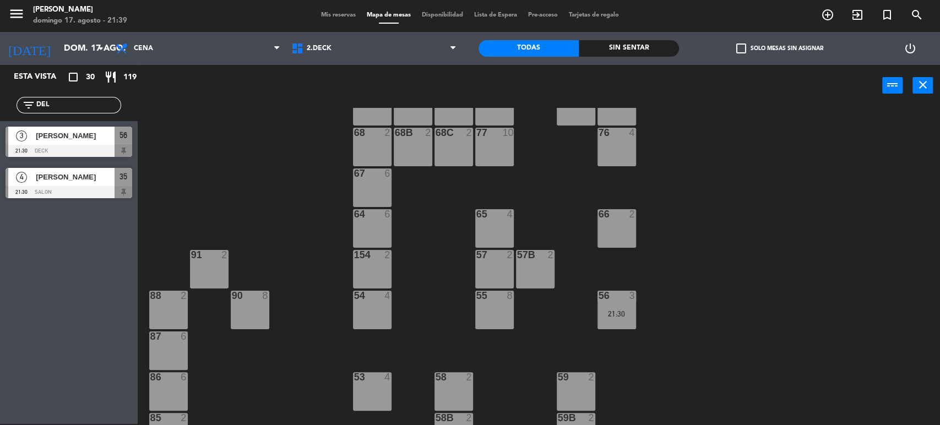
click at [616, 304] on div "56 3 21:30" at bounding box center [617, 310] width 39 height 39
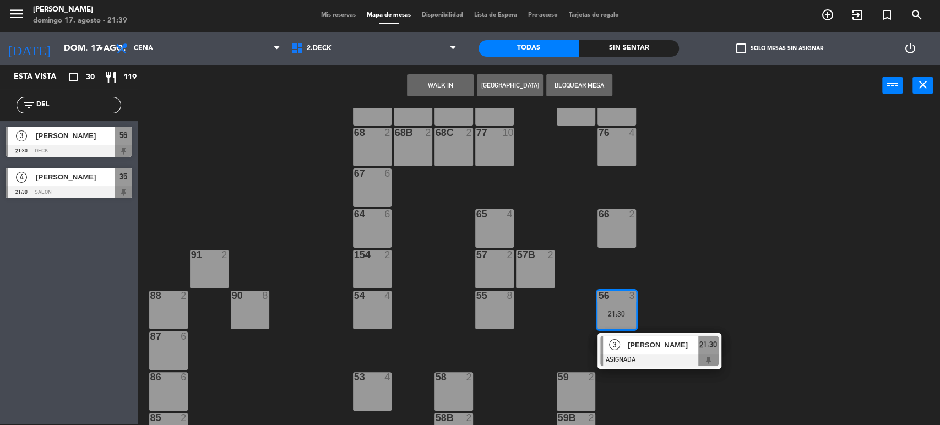
click at [651, 343] on span "[PERSON_NAME] [PERSON_NAME]" at bounding box center [663, 345] width 71 height 12
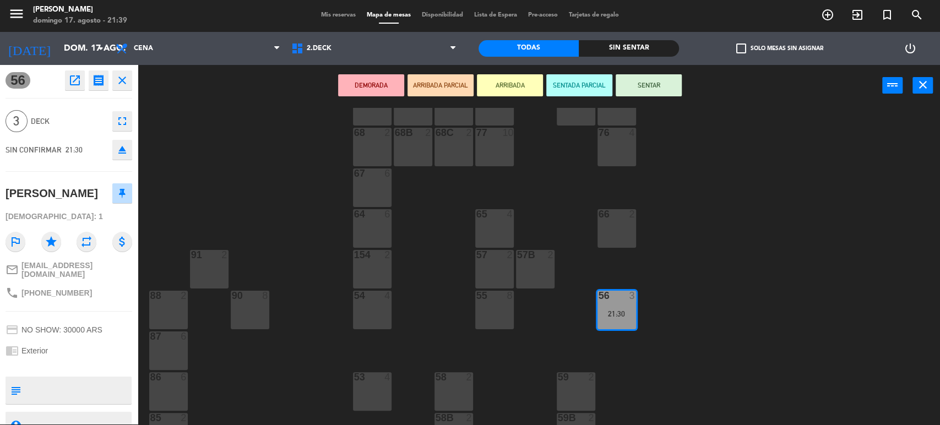
click at [655, 82] on button "SENTAR" at bounding box center [649, 85] width 66 height 22
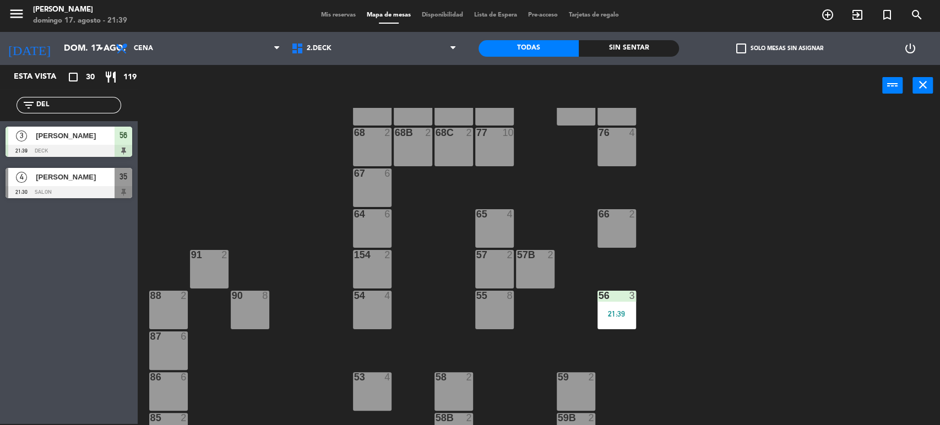
click at [740, 144] on div "71 4 72 4 73 8 70 8 74 2 74B 2 69 2 69B 2 69C 2 78 10 77 10 76 4 68 2 68B 2 68C…" at bounding box center [543, 267] width 793 height 318
click at [330, 45] on span "2.DECK" at bounding box center [319, 49] width 25 height 8
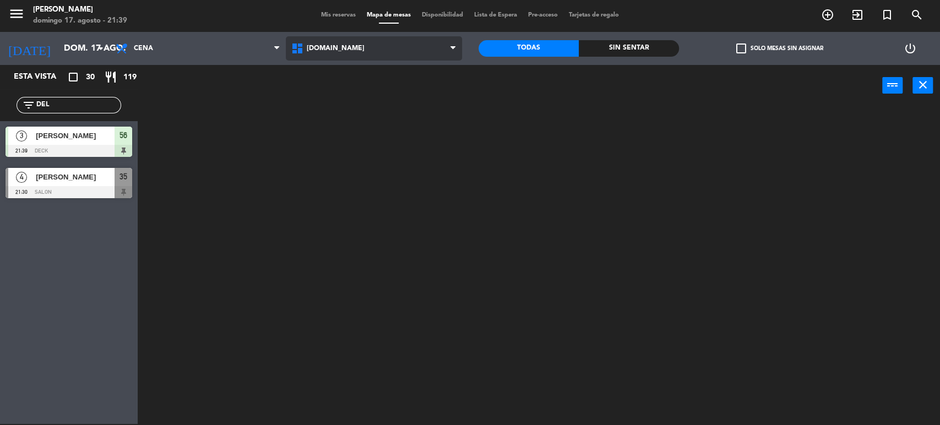
click at [344, 78] on ng-component "menu Gardiner domingo 17. agosto - 21:39 Mis reservas Mapa de mesas Disponibili…" at bounding box center [470, 212] width 940 height 427
click at [350, 49] on span "[DOMAIN_NAME]" at bounding box center [374, 48] width 176 height 24
click at [350, 76] on ng-component "menu Gardiner domingo 17. agosto - 21:39 Mis reservas Mapa de mesas Disponibili…" at bounding box center [470, 212] width 940 height 427
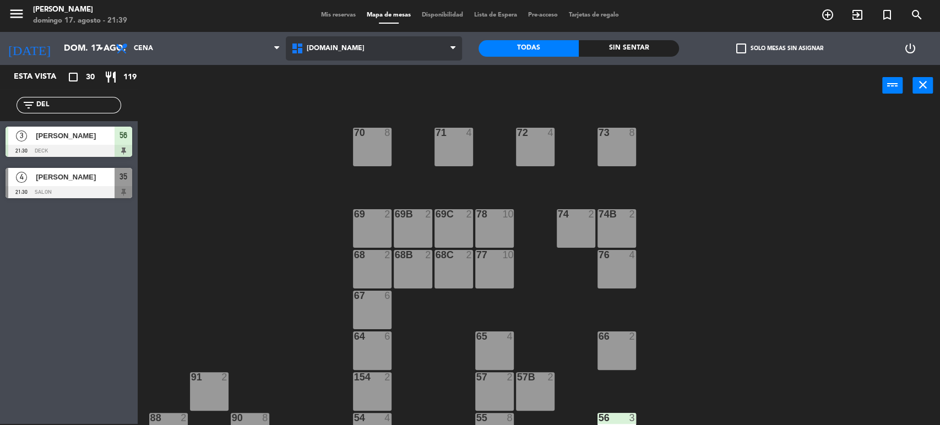
click at [351, 59] on span "[DOMAIN_NAME]" at bounding box center [374, 48] width 176 height 24
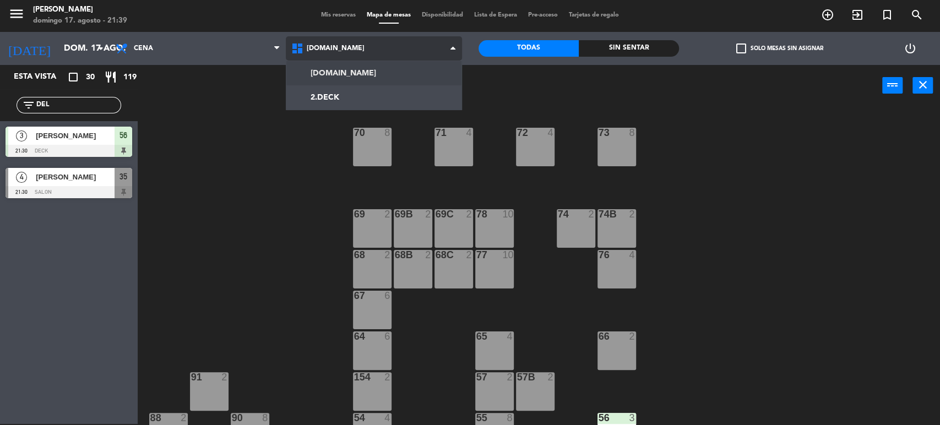
click at [351, 68] on ng-component "menu Gardiner domingo 17. agosto - 21:39 Mis reservas Mapa de mesas Disponibili…" at bounding box center [470, 212] width 940 height 427
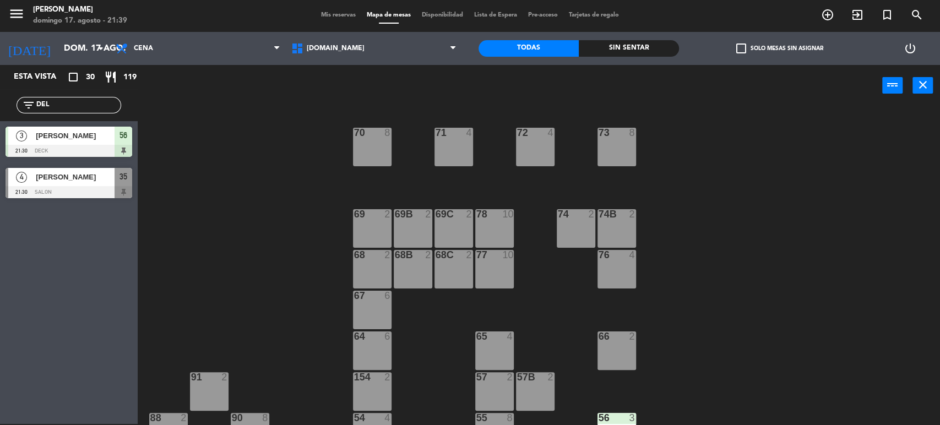
click at [719, 140] on div "71 4 72 4 73 8 70 8 74 2 74B 2 69 2 69B 2 69C 2 78 10 77 10 76 4 68 2 68B 2 68C…" at bounding box center [543, 267] width 793 height 318
drag, startPoint x: 899, startPoint y: 234, endPoint x: 895, endPoint y: 268, distance: 33.9
click at [896, 242] on div "71 4 72 4 73 8 70 8 74 2 74B 2 69 2 69B 2 69C 2 78 10 77 10 76 4 68 2 68B 2 68C…" at bounding box center [543, 267] width 793 height 318
drag, startPoint x: 895, startPoint y: 268, endPoint x: 893, endPoint y: 290, distance: 22.6
click at [895, 282] on div "71 4 72 4 73 8 70 8 74 2 74B 2 69 2 69B 2 69C 2 78 10 77 10 76 4 68 2 68B 2 68C…" at bounding box center [543, 267] width 793 height 318
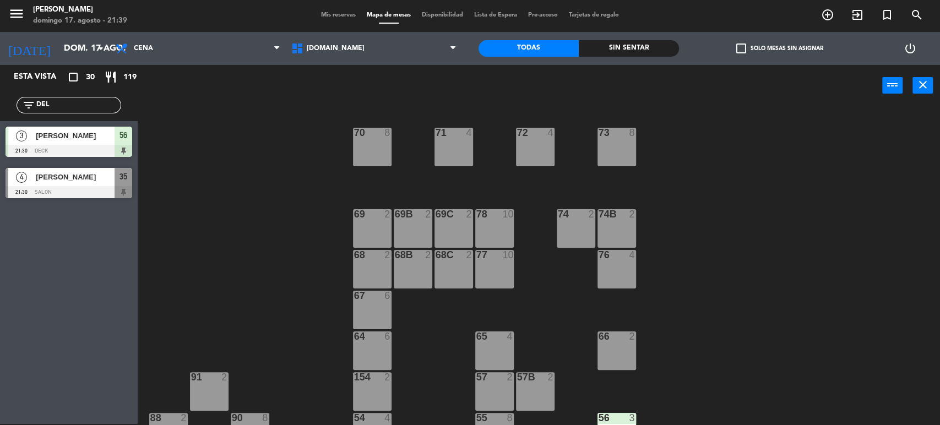
click at [893, 290] on div "71 4 72 4 73 8 70 8 74 2 74B 2 69 2 69B 2 69C 2 78 10 77 10 76 4 68 2 68B 2 68C…" at bounding box center [543, 267] width 793 height 318
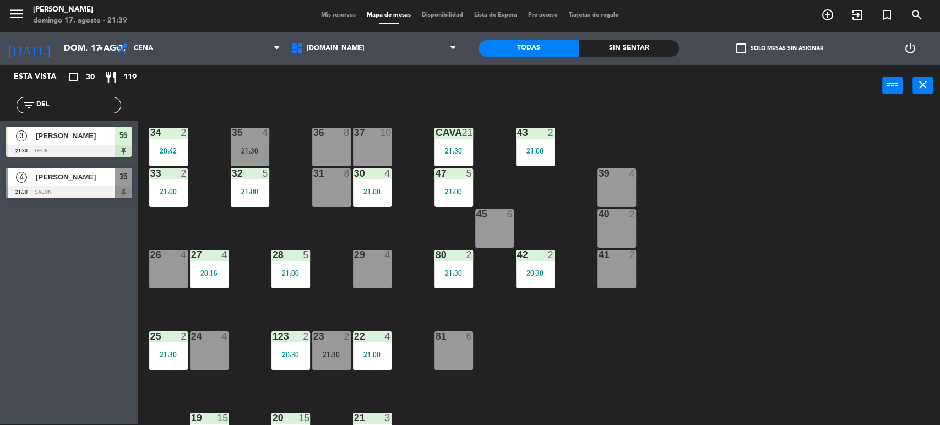
click at [890, 307] on div "34 2 20:42 35 4 21:30 36 8 43 2 21:00 37 10 CAVA 21 21:30 33 2 21:00 32 5 21:00…" at bounding box center [543, 267] width 793 height 318
click at [887, 311] on div "34 2 20:42 35 4 21:30 36 8 43 2 21:00 37 10 CAVA 21 21:30 33 2 21:00 32 5 21:00…" at bounding box center [543, 267] width 793 height 318
click at [882, 315] on div "34 2 20:42 35 4 21:30 36 8 43 2 21:00 37 10 CAVA 21 21:30 33 2 21:00 32 5 21:00…" at bounding box center [543, 267] width 793 height 318
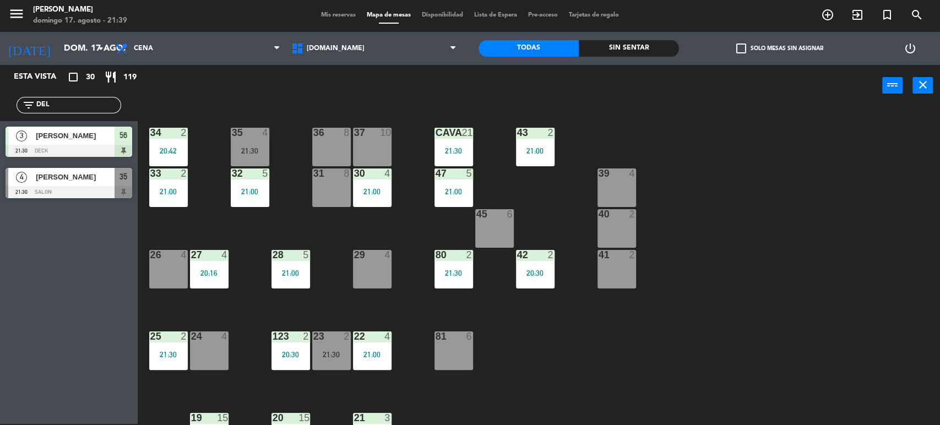
click at [882, 315] on div "34 2 20:42 35 4 21:30 36 8 43 2 21:00 37 10 CAVA 21 21:30 33 2 21:00 32 5 21:00…" at bounding box center [543, 267] width 793 height 318
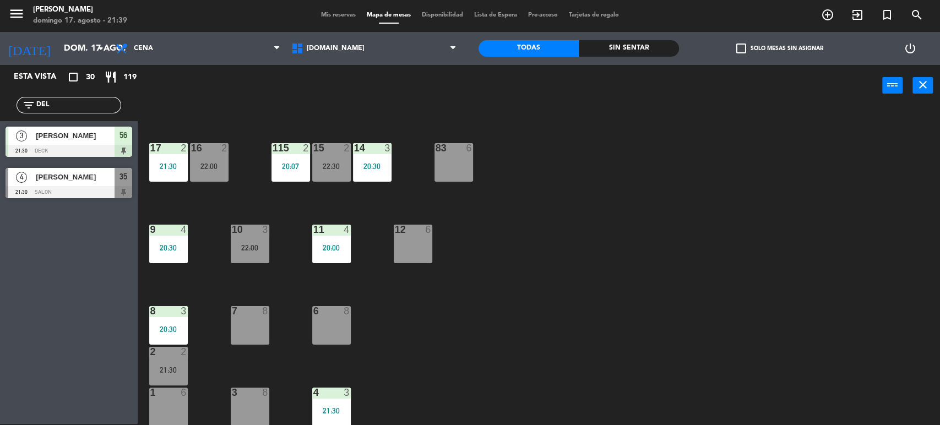
scroll to position [290, 0]
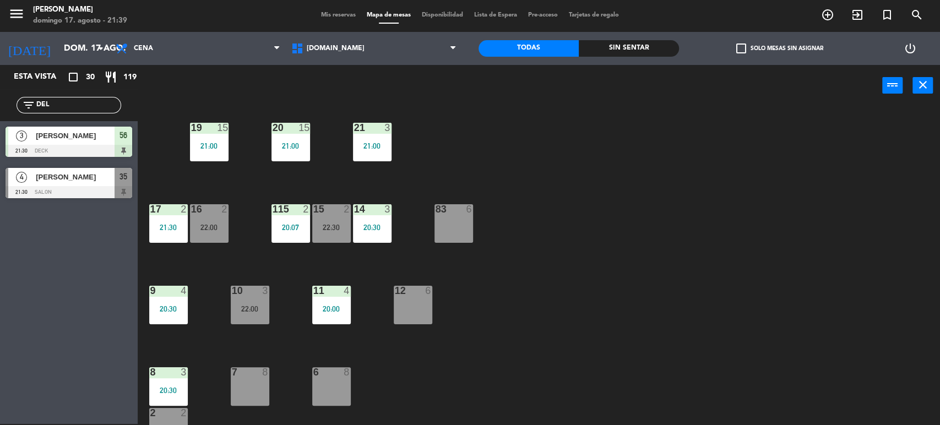
click at [290, 215] on div "115 2 20:07" at bounding box center [291, 223] width 39 height 39
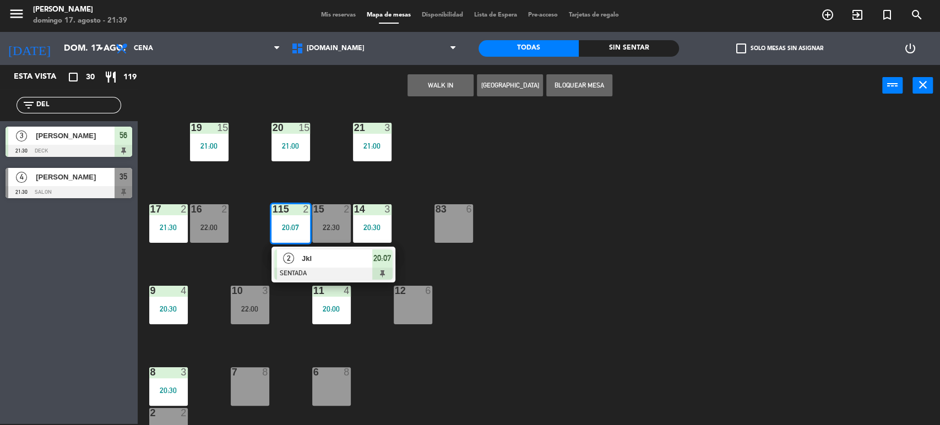
click at [335, 255] on span "Jkl" at bounding box center [337, 259] width 71 height 12
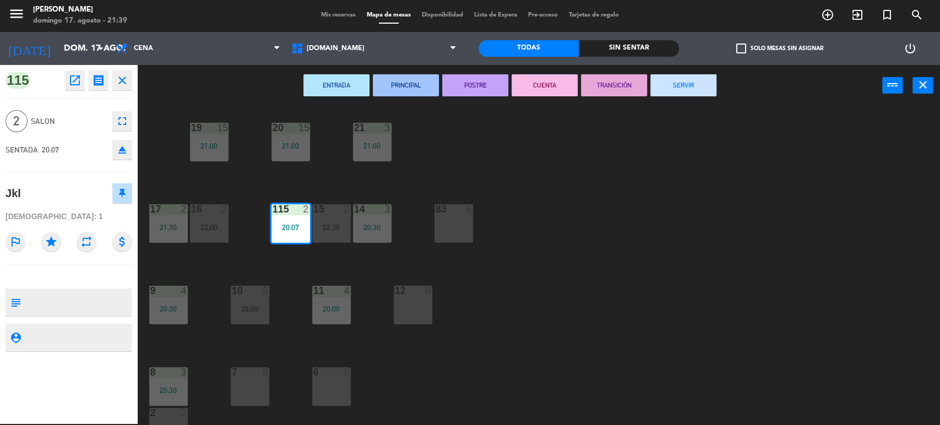
click at [689, 88] on button "SERVIR" at bounding box center [684, 85] width 66 height 22
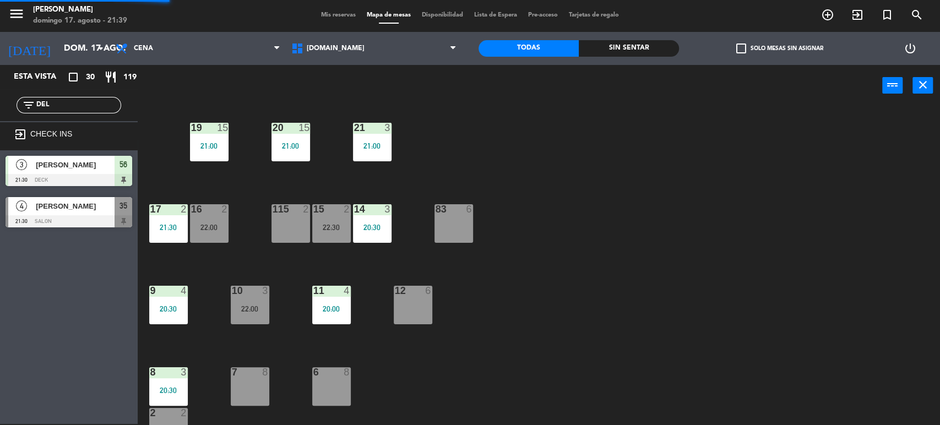
click at [702, 143] on div "34 2 20:42 35 4 21:30 36 8 43 2 21:00 37 10 CAVA 21 21:30 33 2 21:00 32 5 21:00…" at bounding box center [543, 267] width 793 height 318
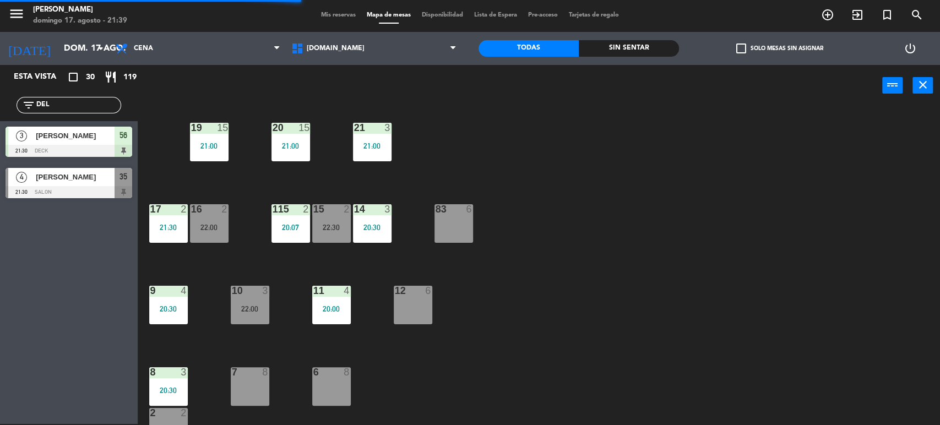
scroll to position [351, 0]
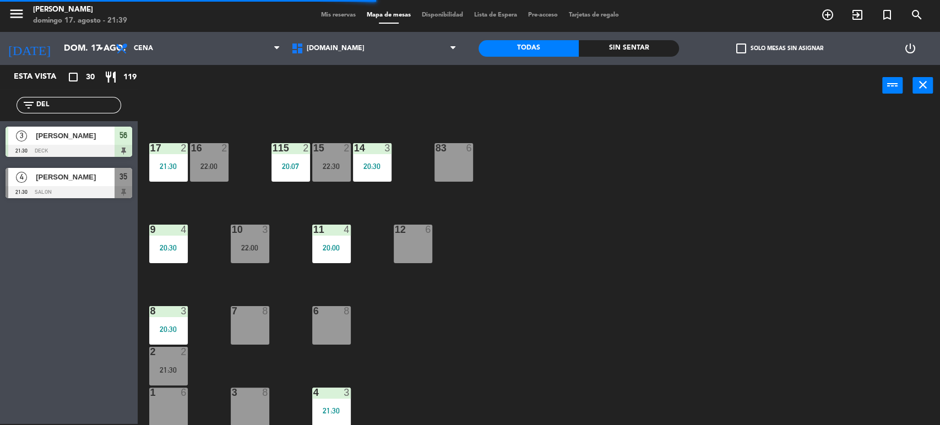
click at [425, 235] on div "12 6" at bounding box center [413, 244] width 39 height 39
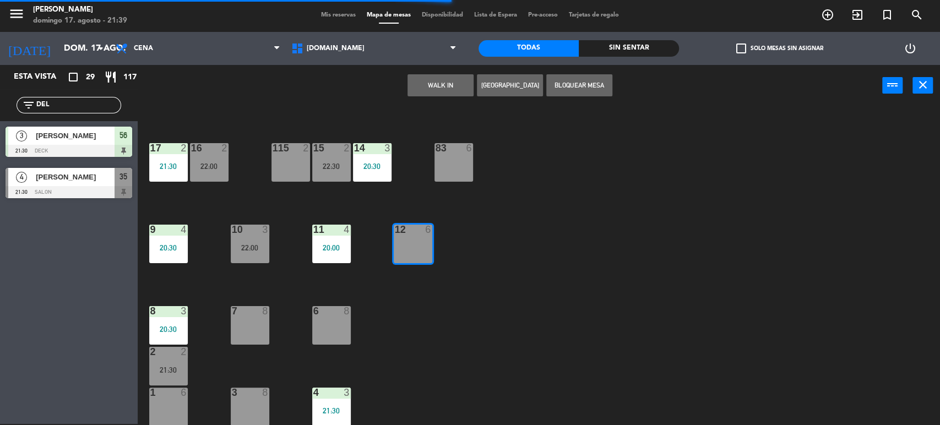
click at [460, 88] on button "WALK IN" at bounding box center [441, 85] width 66 height 22
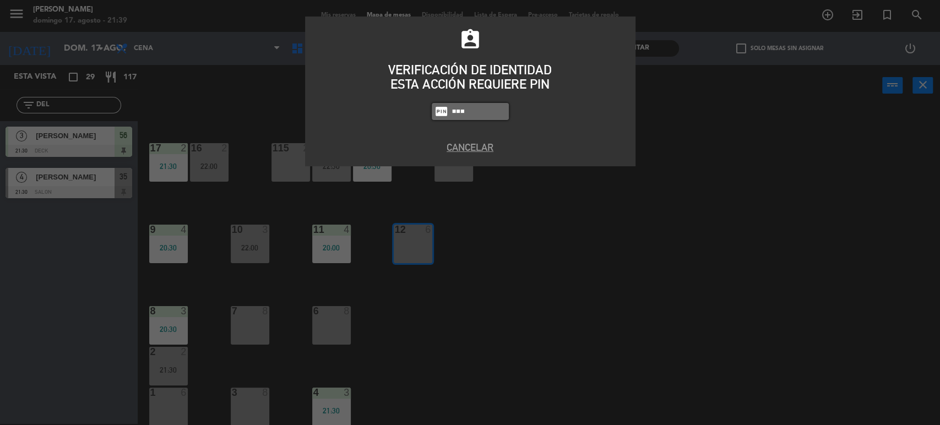
type input "1738"
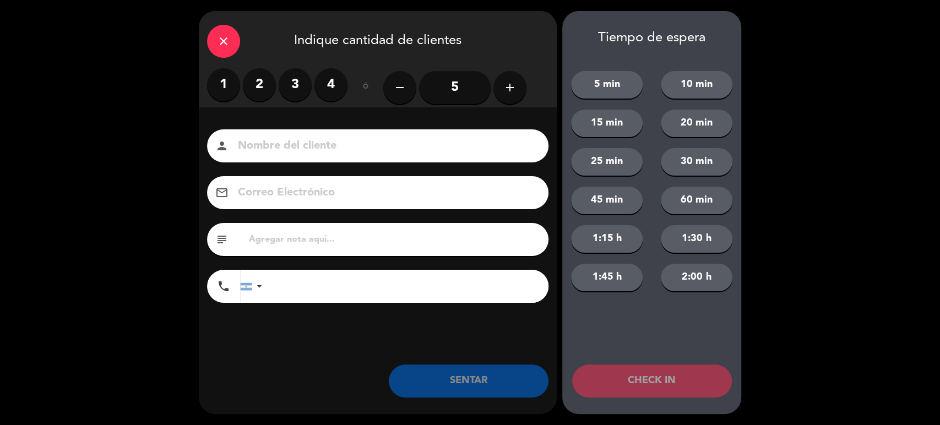
click at [333, 79] on label "4" at bounding box center [331, 84] width 33 height 33
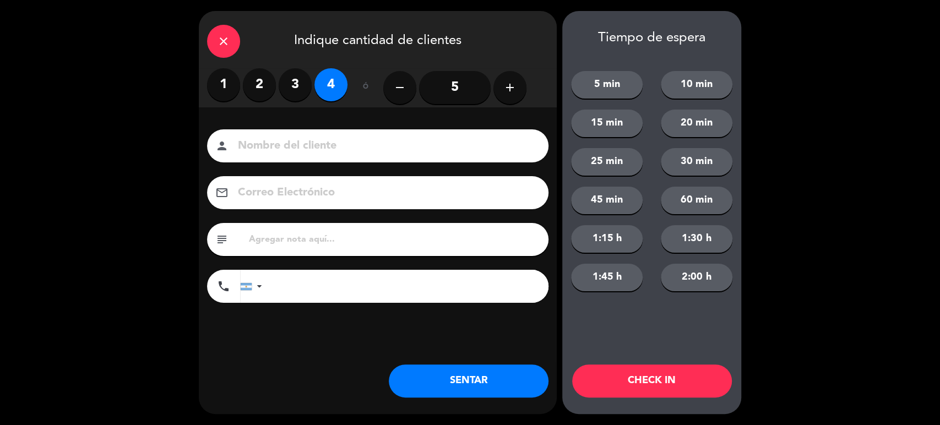
click at [344, 152] on input at bounding box center [385, 146] width 297 height 19
type input "jkl"
click at [262, 84] on label "2" at bounding box center [259, 84] width 33 height 33
click at [589, 85] on button "5 min" at bounding box center [607, 85] width 72 height 28
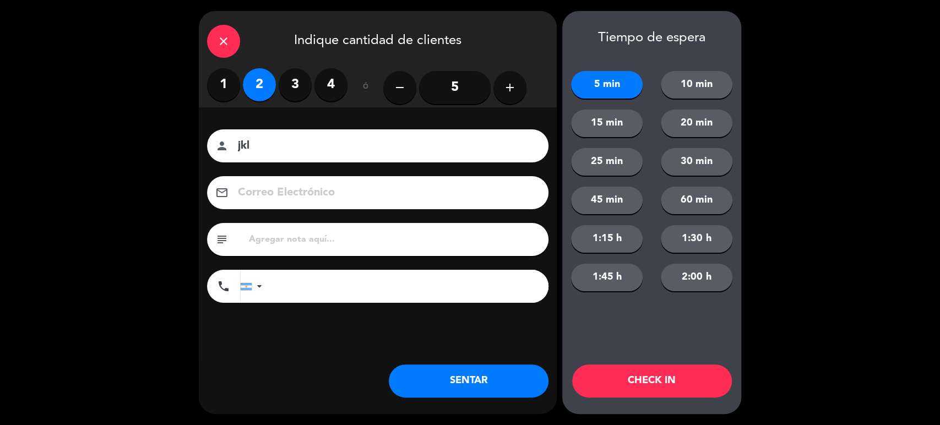
click at [503, 375] on button "SENTAR" at bounding box center [469, 381] width 160 height 33
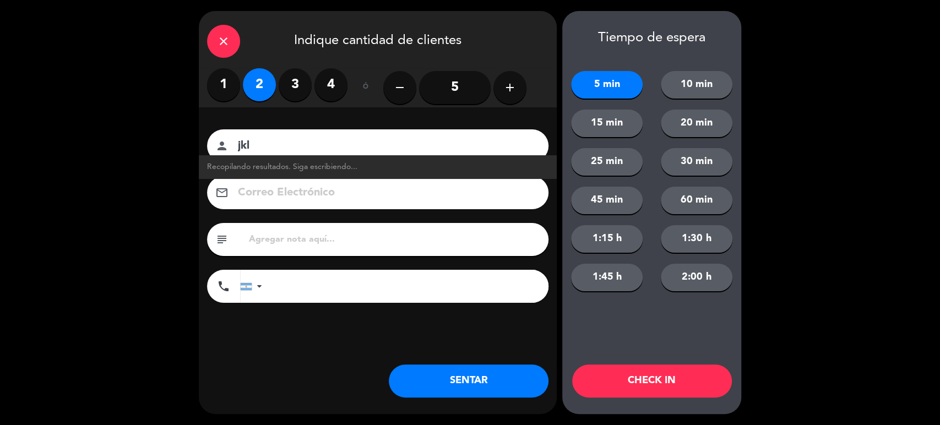
click at [881, 224] on div "close Indique cantidad de clientes 1 2 3 4 ó remove 5 add Nombre del cliente pe…" at bounding box center [470, 212] width 940 height 425
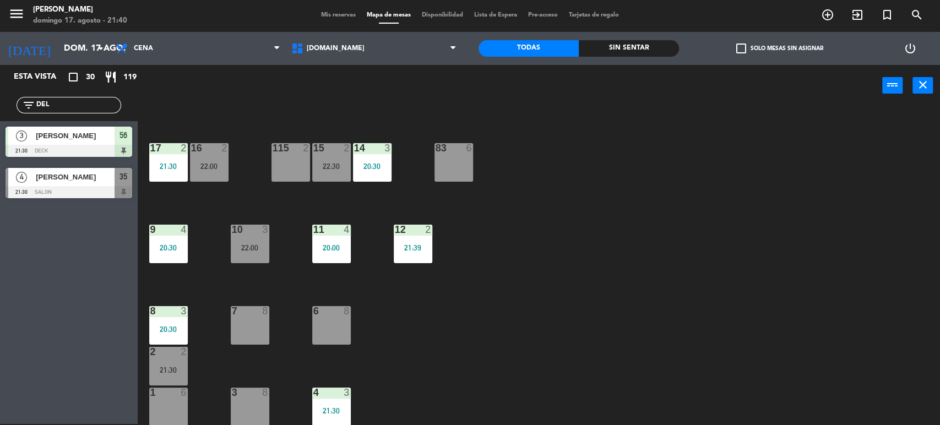
click at [110, 104] on input "DEL" at bounding box center [77, 105] width 85 height 12
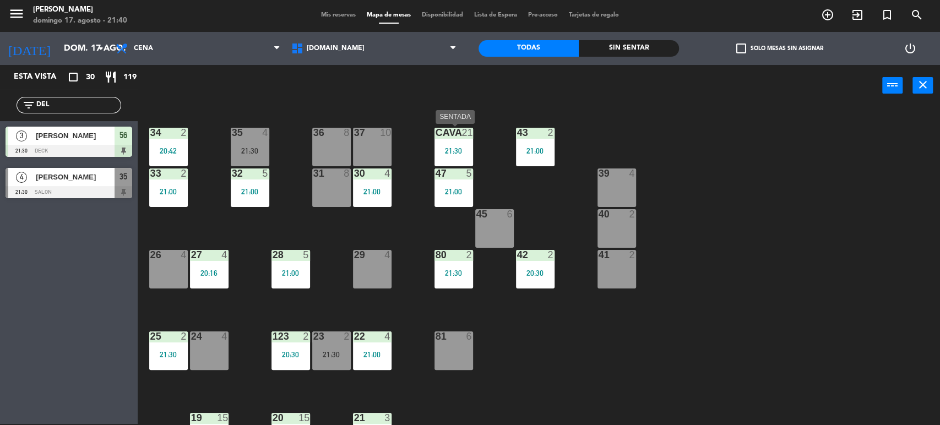
click at [461, 151] on div "21:30" at bounding box center [454, 151] width 39 height 8
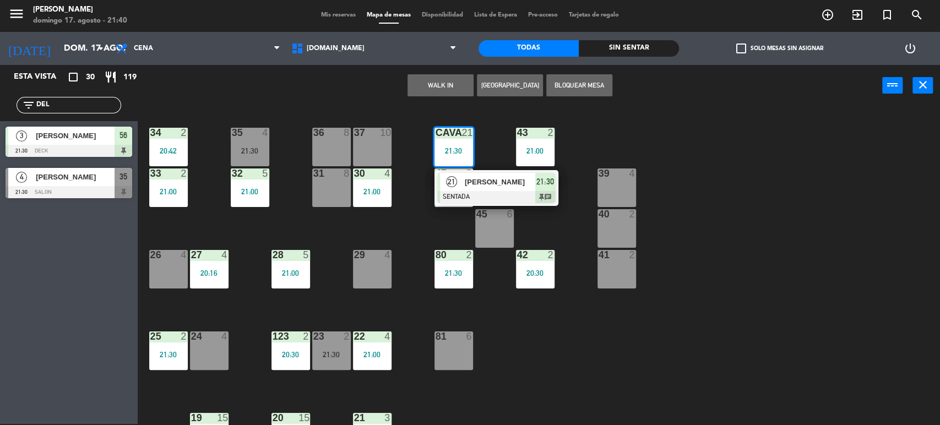
click at [80, 102] on input "DEL" at bounding box center [77, 105] width 85 height 12
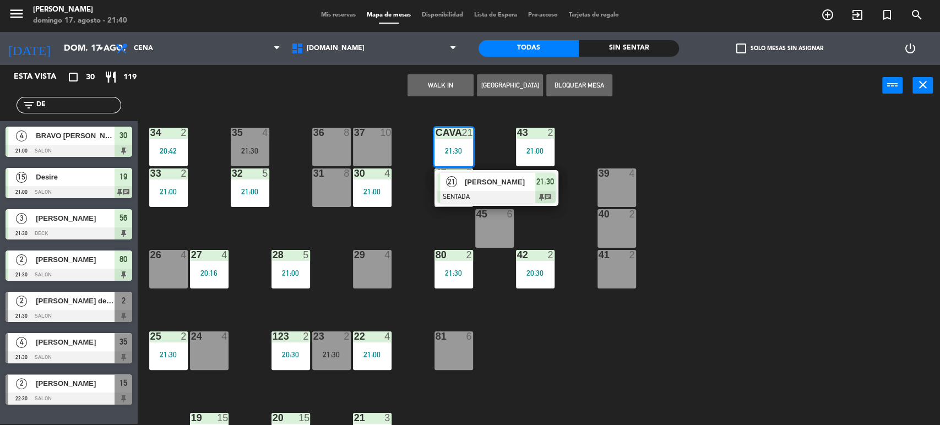
type input "D"
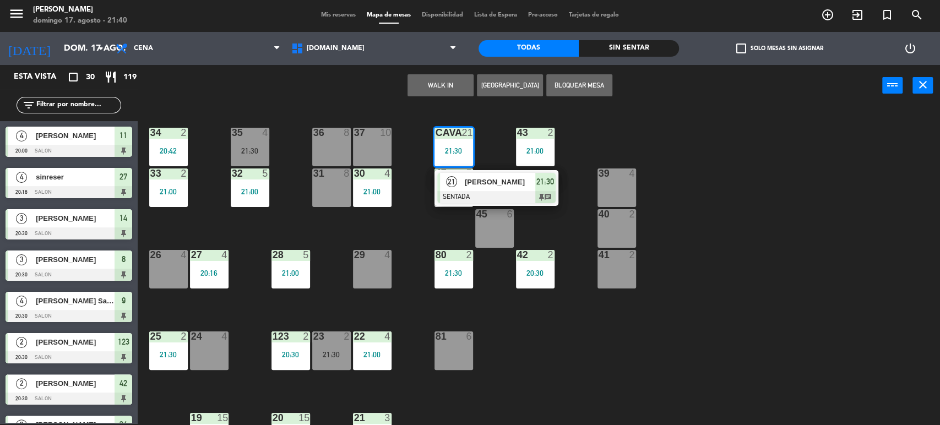
click at [703, 232] on div "34 2 20:42 35 4 21:30 36 8 43 2 21:00 37 10 CAVA 21 21:30 21 paola pirch SENTAD…" at bounding box center [543, 267] width 793 height 318
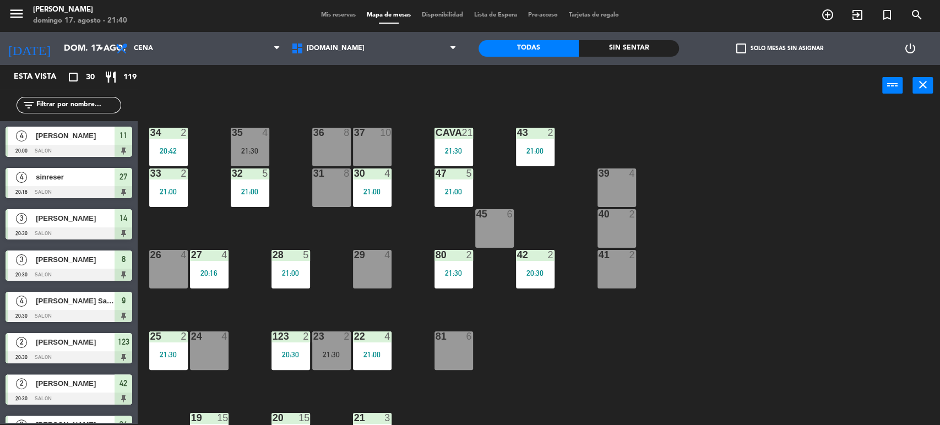
drag, startPoint x: 159, startPoint y: 144, endPoint x: 180, endPoint y: 159, distance: 26.1
click at [161, 147] on div "34 2 20:42" at bounding box center [168, 147] width 39 height 39
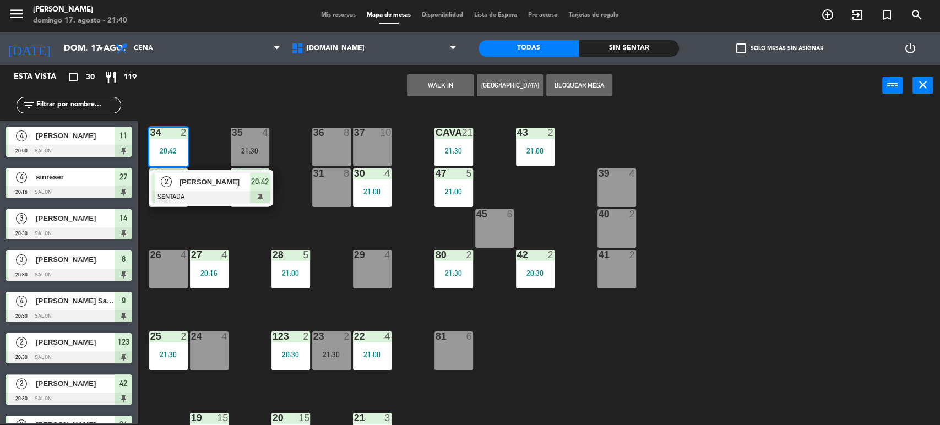
click at [204, 181] on span "Allan C" at bounding box center [215, 182] width 71 height 12
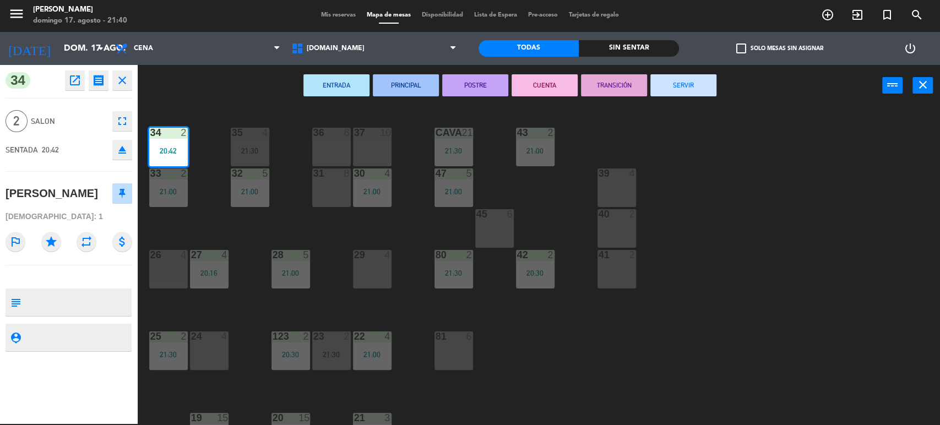
click at [701, 85] on button "SERVIR" at bounding box center [684, 85] width 66 height 22
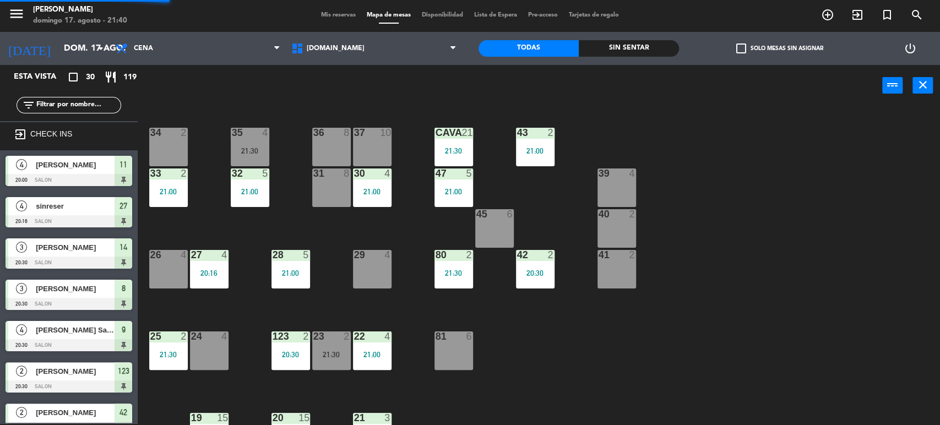
drag, startPoint x: 727, startPoint y: 113, endPoint x: 522, endPoint y: 151, distance: 208.3
click at [729, 114] on div "34 2 35 4 21:30 36 8 43 2 21:00 37 10 CAVA 21 21:30 33 2 21:00 32 5 21:00 31 8 …" at bounding box center [543, 267] width 793 height 318
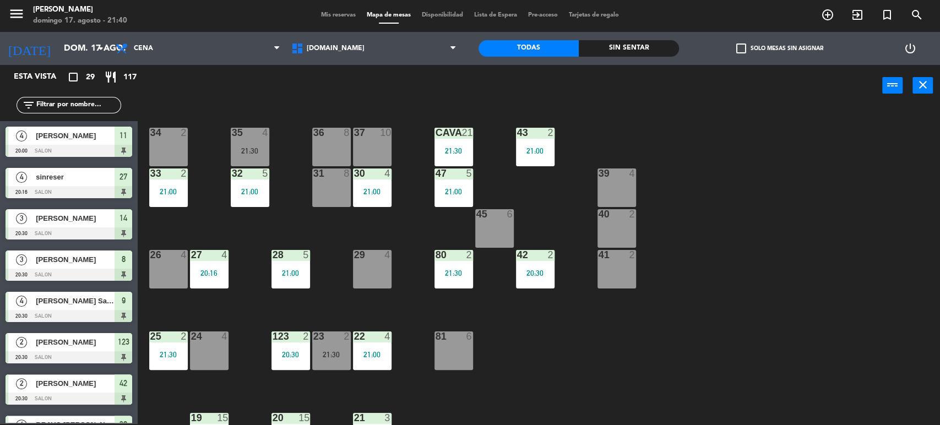
click at [727, 222] on div "34 2 35 4 21:30 36 8 43 2 21:00 37 10 CAVA 21 21:30 33 2 21:00 32 5 21:00 31 8 …" at bounding box center [543, 267] width 793 height 318
click at [296, 235] on div "34 2 35 4 21:30 36 8 43 2 21:00 37 10 CAVA 21 21:30 33 2 21:00 32 5 21:00 31 8 …" at bounding box center [543, 267] width 793 height 318
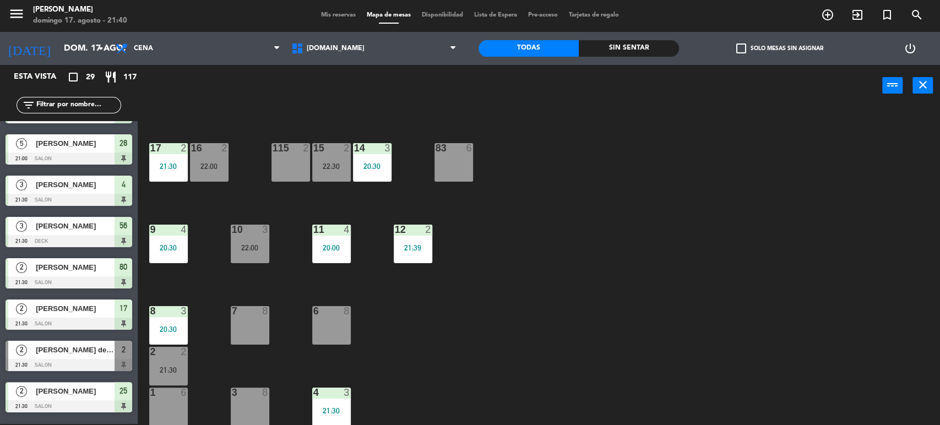
scroll to position [896, 0]
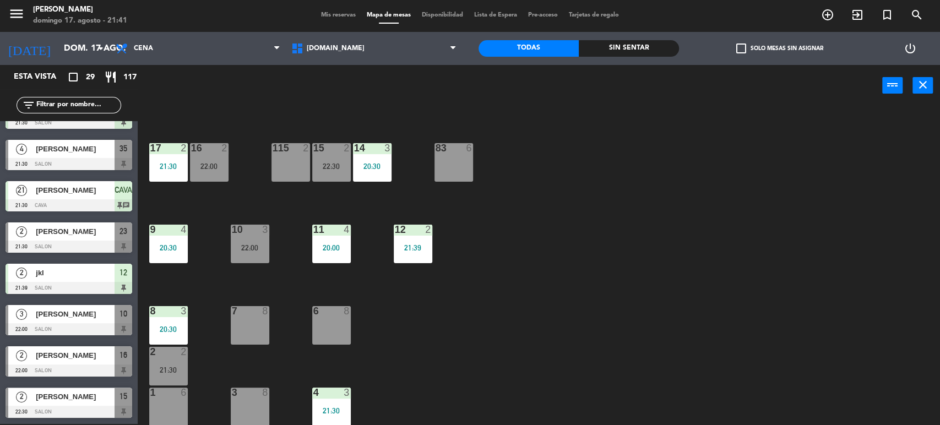
click at [752, 246] on div "34 2 35 4 21:30 36 8 43 2 21:00 37 10 CAVA 21 21:30 33 2 21:00 32 5 21:00 31 8 …" at bounding box center [543, 267] width 793 height 318
click at [99, 101] on input "text" at bounding box center [77, 105] width 85 height 12
drag, startPoint x: 773, startPoint y: 174, endPoint x: 687, endPoint y: 215, distance: 94.9
click at [773, 174] on div "34 2 35 4 21:30 36 8 43 2 21:00 37 10 CAVA 21 21:30 33 2 21:00 32 5 21:00 31 8 …" at bounding box center [543, 267] width 793 height 318
click at [158, 322] on div "8 3 20:30" at bounding box center [168, 325] width 39 height 39
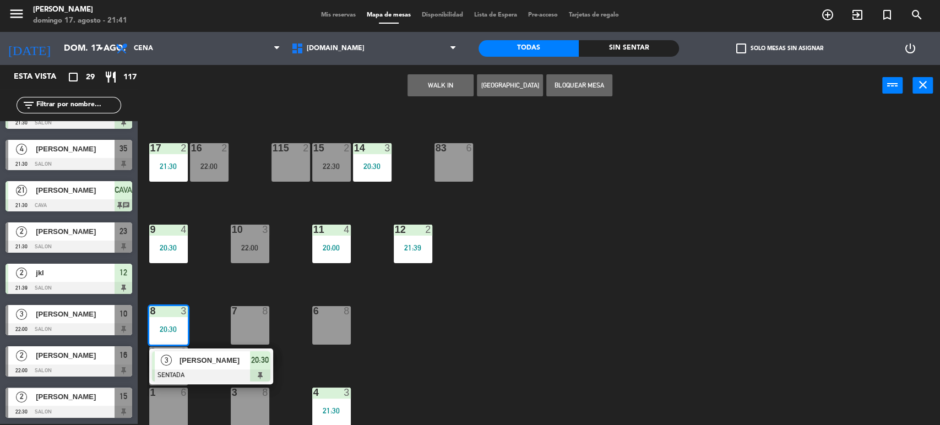
click at [197, 349] on div "3 Dobry Miriam SENTADA 20:30" at bounding box center [211, 367] width 124 height 36
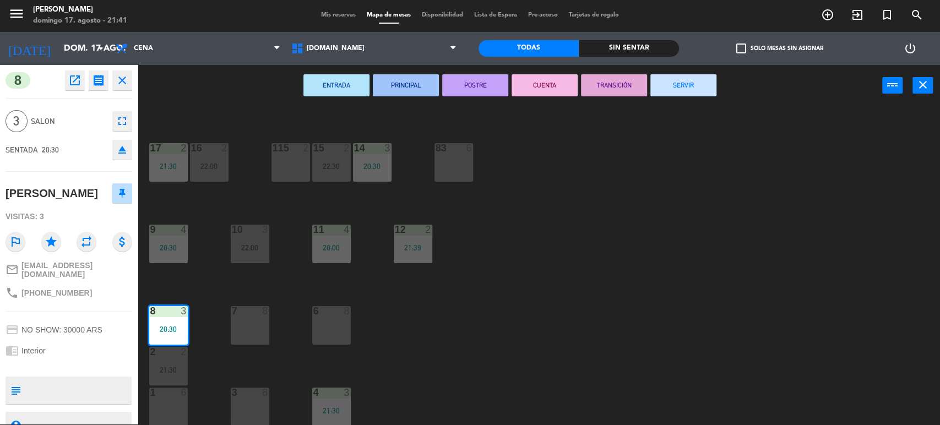
click at [693, 88] on button "SERVIR" at bounding box center [684, 85] width 66 height 22
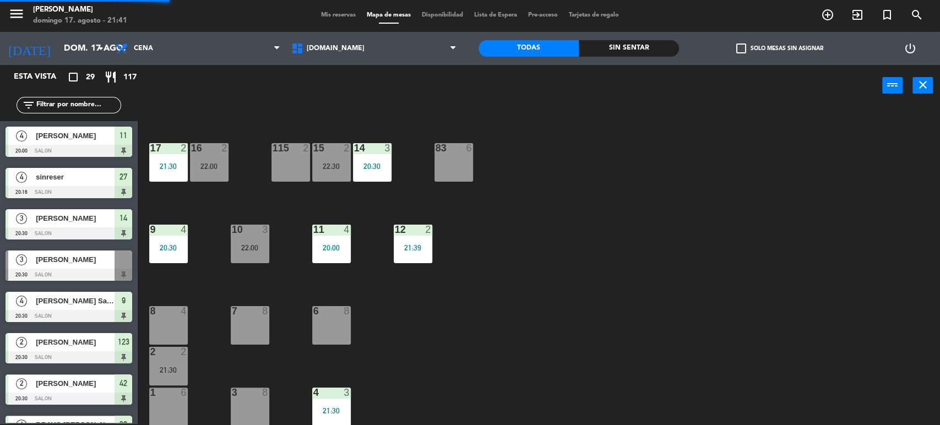
drag, startPoint x: 690, startPoint y: 180, endPoint x: 228, endPoint y: 318, distance: 482.3
click at [689, 182] on div "34 2 35 4 21:30 36 8 43 2 21:00 37 10 CAVA 21 21:30 33 2 21:00 32 5 21:00 31 8 …" at bounding box center [543, 267] width 793 height 318
click at [165, 320] on div "8 4" at bounding box center [168, 325] width 39 height 39
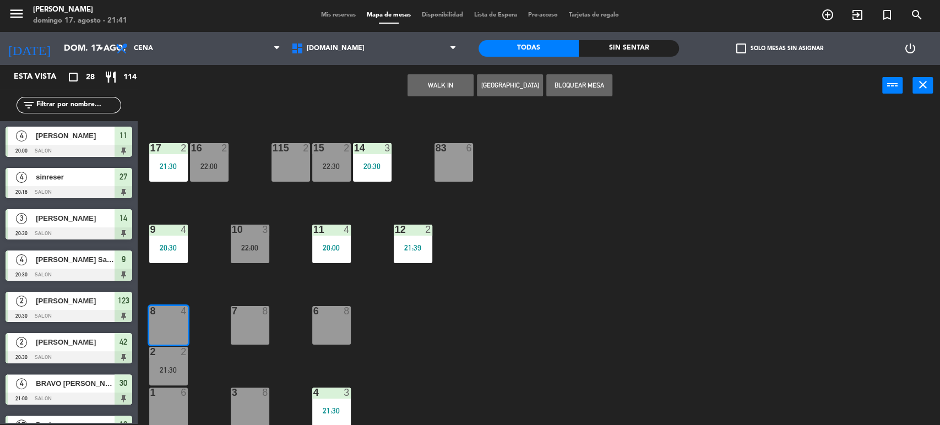
click at [450, 91] on button "WALK IN" at bounding box center [441, 85] width 66 height 22
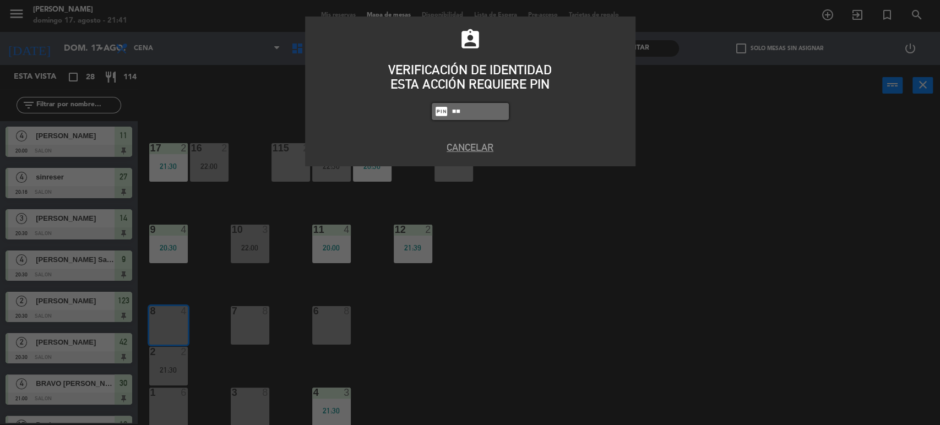
type input "1"
type input "1873"
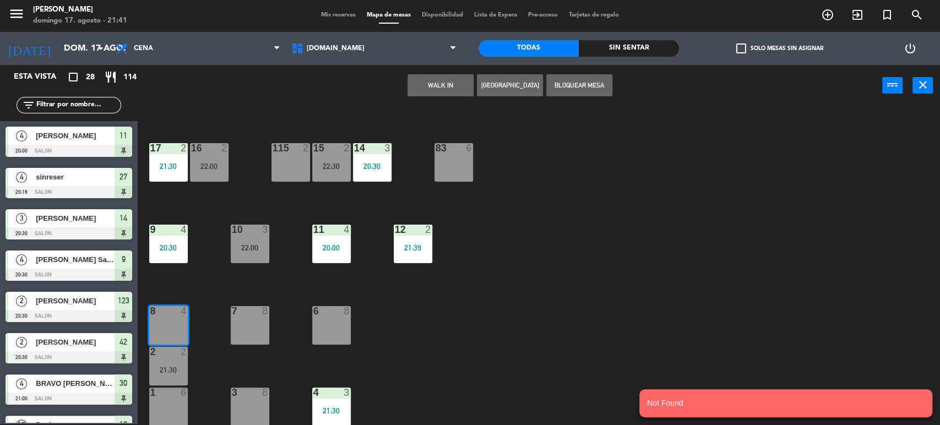
click at [185, 315] on div "4" at bounding box center [184, 311] width 7 height 10
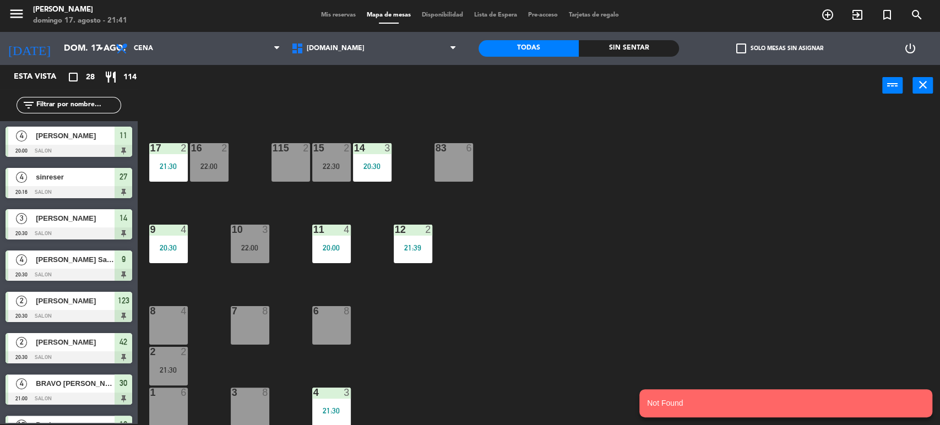
click at [171, 316] on div "8 4" at bounding box center [168, 311] width 39 height 11
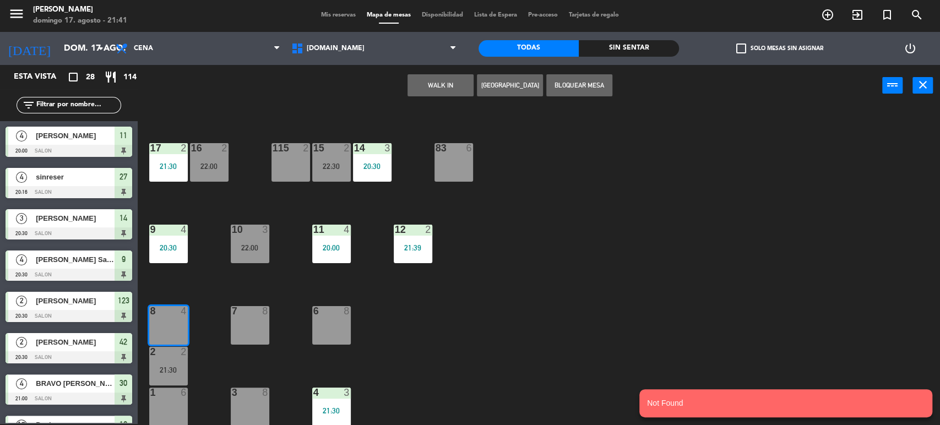
click at [430, 83] on button "WALK IN" at bounding box center [441, 85] width 66 height 22
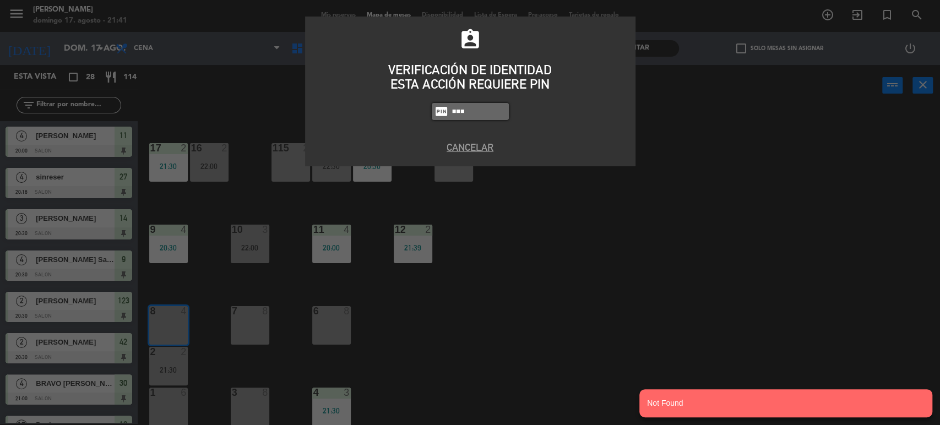
type input "1738"
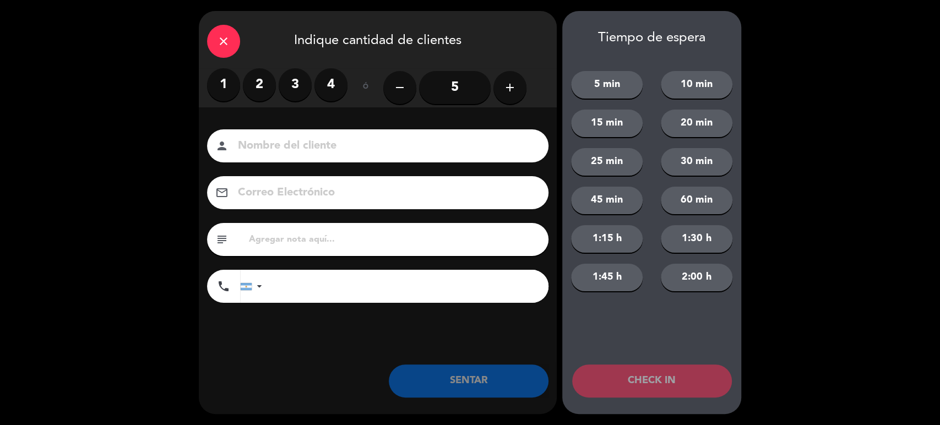
click at [301, 78] on label "3" at bounding box center [295, 84] width 33 height 33
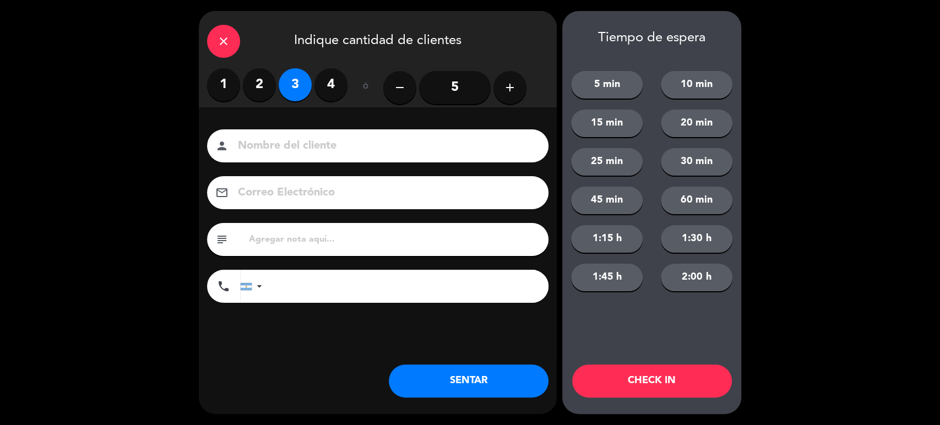
click at [321, 149] on input at bounding box center [385, 146] width 297 height 19
type input "jkl"
click at [600, 82] on button "5 min" at bounding box center [607, 85] width 72 height 28
click at [485, 386] on button "SENTAR" at bounding box center [469, 381] width 160 height 33
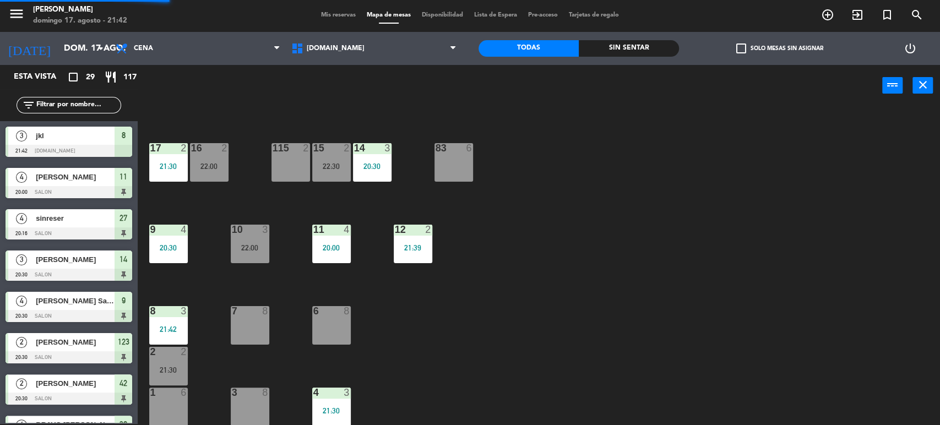
click at [79, 102] on input "text" at bounding box center [77, 105] width 85 height 12
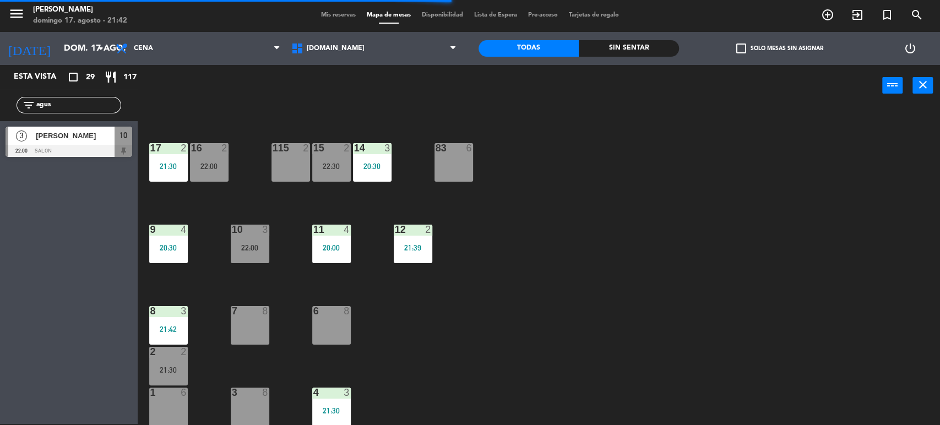
type input "agus"
click at [613, 205] on div "34 2 35 4 21:30 36 8 43 2 21:00 37 10 CAVA 21 21:30 33 2 21:00 32 5 21:00 31 8 …" at bounding box center [543, 267] width 793 height 318
click at [57, 147] on div at bounding box center [69, 151] width 127 height 12
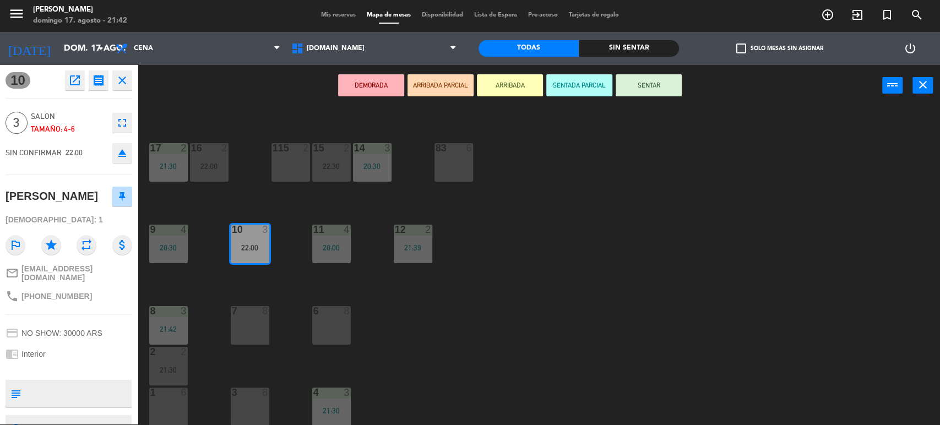
scroll to position [45, 0]
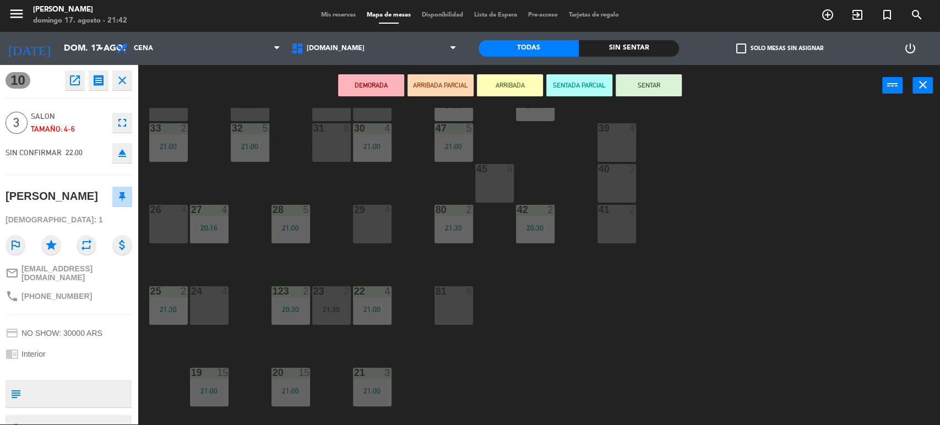
click at [154, 221] on div "26 4" at bounding box center [168, 224] width 39 height 39
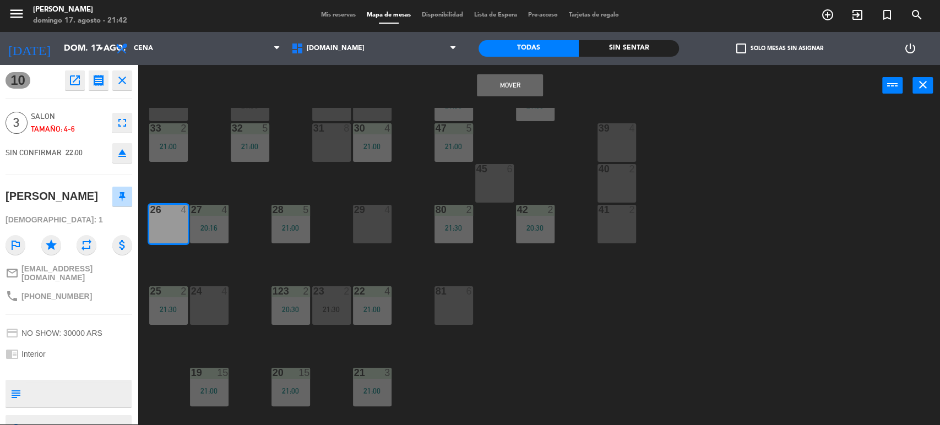
click at [530, 82] on button "Mover" at bounding box center [510, 85] width 66 height 22
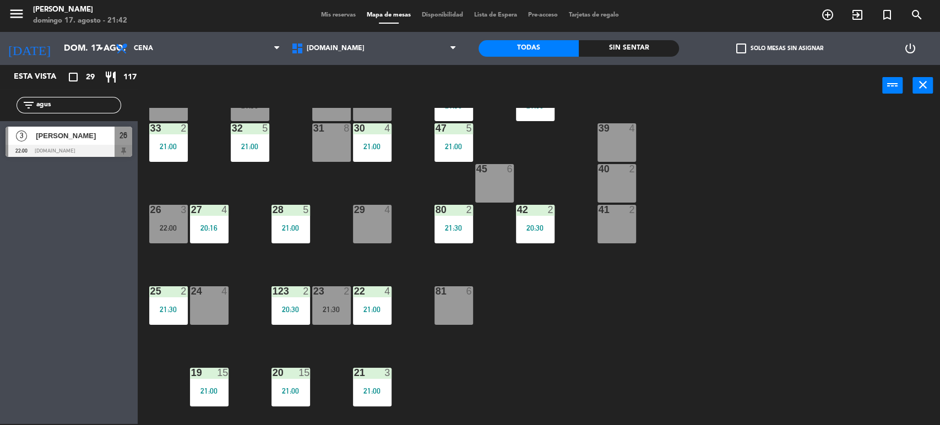
click at [725, 158] on div "34 2 35 4 21:30 36 8 43 2 21:00 37 10 CAVA 21 21:30 33 2 21:00 32 5 21:00 31 8 …" at bounding box center [543, 267] width 793 height 318
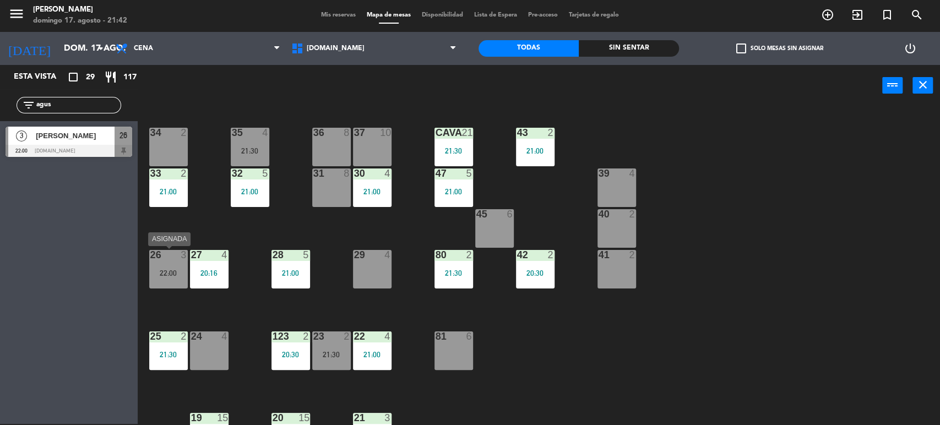
click at [163, 255] on div at bounding box center [168, 255] width 18 height 10
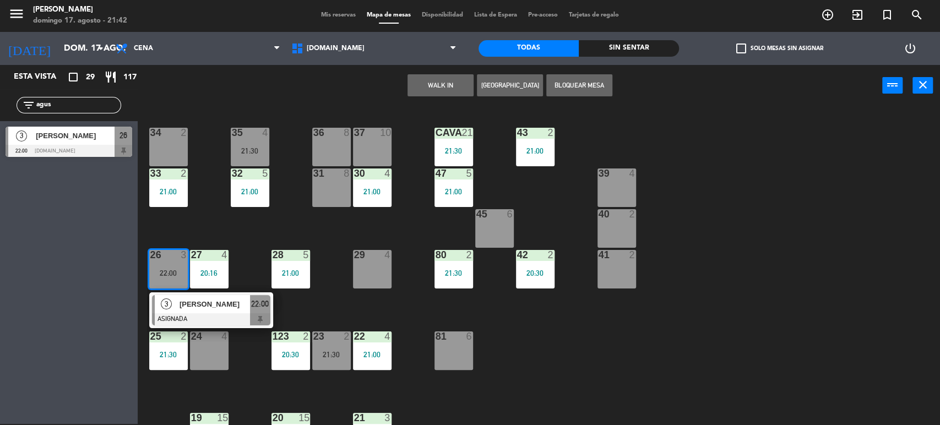
click at [185, 294] on div "3 Agustin Tarchini ASIGNADA 22:00" at bounding box center [211, 311] width 124 height 36
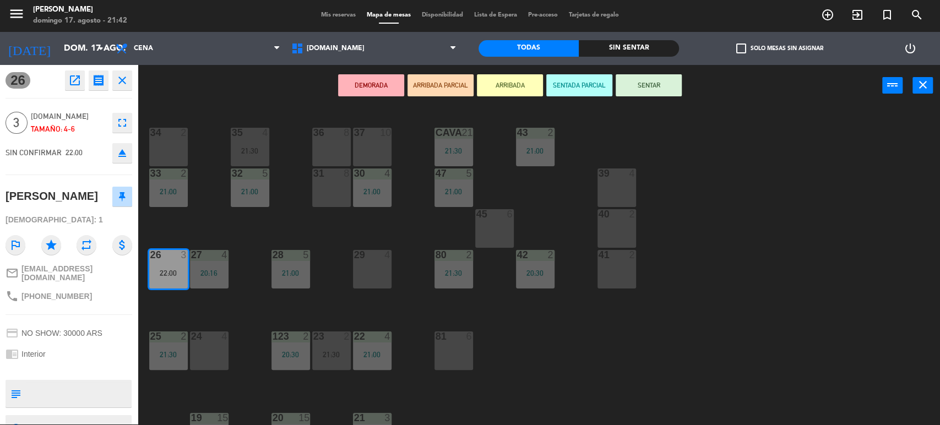
click at [682, 91] on div "DEMORADA ARRIBADA PARCIAL ARRIBADA SENTADA PARCIAL SENTAR power_input close" at bounding box center [510, 86] width 745 height 42
click at [662, 79] on button "SENTAR" at bounding box center [649, 85] width 66 height 22
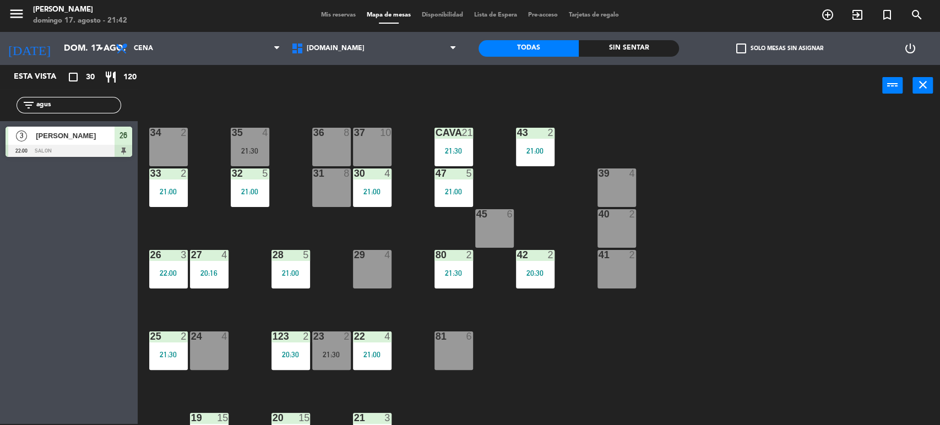
click at [180, 270] on div "22:00" at bounding box center [168, 273] width 39 height 8
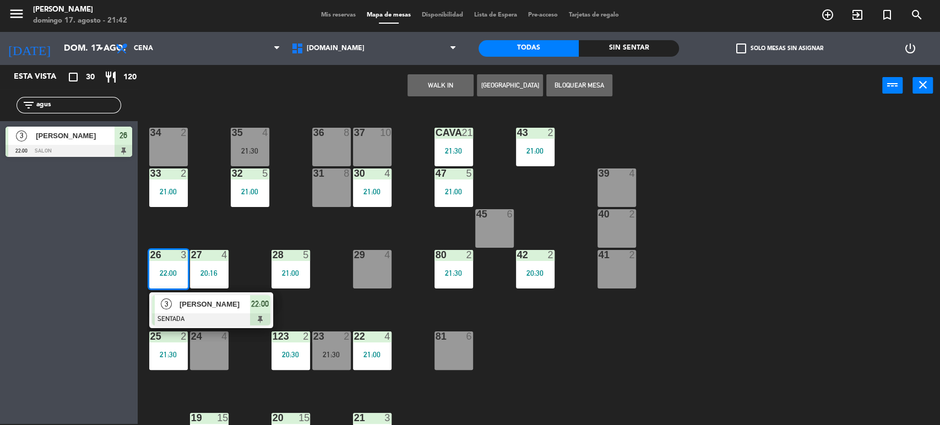
click at [93, 107] on input "agus" at bounding box center [77, 105] width 85 height 12
type input "a"
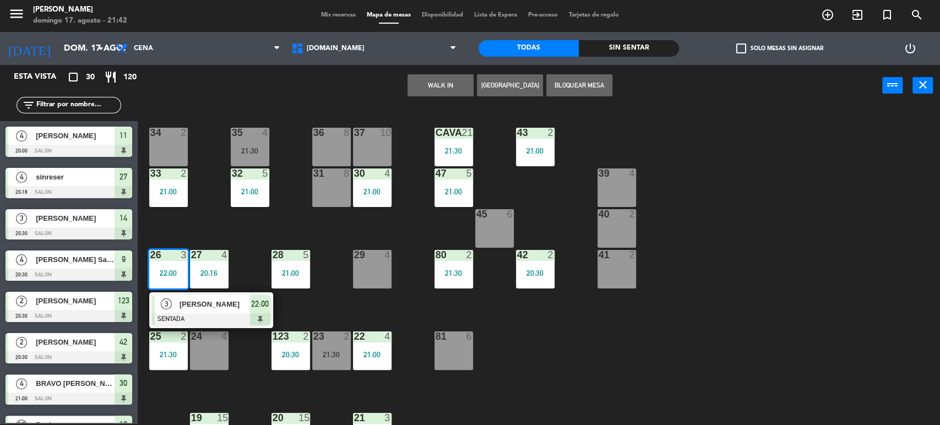
click at [816, 190] on div "34 2 35 4 21:30 36 8 43 2 21:00 37 10 CAVA 21 21:30 33 2 21:00 32 5 21:00 31 8 …" at bounding box center [543, 267] width 793 height 318
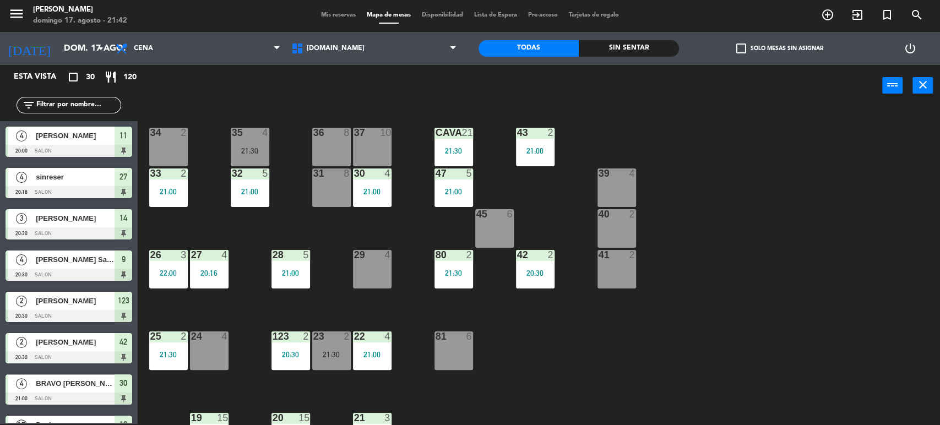
click at [84, 104] on input "text" at bounding box center [77, 105] width 85 height 12
click at [931, 131] on div "34 2 35 4 21:30 36 8 43 2 21:00 37 10 CAVA 21 21:30 33 2 21:00 32 5 21:00 31 8 …" at bounding box center [543, 267] width 793 height 318
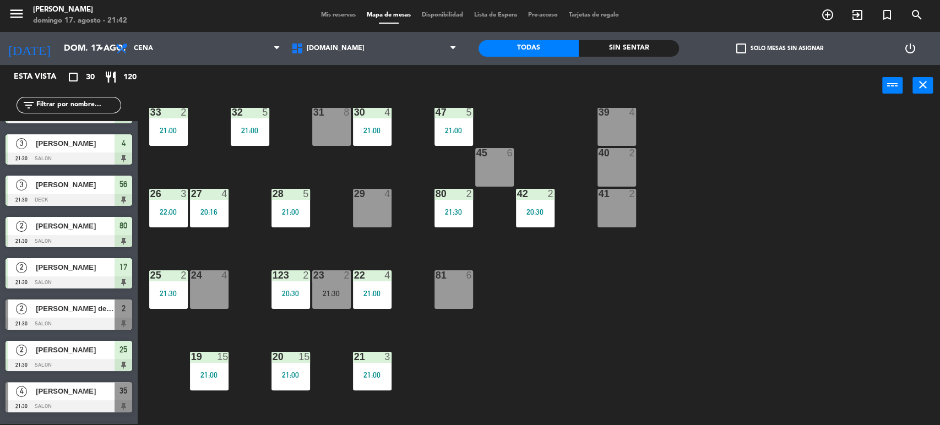
scroll to position [937, 0]
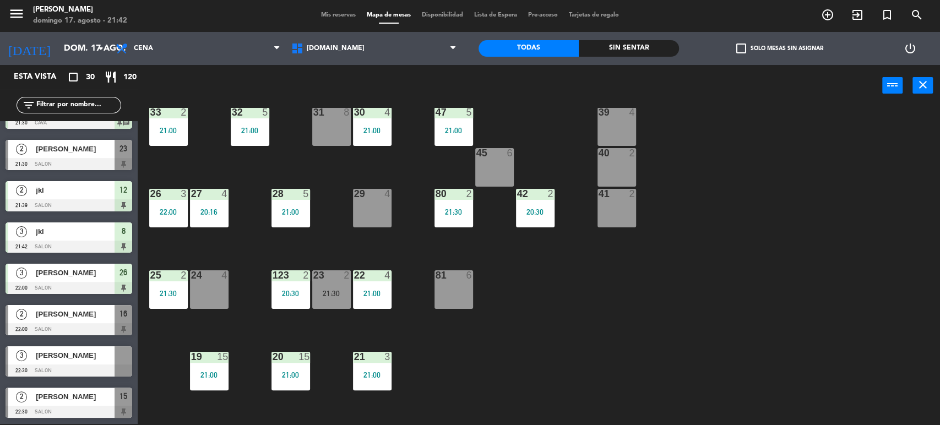
click at [628, 313] on div "34 2 35 4 21:30 36 8 43 2 21:00 37 10 CAVA 21 21:30 33 2 21:00 32 5 21:00 31 8 …" at bounding box center [543, 267] width 793 height 318
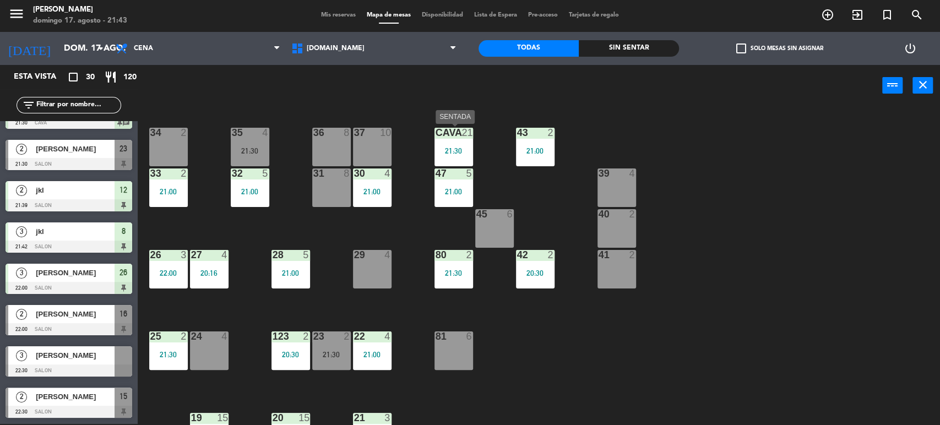
click at [454, 156] on div "CAVA 21 21:30" at bounding box center [454, 147] width 39 height 39
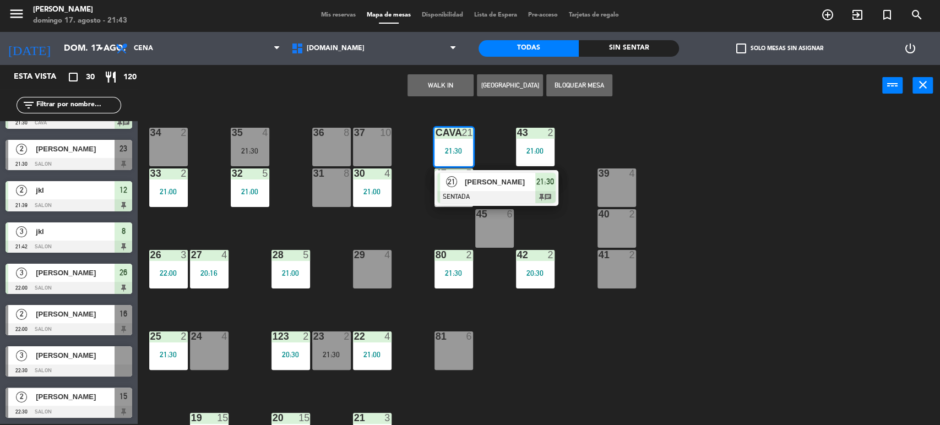
click at [811, 239] on div "34 2 35 4 21:30 36 8 43 2 21:00 37 10 CAVA 21 21:30 21 paola pirch SENTADA 21:3…" at bounding box center [543, 267] width 793 height 318
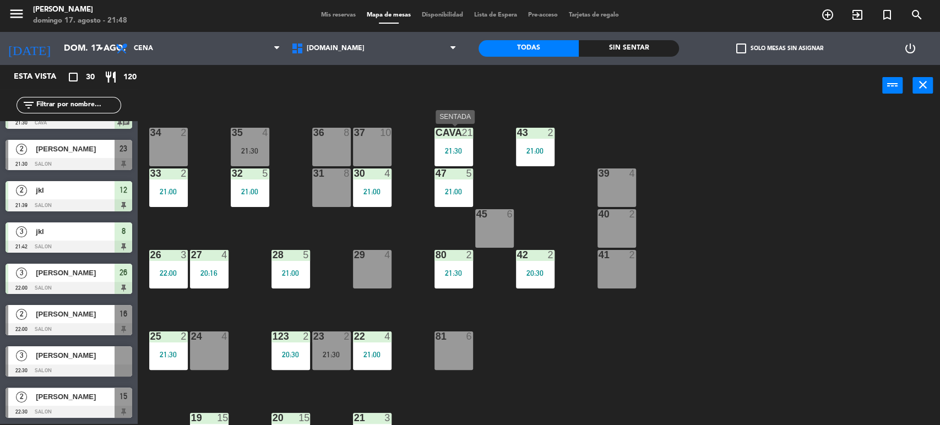
click at [450, 148] on div "21:30" at bounding box center [454, 151] width 39 height 8
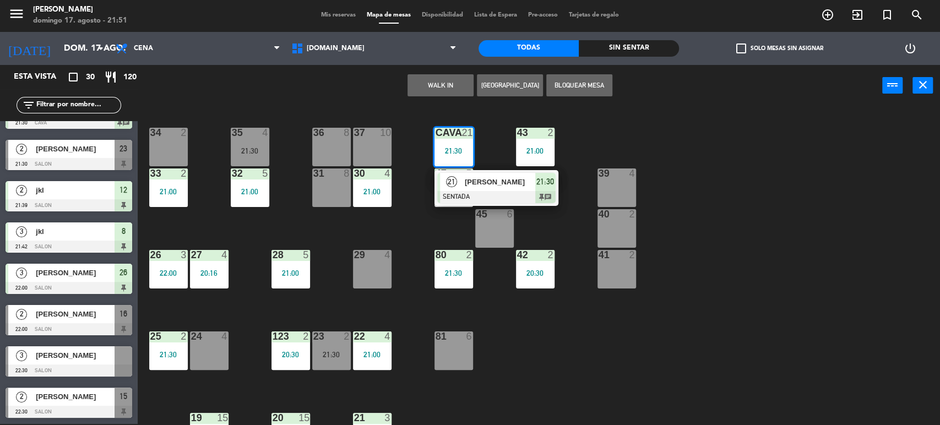
click at [85, 110] on input "text" at bounding box center [77, 105] width 85 height 12
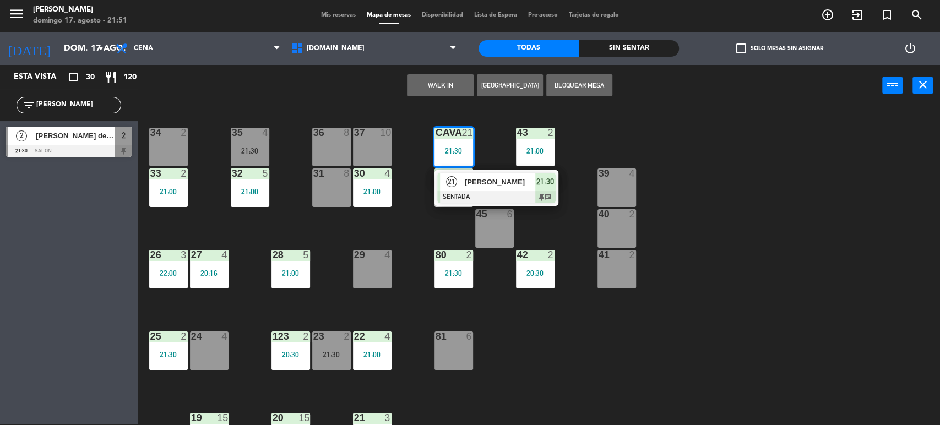
type input "lucas"
click at [12, 231] on div "Esta vista crop_square 30 restaurant 120 filter_list lucas 2 Lucas debitonto 21…" at bounding box center [69, 244] width 138 height 359
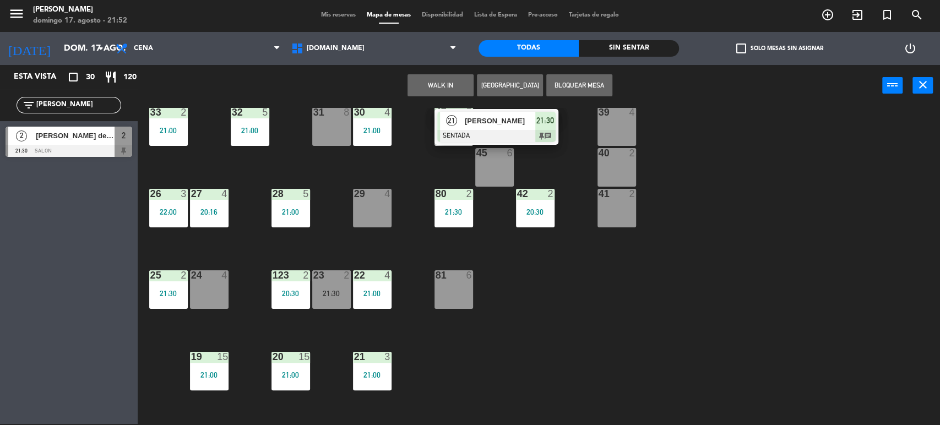
click at [620, 281] on div "34 2 35 4 21:30 36 8 43 2 21:00 37 10 CAVA 21 21:30 21 paola pirch SENTADA 21:3…" at bounding box center [543, 267] width 793 height 318
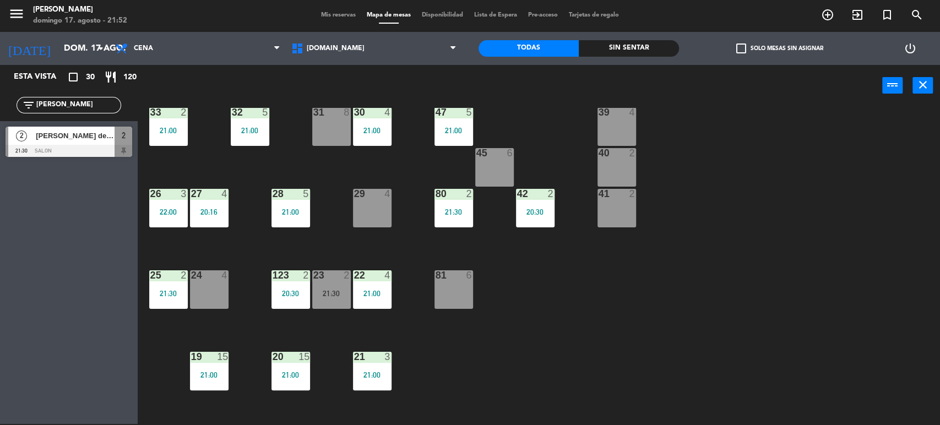
click at [94, 136] on span "[PERSON_NAME] debitonto" at bounding box center [75, 136] width 79 height 12
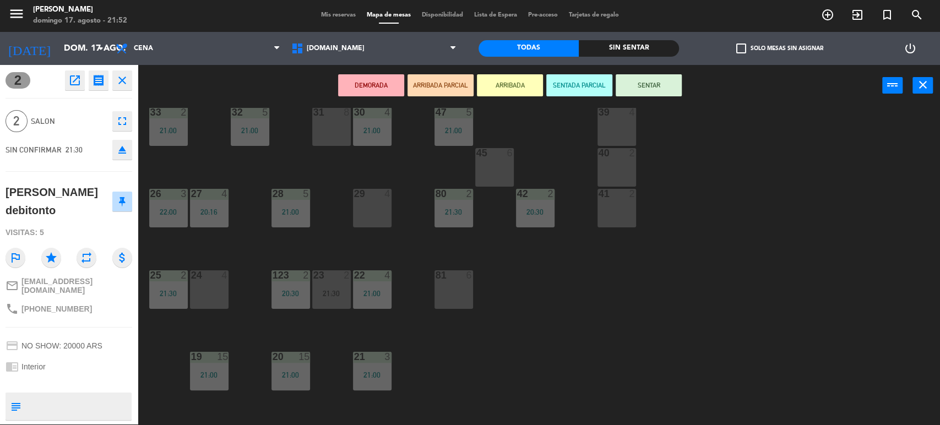
click at [331, 280] on div "23 2" at bounding box center [331, 275] width 39 height 11
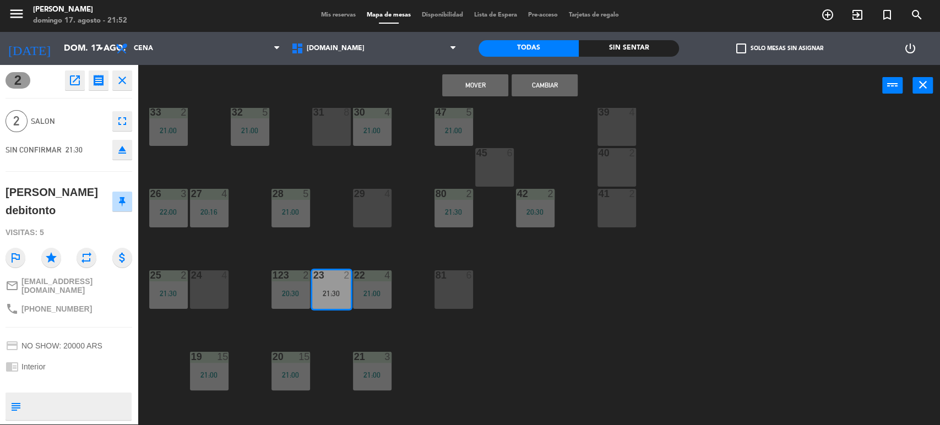
click at [543, 83] on button "Cambiar" at bounding box center [545, 85] width 66 height 22
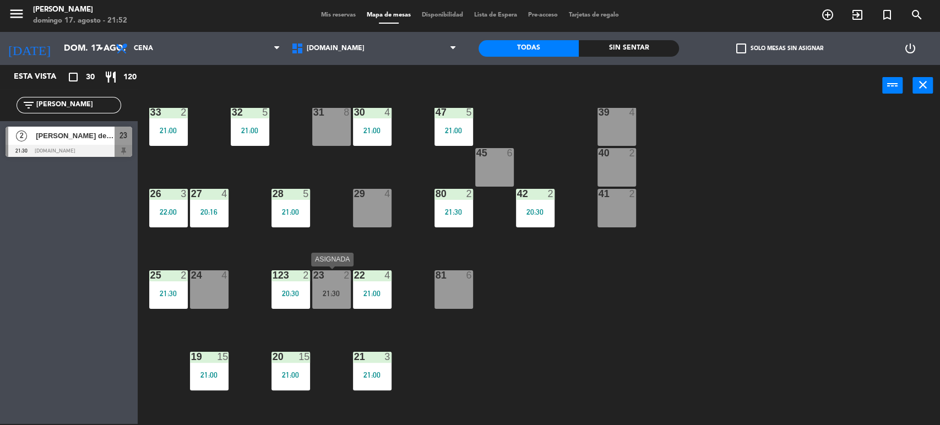
click at [335, 291] on div "21:30" at bounding box center [331, 294] width 39 height 8
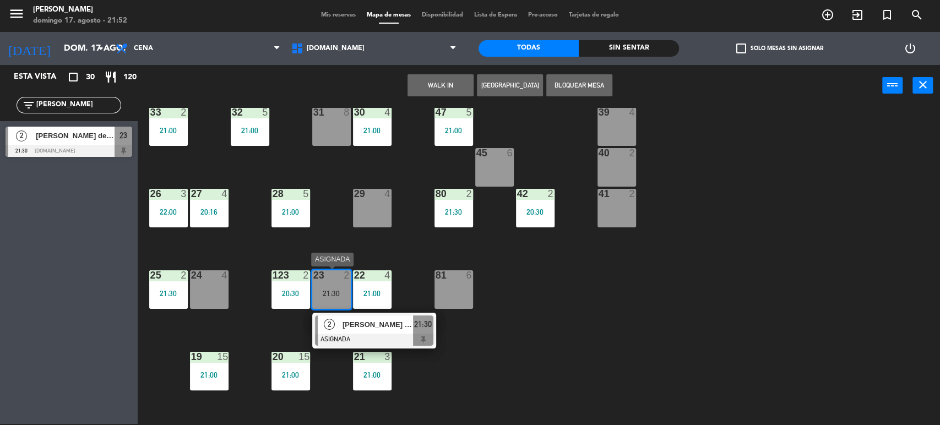
click at [370, 316] on div "[PERSON_NAME] debitonto" at bounding box center [378, 325] width 72 height 18
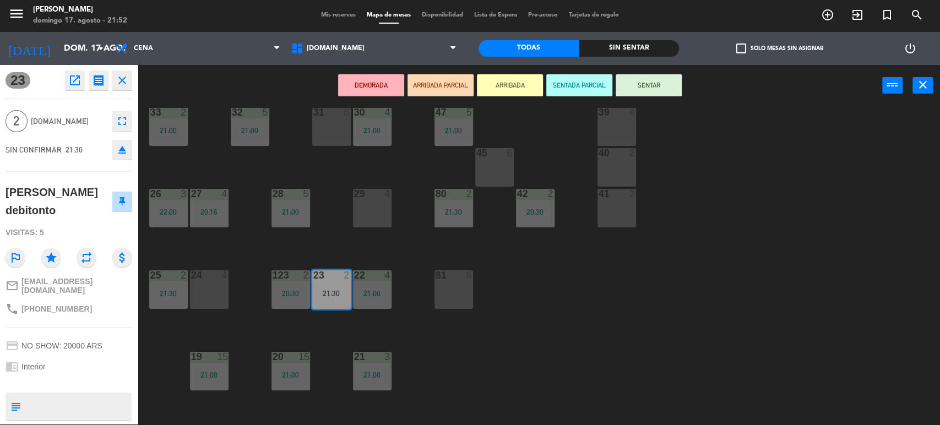
click at [645, 76] on button "SENTAR" at bounding box center [649, 85] width 66 height 22
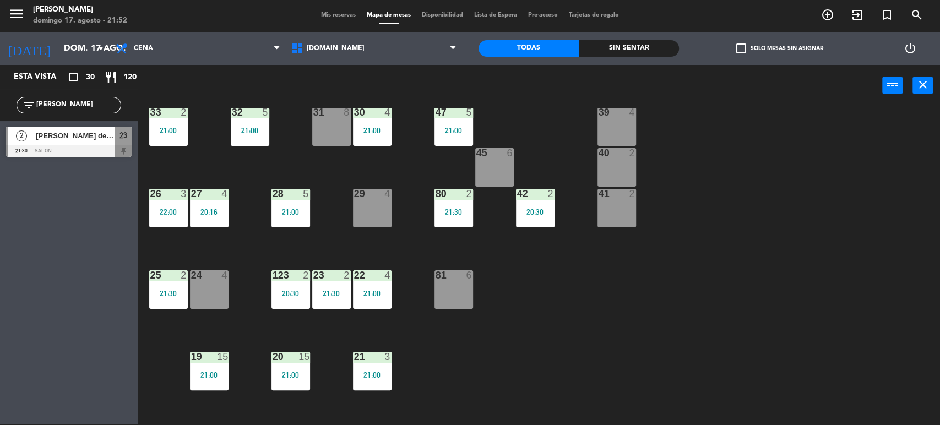
click at [75, 100] on input "lucas" at bounding box center [77, 105] width 85 height 12
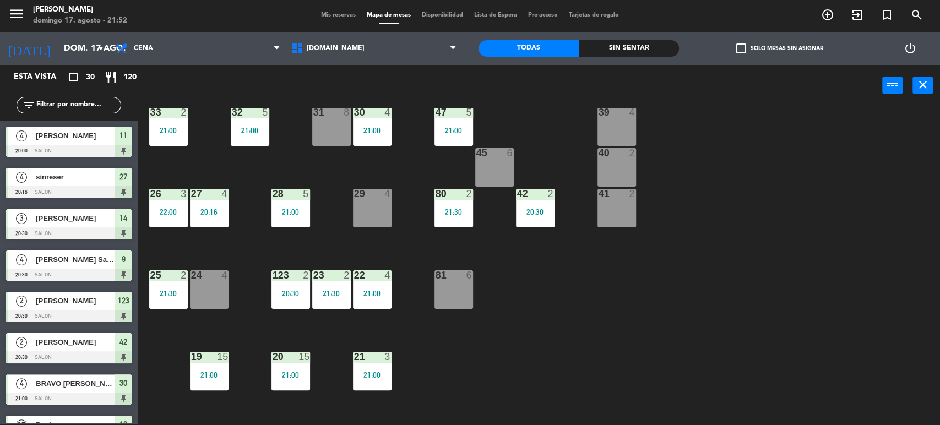
click at [608, 36] on div "Todas Sin sentar" at bounding box center [579, 48] width 201 height 33
click at [613, 43] on div "Sin sentar" at bounding box center [629, 48] width 100 height 17
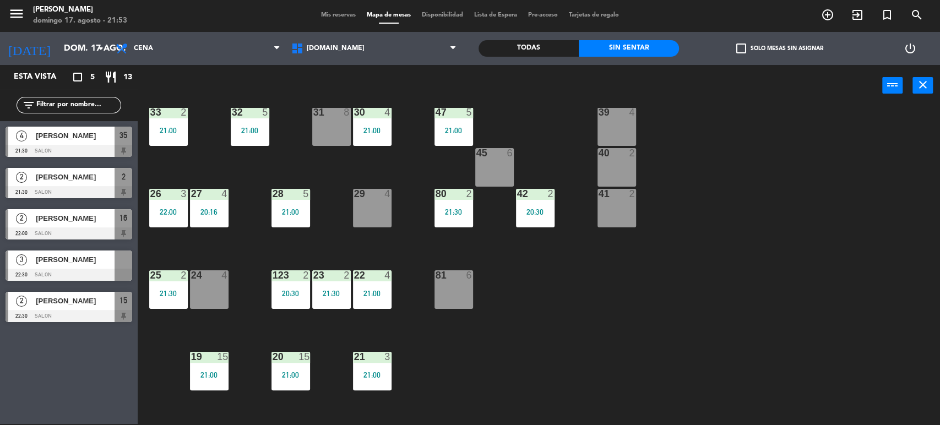
click at [521, 45] on div "Todas" at bounding box center [529, 48] width 100 height 17
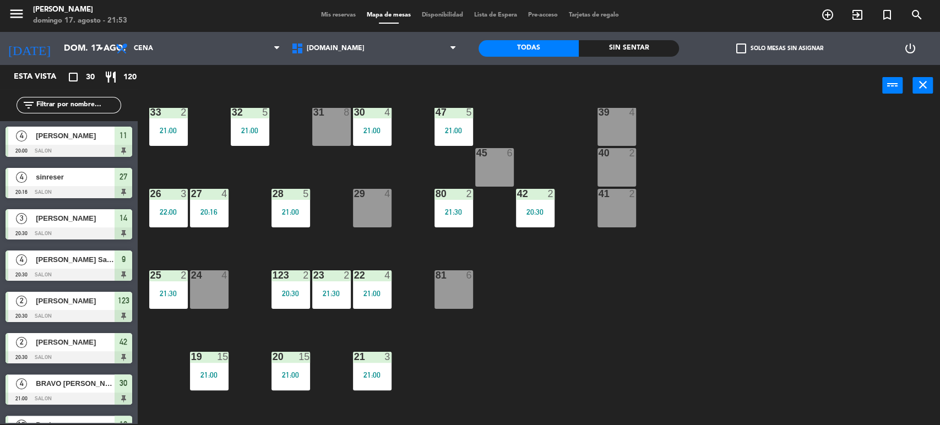
click at [625, 46] on div "Sin sentar" at bounding box center [629, 48] width 100 height 17
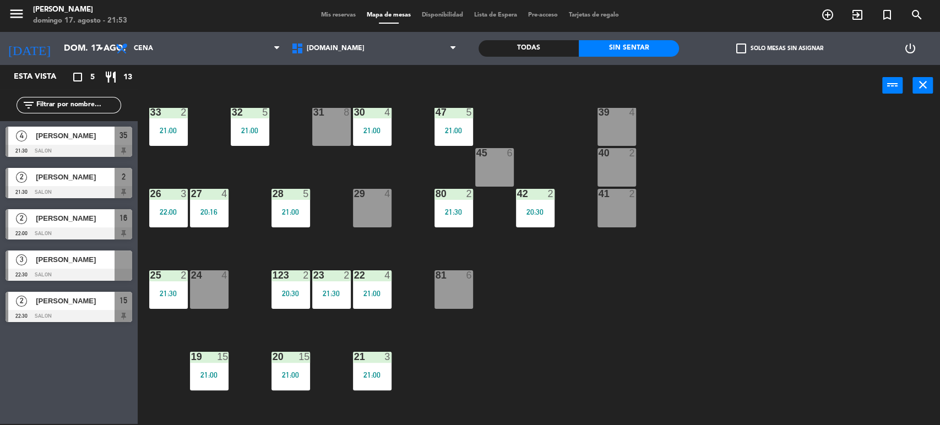
click at [74, 350] on div "Esta vista crop_square 5 restaurant 13 filter_list 4 Mauro Dellafiori 21:30 SAL…" at bounding box center [69, 244] width 138 height 359
click at [738, 228] on div "34 2 35 4 21:30 36 8 43 2 21:00 37 10 CAVA 21 21:30 33 2 21:00 32 5 21:00 31 8 …" at bounding box center [543, 267] width 793 height 318
click at [749, 261] on div "34 2 35 4 21:30 36 8 43 2 21:00 37 10 CAVA 21 21:30 33 2 21:00 32 5 21:00 31 8 …" at bounding box center [543, 267] width 793 height 318
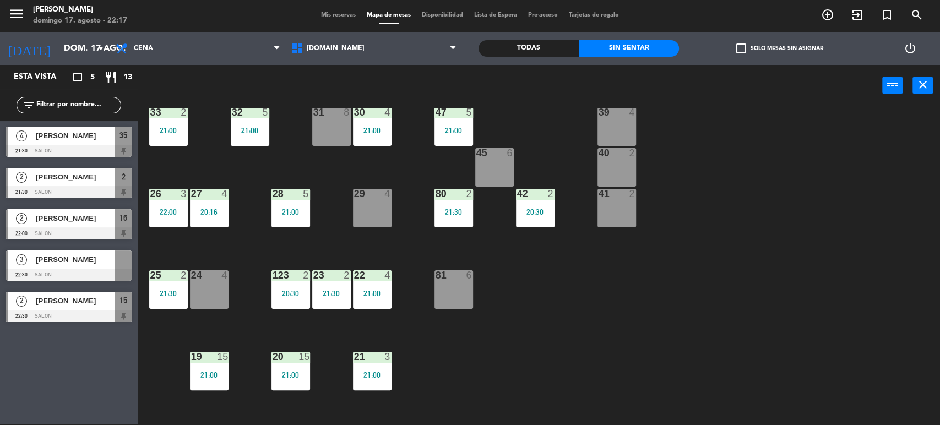
click at [104, 102] on input "text" at bounding box center [77, 105] width 85 height 12
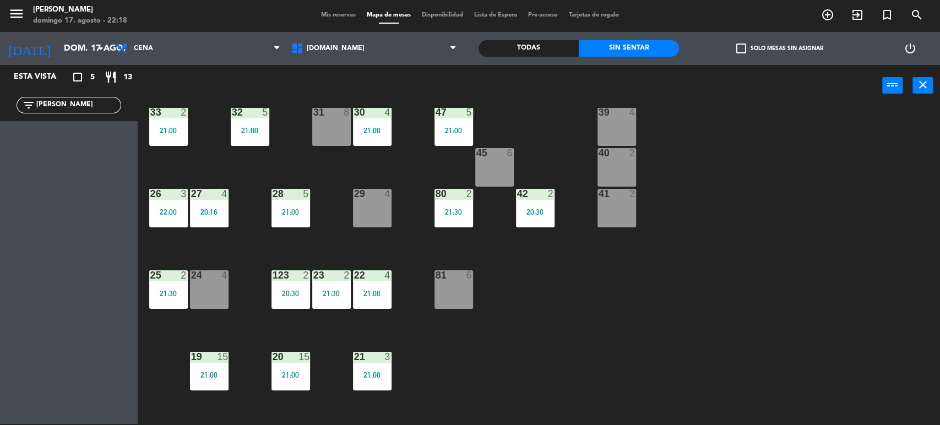
type input "ines"
click at [408, 206] on div "34 2 35 4 21:30 36 8 43 2 21:00 37 10 CAVA 21 21:30 33 2 21:00 32 5 21:00 31 8 …" at bounding box center [543, 267] width 793 height 318
click at [396, 205] on div "34 2 35 4 21:30 36 8 43 2 21:00 37 10 CAVA 21 21:30 33 2 21:00 32 5 21:00 31 8 …" at bounding box center [543, 267] width 793 height 318
click at [388, 205] on div "29 4" at bounding box center [372, 208] width 39 height 39
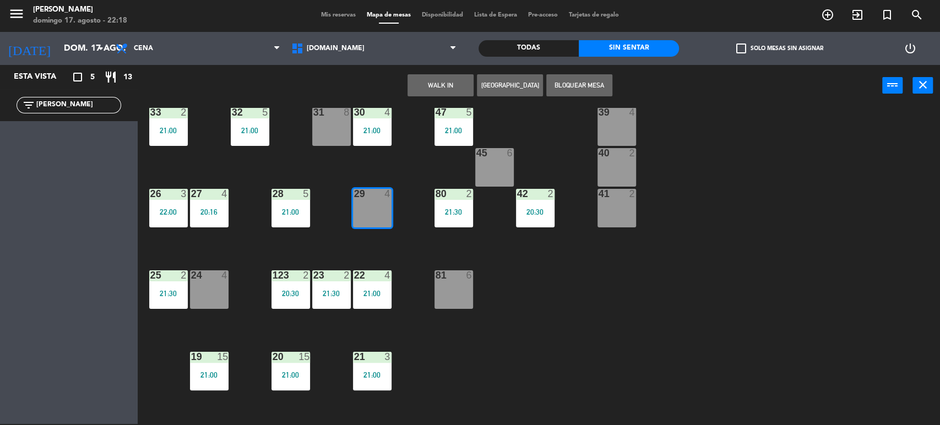
click at [447, 86] on button "WALK IN" at bounding box center [441, 85] width 66 height 22
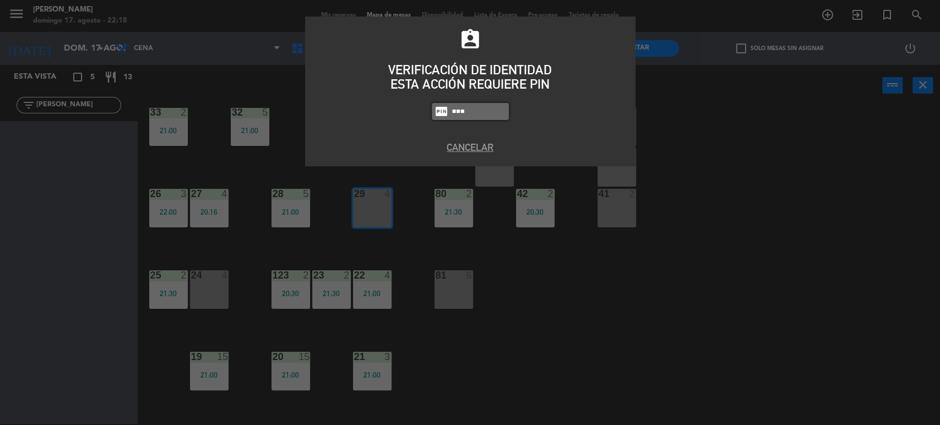
type input "5506"
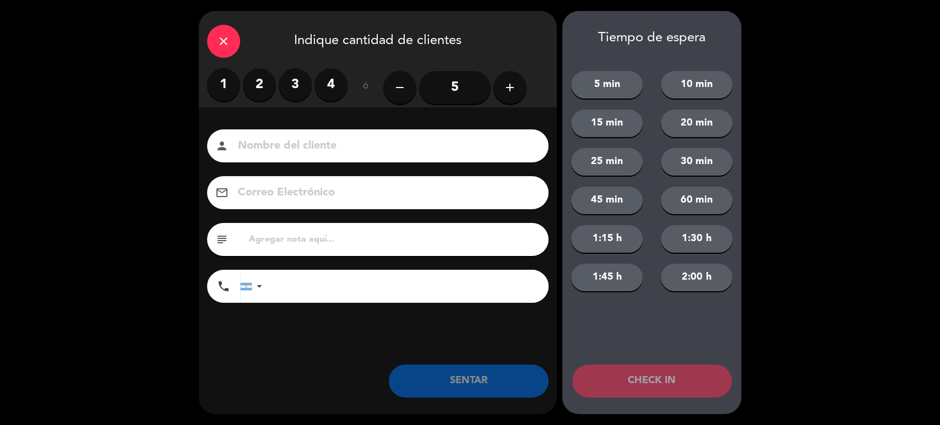
click at [308, 74] on div "1 2 3 4" at bounding box center [277, 84] width 140 height 33
click at [302, 77] on label "3" at bounding box center [295, 84] width 33 height 33
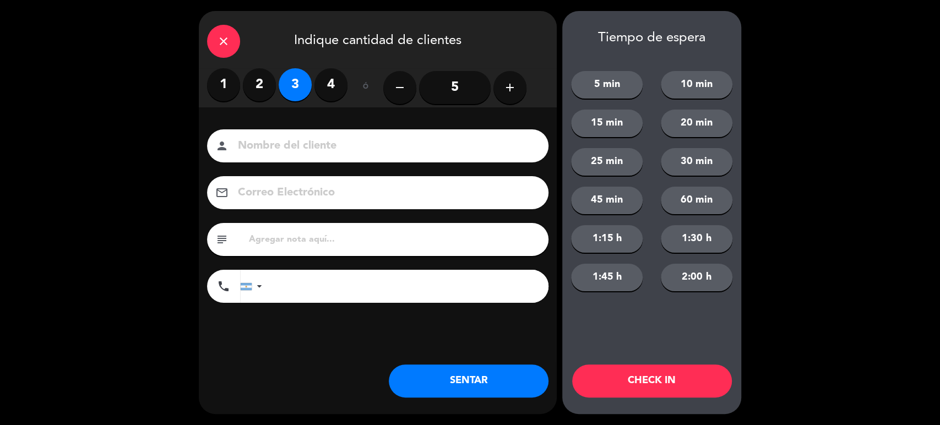
click at [280, 128] on div "Nombre del cliente person Correo Electrónico email subject phone United States …" at bounding box center [378, 234] width 358 height 254
click at [273, 147] on input at bounding box center [385, 146] width 297 height 19
type input "Inés"
click at [489, 385] on button "SENTAR" at bounding box center [469, 381] width 160 height 33
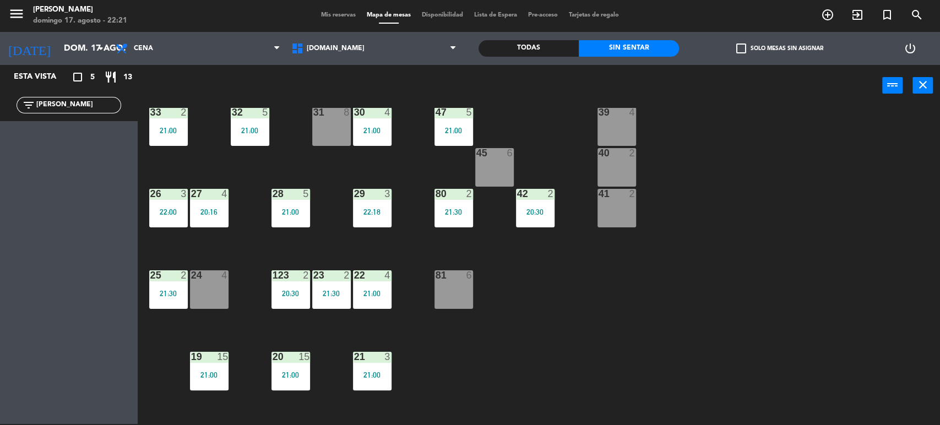
click at [74, 100] on input "ines" at bounding box center [77, 105] width 85 height 12
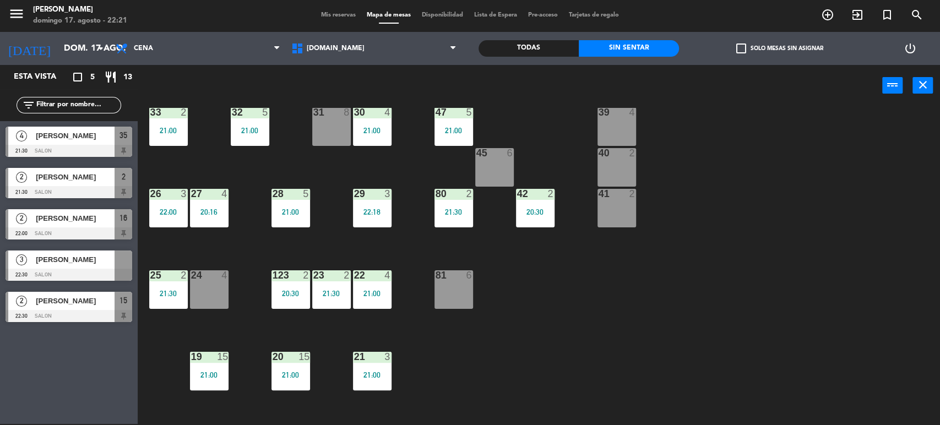
click at [68, 176] on span "[PERSON_NAME]" at bounding box center [75, 177] width 79 height 12
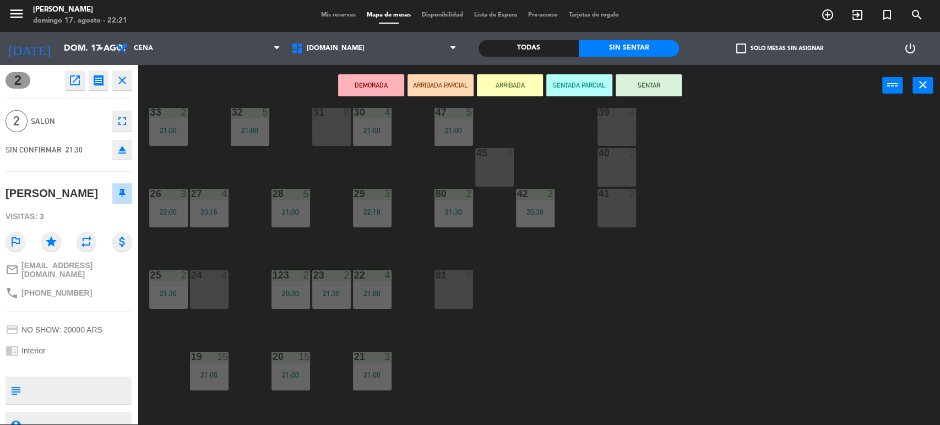
click at [451, 86] on button "ARRIBADA PARCIAL" at bounding box center [441, 85] width 66 height 22
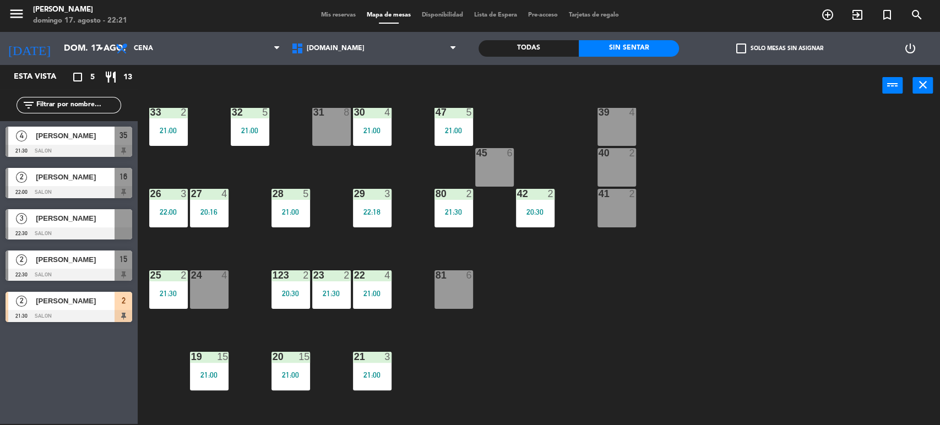
scroll to position [0, 0]
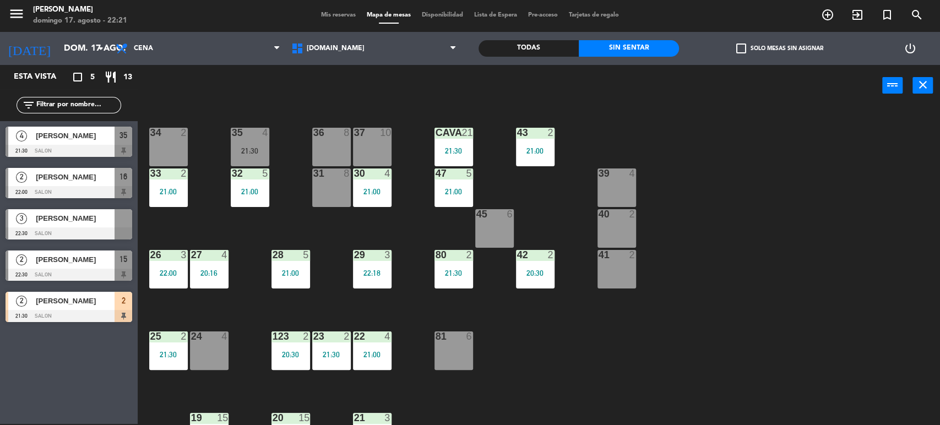
click at [82, 304] on span "[PERSON_NAME]" at bounding box center [75, 301] width 79 height 12
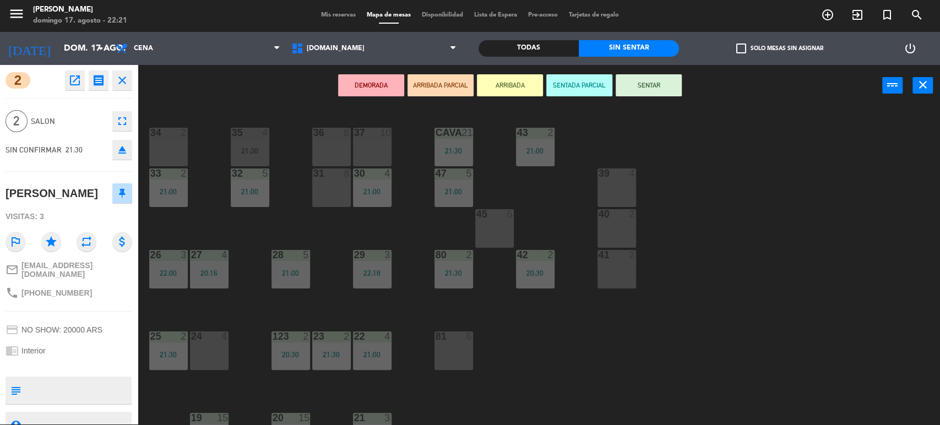
click at [164, 147] on div "34 2" at bounding box center [168, 147] width 39 height 39
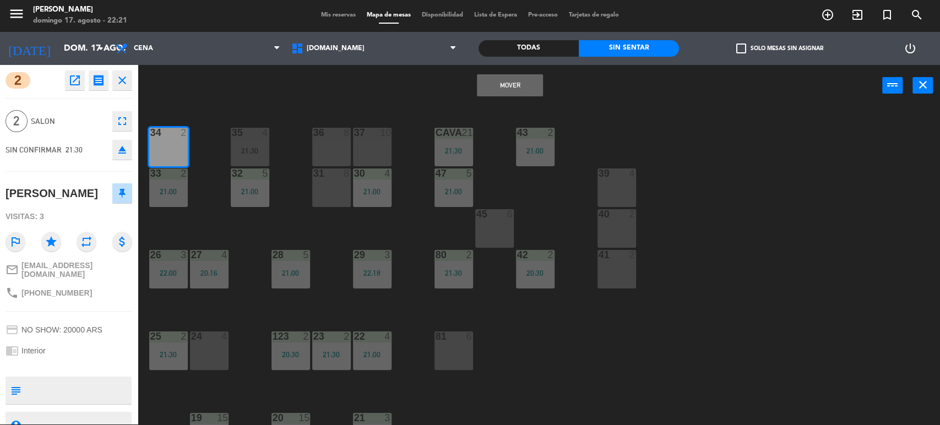
click at [510, 94] on button "Mover" at bounding box center [510, 85] width 66 height 22
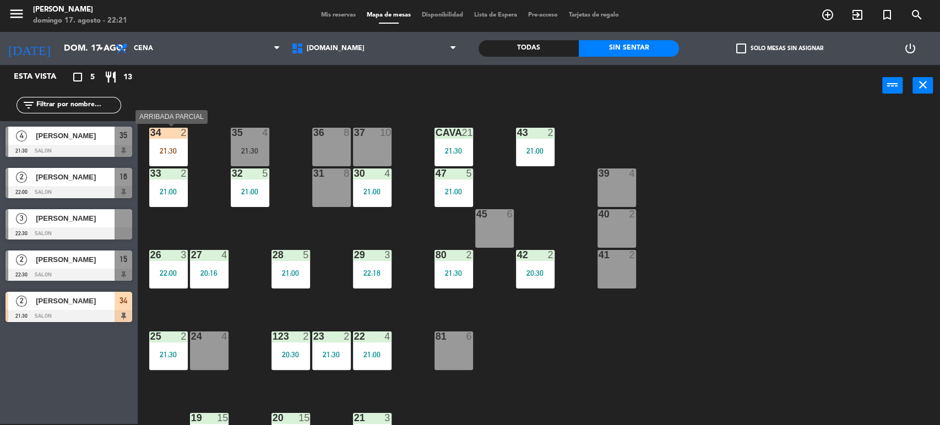
click at [167, 139] on div "34 2 21:30" at bounding box center [168, 147] width 39 height 39
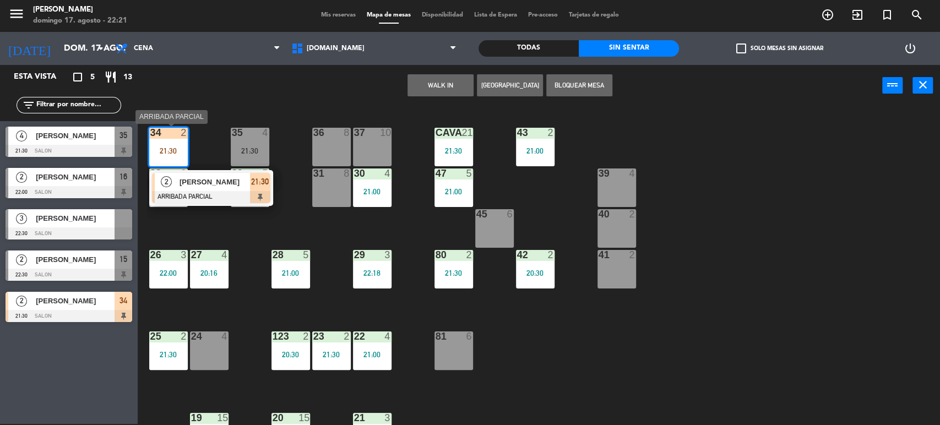
click at [229, 178] on span "[PERSON_NAME]" at bounding box center [215, 182] width 71 height 12
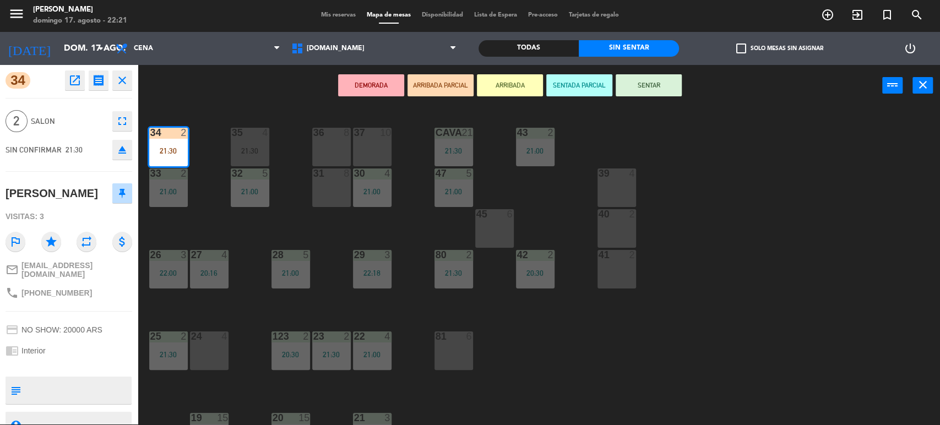
click at [642, 83] on button "SENTAR" at bounding box center [649, 85] width 66 height 22
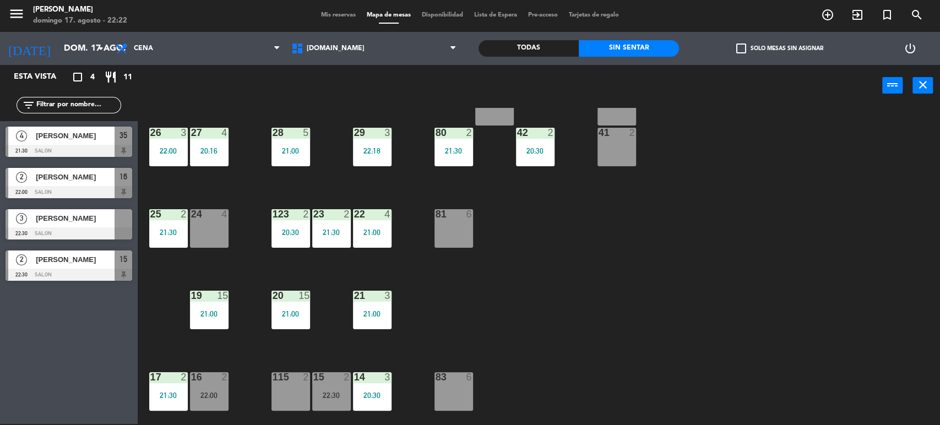
scroll to position [183, 0]
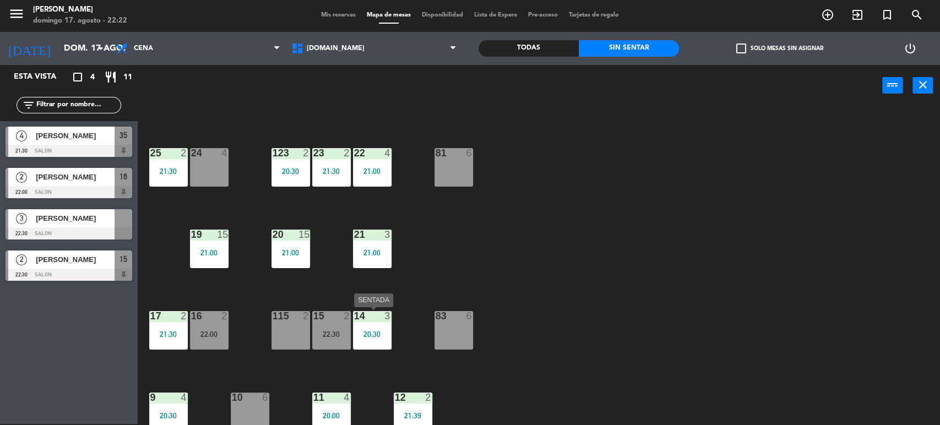
click at [370, 343] on div "14 3 20:30" at bounding box center [372, 330] width 39 height 39
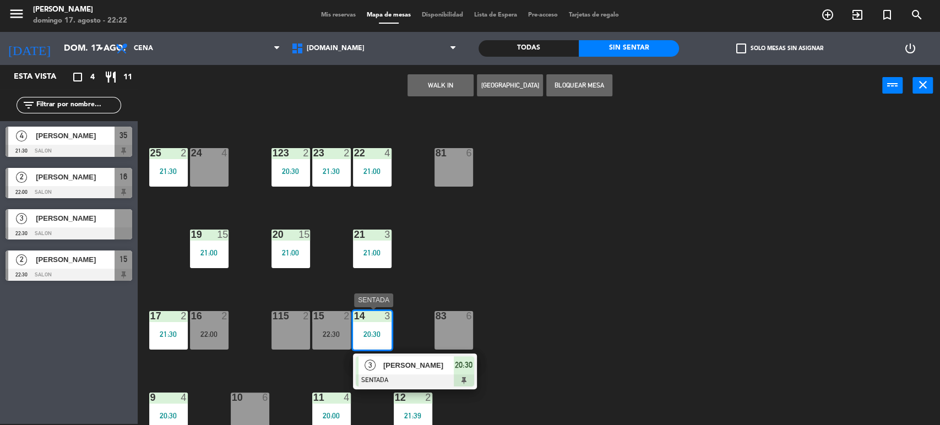
click at [410, 362] on span "[PERSON_NAME]" at bounding box center [418, 366] width 71 height 12
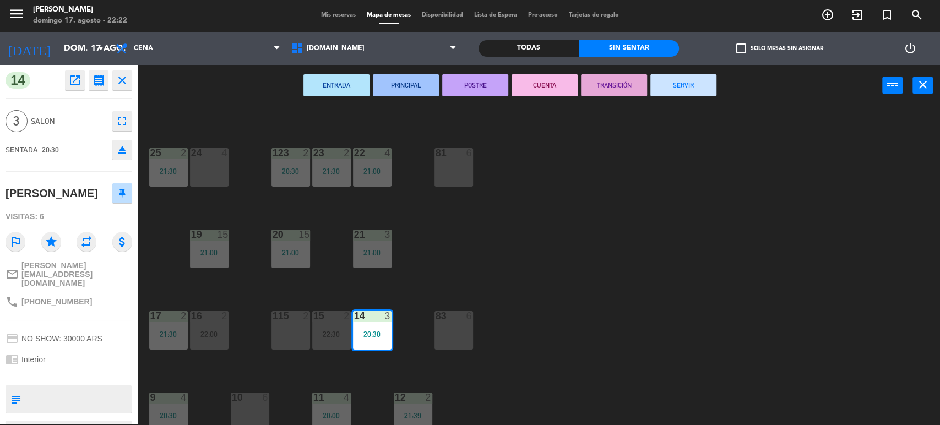
click at [685, 79] on button "SERVIR" at bounding box center [684, 85] width 66 height 22
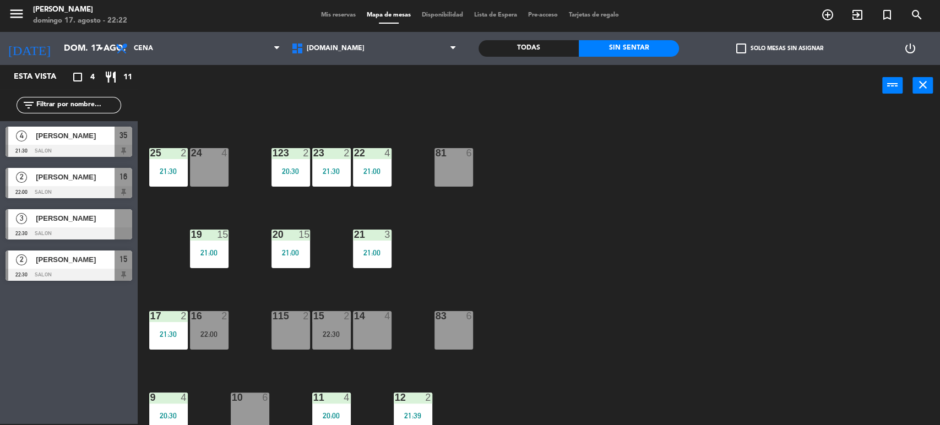
click at [332, 8] on div "menu Gardiner domingo 17. agosto - 22:22 Mis reservas Mapa de mesas Disponibili…" at bounding box center [470, 15] width 940 height 33
click at [334, 10] on div "Mis reservas Mapa de mesas Disponibilidad Lista de Espera Pre-acceso Tarjetas d…" at bounding box center [470, 15] width 309 height 10
click at [335, 12] on span "Mis reservas" at bounding box center [339, 15] width 46 height 6
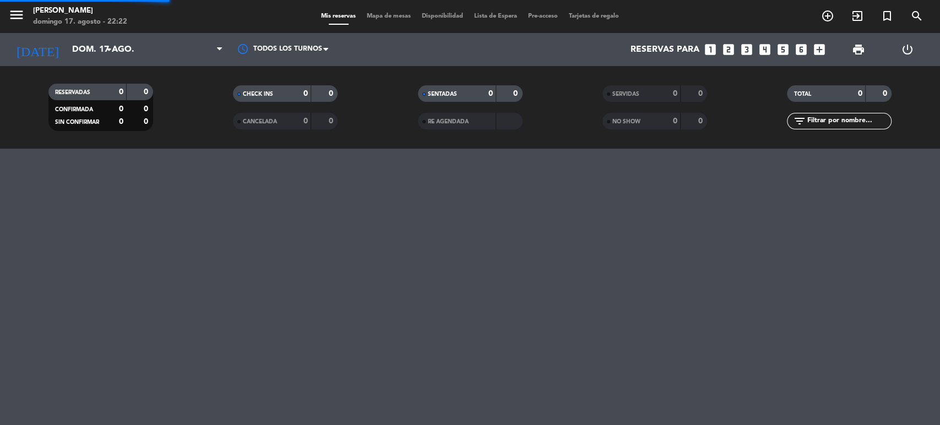
click at [335, 12] on div "Mis reservas Mapa de mesas Disponibilidad Lista de Espera Pre-acceso Tarjetas d…" at bounding box center [470, 17] width 309 height 10
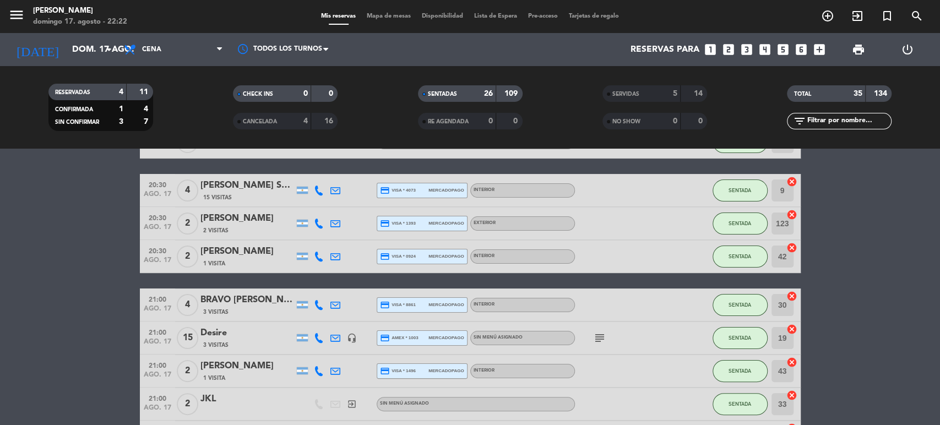
scroll to position [183, 0]
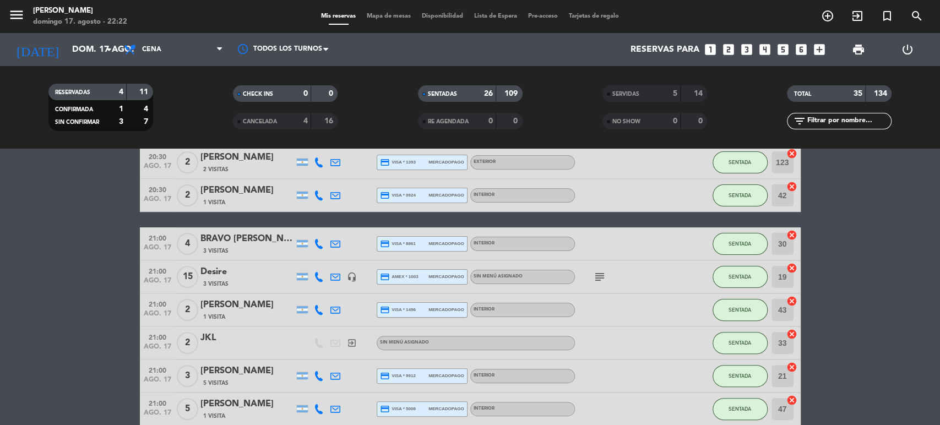
click at [630, 91] on span "SERVIDAS" at bounding box center [626, 94] width 27 height 6
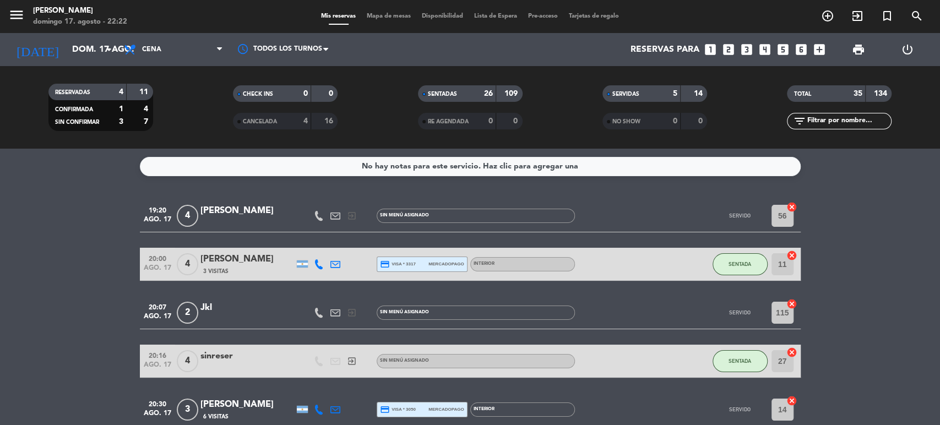
scroll to position [61, 0]
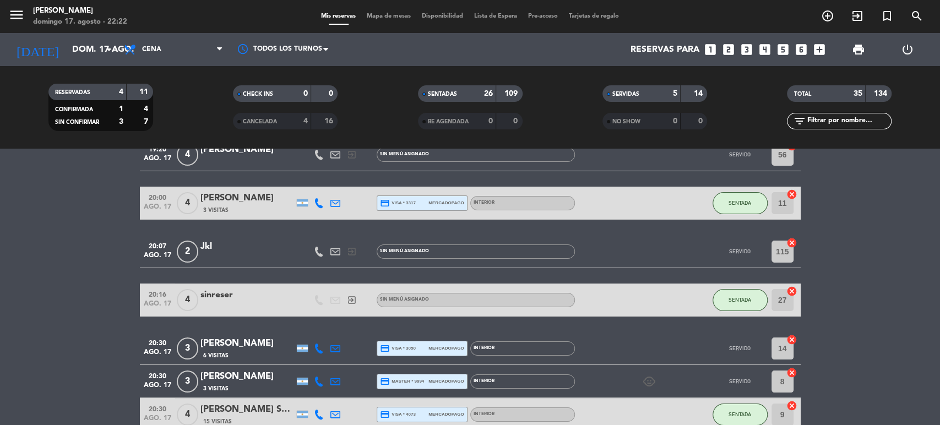
click at [242, 343] on div "[PERSON_NAME]" at bounding box center [248, 344] width 94 height 14
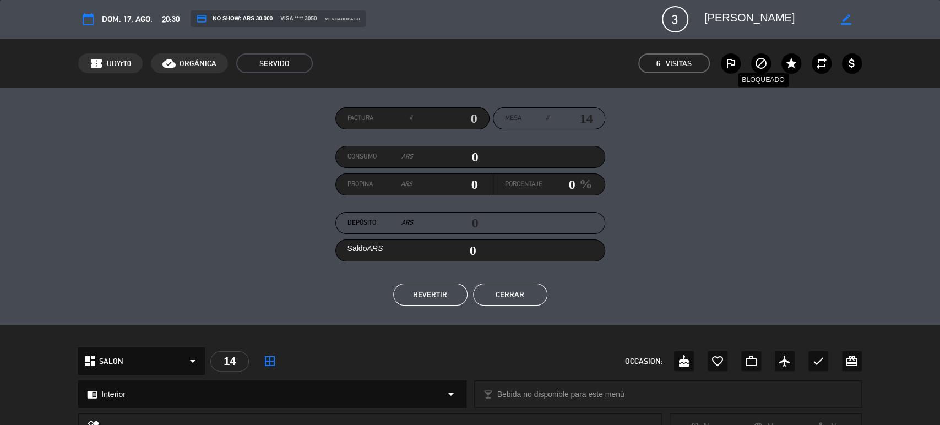
click at [765, 64] on icon "block" at bounding box center [761, 63] width 13 height 13
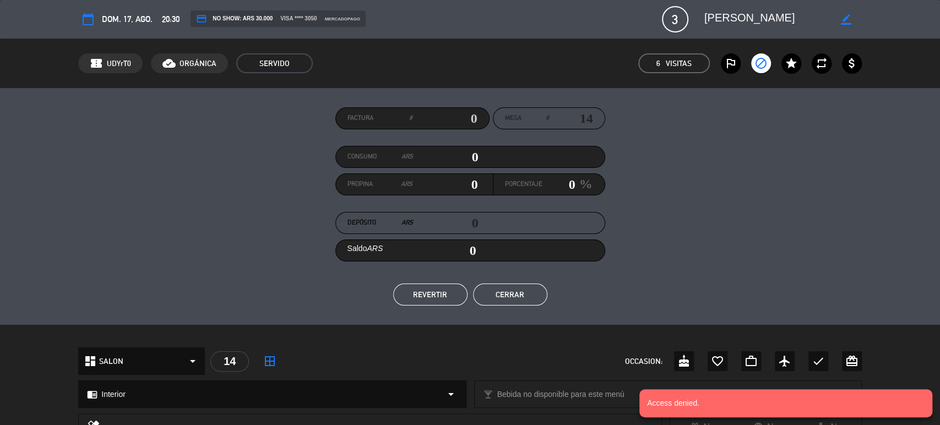
click at [756, 124] on div "Factura # Mesa # 14 Consumo ARS 0 Propina ARS 0 Porcentaje 0 % Depósito ARS 0 S…" at bounding box center [470, 206] width 784 height 198
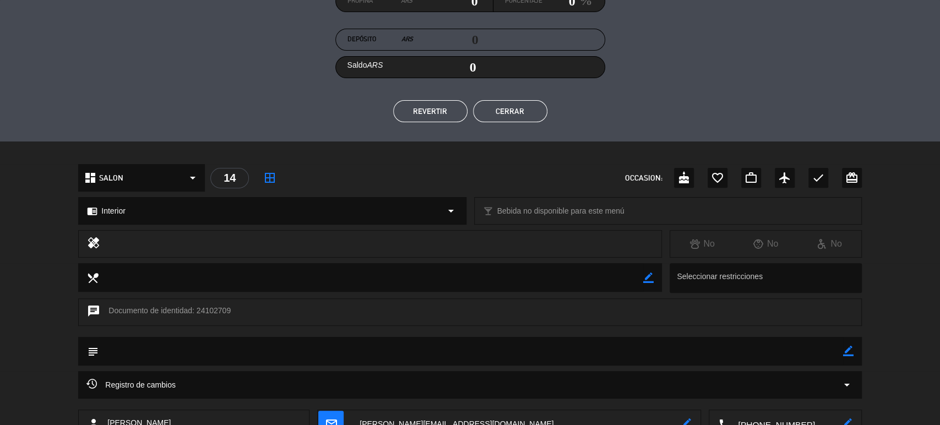
scroll to position [245, 0]
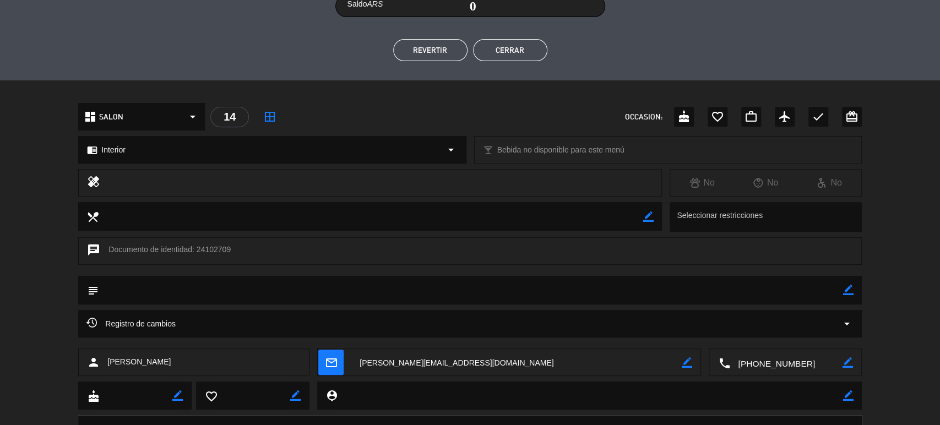
click at [846, 294] on icon "border_color" at bounding box center [848, 290] width 10 height 10
type textarea "No estaban bien"
click at [850, 290] on icon at bounding box center [848, 290] width 10 height 10
click at [509, 53] on button "Cerrar" at bounding box center [510, 50] width 74 height 22
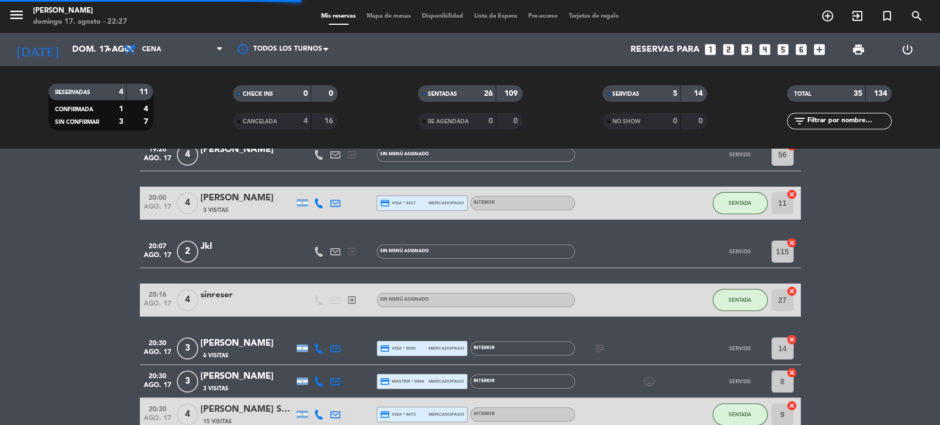
click at [374, 18] on span "Mapa de mesas" at bounding box center [388, 16] width 55 height 6
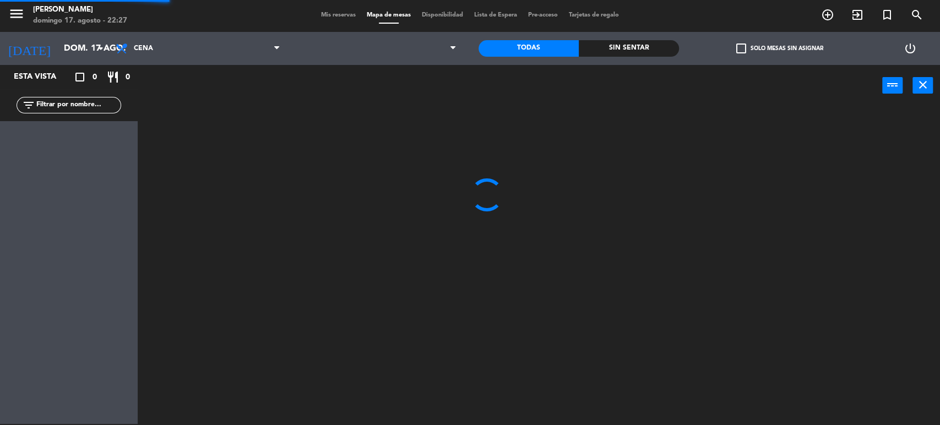
click at [115, 107] on input "text" at bounding box center [77, 105] width 85 height 12
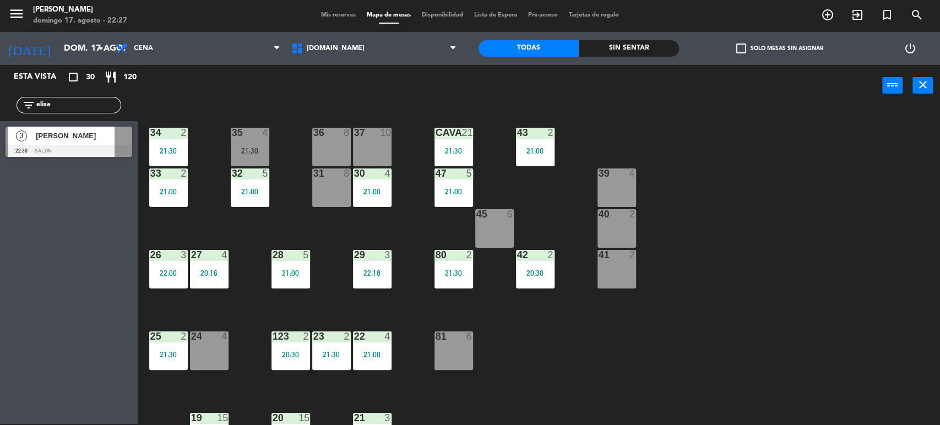
type input "elise"
click at [45, 194] on div "Esta vista crop_square 30 restaurant 120 filter_list elise 3 Eliseo Schpoliansk…" at bounding box center [69, 244] width 138 height 359
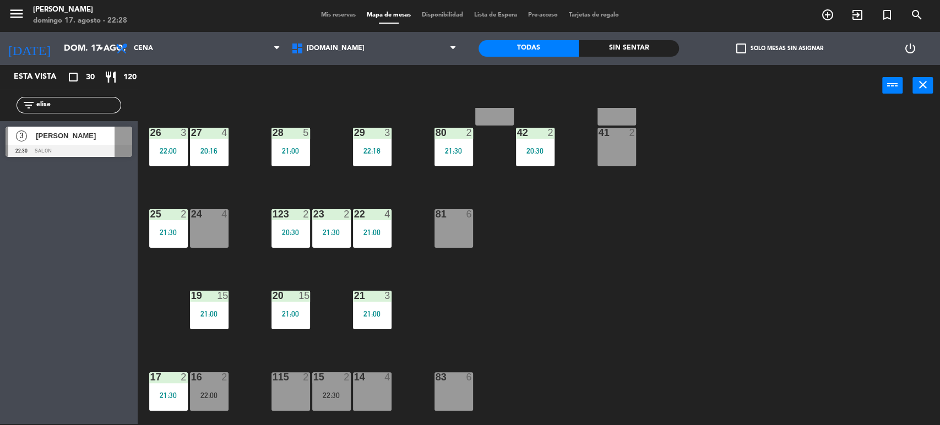
click at [102, 155] on div at bounding box center [69, 151] width 127 height 12
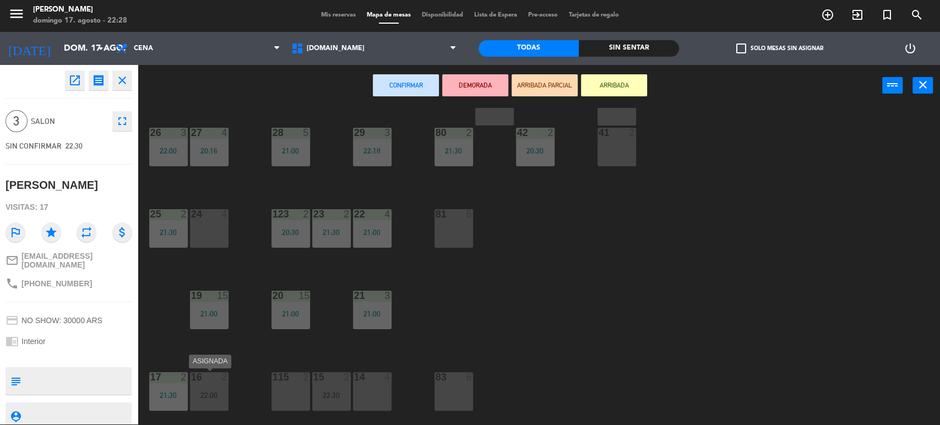
click at [203, 392] on div "22:00" at bounding box center [209, 396] width 39 height 8
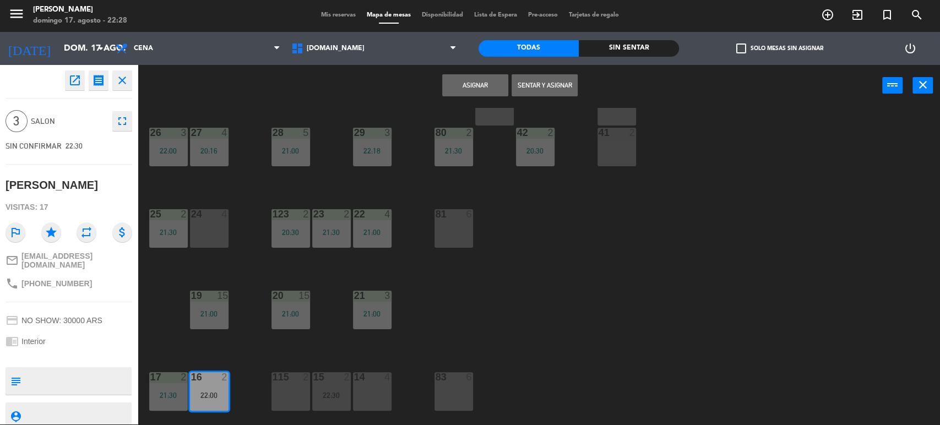
click at [250, 354] on div "34 2 21:30 35 4 21:30 36 8 43 2 21:00 37 10 CAVA 21 21:30 33 2 21:00 32 5 21:00…" at bounding box center [543, 267] width 793 height 318
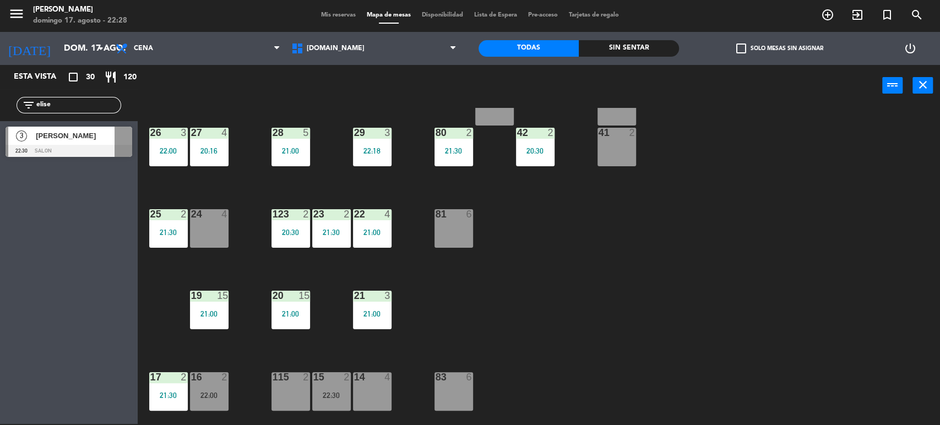
click at [208, 393] on div "22:00" at bounding box center [209, 396] width 39 height 8
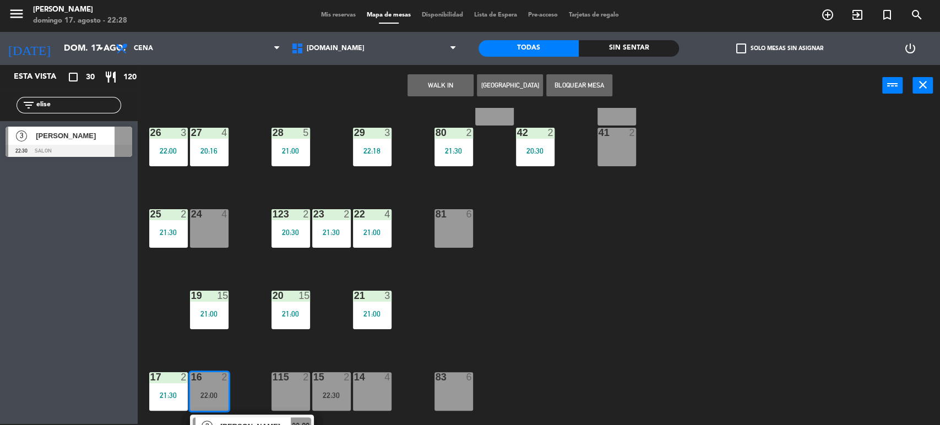
click at [290, 382] on div "115 2" at bounding box center [291, 391] width 39 height 39
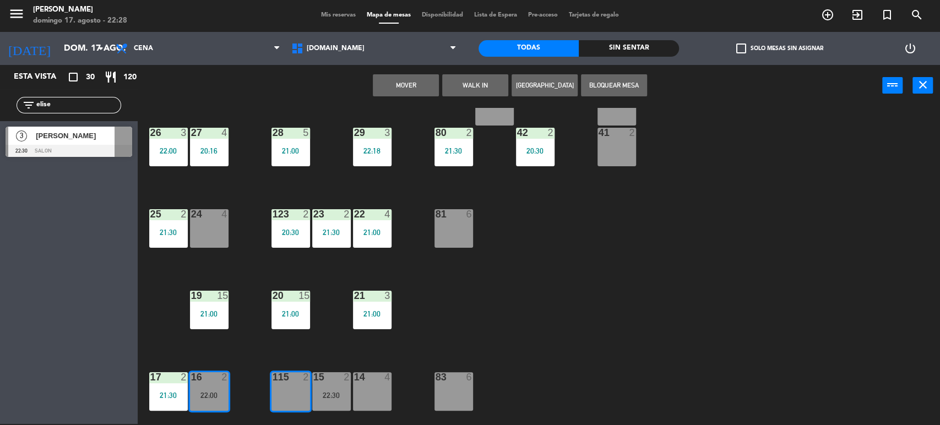
click at [414, 85] on button "Mover" at bounding box center [406, 85] width 66 height 22
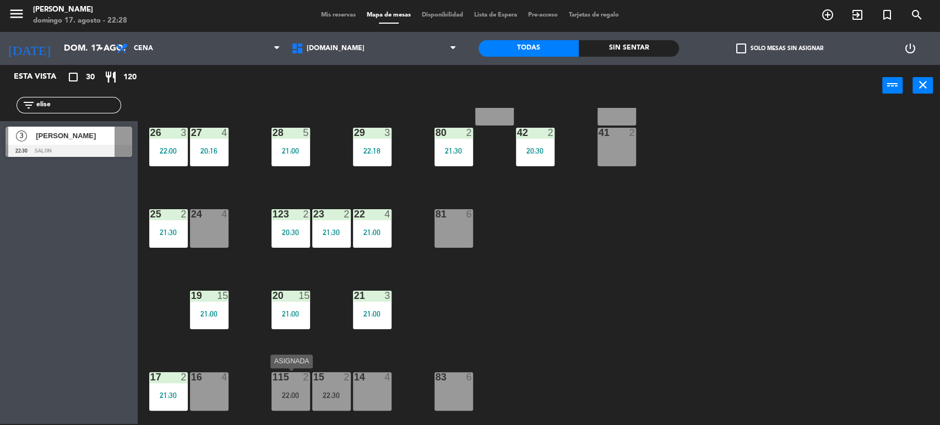
click at [289, 392] on div "22:00" at bounding box center [291, 396] width 39 height 8
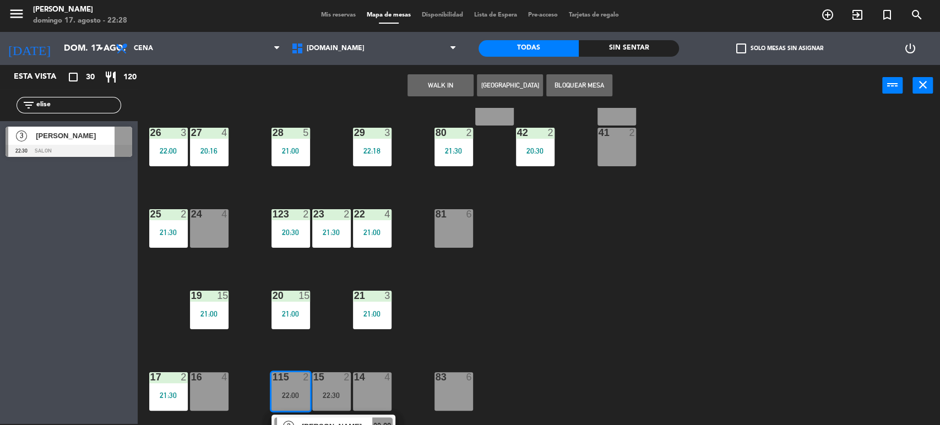
click at [73, 109] on input "elise" at bounding box center [77, 105] width 85 height 12
click at [0, 230] on div "Esta vista crop_square 30 restaurant 120 filter_list guad 2 Fernandez guadalupe…" at bounding box center [69, 244] width 138 height 359
click at [85, 102] on input "guad" at bounding box center [77, 105] width 85 height 12
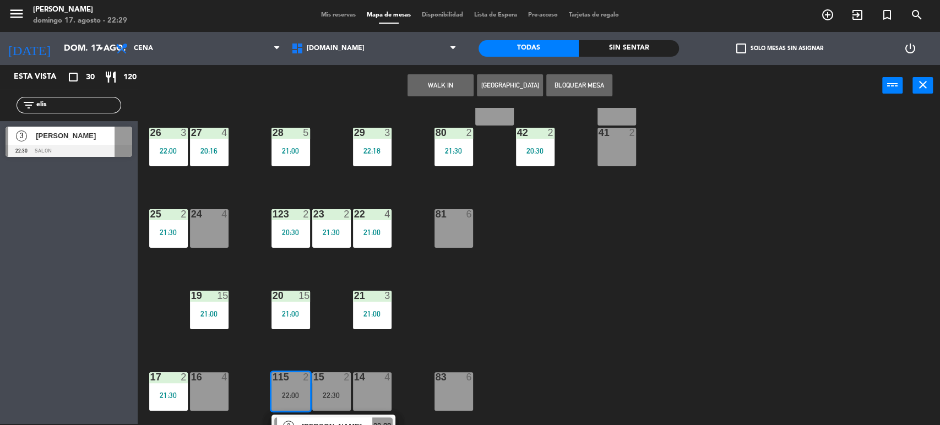
type input "elis"
click at [80, 149] on div at bounding box center [69, 151] width 127 height 12
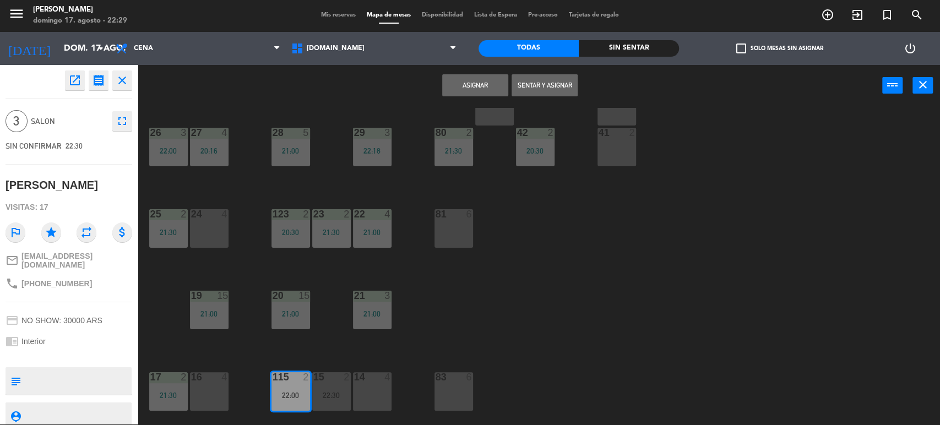
click at [228, 389] on div "16 4" at bounding box center [209, 391] width 39 height 39
click at [538, 83] on button "Sentar y Asignar" at bounding box center [545, 85] width 66 height 22
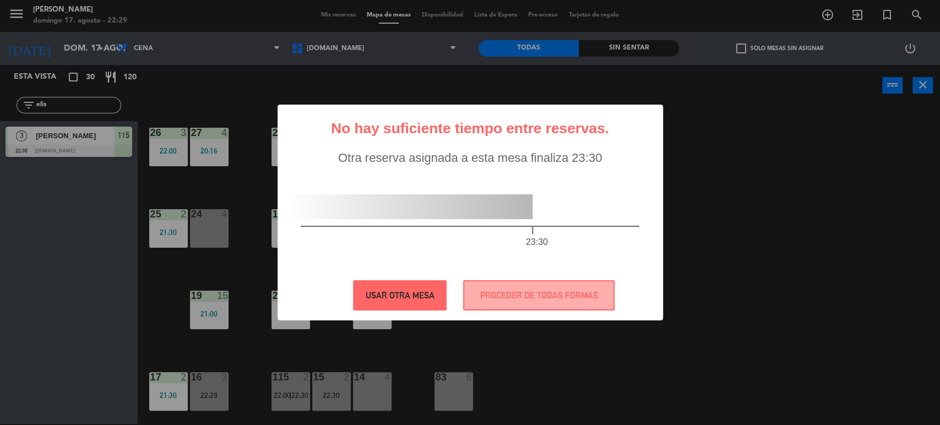
click at [412, 291] on button "USAR OTRA MESA" at bounding box center [400, 295] width 94 height 30
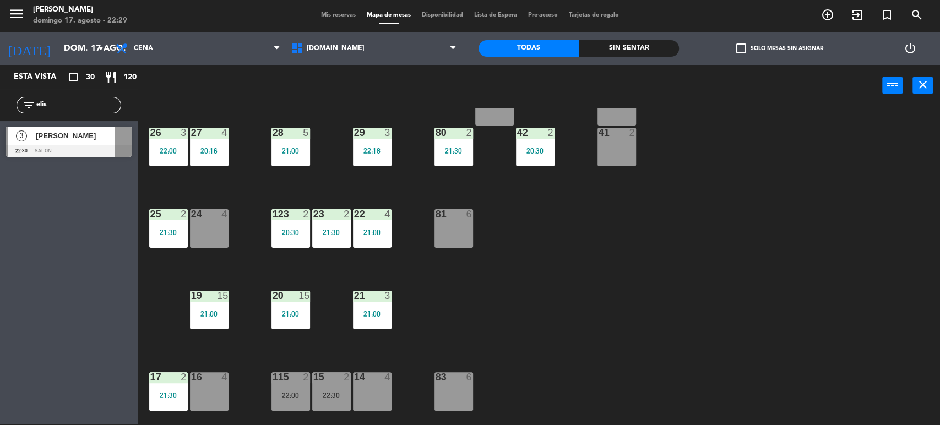
drag, startPoint x: 94, startPoint y: 132, endPoint x: 231, endPoint y: 280, distance: 202.3
click at [95, 131] on div "3 Eliseo Schpoliansky 22:30 SALON" at bounding box center [69, 141] width 138 height 41
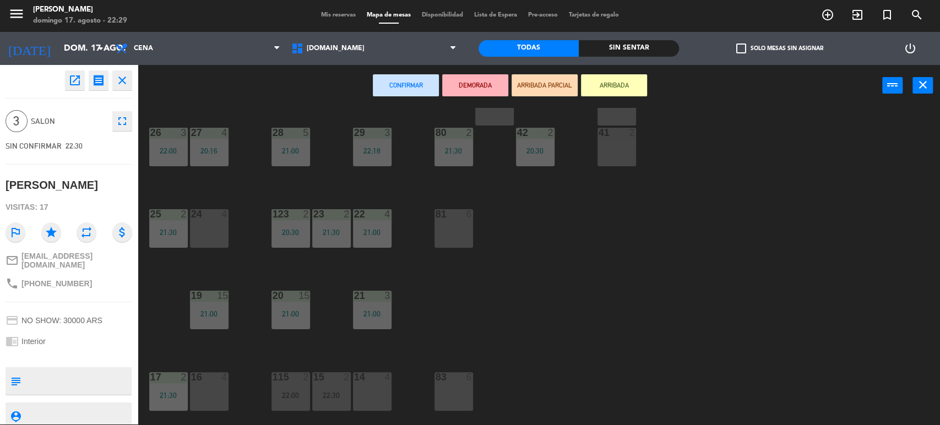
click at [216, 398] on div "16 4" at bounding box center [209, 391] width 39 height 39
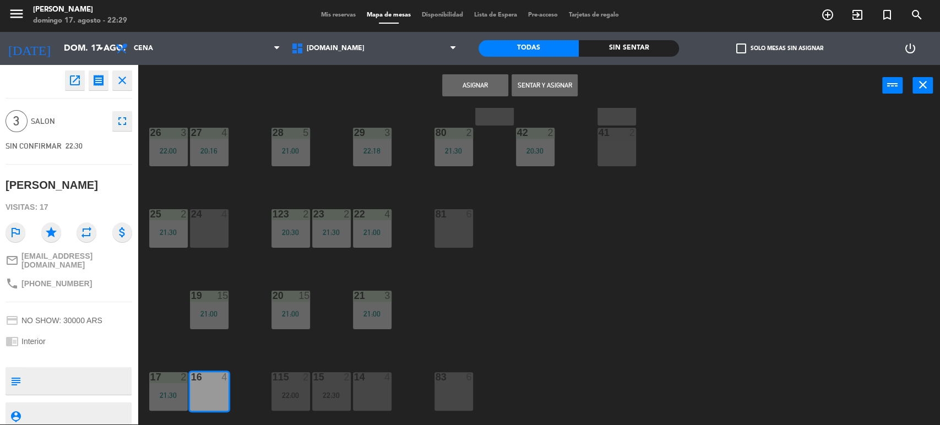
click at [539, 73] on div "Asignar Sentar y Asignar power_input close" at bounding box center [510, 86] width 745 height 42
click at [539, 85] on button "Sentar y Asignar" at bounding box center [545, 85] width 66 height 22
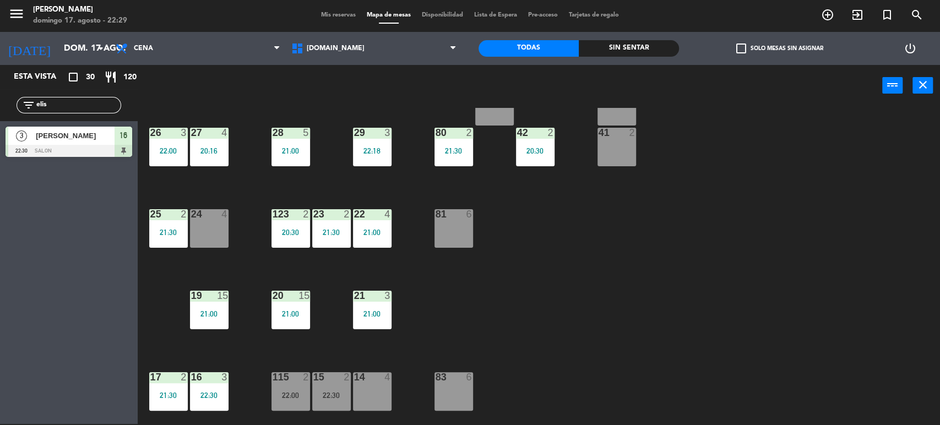
click at [114, 104] on input "elis" at bounding box center [77, 105] width 85 height 12
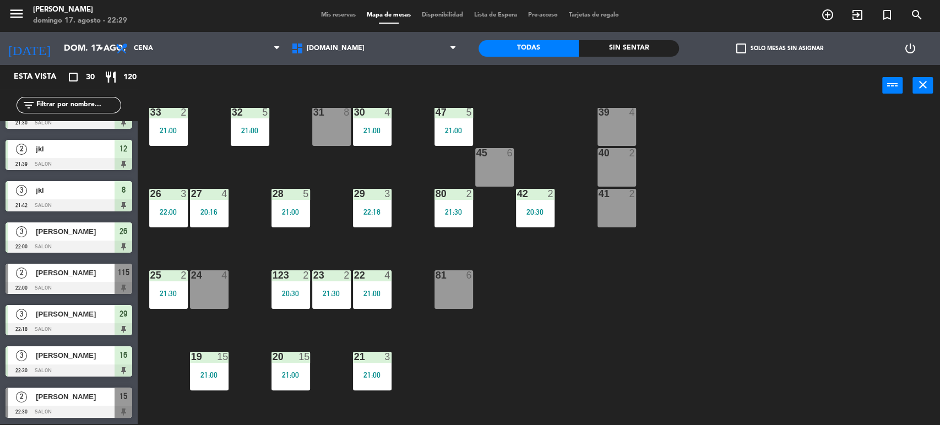
scroll to position [0, 0]
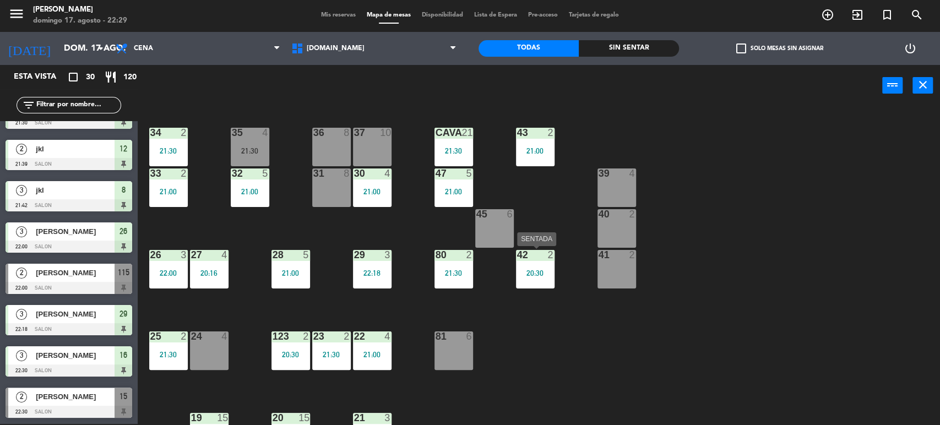
click at [527, 272] on div "20:30" at bounding box center [535, 273] width 39 height 8
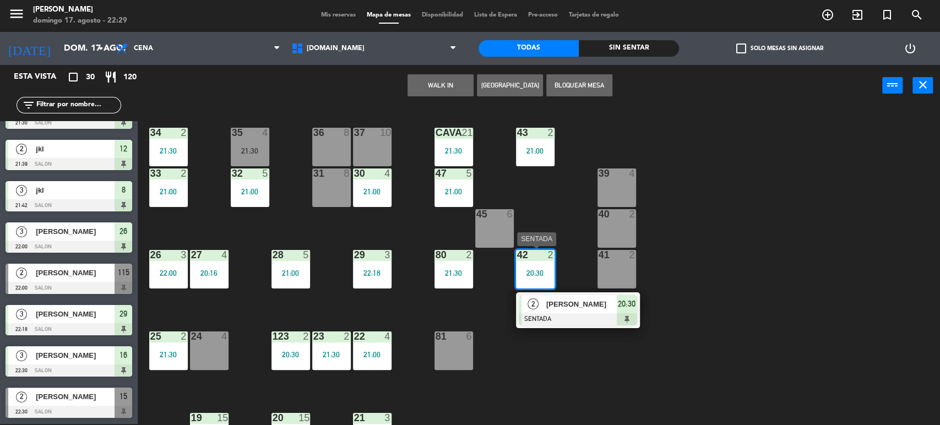
click at [580, 299] on span "[PERSON_NAME]" at bounding box center [581, 305] width 71 height 12
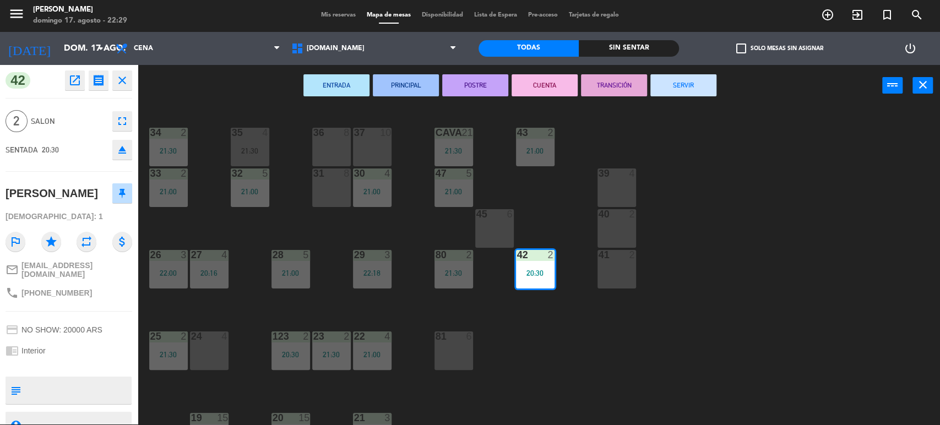
click at [685, 85] on button "SERVIR" at bounding box center [684, 85] width 66 height 22
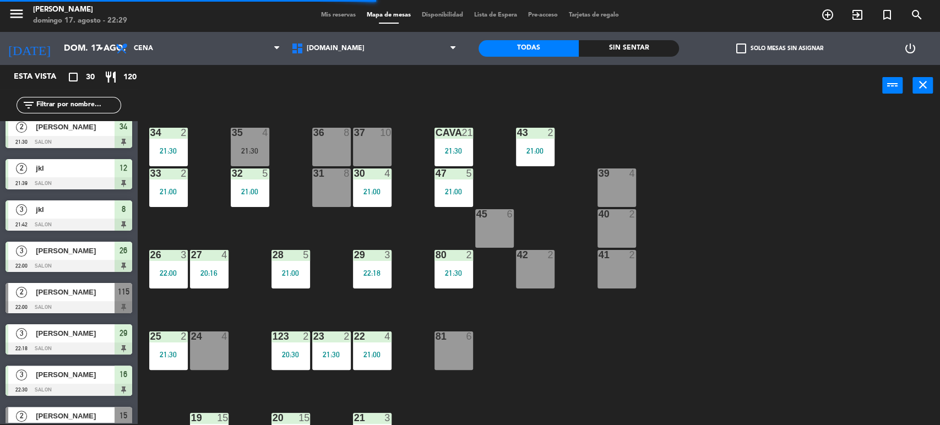
scroll to position [937, 0]
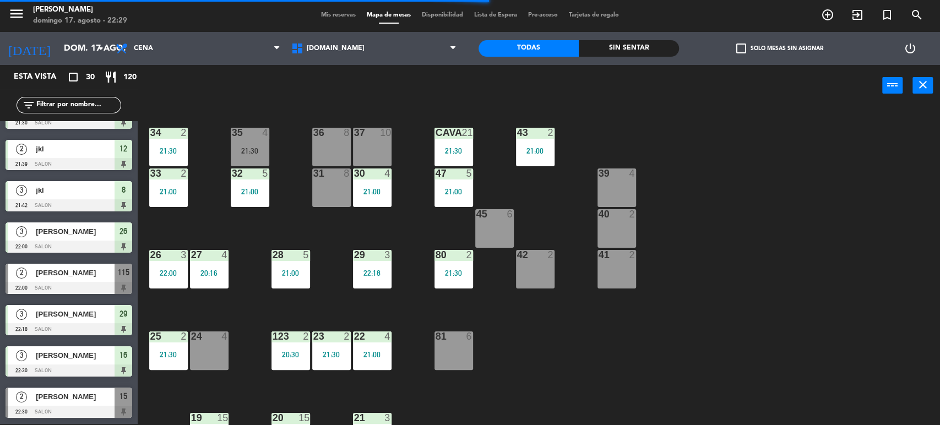
click at [90, 400] on span "[PERSON_NAME]" at bounding box center [75, 397] width 79 height 12
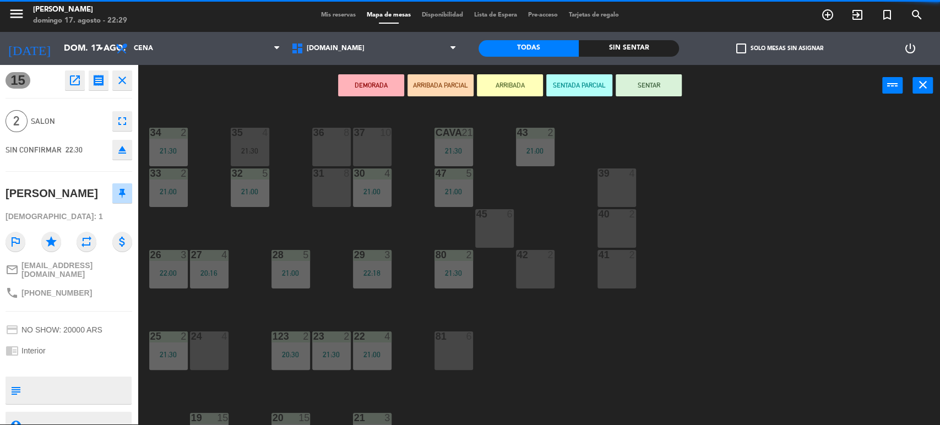
click at [538, 270] on div "42 2" at bounding box center [535, 269] width 39 height 39
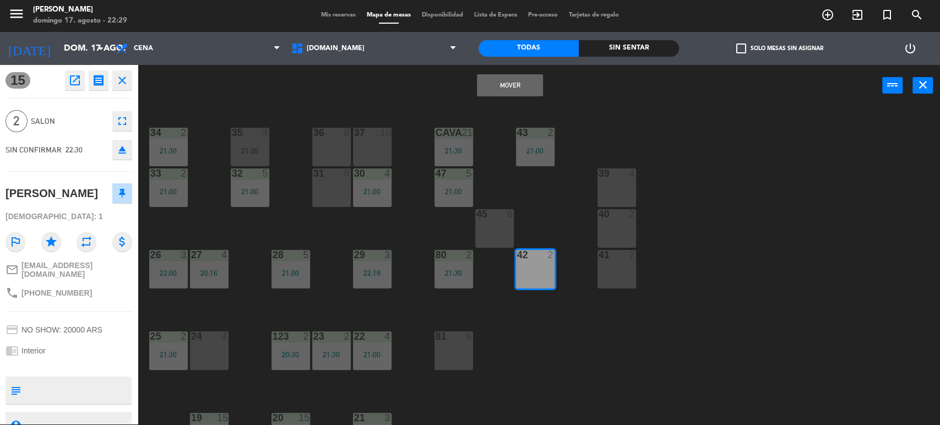
click at [517, 85] on button "Mover" at bounding box center [510, 85] width 66 height 22
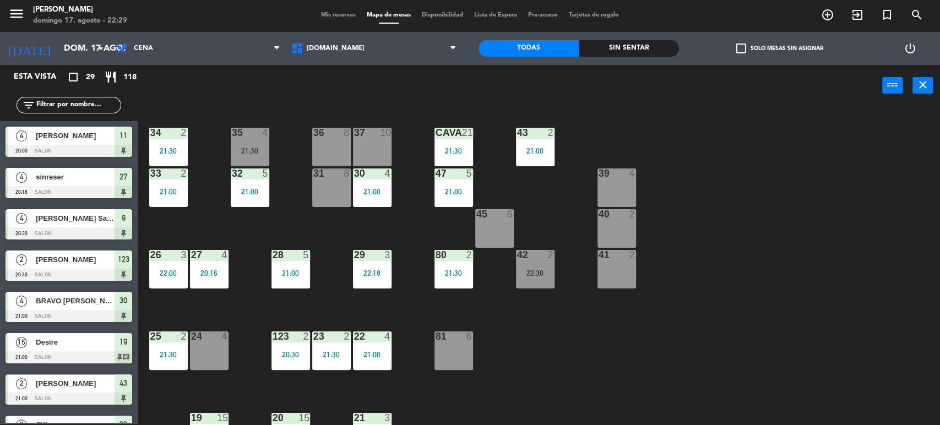
scroll to position [383, 0]
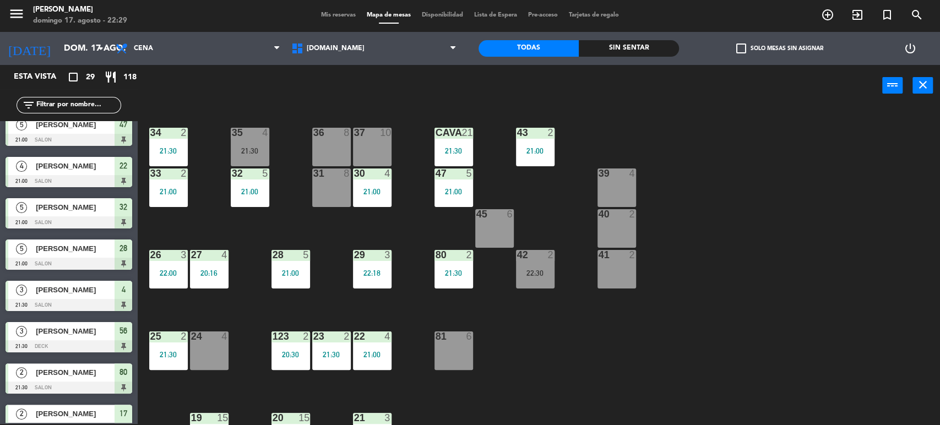
click at [538, 256] on div at bounding box center [535, 255] width 18 height 10
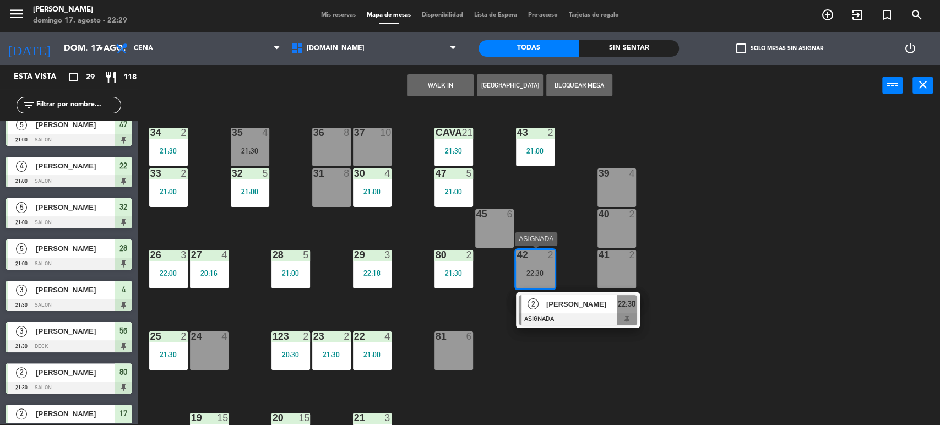
click at [574, 314] on div at bounding box center [578, 319] width 118 height 12
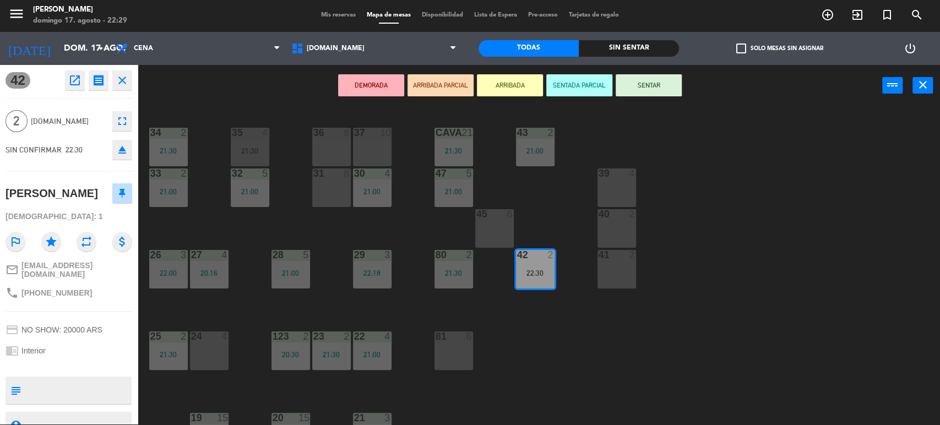
click at [641, 82] on button "SENTAR" at bounding box center [649, 85] width 66 height 22
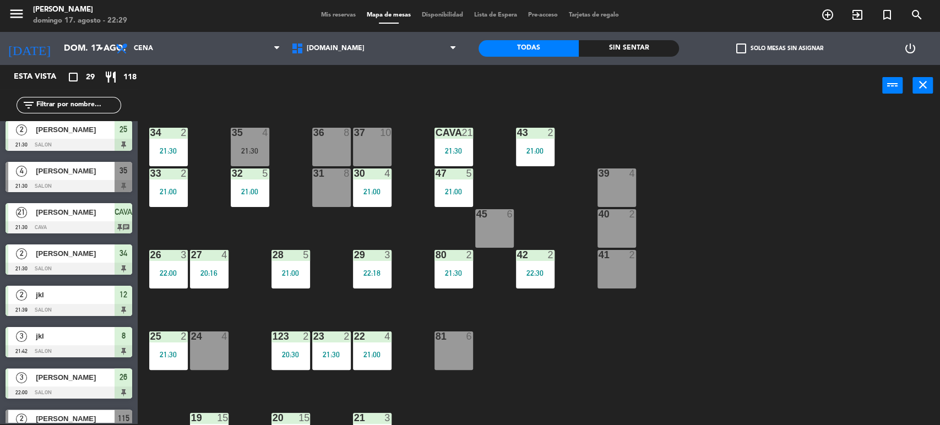
scroll to position [896, 0]
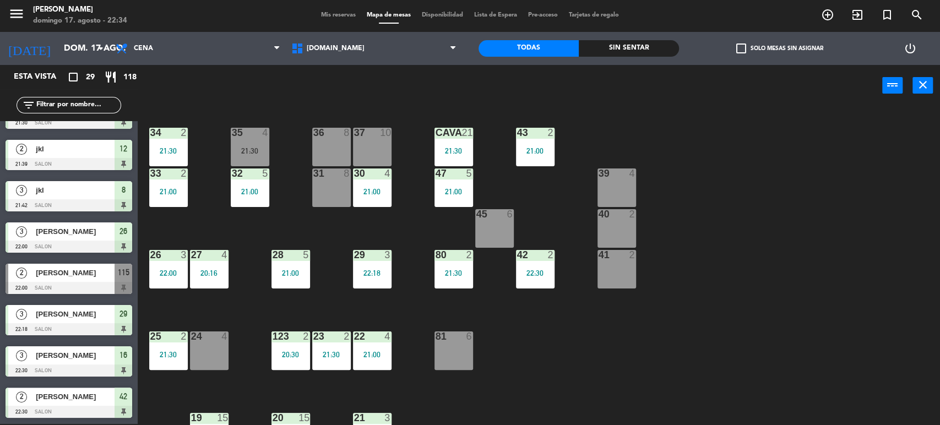
click at [851, 217] on div "34 2 21:30 35 4 21:30 36 8 43 2 21:00 37 10 CAVA 21 21:30 33 2 21:00 32 5 21:00…" at bounding box center [543, 267] width 793 height 318
click at [758, 323] on div "34 2 21:30 35 4 21:30 36 8 43 2 21:00 37 10 CAVA 21 21:30 33 2 21:00 32 5 21:00…" at bounding box center [543, 267] width 793 height 318
click at [728, 221] on div "34 2 21:30 35 4 21:30 36 8 43 2 21:00 37 10 CAVA 21 21:30 33 2 21:00 32 5 21:00…" at bounding box center [543, 267] width 793 height 318
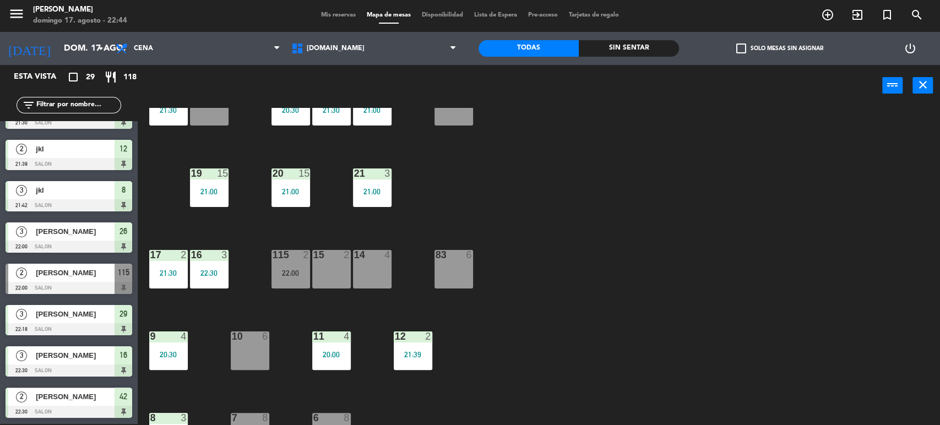
scroll to position [351, 0]
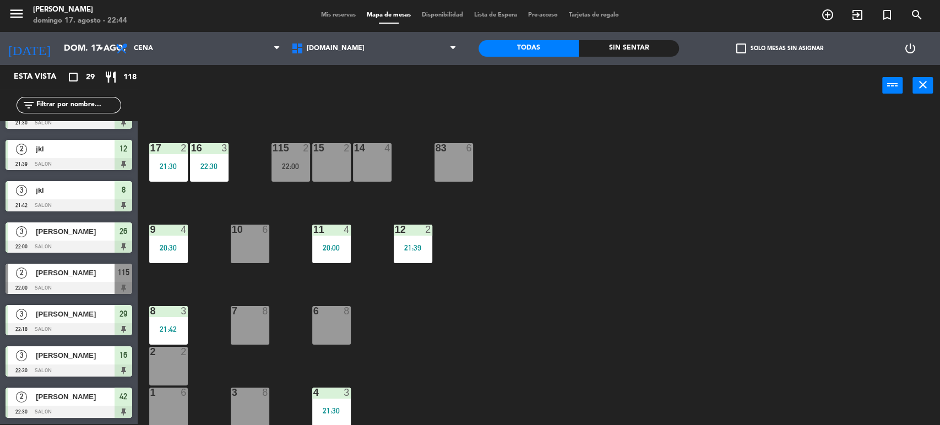
click at [335, 397] on div "4 3" at bounding box center [331, 393] width 39 height 11
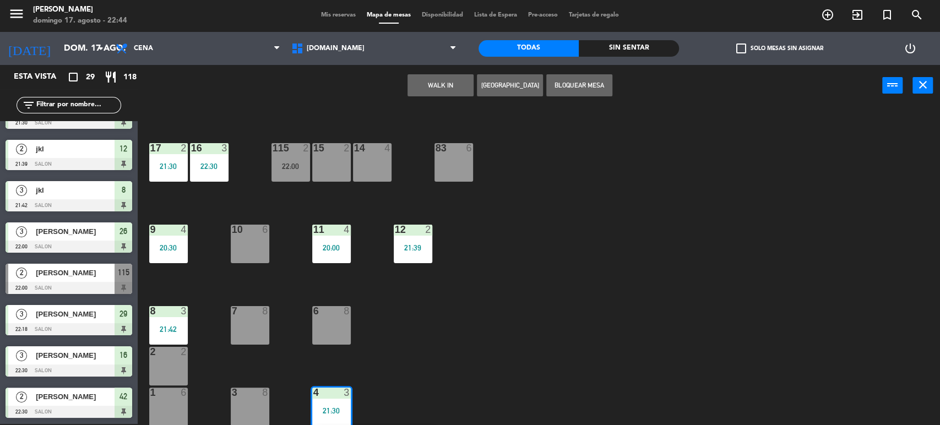
click at [496, 312] on div "34 2 21:30 35 4 21:30 36 8 43 2 21:00 37 10 CAVA 21 21:30 33 2 21:00 32 5 21:00…" at bounding box center [543, 267] width 793 height 318
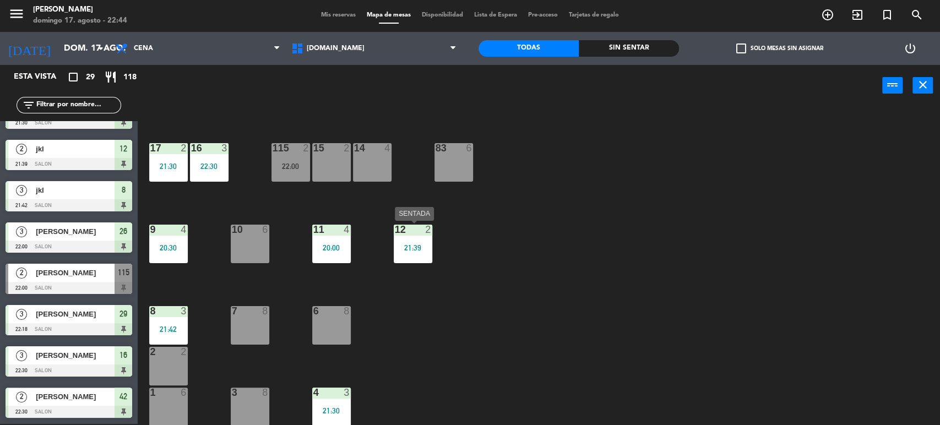
click at [405, 240] on div "12 2 21:39" at bounding box center [413, 244] width 39 height 39
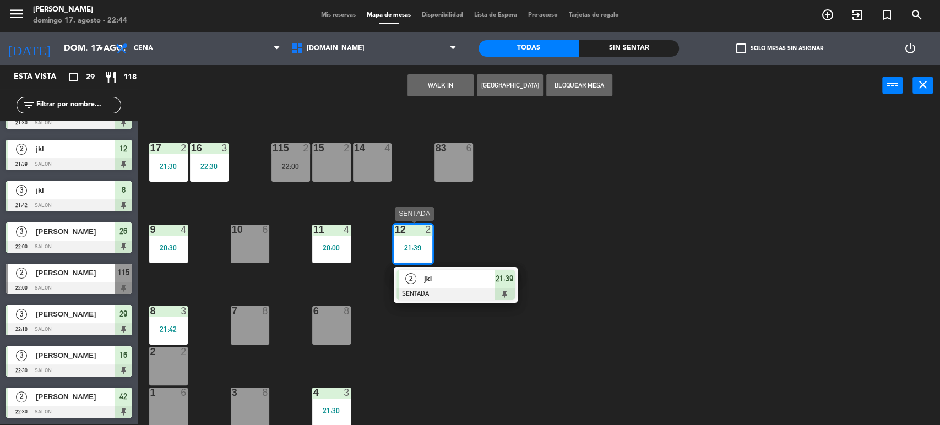
click at [469, 281] on span "jkl" at bounding box center [459, 279] width 71 height 12
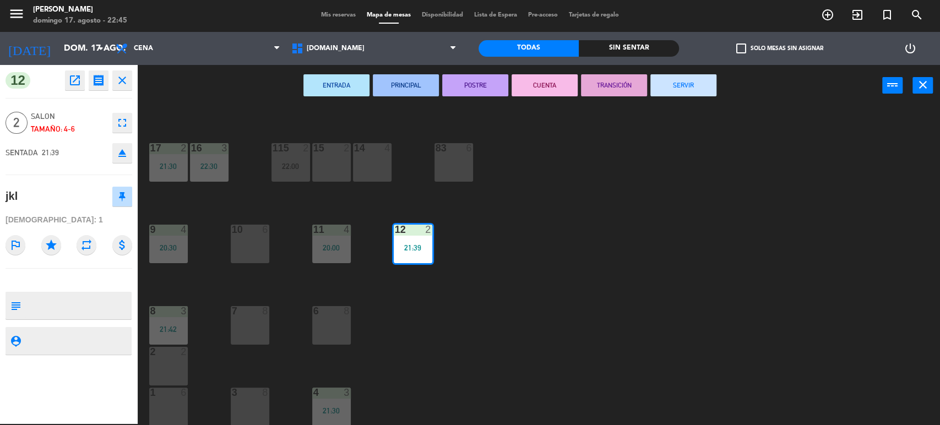
click at [681, 75] on button "SERVIR" at bounding box center [684, 85] width 66 height 22
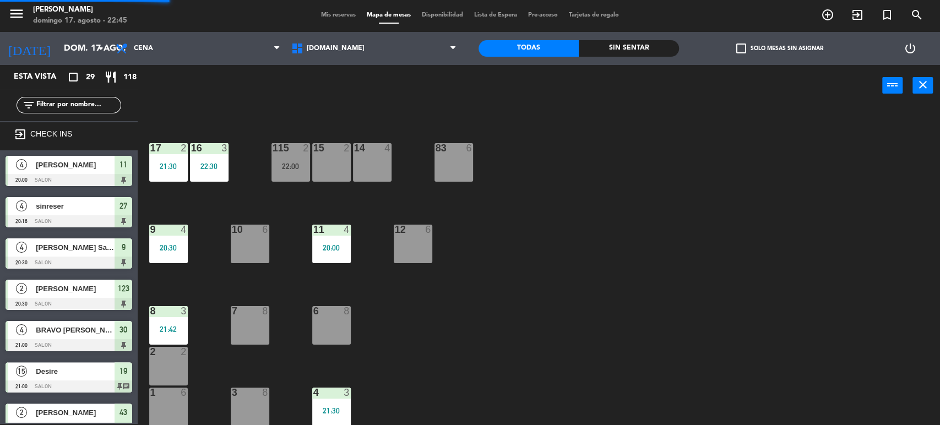
scroll to position [145, 0]
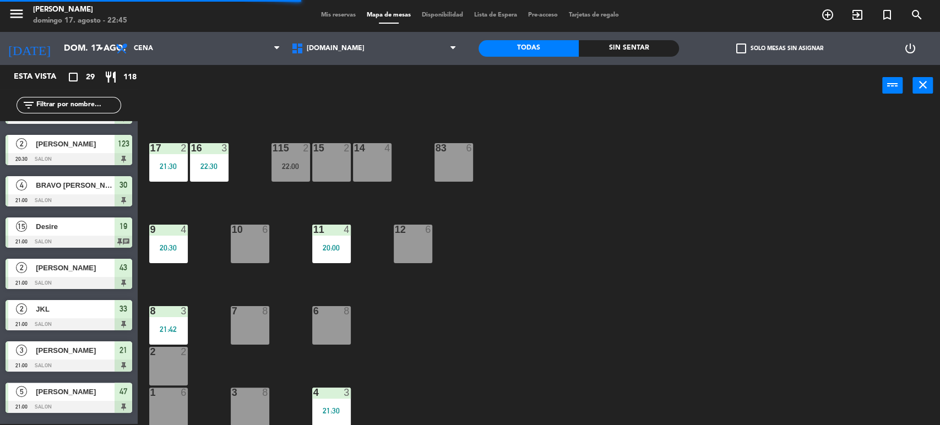
click at [313, 245] on div "20:00" at bounding box center [331, 248] width 39 height 8
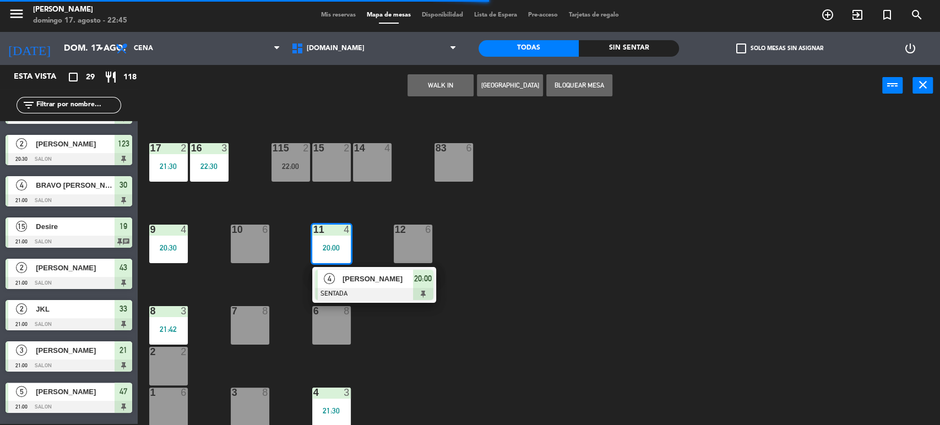
click at [397, 270] on div "[PERSON_NAME]" at bounding box center [378, 279] width 72 height 18
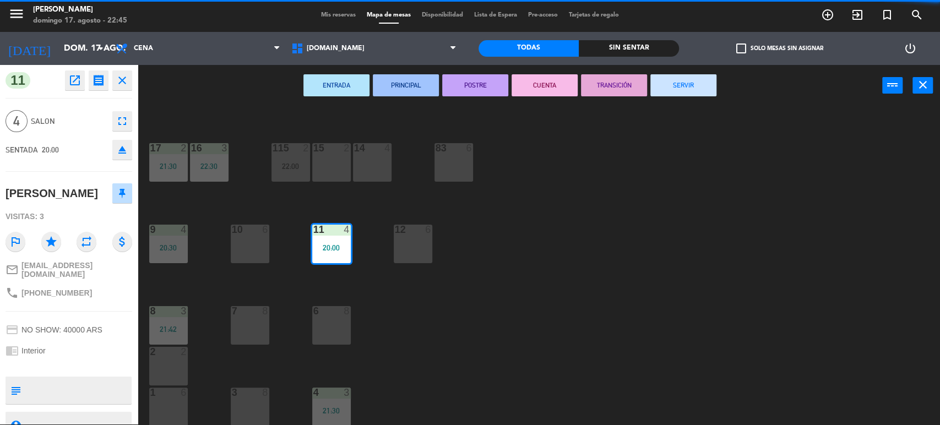
click at [681, 83] on button "SERVIR" at bounding box center [684, 85] width 66 height 22
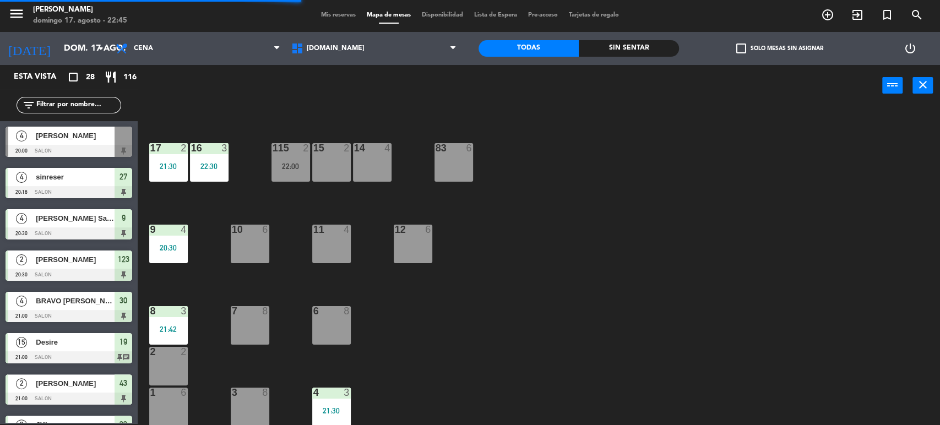
click at [319, 399] on div "4 3 21:30" at bounding box center [331, 407] width 39 height 39
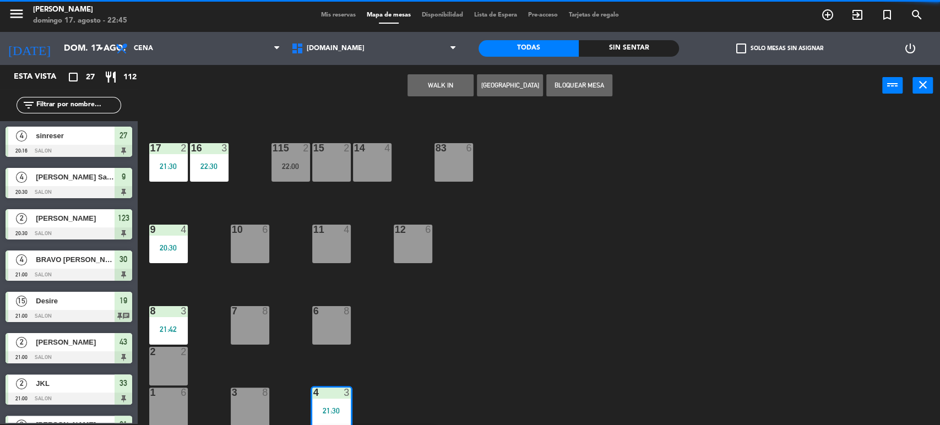
scroll to position [391, 0]
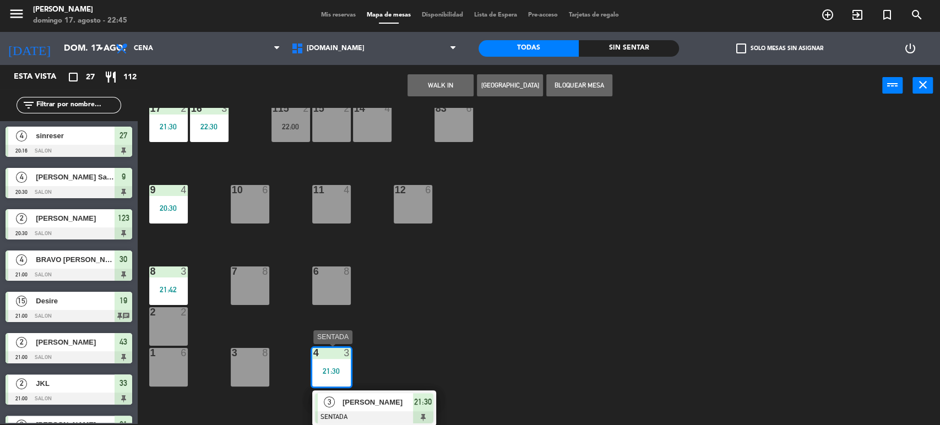
click at [382, 401] on span "[PERSON_NAME]" at bounding box center [378, 403] width 71 height 12
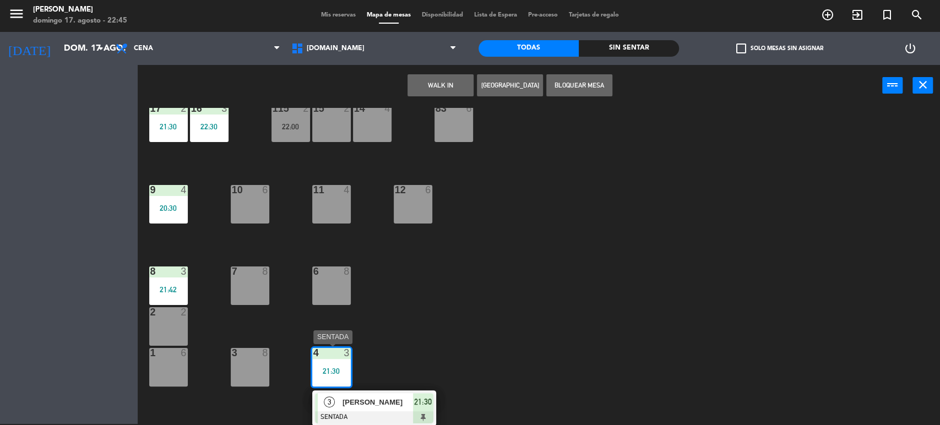
scroll to position [351, 0]
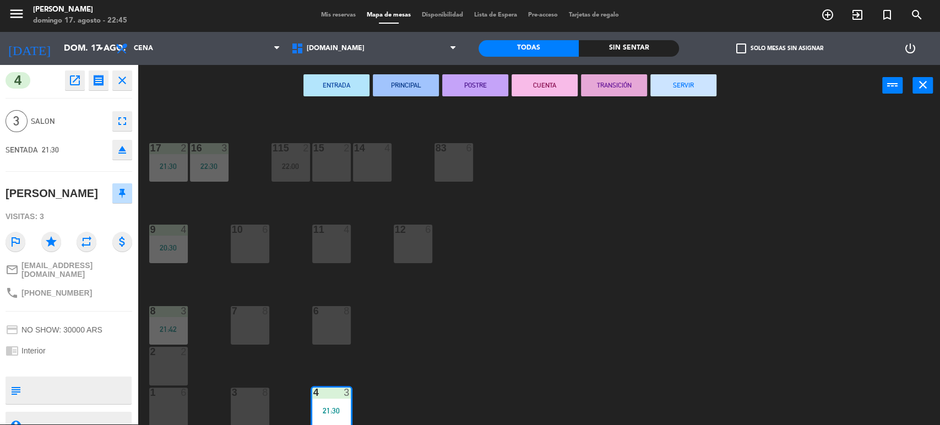
click at [679, 90] on button "SERVIR" at bounding box center [684, 85] width 66 height 22
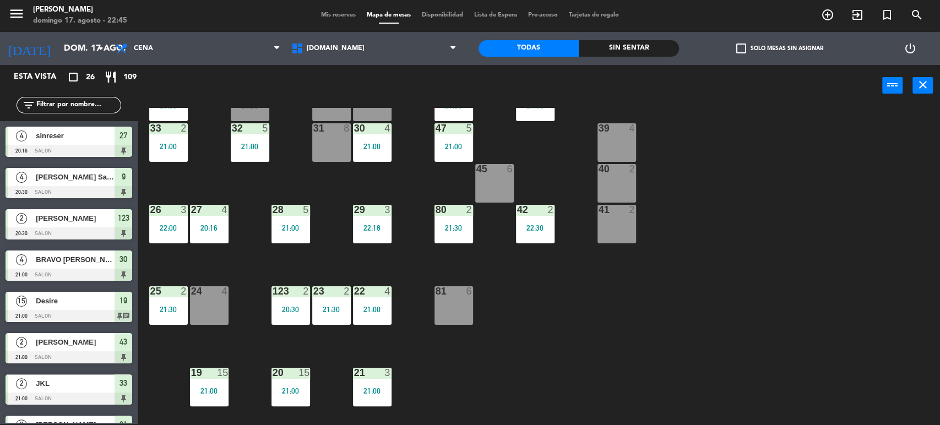
scroll to position [0, 0]
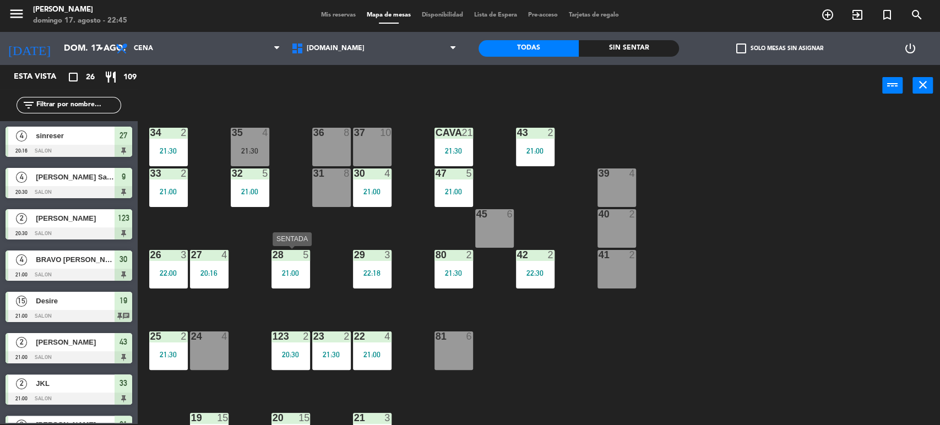
click at [302, 259] on div "28 5" at bounding box center [291, 255] width 39 height 11
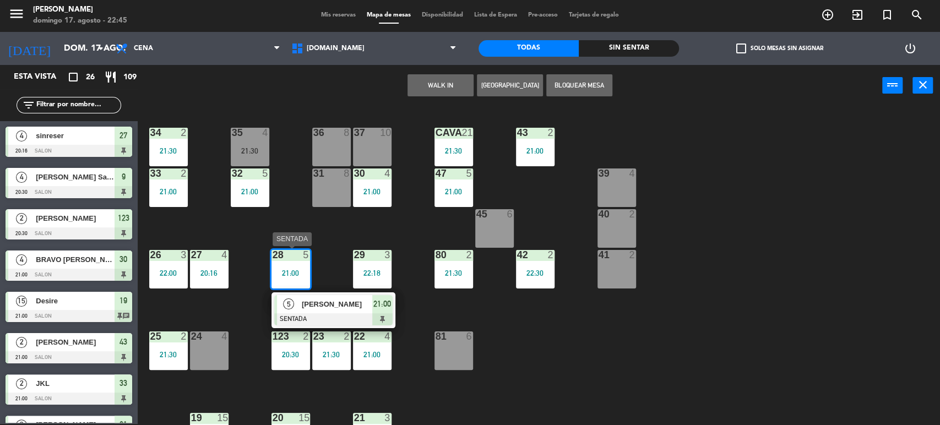
click at [351, 305] on span "[PERSON_NAME]" at bounding box center [337, 305] width 71 height 12
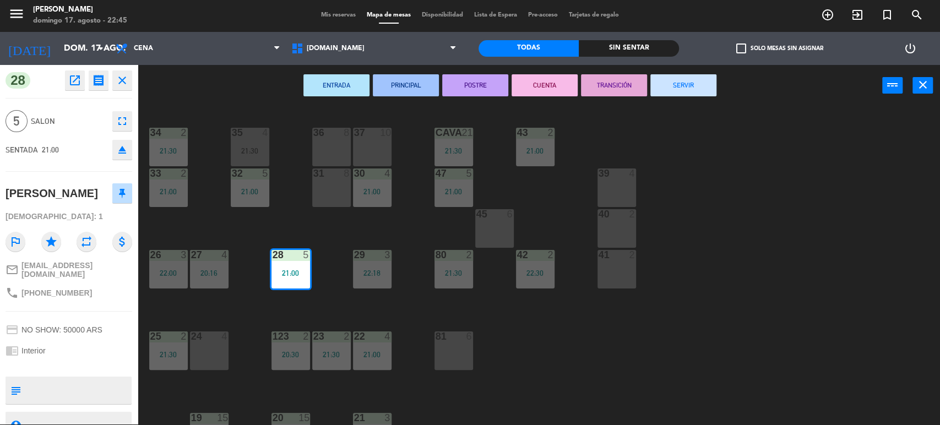
click at [668, 82] on button "SERVIR" at bounding box center [684, 85] width 66 height 22
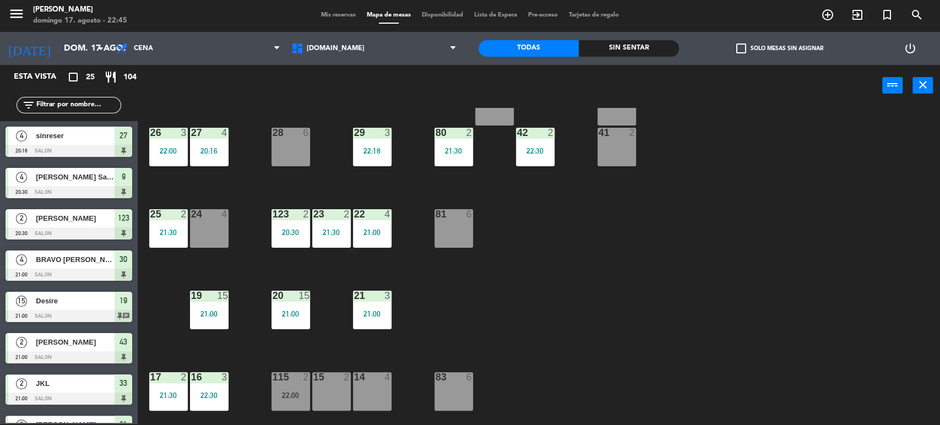
scroll to position [245, 0]
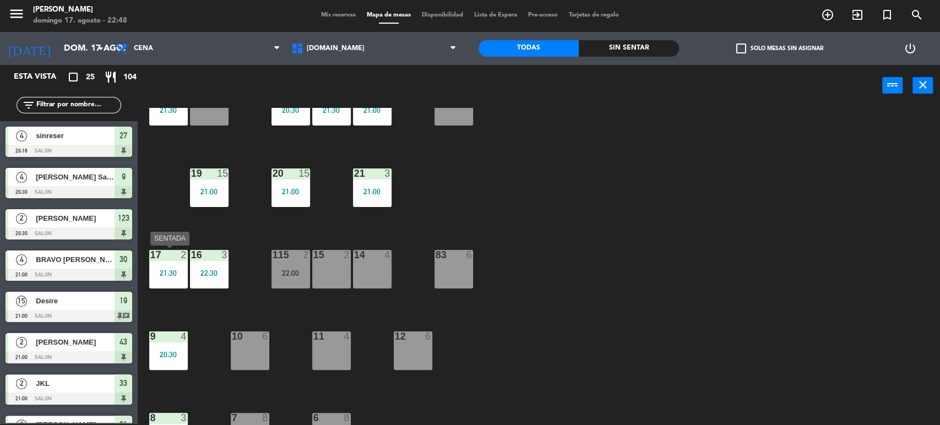
click at [160, 267] on div "17 2 21:30" at bounding box center [168, 269] width 39 height 39
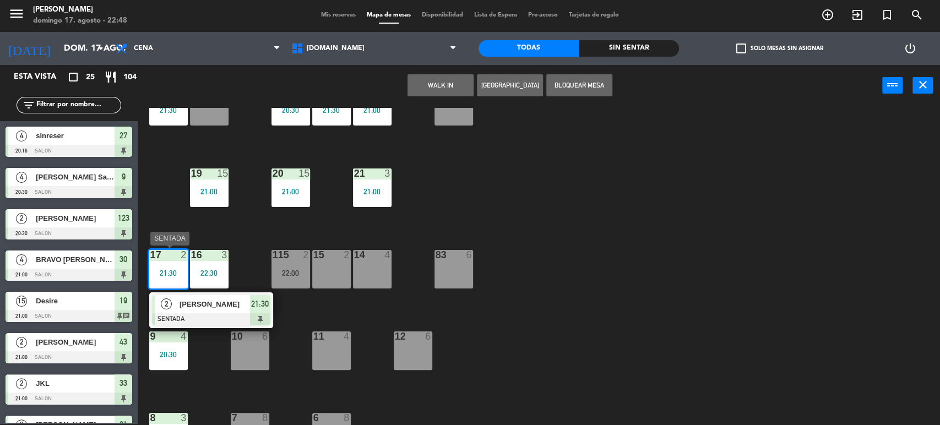
click at [210, 302] on span "[PERSON_NAME]" at bounding box center [215, 305] width 71 height 12
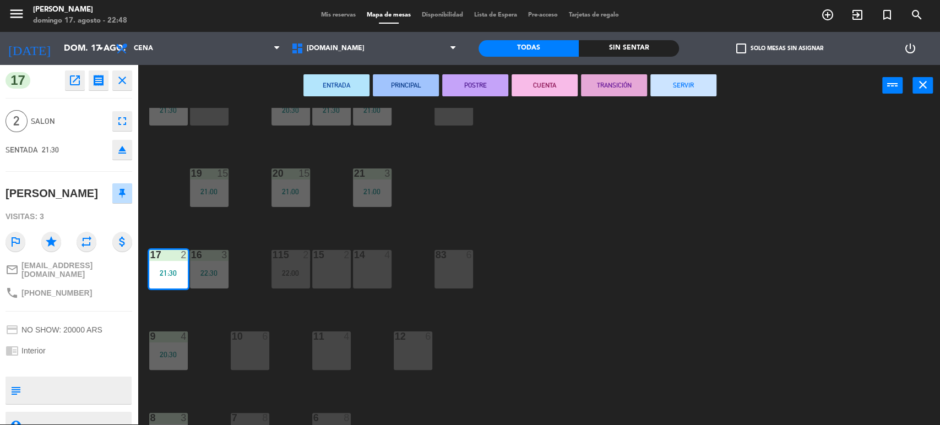
click at [676, 86] on button "SERVIR" at bounding box center [684, 85] width 66 height 22
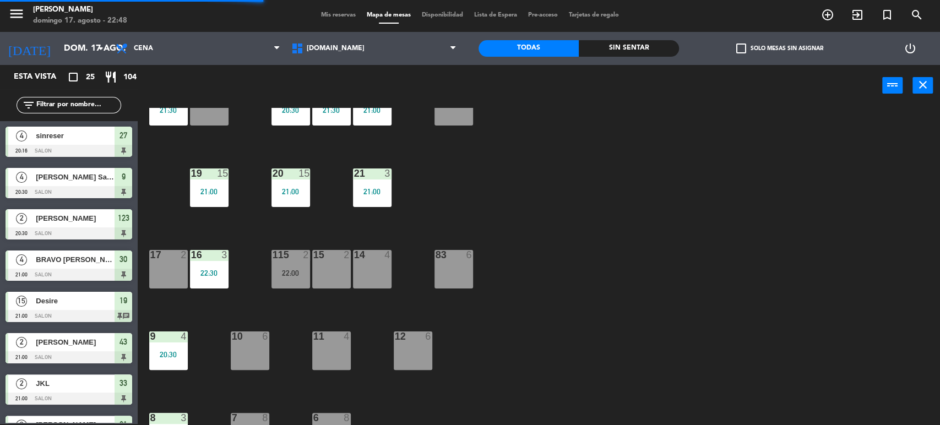
scroll to position [306, 0]
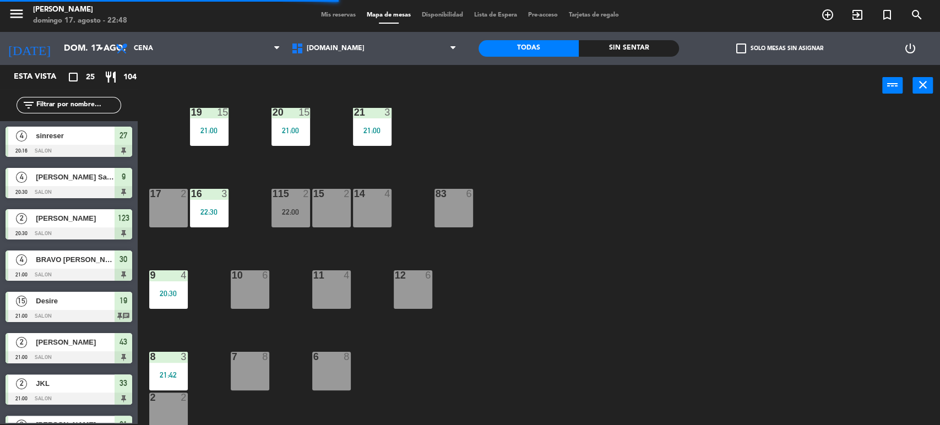
click at [174, 362] on div "8 3 21:42" at bounding box center [168, 371] width 39 height 39
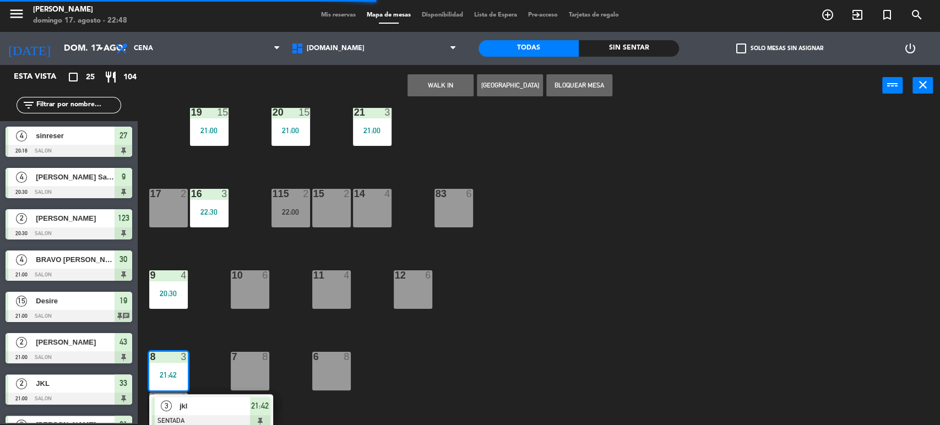
click at [230, 398] on div "jkl" at bounding box center [214, 406] width 72 height 18
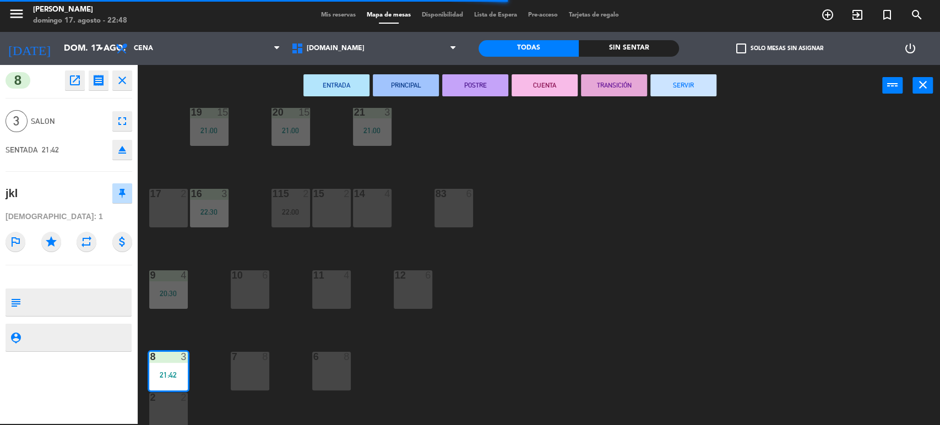
click at [713, 78] on button "SERVIR" at bounding box center [684, 85] width 66 height 22
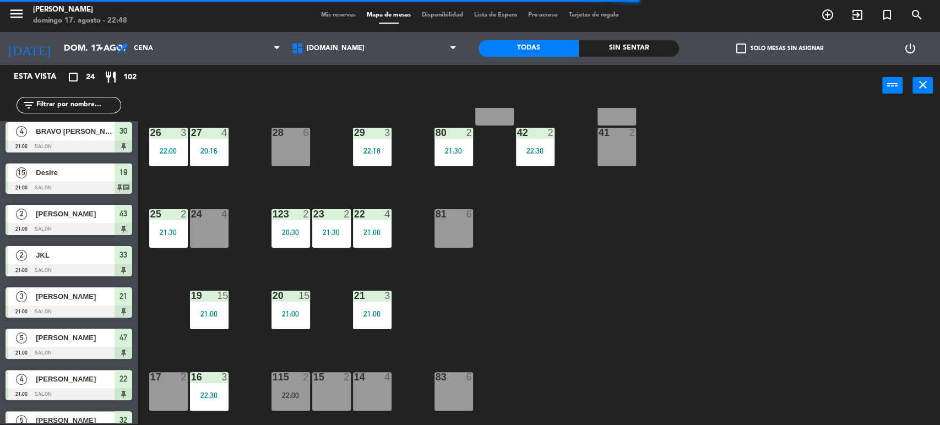
scroll to position [0, 0]
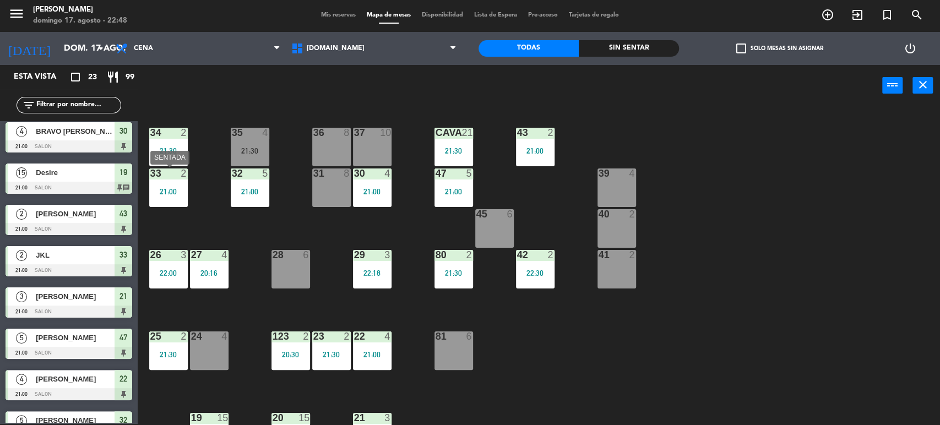
click at [173, 191] on div "21:00" at bounding box center [168, 192] width 39 height 8
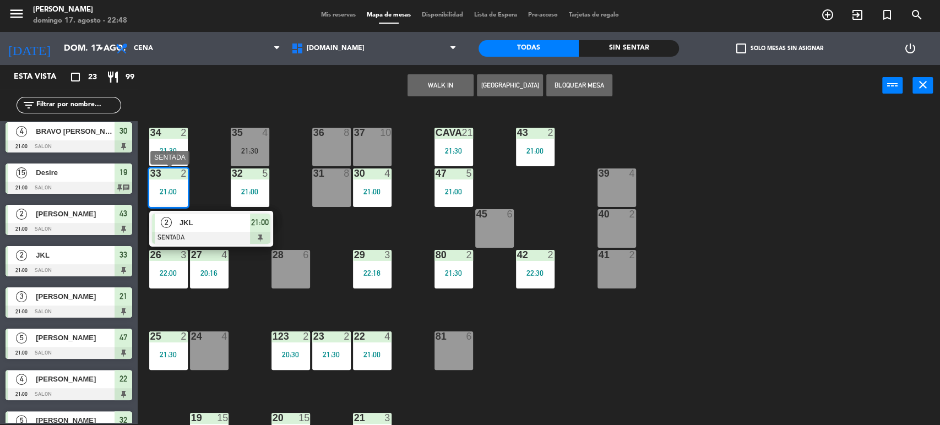
click at [252, 225] on span "21:00" at bounding box center [260, 222] width 18 height 13
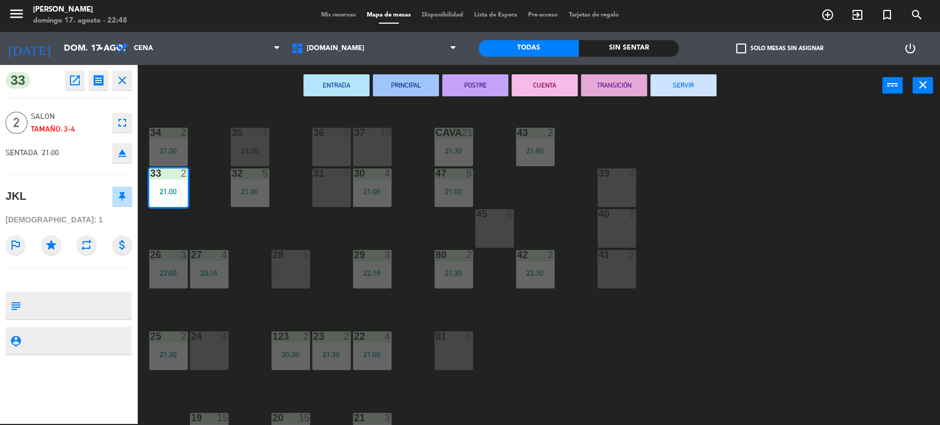
click at [660, 84] on button "SERVIR" at bounding box center [684, 85] width 66 height 22
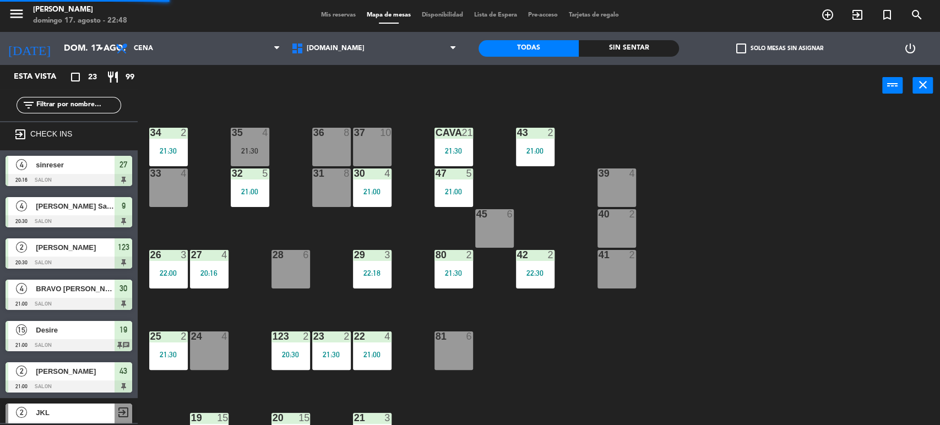
scroll to position [1, 0]
click at [532, 148] on div "21:00" at bounding box center [535, 151] width 39 height 8
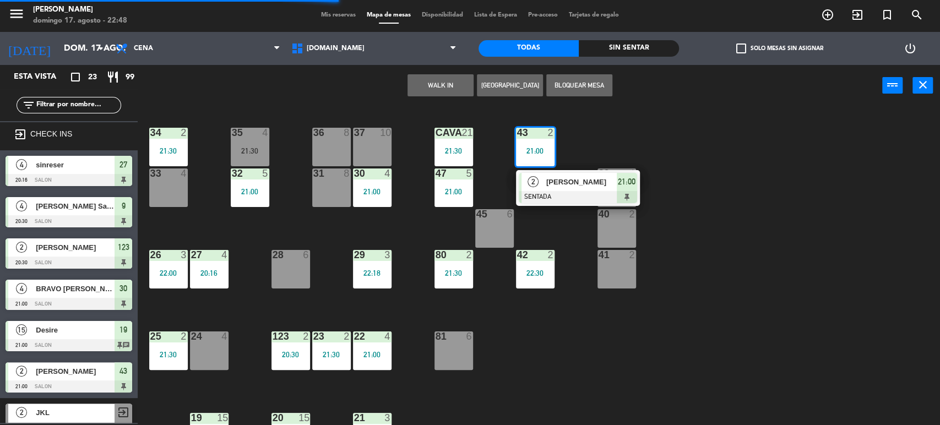
click at [560, 177] on span "[PERSON_NAME]" at bounding box center [581, 182] width 71 height 12
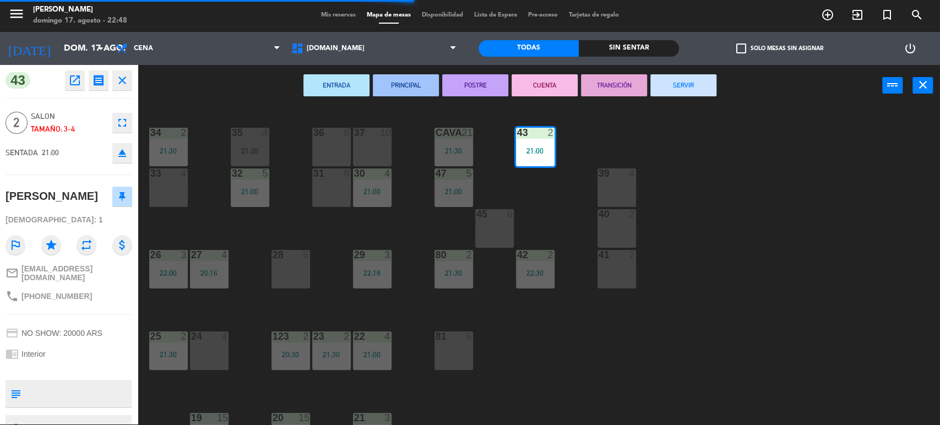
click at [701, 87] on button "SERVIR" at bounding box center [684, 85] width 66 height 22
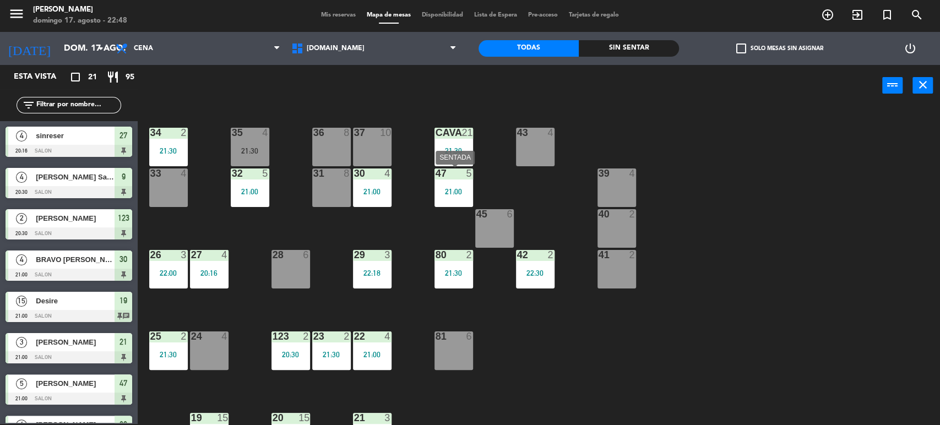
click at [463, 179] on div "47 5 21:00" at bounding box center [454, 188] width 39 height 39
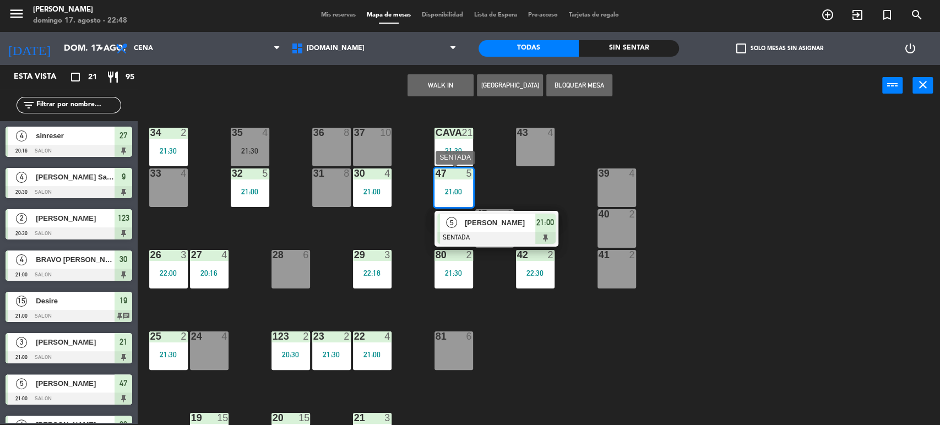
click at [480, 227] on span "[PERSON_NAME]" at bounding box center [500, 223] width 71 height 12
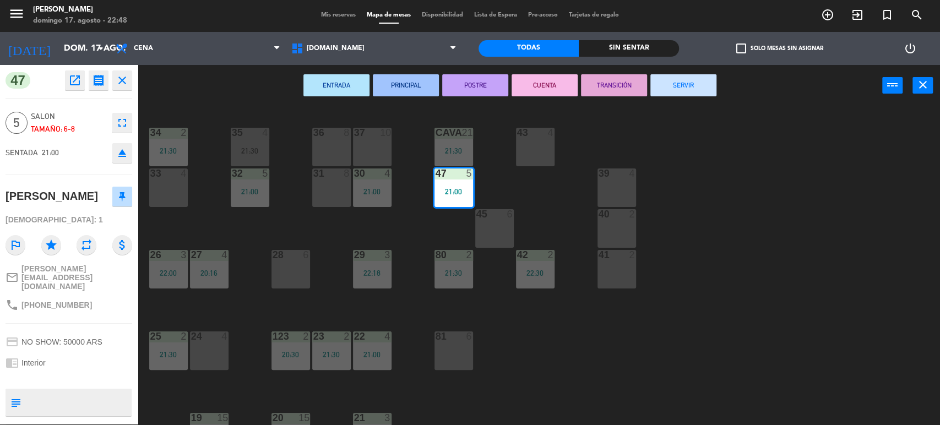
click at [674, 94] on button "SERVIR" at bounding box center [684, 85] width 66 height 22
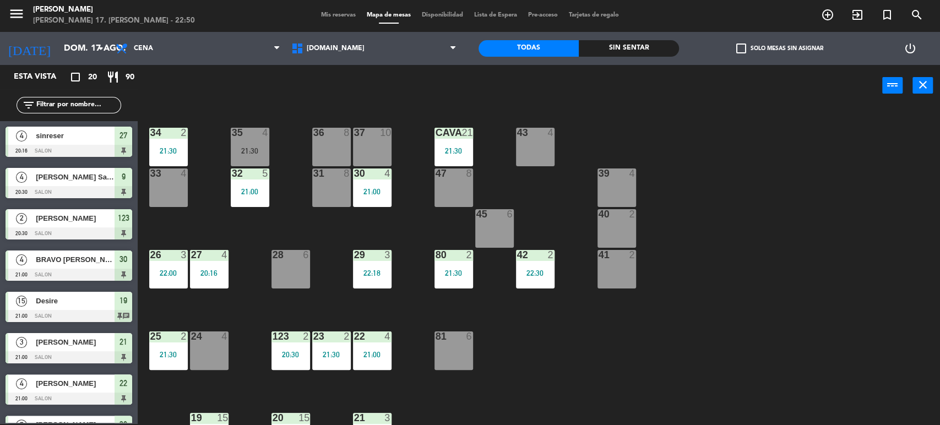
click at [73, 105] on input "text" at bounding box center [77, 105] width 85 height 12
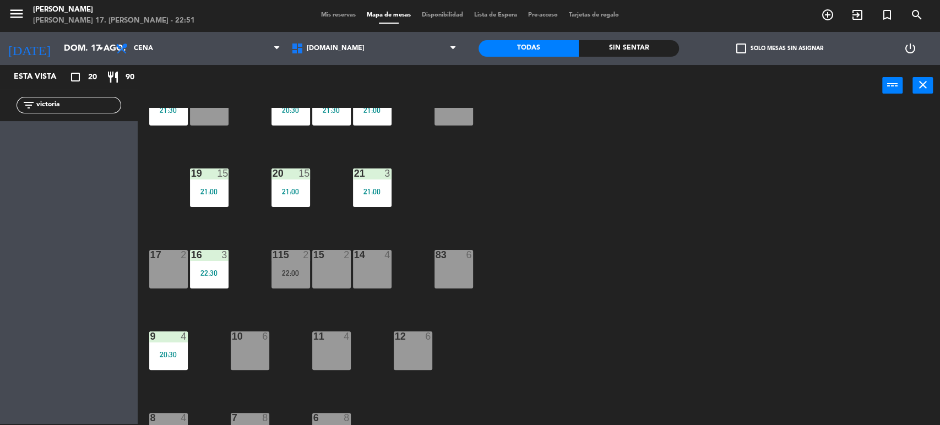
scroll to position [351, 0]
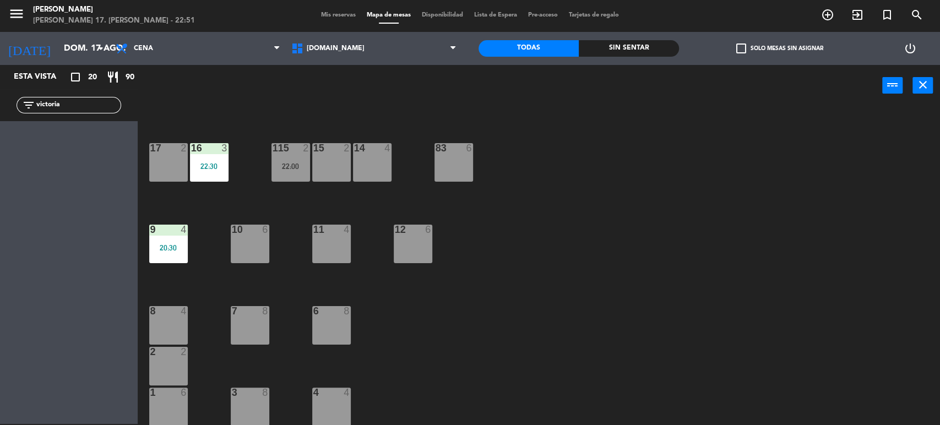
type input "victoria"
click at [311, 228] on div "11" at bounding box center [313, 230] width 18 height 10
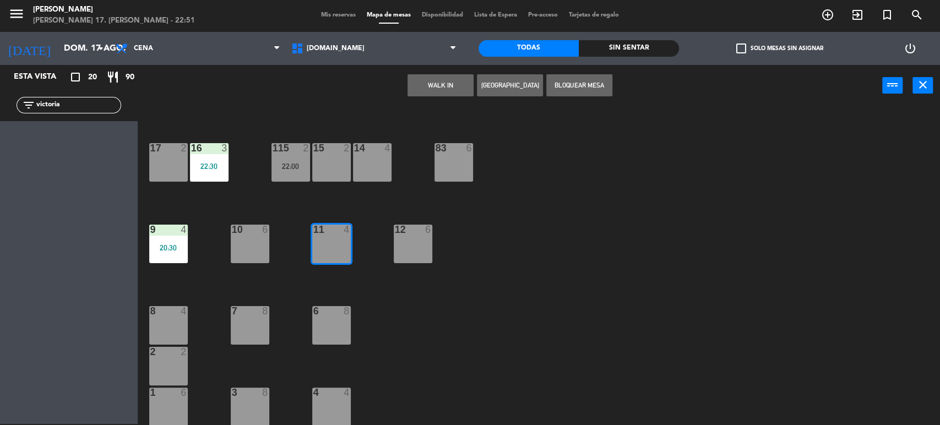
click at [441, 78] on button "WALK IN" at bounding box center [441, 85] width 66 height 22
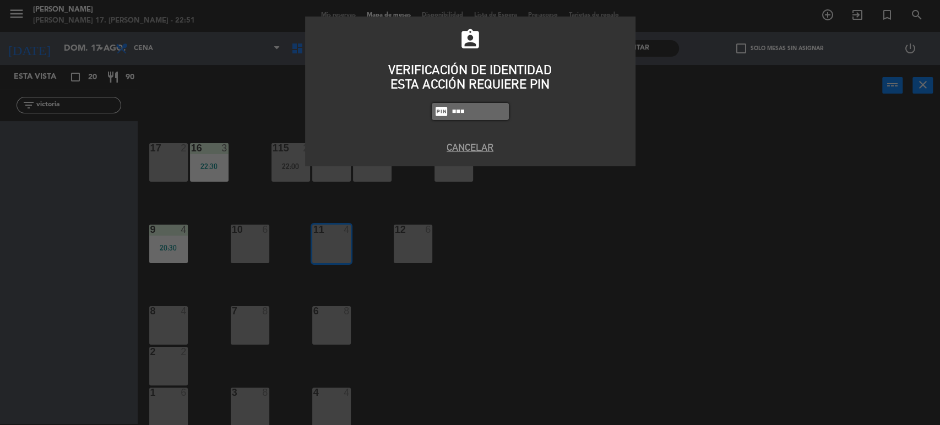
type input "5506"
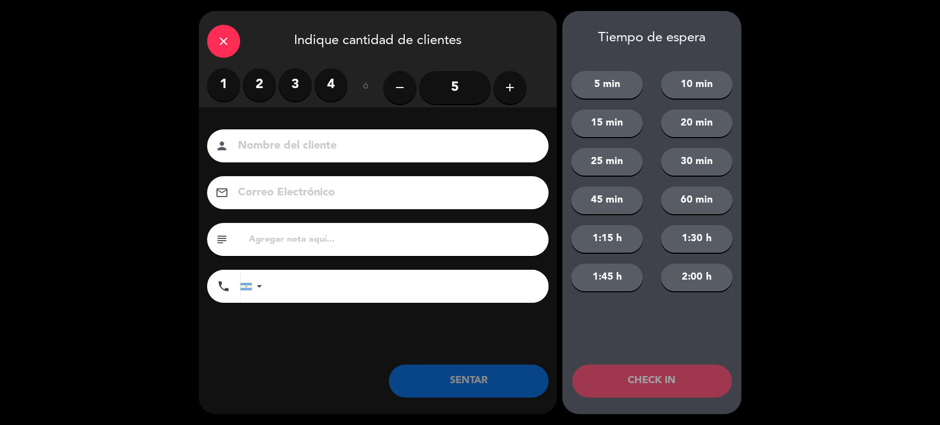
click at [273, 138] on input at bounding box center [385, 146] width 297 height 19
type input "Victoria"
click at [253, 88] on label "2" at bounding box center [259, 84] width 33 height 33
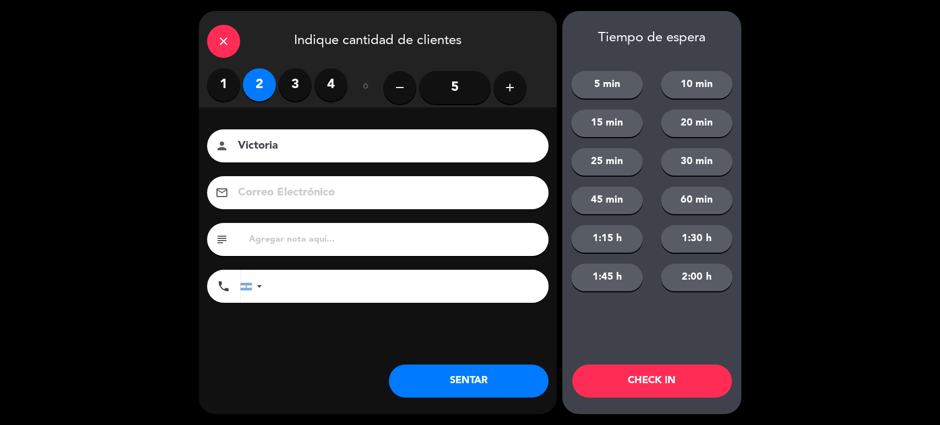
click at [484, 369] on button "SENTAR" at bounding box center [469, 381] width 160 height 33
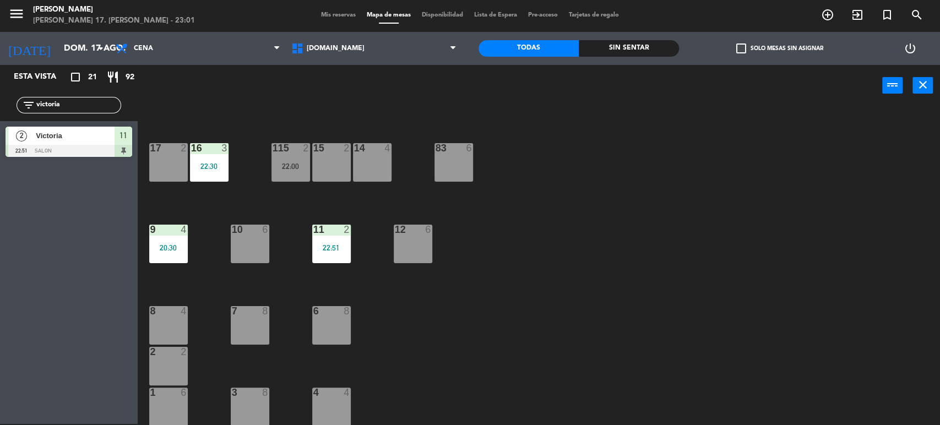
click at [66, 99] on input "victoria" at bounding box center [77, 105] width 85 height 12
type input "v"
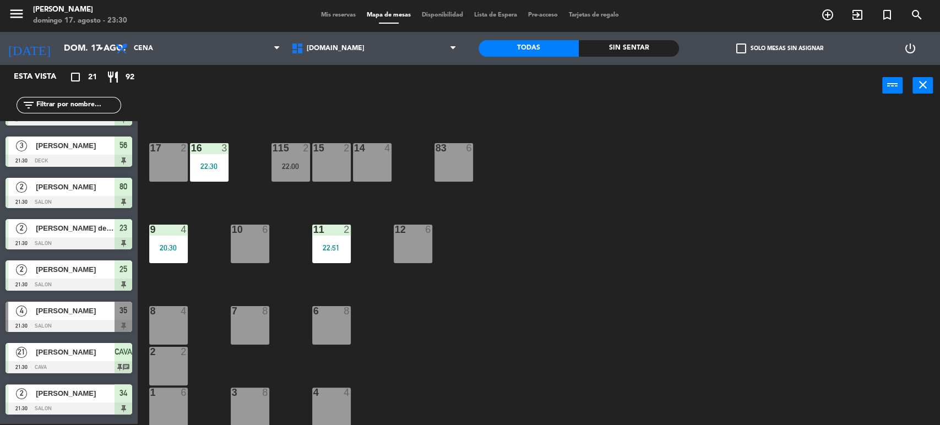
click at [381, 112] on div "34 2 21:30 35 4 21:30 36 8 43 4 37 10 CAVA 21 21:30 33 4 32 5 21:00 31 8 30 4 2…" at bounding box center [543, 267] width 793 height 318
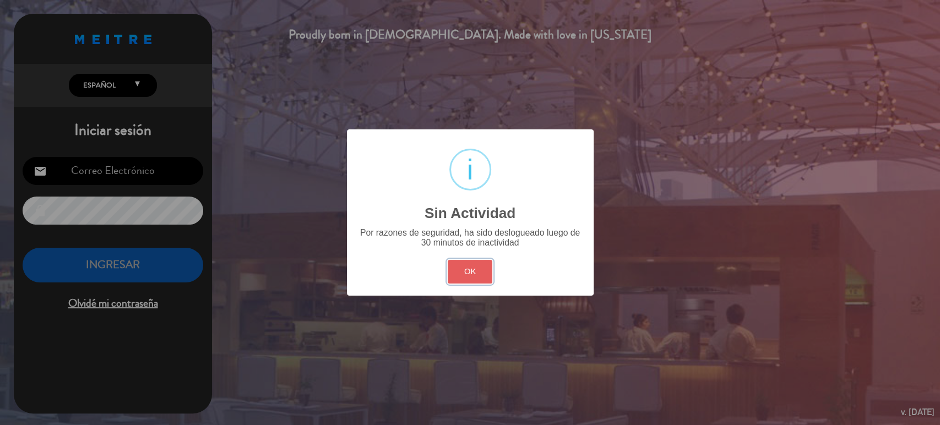
click at [488, 267] on button "OK" at bounding box center [470, 272] width 45 height 24
